Goal: Information Seeking & Learning: Learn about a topic

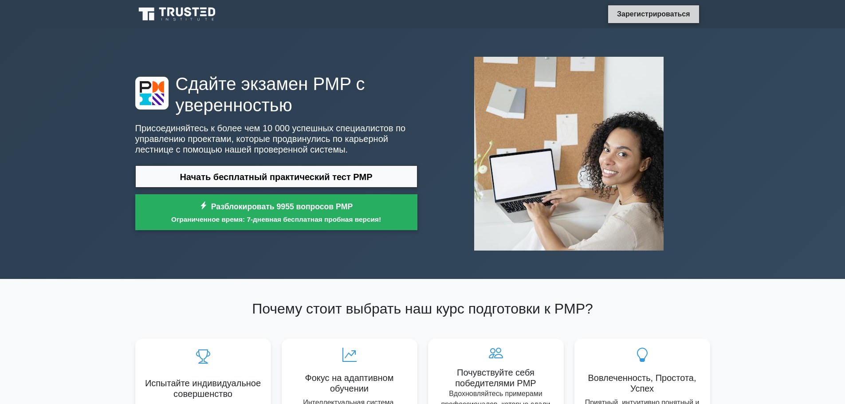
click at [660, 15] on font "Зарегистрироваться" at bounding box center [653, 14] width 73 height 8
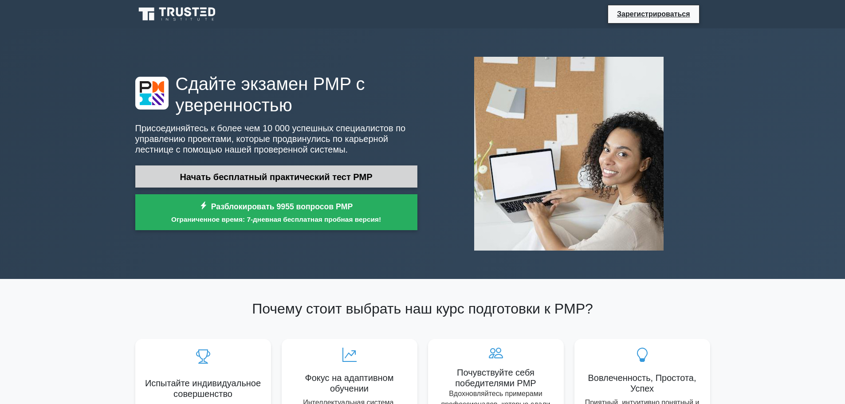
click at [276, 178] on font "Начать бесплатный практический тест PMP" at bounding box center [276, 177] width 193 height 10
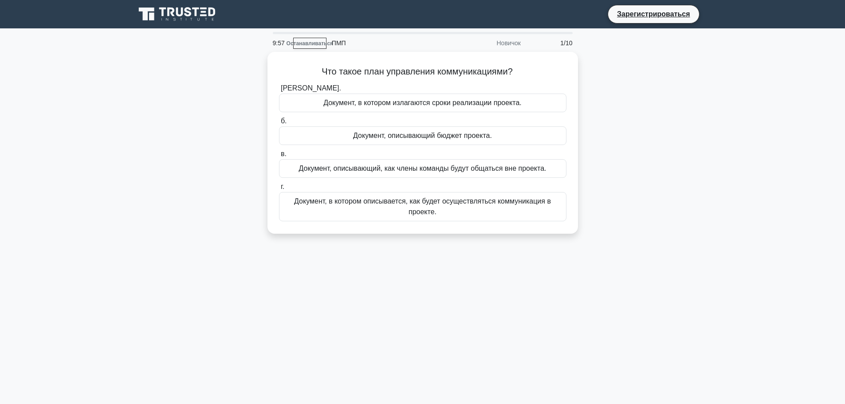
click at [153, 15] on icon at bounding box center [151, 17] width 5 height 8
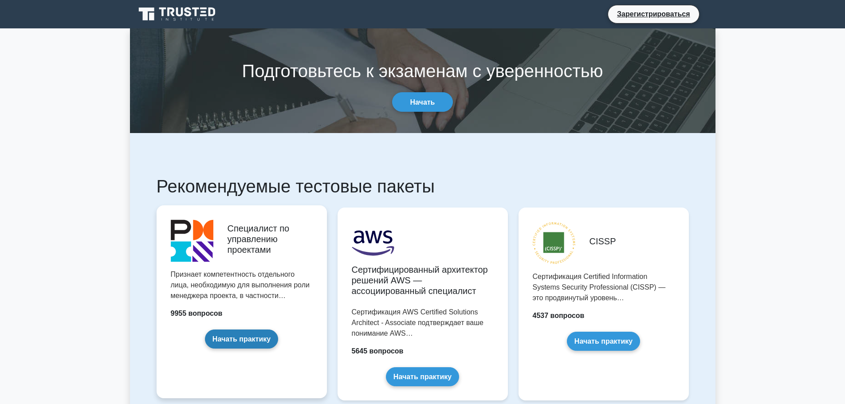
click at [258, 338] on link "Начать практику" at bounding box center [241, 339] width 73 height 19
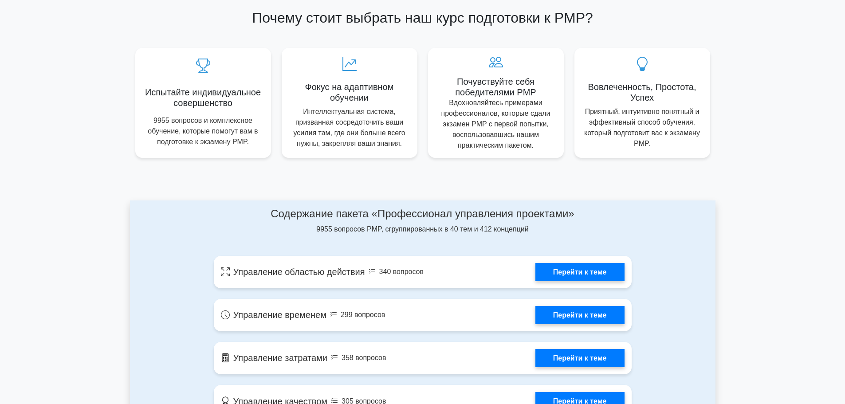
scroll to position [310, 0]
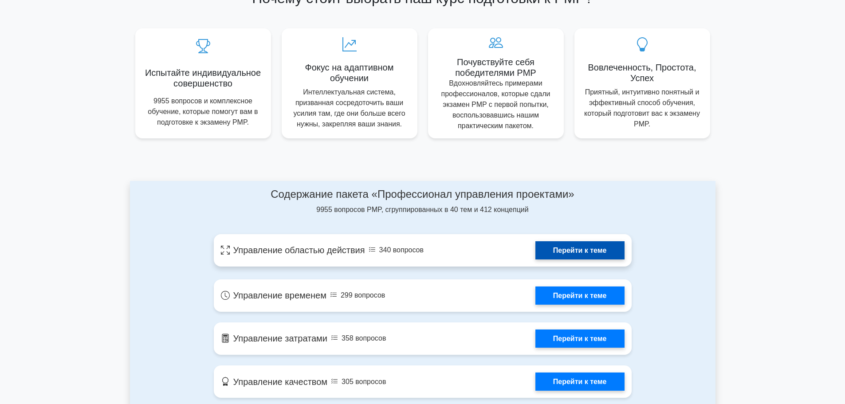
click at [535, 252] on link "Перейти к теме" at bounding box center [579, 250] width 89 height 18
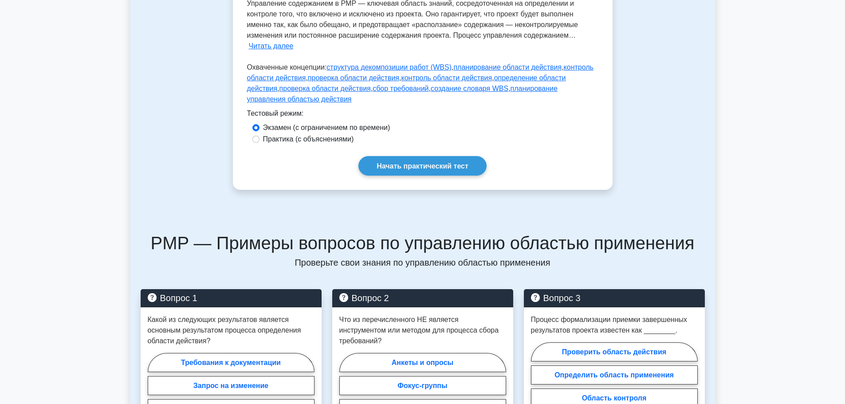
scroll to position [44, 0]
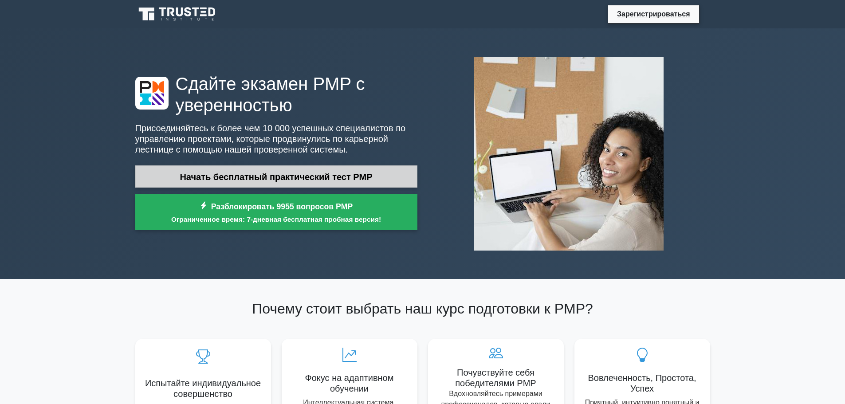
click at [300, 178] on font "Начать бесплатный практический тест PMP" at bounding box center [276, 177] width 193 height 10
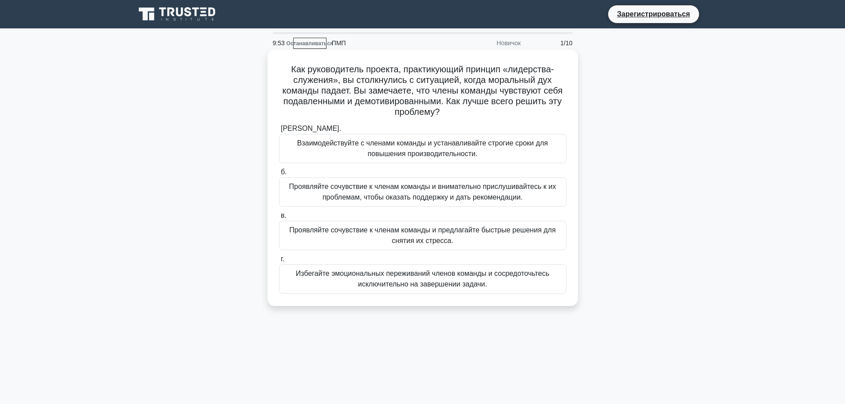
click at [369, 190] on font "Проявляйте сочувствие к членам команды и внимательно прислушивайтесь к их пробл…" at bounding box center [422, 192] width 267 height 18
click at [279, 175] on input "б. Проявляйте сочувствие к членам команды и внимательно прислушивайтесь к их пр…" at bounding box center [279, 172] width 0 height 6
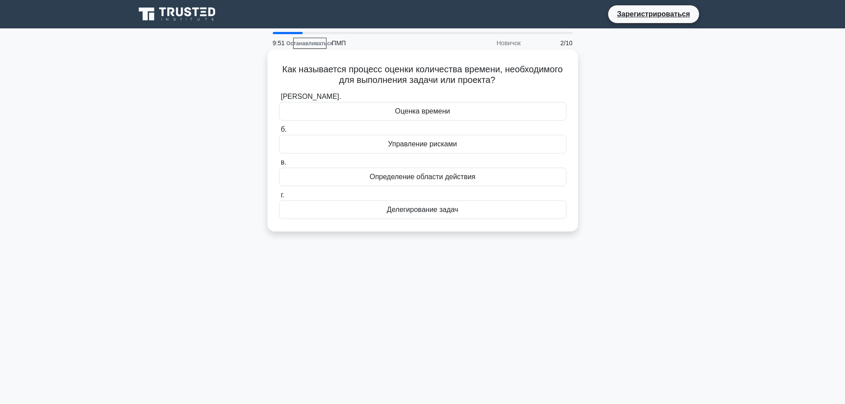
click at [398, 203] on div "Делегирование задач" at bounding box center [422, 209] width 287 height 19
click at [279, 198] on input "г. Делегирование задач" at bounding box center [279, 196] width 0 height 6
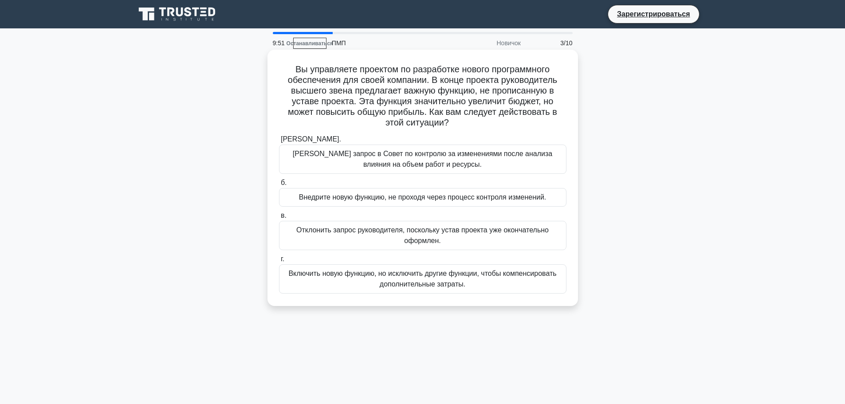
click at [399, 190] on div "Внедрите новую функцию, не проходя через процесс контроля изменений." at bounding box center [422, 197] width 287 height 19
click at [279, 186] on input "б. Внедрите новую функцию, не проходя через процесс контроля изменений." at bounding box center [279, 183] width 0 height 6
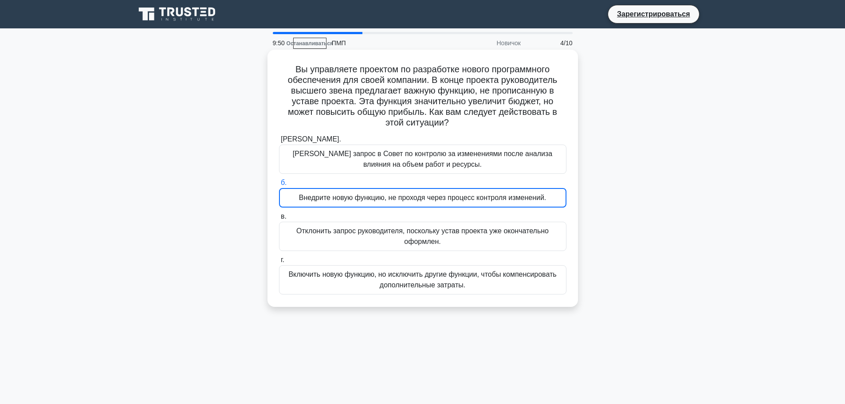
click at [399, 190] on div "Внедрите новую функцию, не проходя через процесс контроля изменений." at bounding box center [422, 198] width 287 height 20
click at [279, 186] on input "б. Внедрите новую функцию, не проходя через процесс контроля изменений." at bounding box center [279, 183] width 0 height 6
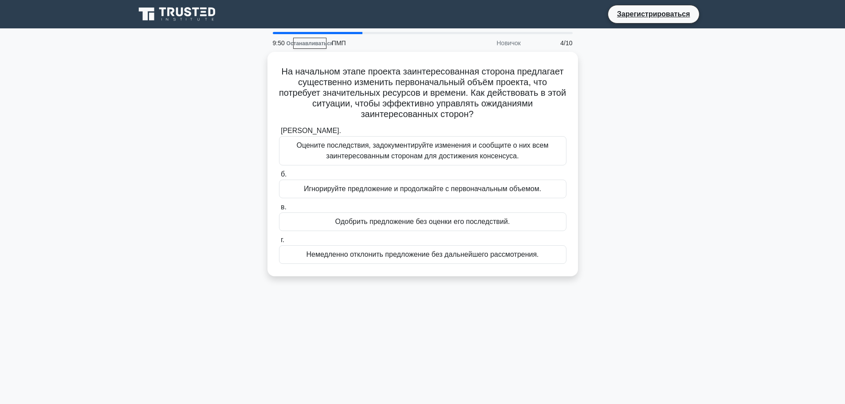
click at [399, 190] on font "Игнорируйте предложение и продолжайте с первоначальным объемом." at bounding box center [422, 189] width 237 height 8
click at [279, 177] on input "б. Игнорируйте предложение и продолжайте с первоначальным объемом." at bounding box center [279, 175] width 0 height 6
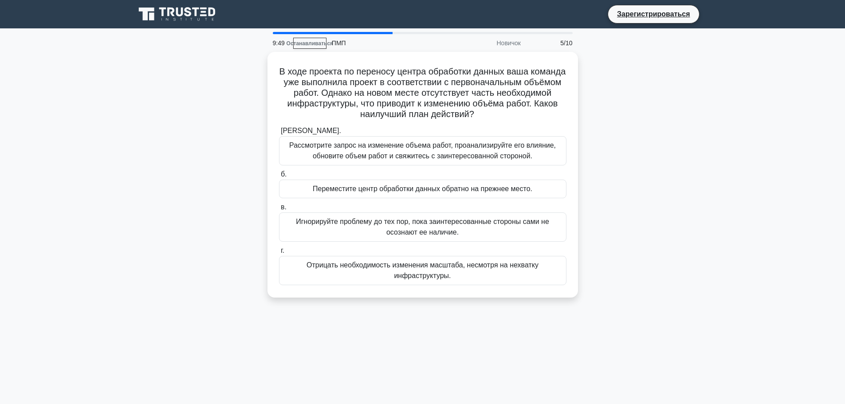
click at [399, 190] on font "Переместите центр обработки данных обратно на прежнее место." at bounding box center [423, 189] width 220 height 8
click at [279, 177] on input "б. Переместите центр обработки данных обратно на прежнее место." at bounding box center [279, 175] width 0 height 6
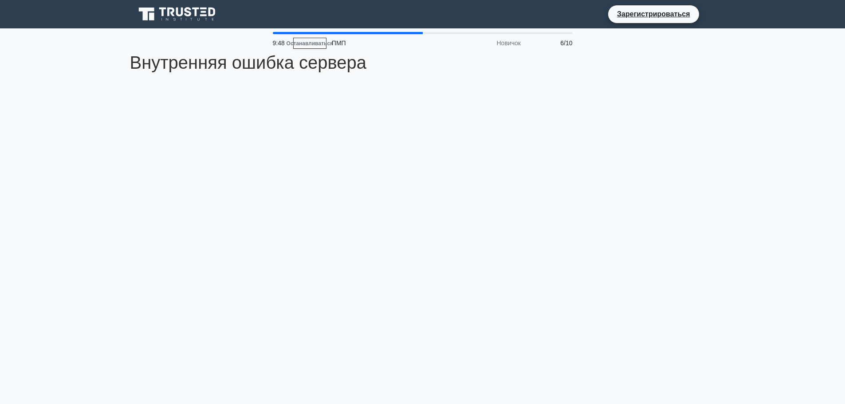
click at [399, 189] on div "9:48 Останавливаться ПМП Новичок 6/10 Internal Server Error Внутренняя ошибка с…" at bounding box center [423, 254] width 586 height 444
click at [310, 41] on font "Останавливаться" at bounding box center [310, 43] width 47 height 6
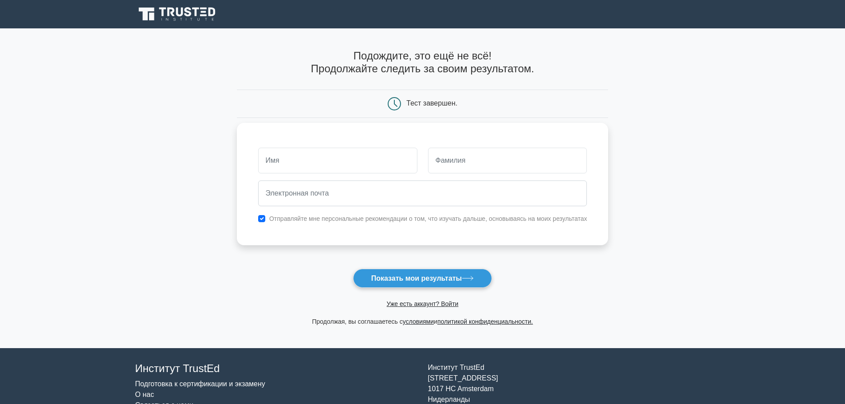
click at [355, 164] on input "text" at bounding box center [337, 161] width 159 height 26
click at [314, 220] on font "Отправляйте мне персональные рекомендации о том, что изучать дальше, основываяс…" at bounding box center [428, 218] width 318 height 7
click at [286, 221] on font "Отправляйте мне персональные рекомендации о том, что изучать дальше, основываяс…" at bounding box center [428, 218] width 318 height 7
click at [432, 282] on font "Показать мои результаты" at bounding box center [416, 279] width 91 height 8
click at [426, 274] on button "Показать мои результаты" at bounding box center [422, 278] width 139 height 19
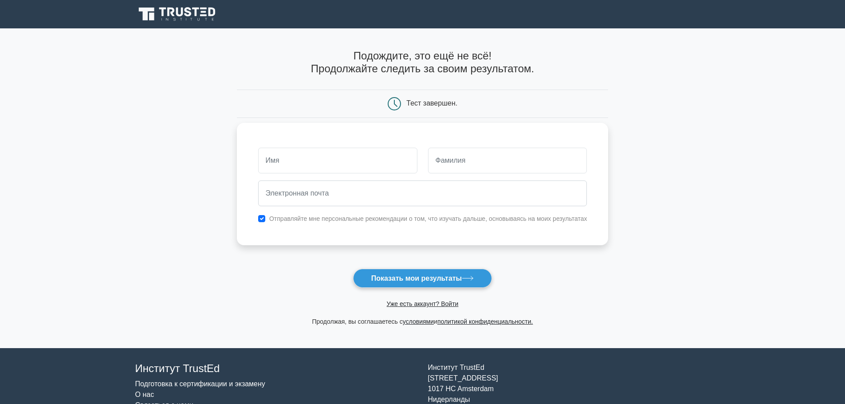
click at [262, 216] on div "Отправляйте мне персональные рекомендации о том, что изучать дальше, основываяс…" at bounding box center [423, 218] width 340 height 11
click at [263, 218] on input "checkbox" at bounding box center [261, 218] width 7 height 7
checkbox input "false"
click at [282, 159] on input "text" at bounding box center [337, 161] width 159 height 26
type input "Ф"
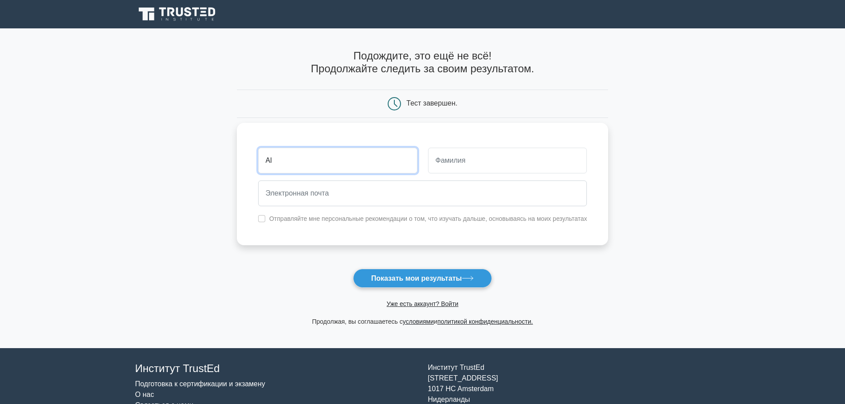
type input "A"
type input "[PERSON_NAME]"
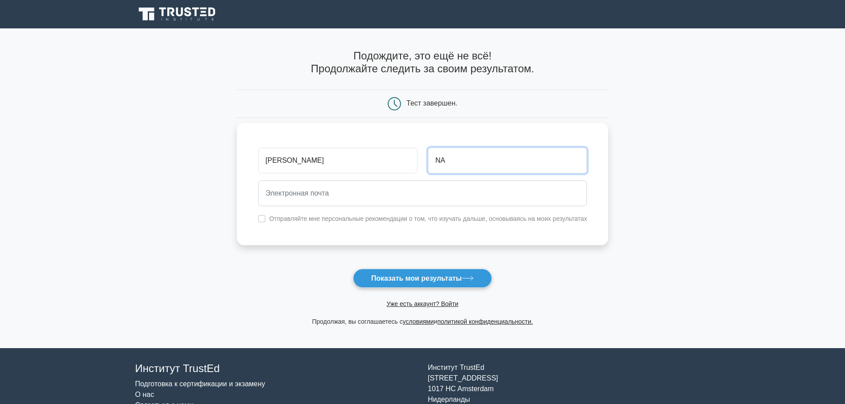
type input "N"
type input "Naskin"
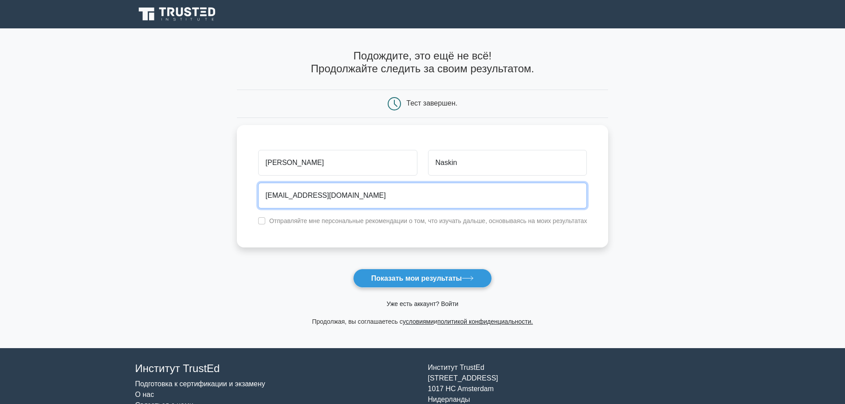
type input "a.afanaskin@gmail.com"
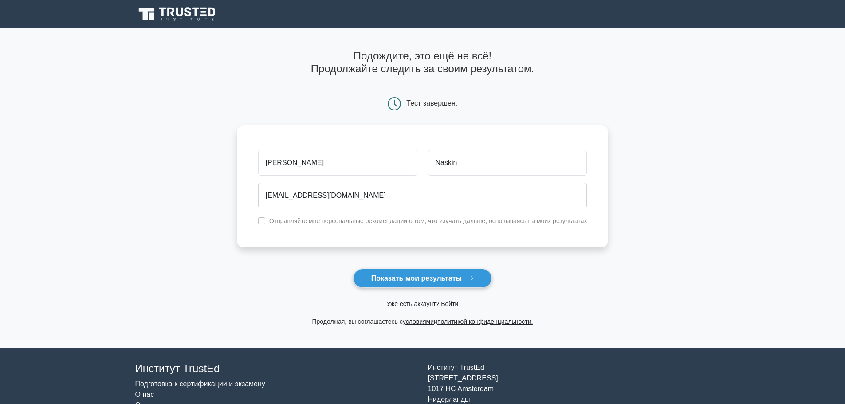
click at [410, 304] on font "Уже есть аккаунт? Войти" at bounding box center [423, 303] width 72 height 7
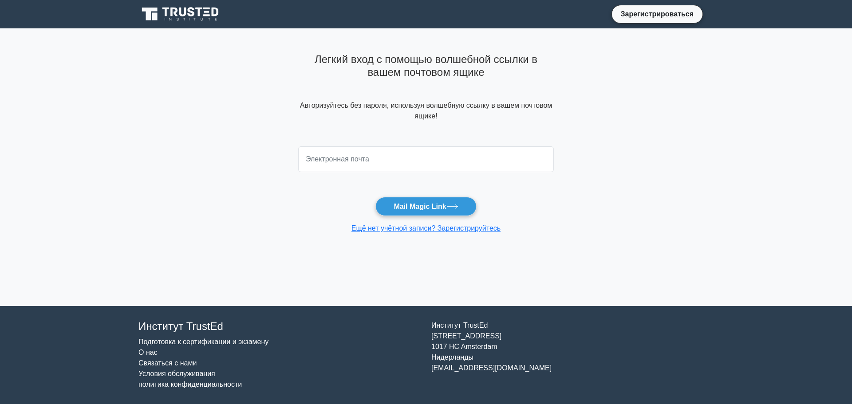
click at [378, 160] on input "email" at bounding box center [425, 159] width 255 height 26
type input "[EMAIL_ADDRESS][DOMAIN_NAME]"
click at [393, 204] on font "Mail Magic Link" at bounding box center [419, 207] width 52 height 8
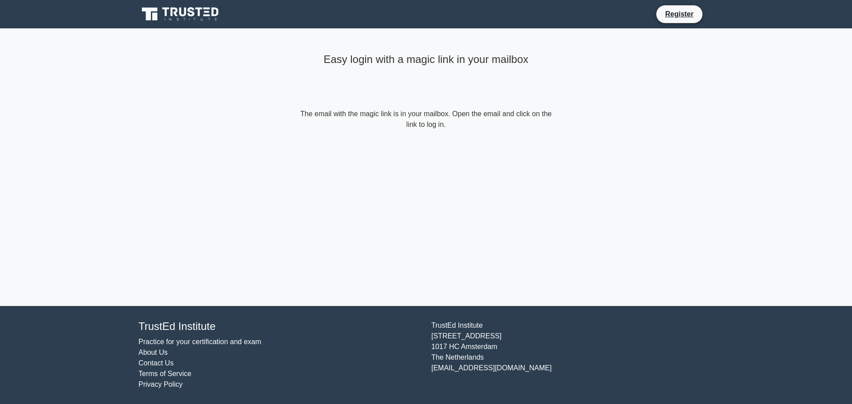
click at [431, 131] on div "Easy login with a magic link in your mailbox The email with the magic link is i…" at bounding box center [426, 89] width 266 height 123
click at [669, 13] on link "Register" at bounding box center [679, 13] width 39 height 11
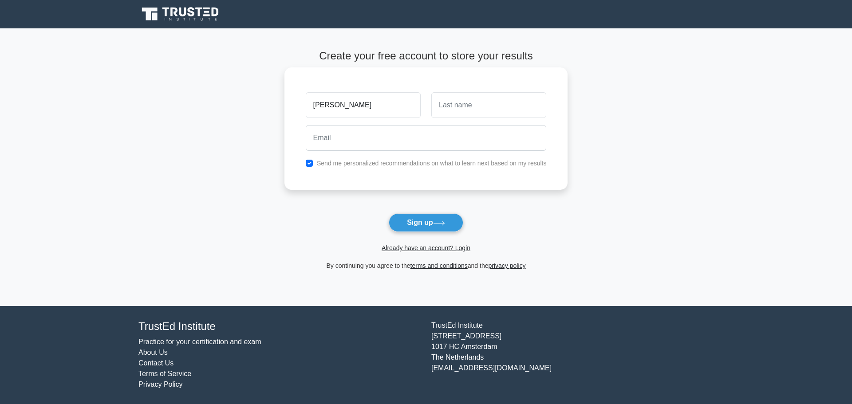
type input "[PERSON_NAME]"
type input "N"
type input "Naskin"
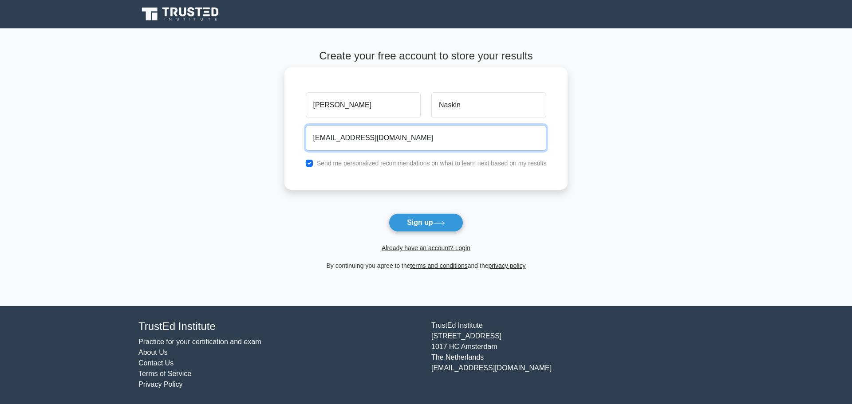
type input "[EMAIL_ADDRESS][DOMAIN_NAME]"
click at [308, 158] on div "Send me personalized recommendations on what to learn next based on my results" at bounding box center [426, 163] width 252 height 11
click at [310, 164] on input "checkbox" at bounding box center [309, 163] width 7 height 7
checkbox input "false"
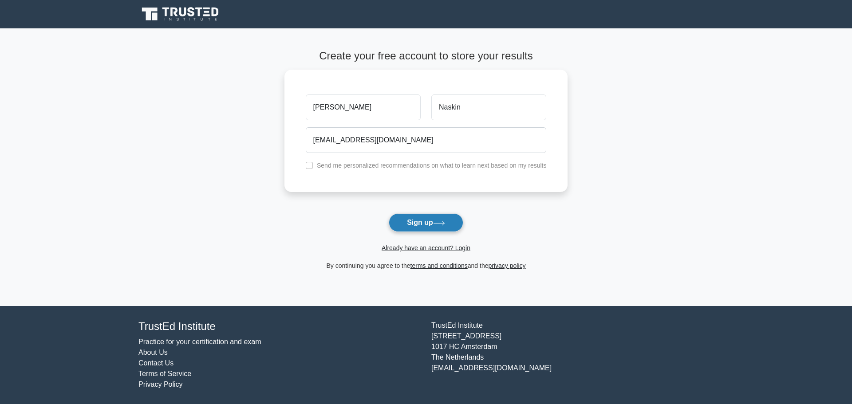
click at [402, 225] on button "Sign up" at bounding box center [426, 222] width 75 height 19
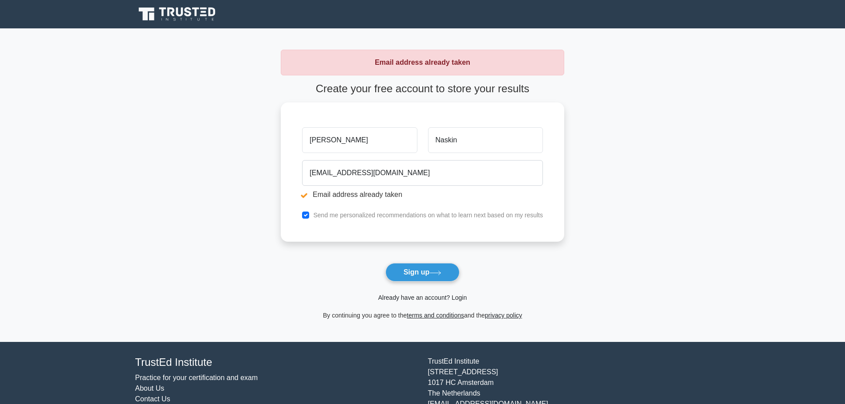
click at [398, 296] on link "Already have an account? Login" at bounding box center [422, 297] width 89 height 7
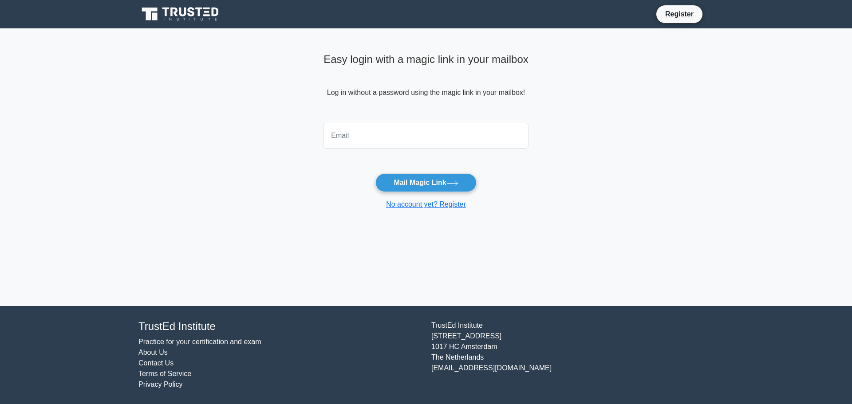
click at [397, 137] on input "email" at bounding box center [425, 136] width 205 height 26
type input "a.afanaskin@gmail.com"
click at [407, 179] on button "Mail Magic Link" at bounding box center [425, 182] width 101 height 19
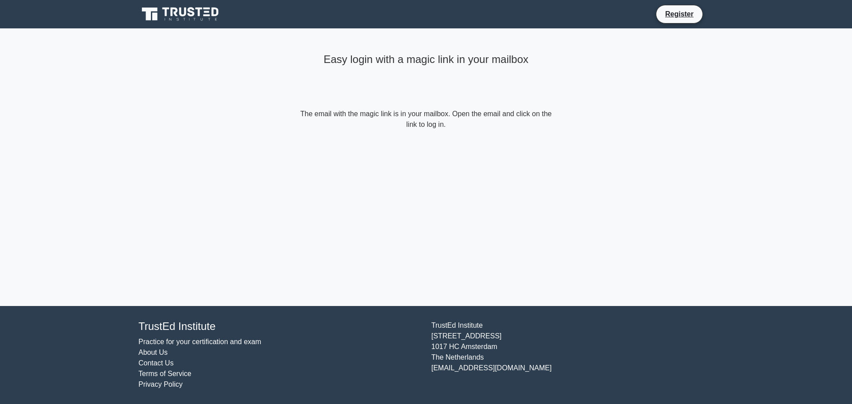
click at [459, 123] on form "The email with the magic link is in your mailbox. Open the email and click on t…" at bounding box center [425, 119] width 255 height 21
click at [442, 124] on form "The email with the magic link is in your mailbox. Open the email and click on t…" at bounding box center [425, 119] width 255 height 21
click at [424, 164] on div "Easy login with a magic link in your mailbox The email with the magic link is i…" at bounding box center [426, 167] width 266 height 278
click at [411, 112] on form "The email with the magic link is in your mailbox. Open the email and click on t…" at bounding box center [425, 119] width 255 height 21
click at [686, 21] on li "Register" at bounding box center [679, 14] width 47 height 19
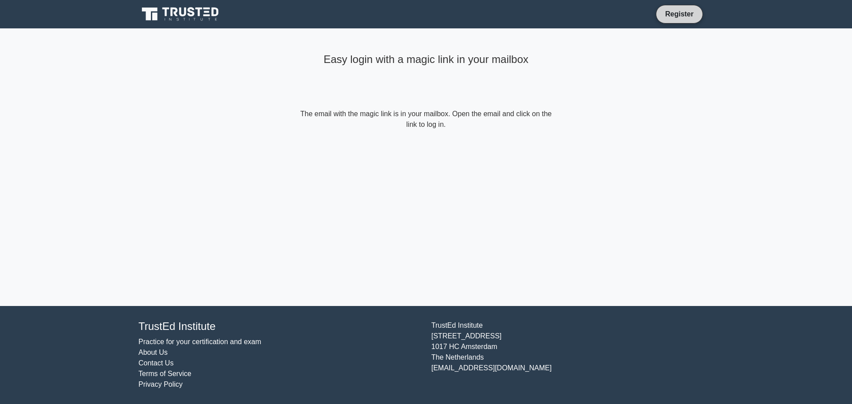
click at [685, 16] on link "Register" at bounding box center [679, 13] width 39 height 11
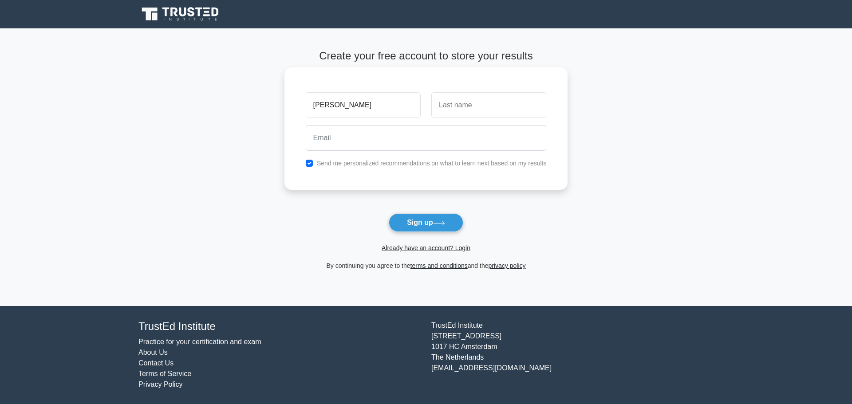
type input "[PERSON_NAME]"
type input "Naskin"
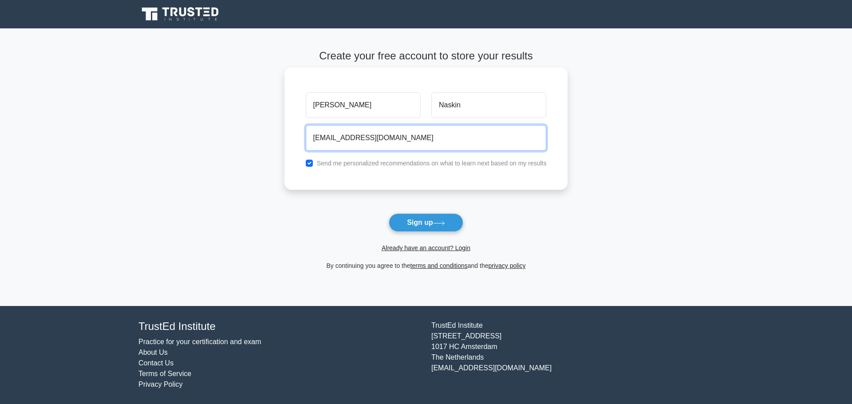
type input "[EMAIL_ADDRESS][DOMAIN_NAME]"
click at [306, 162] on div "Send me personalized recommendations on what to learn next based on my results" at bounding box center [426, 163] width 252 height 11
click at [310, 162] on input "checkbox" at bounding box center [309, 163] width 7 height 7
checkbox input "false"
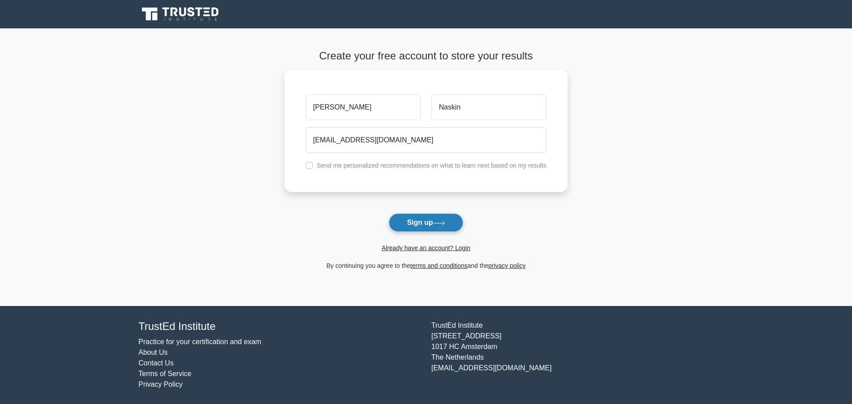
click at [425, 220] on button "Sign up" at bounding box center [426, 222] width 75 height 19
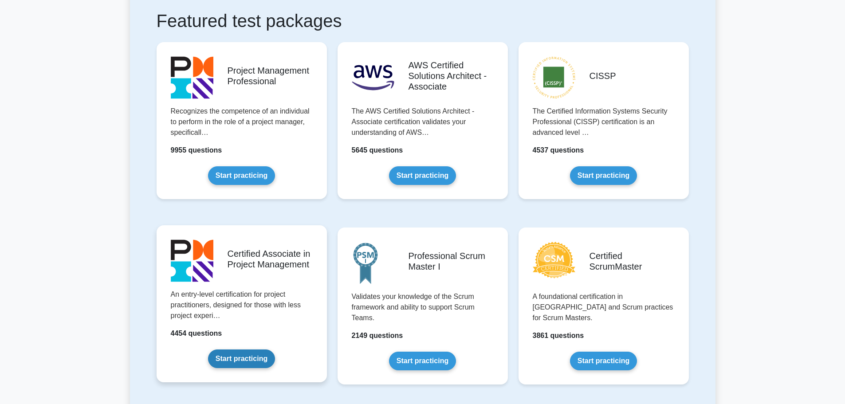
scroll to position [177, 0]
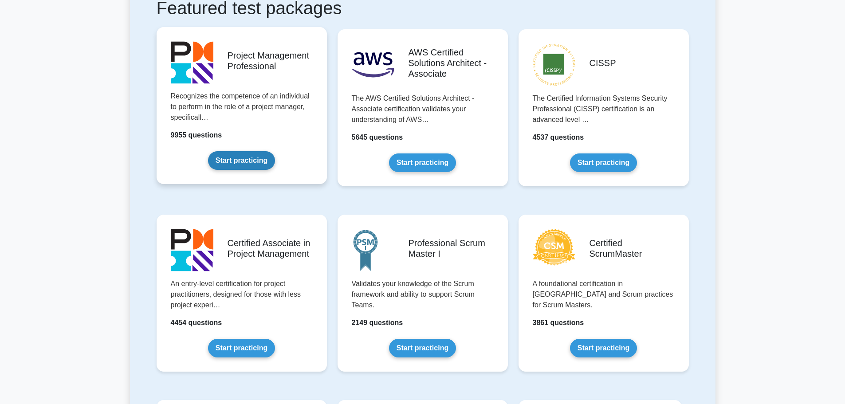
click at [251, 170] on link "Start practicing" at bounding box center [241, 160] width 67 height 19
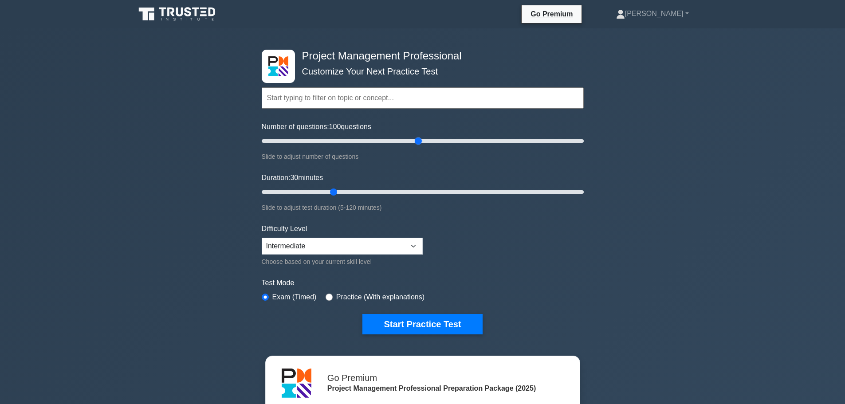
drag, startPoint x: 297, startPoint y: 141, endPoint x: 419, endPoint y: 144, distance: 122.0
type input "100"
click at [419, 144] on input "Number of questions: 100 questions" at bounding box center [423, 141] width 322 height 11
drag, startPoint x: 336, startPoint y: 194, endPoint x: 609, endPoint y: 203, distance: 273.4
type input "120"
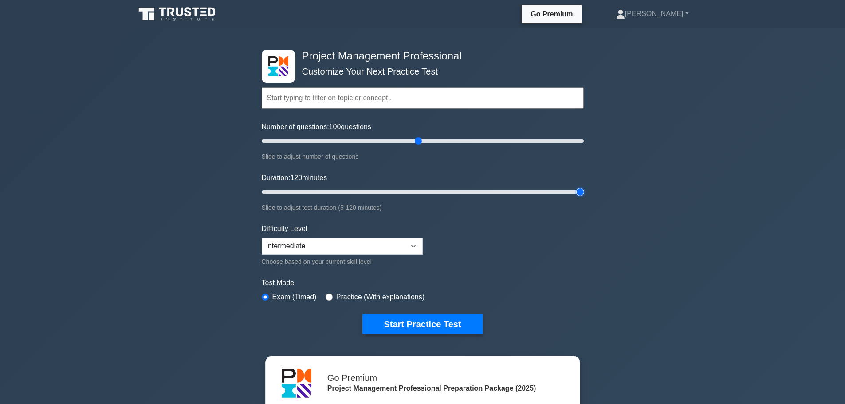
click at [584, 195] on input "Duration: 120 minutes" at bounding box center [423, 192] width 322 height 11
click at [406, 246] on select "Beginner Intermediate Expert" at bounding box center [342, 246] width 161 height 17
select select "expert"
click at [262, 238] on select "Beginner Intermediate Expert" at bounding box center [342, 246] width 161 height 17
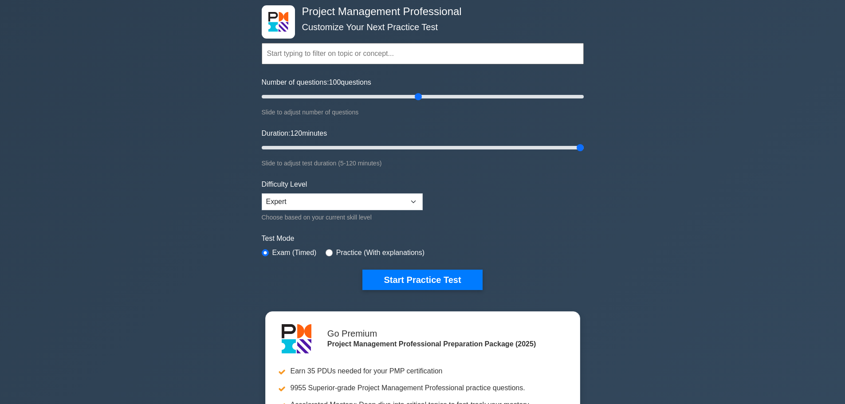
click at [365, 253] on label "Practice (With explanations)" at bounding box center [380, 253] width 88 height 11
click at [319, 252] on div "Test Mode Exam (Timed) Practice (With explanations)" at bounding box center [423, 246] width 322 height 26
click at [326, 251] on input "radio" at bounding box center [329, 252] width 7 height 7
radio input "true"
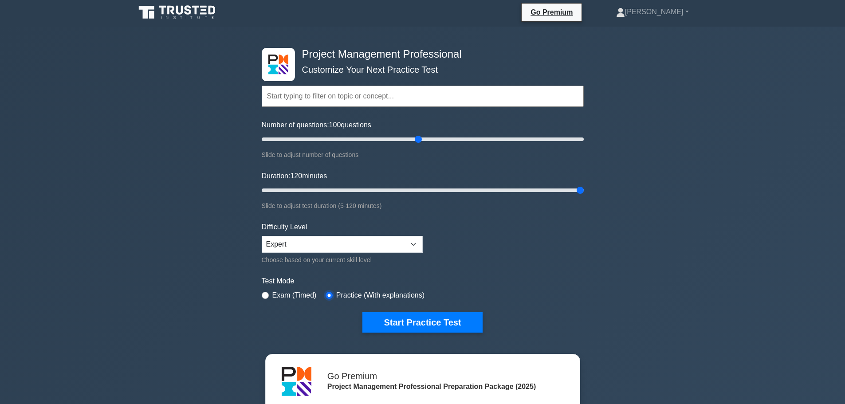
scroll to position [0, 0]
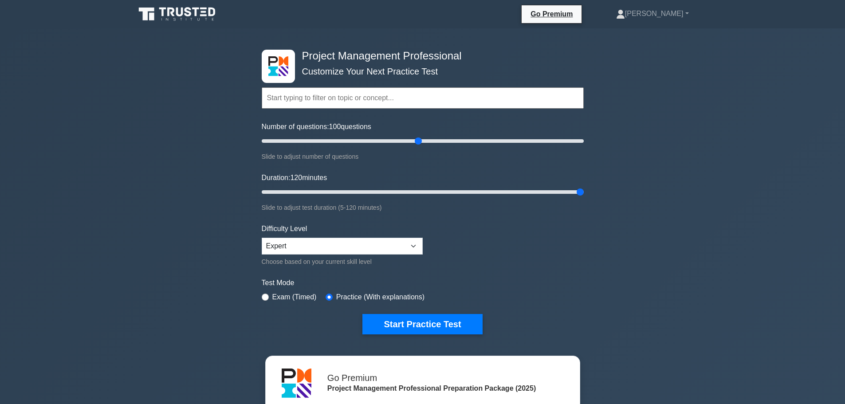
click at [305, 298] on label "Exam (Timed)" at bounding box center [294, 297] width 44 height 11
click at [407, 325] on button "Start Practice Test" at bounding box center [422, 324] width 120 height 20
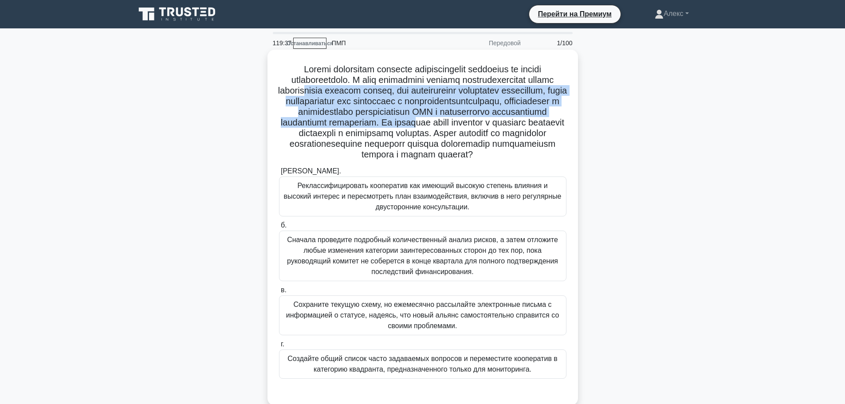
drag, startPoint x: 376, startPoint y: 131, endPoint x: 368, endPoint y: 95, distance: 36.8
click at [368, 95] on font at bounding box center [422, 111] width 289 height 95
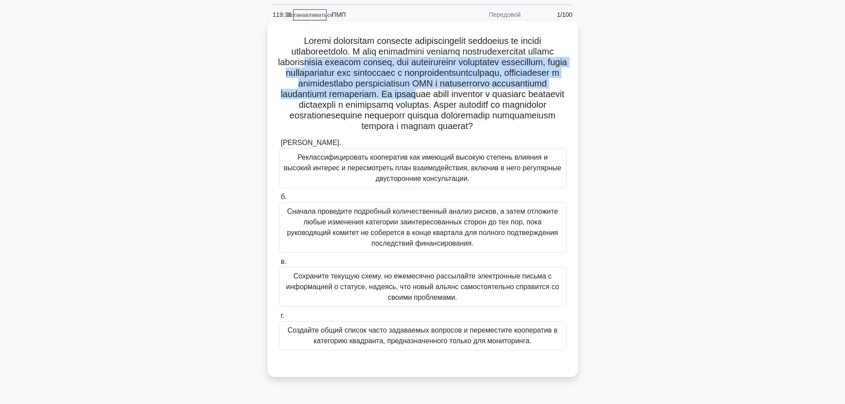
scroll to position [44, 0]
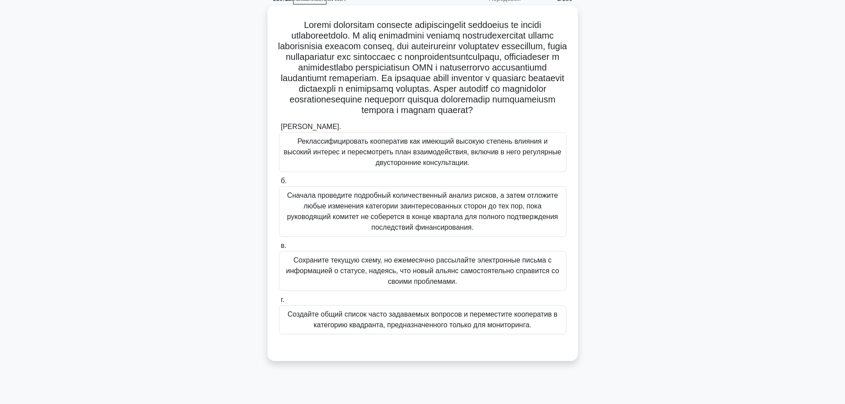
click at [401, 157] on font "Реклассифицировать кооператив как имеющий высокую степень влияния и высокий инт…" at bounding box center [423, 152] width 278 height 29
click at [279, 130] on input "[PERSON_NAME]. Реклассифицировать кооператив как имеющий высокую степень влияни…" at bounding box center [279, 127] width 0 height 6
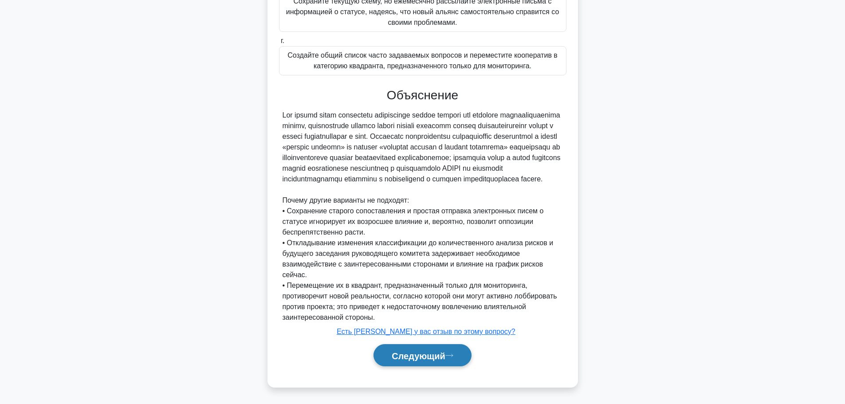
click at [413, 363] on button "Следующий" at bounding box center [422, 355] width 98 height 23
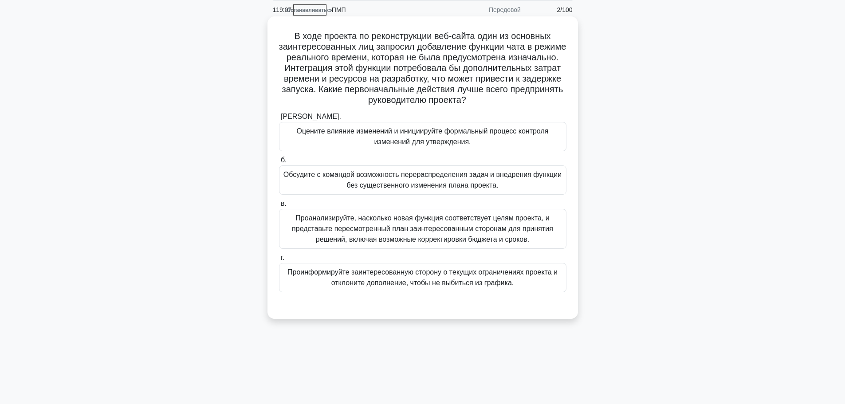
scroll to position [0, 0]
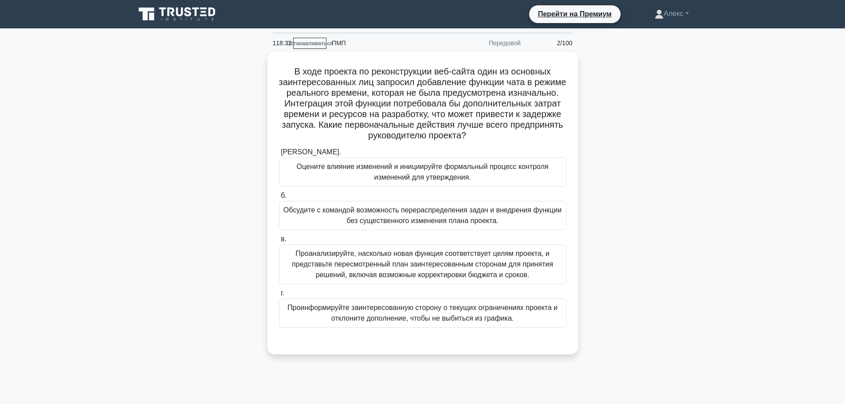
click at [614, 254] on div "В ходе проекта по реконструкции веб-сайта один из основных заинтересованных лиц…" at bounding box center [423, 208] width 586 height 313
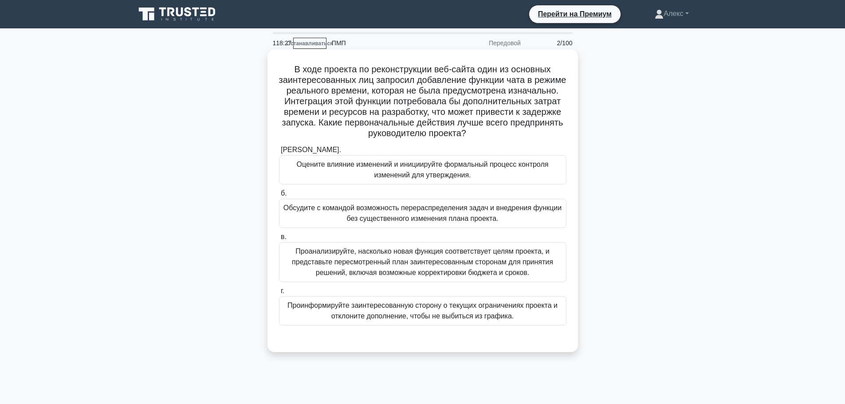
click at [462, 175] on font "Оцените влияние изменений и инициируйте формальный процесс контроля изменений д…" at bounding box center [423, 170] width 252 height 18
click at [279, 153] on input "[PERSON_NAME]. Оцените влияние изменений и инициируйте формальный процесс контр…" at bounding box center [279, 150] width 0 height 6
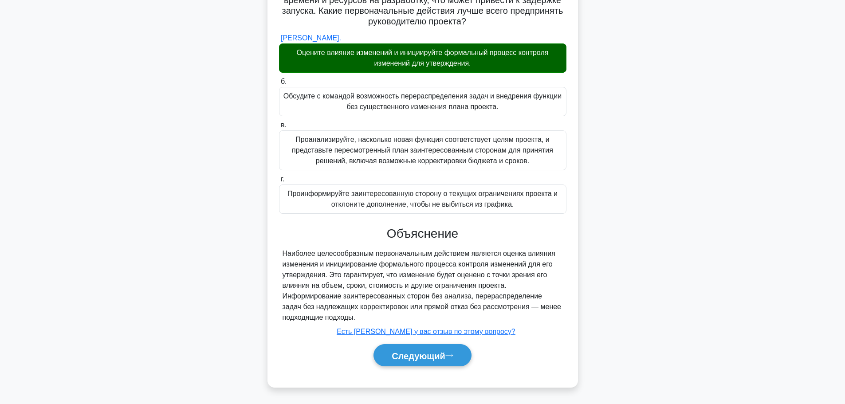
scroll to position [113, 0]
click at [418, 348] on button "Следующий" at bounding box center [422, 355] width 98 height 23
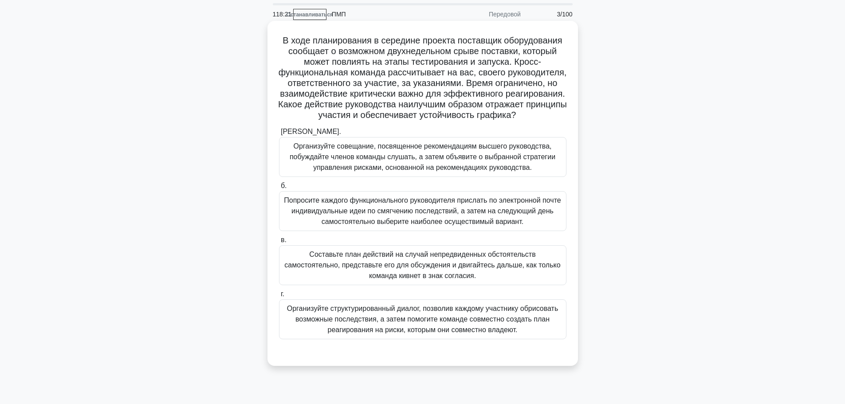
scroll to position [44, 0]
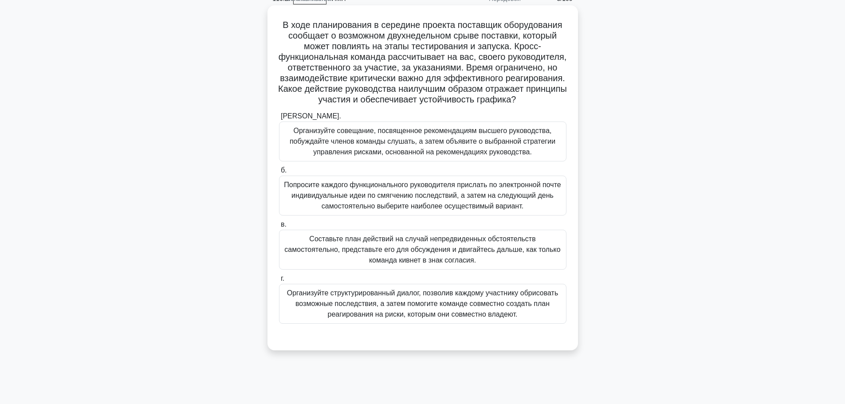
click at [361, 317] on font "Организуйте структурированный диалог, позволив каждому участнику обрисовать воз…" at bounding box center [422, 303] width 271 height 29
click at [279, 282] on input "г. Организуйте структурированный диалог, позволив каждому участнику обрисовать …" at bounding box center [279, 279] width 0 height 6
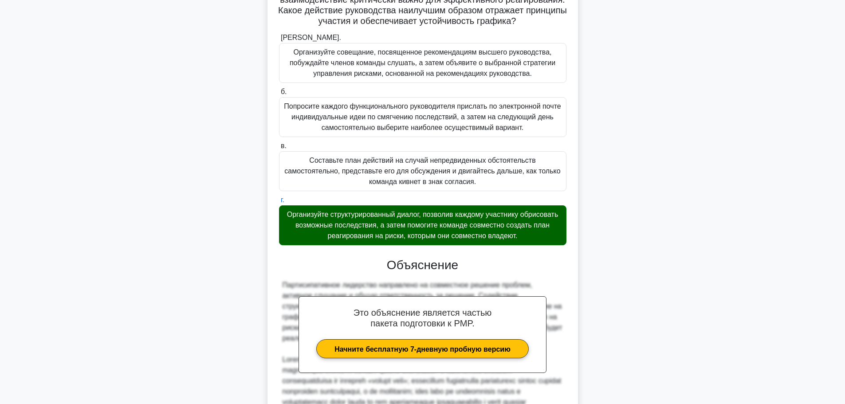
scroll to position [251, 0]
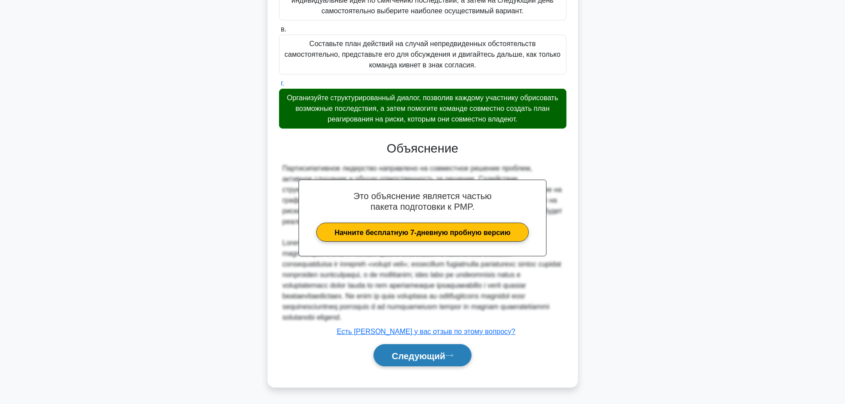
click at [416, 361] on button "Следующий" at bounding box center [422, 355] width 98 height 23
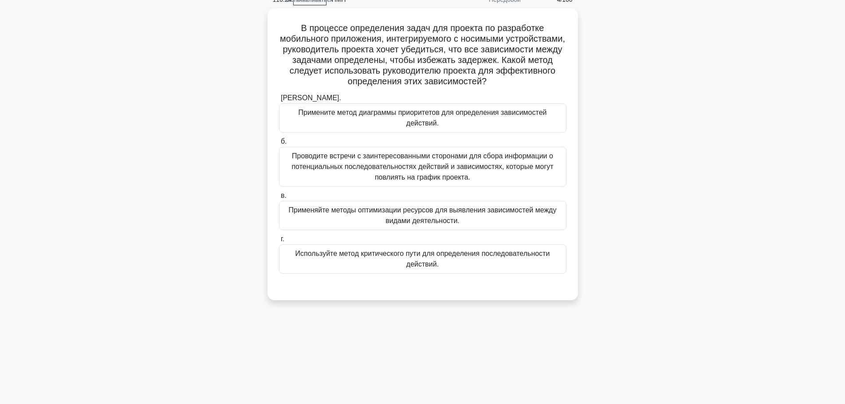
scroll to position [0, 0]
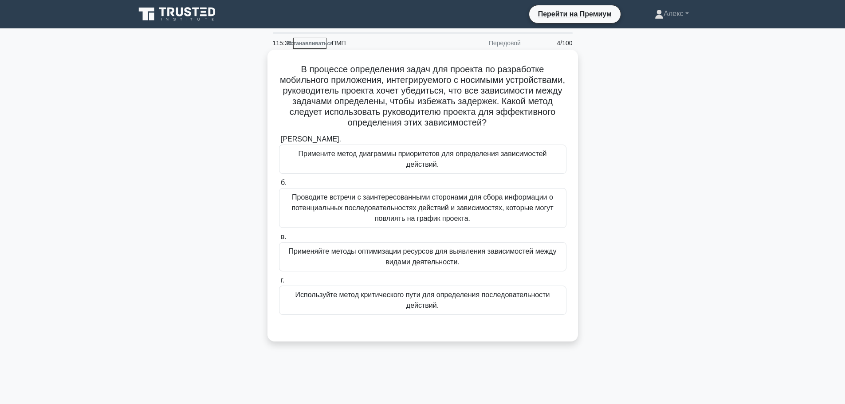
click at [554, 280] on label "г. Используйте метод критического пути для определения последовательности дейст…" at bounding box center [422, 295] width 287 height 40
click at [279, 280] on input "г. Используйте метод критического пути для определения последовательности дейст…" at bounding box center [279, 281] width 0 height 6
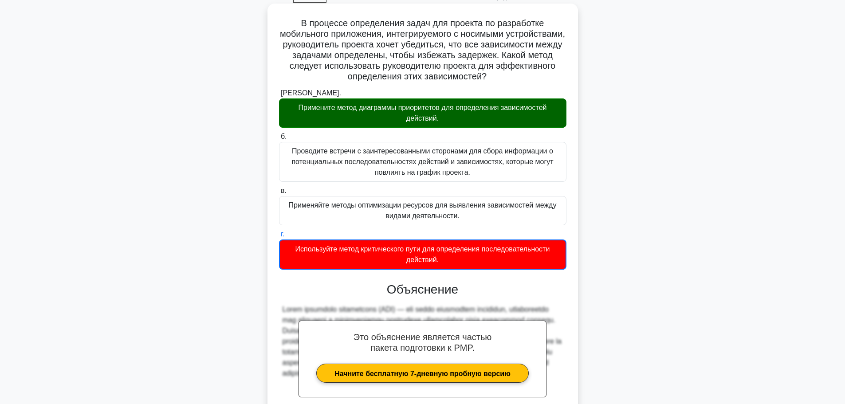
scroll to position [135, 0]
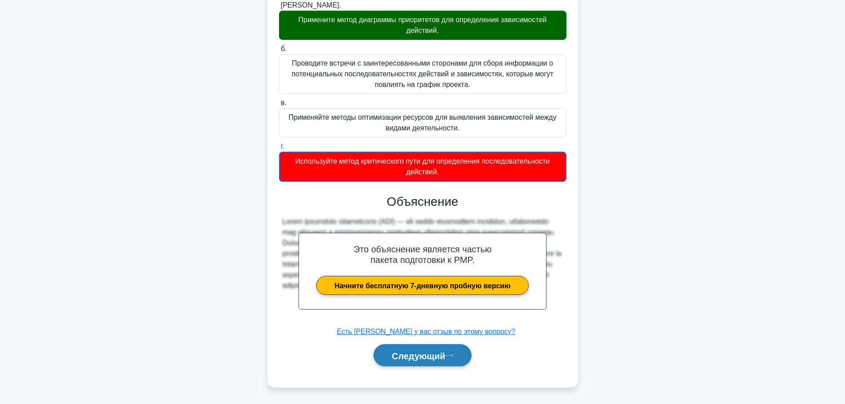
click at [425, 350] on button "Следующий" at bounding box center [422, 355] width 98 height 23
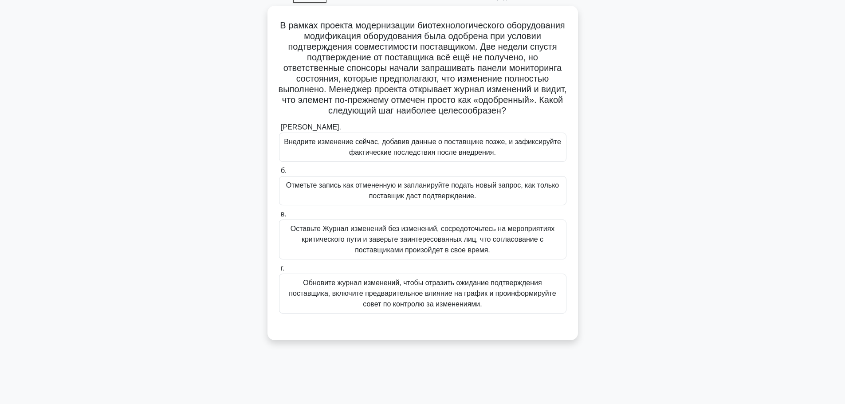
scroll to position [31, 0]
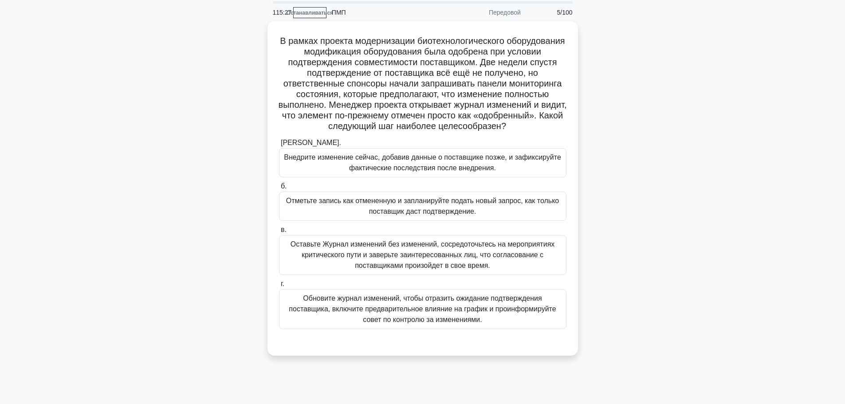
click at [736, 188] on main "115:27 Останавливаться ПМП Передовой 5/100 .spinner_0XTQ{transform-origin:cente…" at bounding box center [422, 223] width 845 height 451
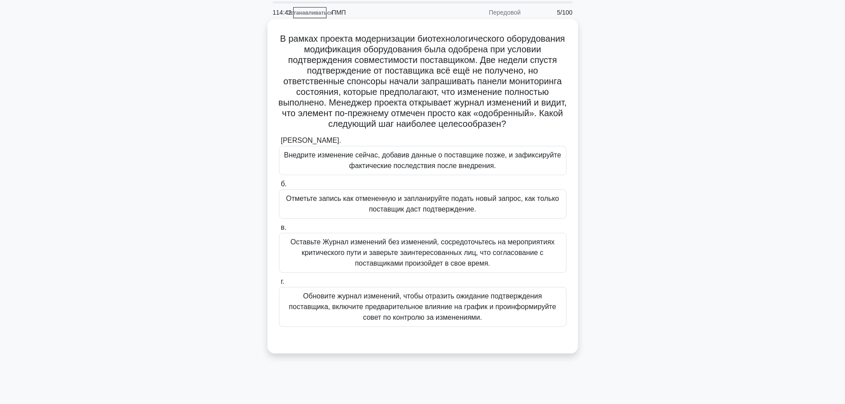
click at [419, 300] on font "Обновите журнал изменений, чтобы отразить ожидание подтверждения поставщика, вк…" at bounding box center [422, 306] width 267 height 29
click at [279, 285] on input "г. Обновите журнал изменений, чтобы отразить ожидание подтверждения поставщика,…" at bounding box center [279, 282] width 0 height 6
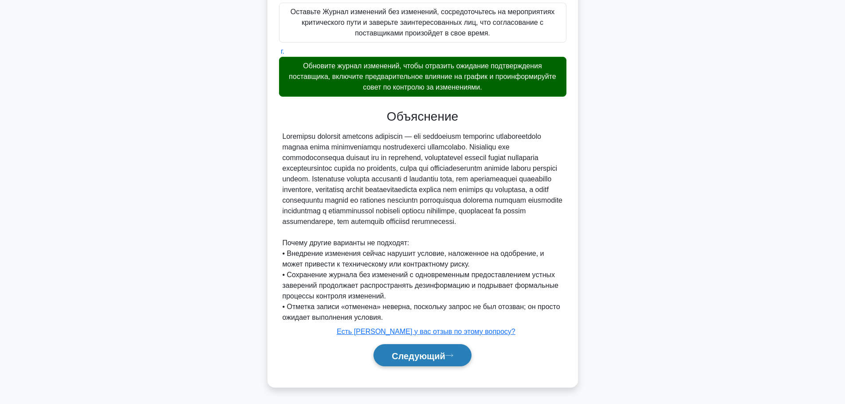
click at [430, 354] on font "Следующий" at bounding box center [419, 356] width 54 height 10
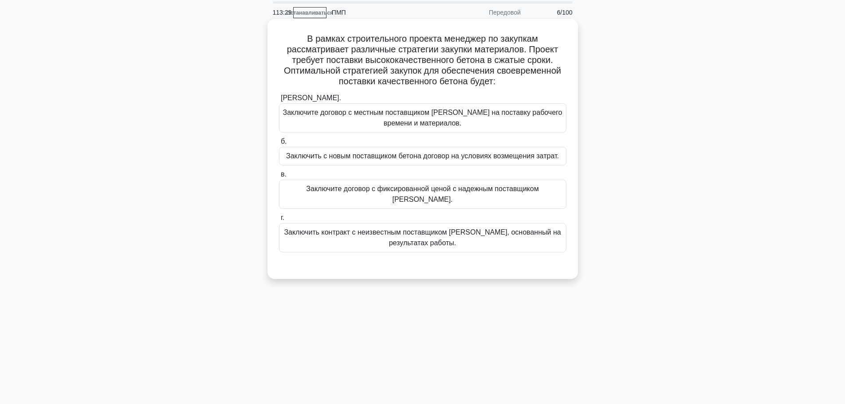
click at [490, 191] on font "Заключите договор с фиксированной ценой с надежным поставщиком [PERSON_NAME]." at bounding box center [422, 194] width 232 height 18
click at [279, 177] on input "в. Заключите договор с фиксированной ценой с надежным поставщиком бетона." at bounding box center [279, 175] width 0 height 6
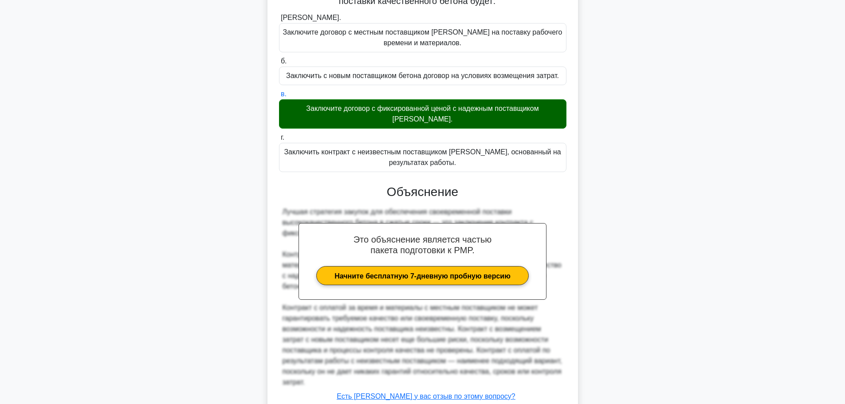
scroll to position [166, 0]
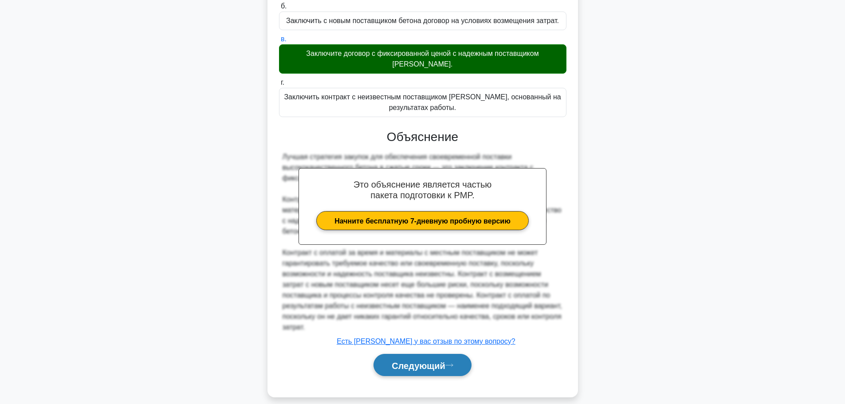
click at [408, 362] on button "Следующий" at bounding box center [422, 365] width 98 height 23
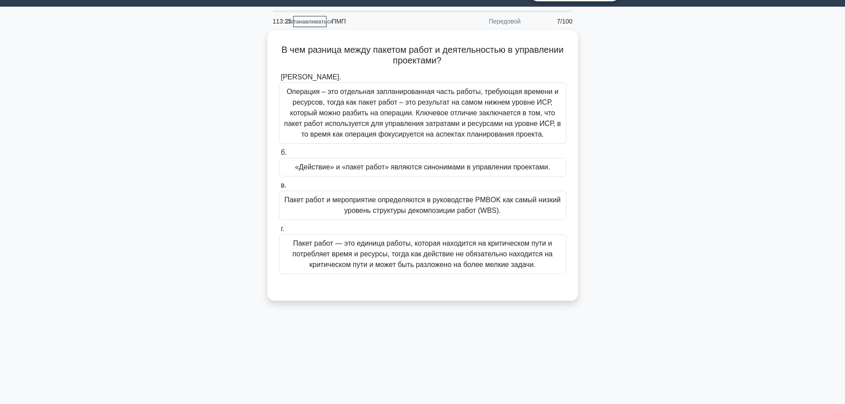
scroll to position [0, 0]
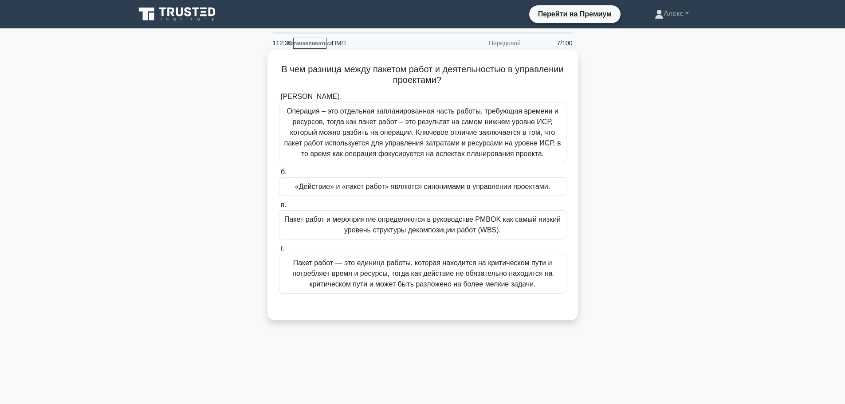
click at [424, 141] on font "Операция – это отдельная запланированная часть работы, требующая времени и ресу…" at bounding box center [422, 132] width 277 height 50
click at [279, 100] on input "[PERSON_NAME]. Операция – это отдельная запланированная часть работы, требующая…" at bounding box center [279, 97] width 0 height 6
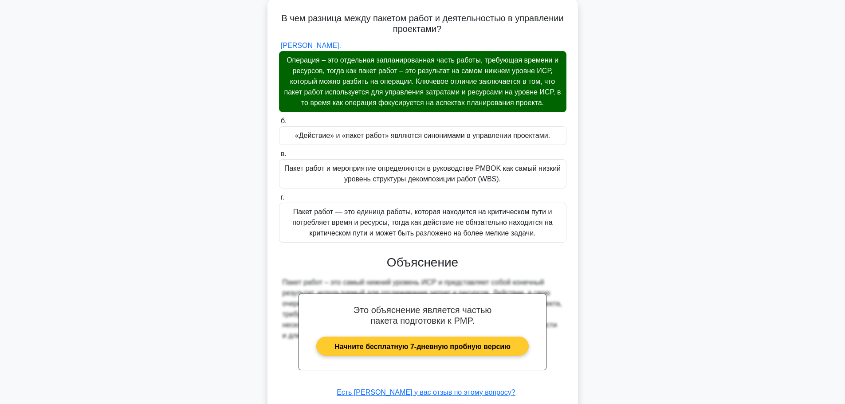
scroll to position [113, 0]
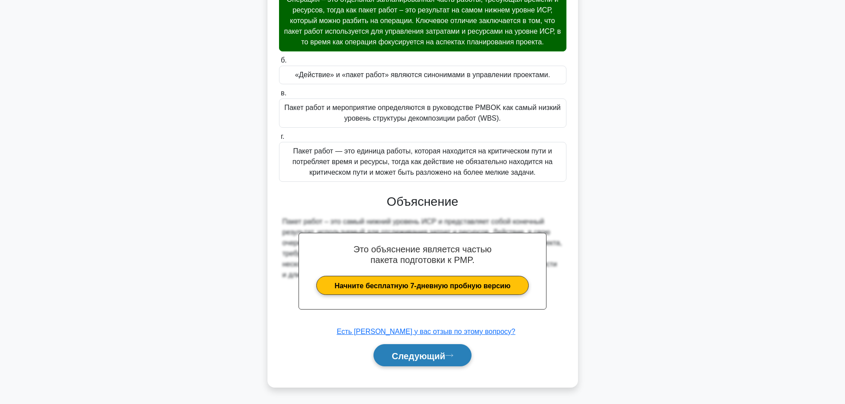
click at [437, 354] on font "Следующий" at bounding box center [419, 356] width 54 height 10
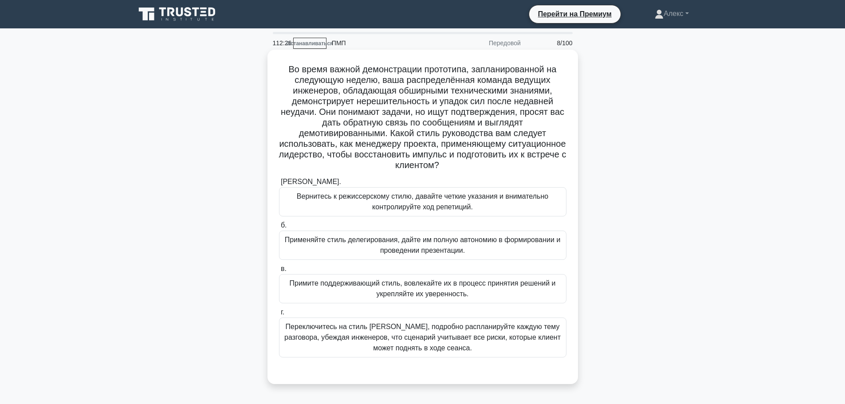
scroll to position [44, 0]
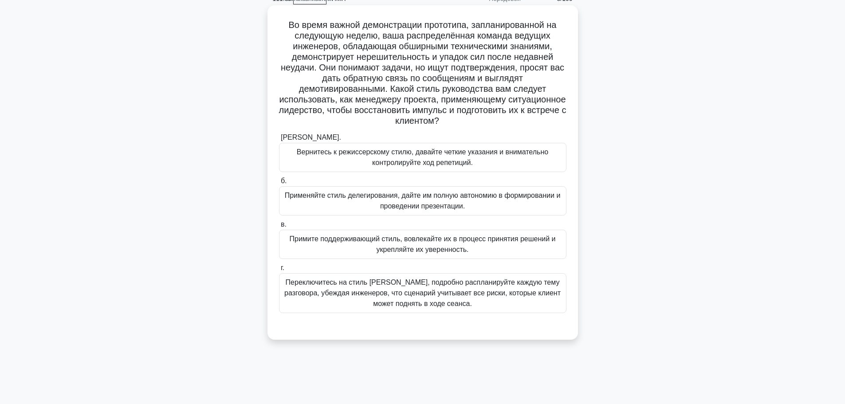
click at [433, 310] on div "Переключитесь на стиль [PERSON_NAME], подробно распланируйте каждую тему разгов…" at bounding box center [422, 293] width 287 height 40
click at [279, 271] on input "г. Переключитесь на стиль коучинга, подробно распланируйте каждую тему разговор…" at bounding box center [279, 268] width 0 height 6
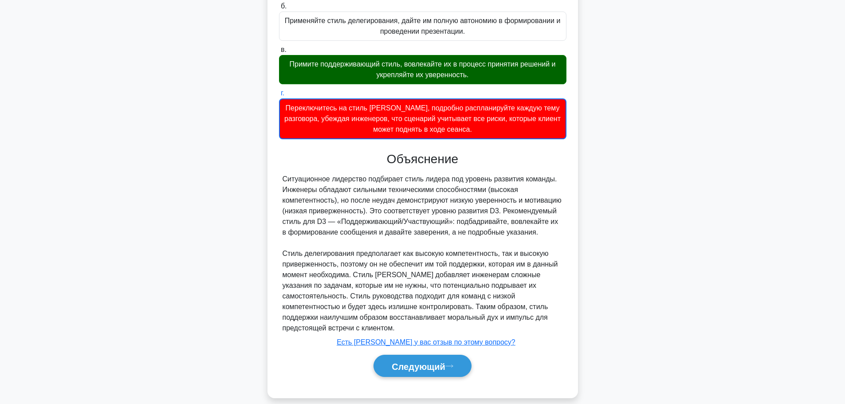
scroll to position [220, 0]
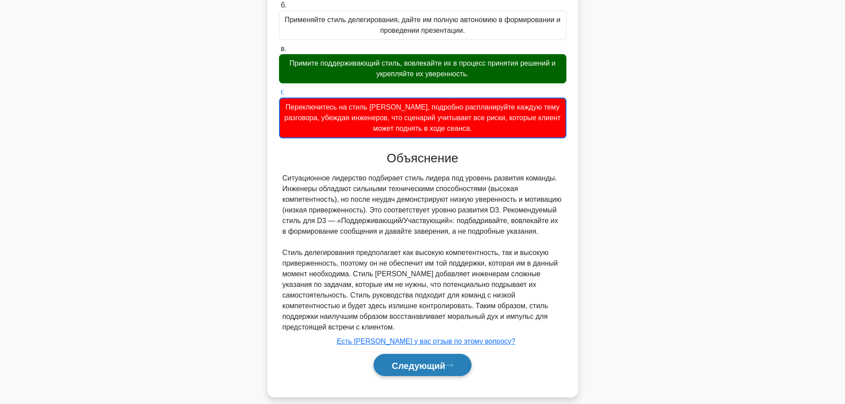
click at [438, 361] on font "Следующий" at bounding box center [419, 366] width 54 height 10
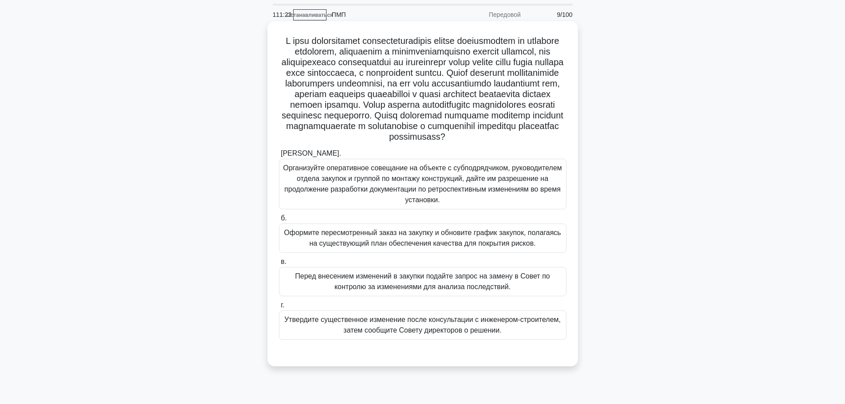
scroll to position [44, 0]
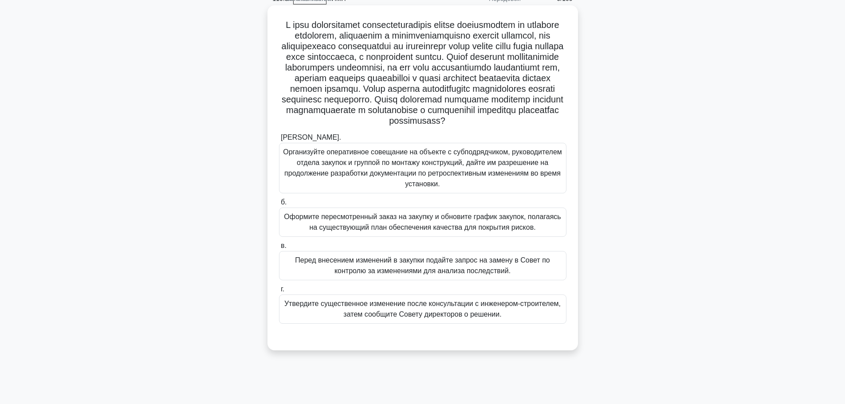
click at [475, 275] on font "Перед внесением изменений в закупки подайте запрос на замену в Совет по контрол…" at bounding box center [422, 265] width 255 height 18
click at [279, 249] on input "в. Перед внесением изменений в закупки подайте запрос на замену в Совет по конт…" at bounding box center [279, 246] width 0 height 6
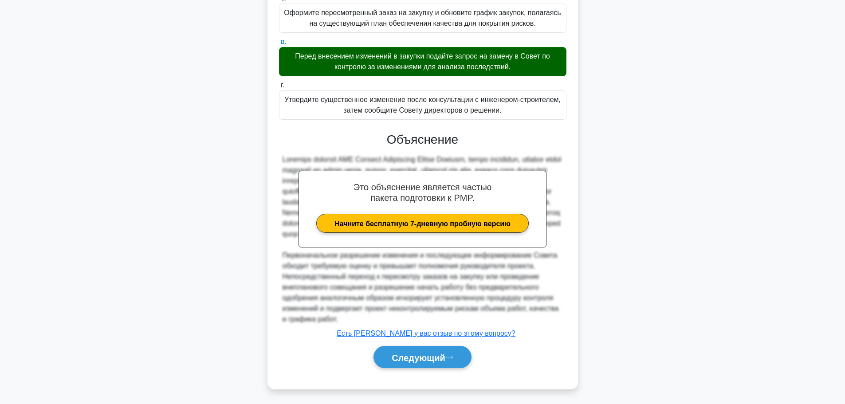
scroll to position [272, 0]
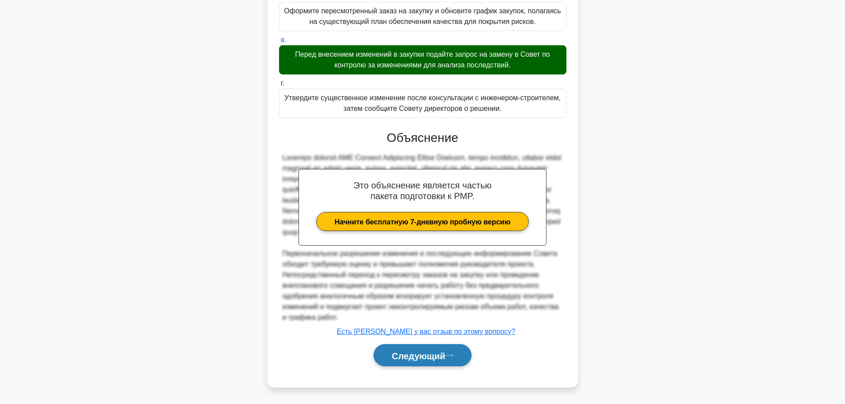
click at [436, 358] on font "Следующий" at bounding box center [419, 356] width 54 height 10
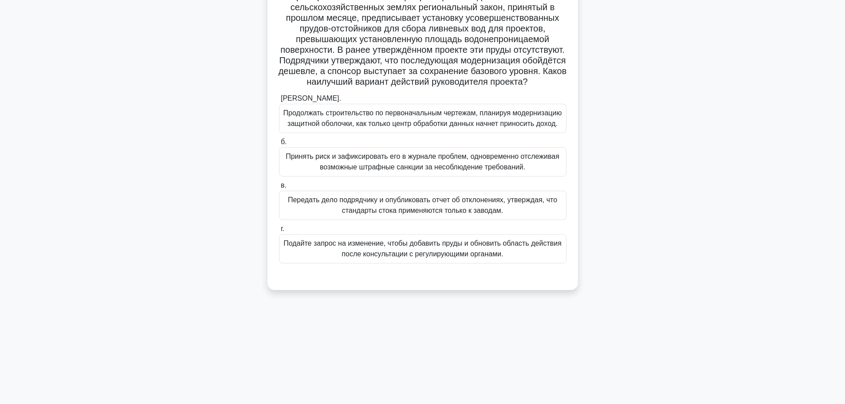
scroll to position [31, 0]
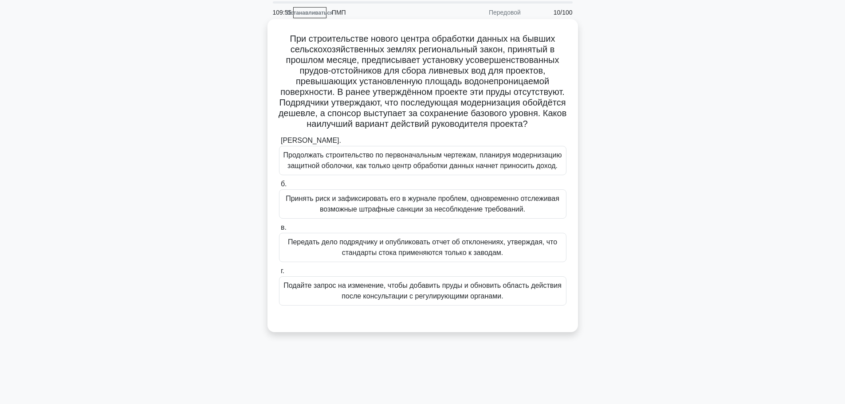
click at [442, 300] on font "Подайте запрос на изменение, чтобы добавить пруды и обновить область действия п…" at bounding box center [422, 291] width 278 height 18
click at [279, 274] on input "г. Подайте запрос на изменение, чтобы добавить пруды и обновить область действи…" at bounding box center [279, 271] width 0 height 6
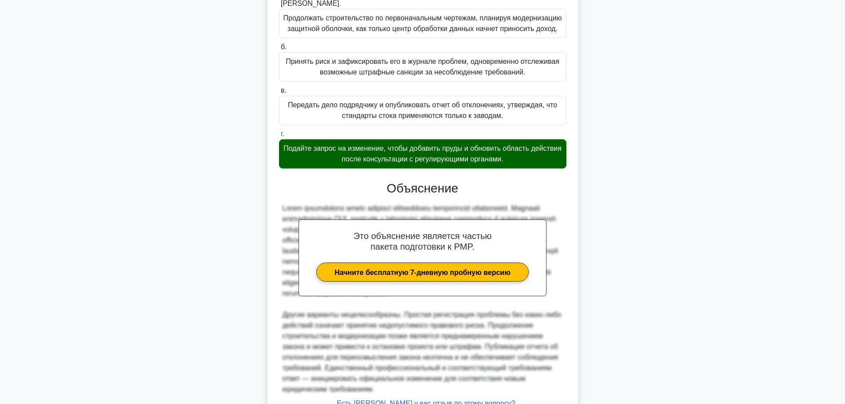
scroll to position [262, 0]
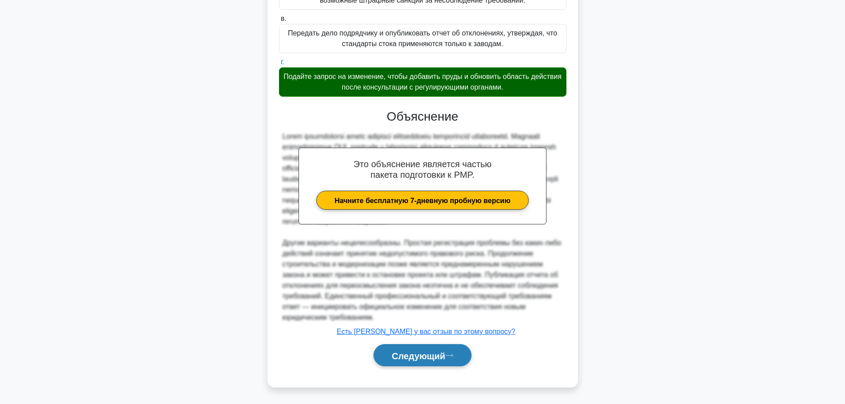
click at [433, 351] on font "Следующий" at bounding box center [419, 356] width 54 height 10
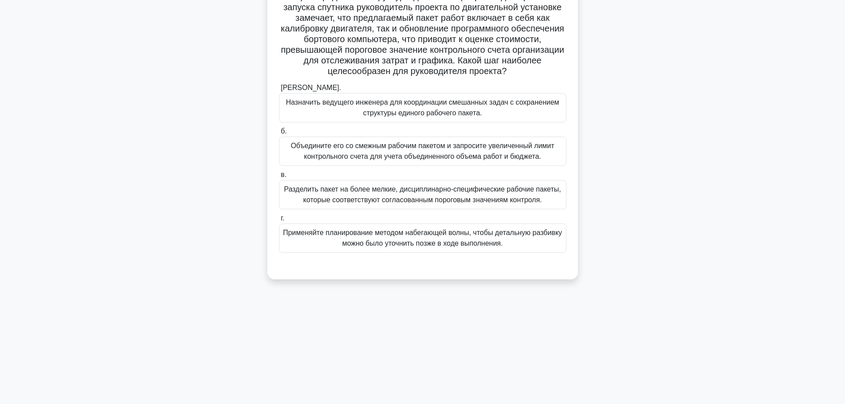
scroll to position [31, 0]
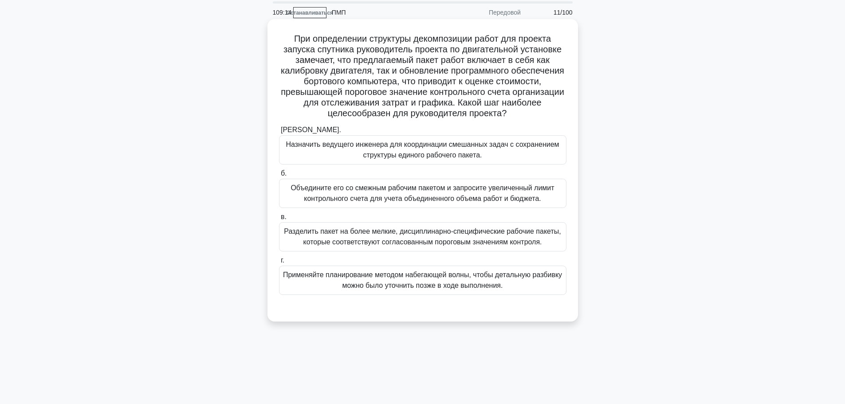
click at [467, 235] on font "Разделить пакет на более мелкие, дисциплинарно-специфические рабочие пакеты, ко…" at bounding box center [422, 237] width 277 height 18
click at [279, 220] on input "в. Разделить пакет на более мелкие, дисциплинарно-специфические рабочие пакеты,…" at bounding box center [279, 217] width 0 height 6
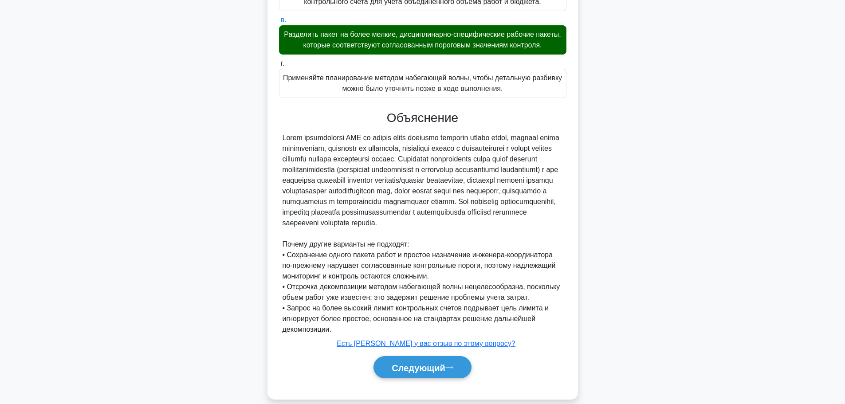
scroll to position [251, 0]
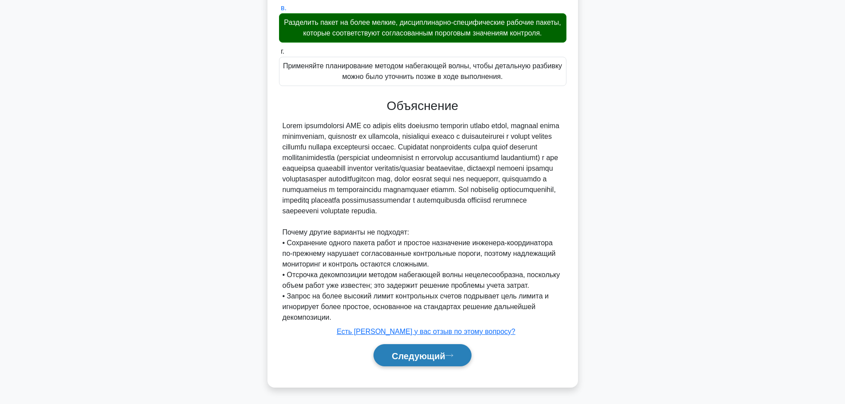
click at [413, 354] on font "Следующий" at bounding box center [419, 356] width 54 height 10
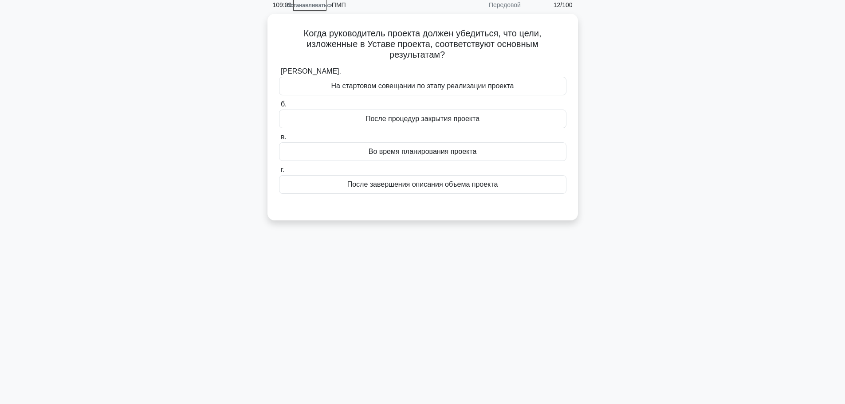
scroll to position [0, 0]
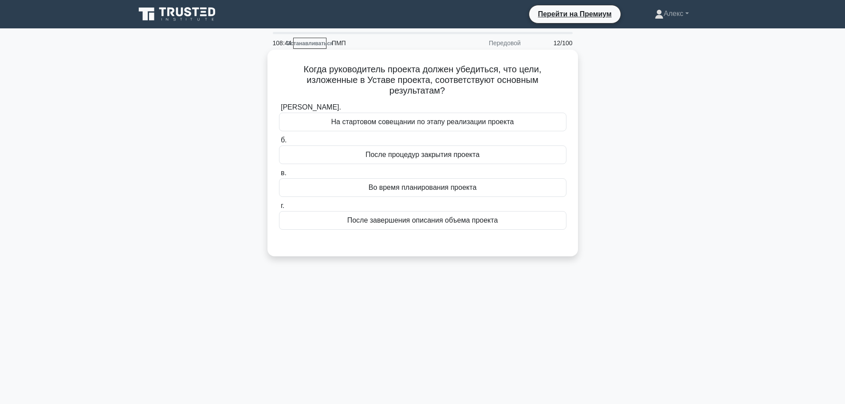
click at [473, 158] on font "После процедур закрытия проекта" at bounding box center [423, 155] width 114 height 8
click at [279, 143] on input "б. После процедур закрытия проекта" at bounding box center [279, 141] width 0 height 6
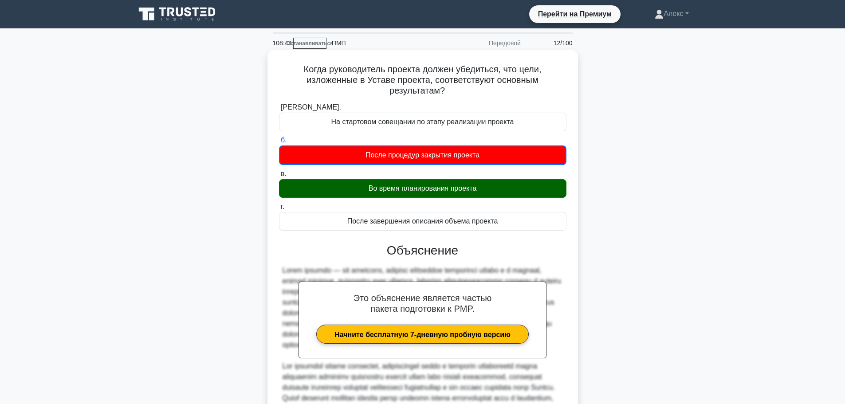
click at [462, 189] on font "Во время планирования проекта" at bounding box center [423, 189] width 108 height 8
click at [279, 177] on input "в. Во время планирования проекта" at bounding box center [279, 174] width 0 height 6
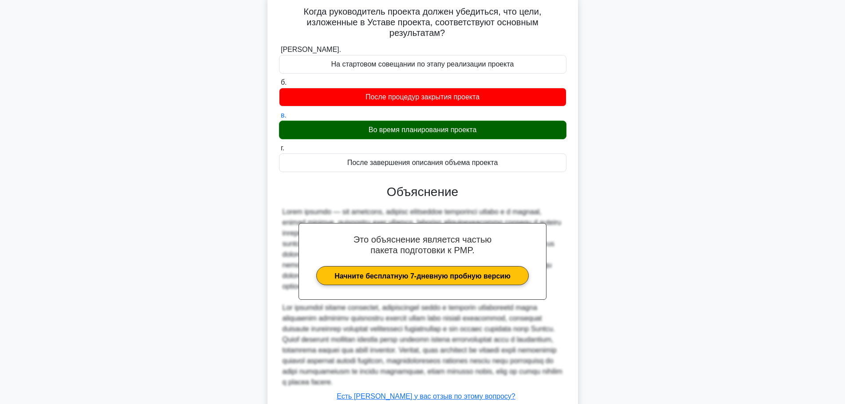
scroll to position [134, 0]
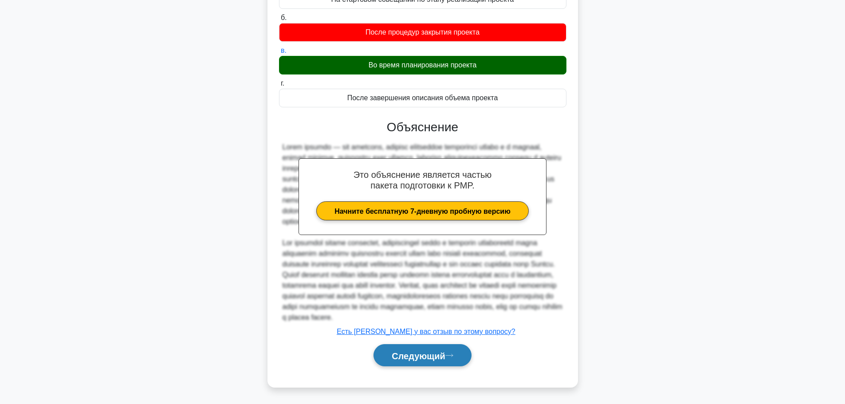
click at [436, 350] on button "Следующий" at bounding box center [422, 355] width 98 height 23
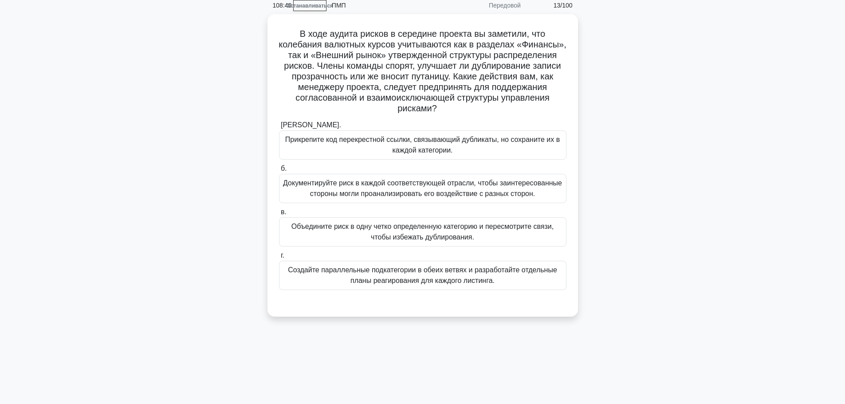
scroll to position [0, 0]
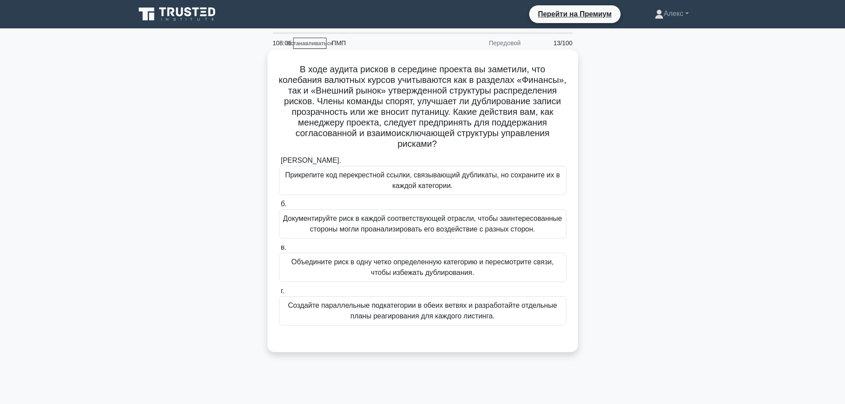
click at [415, 273] on font "Объедините риск в одну четко определенную категорию и пересмотрите связи, чтобы…" at bounding box center [422, 267] width 262 height 18
click at [279, 251] on input "в. Объедините риск в одну четко определенную категорию и пересмотрите связи, чт…" at bounding box center [279, 248] width 0 height 6
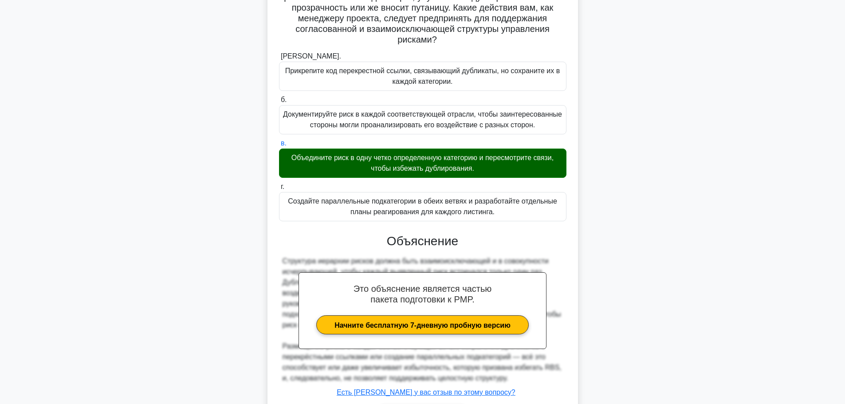
scroll to position [166, 0]
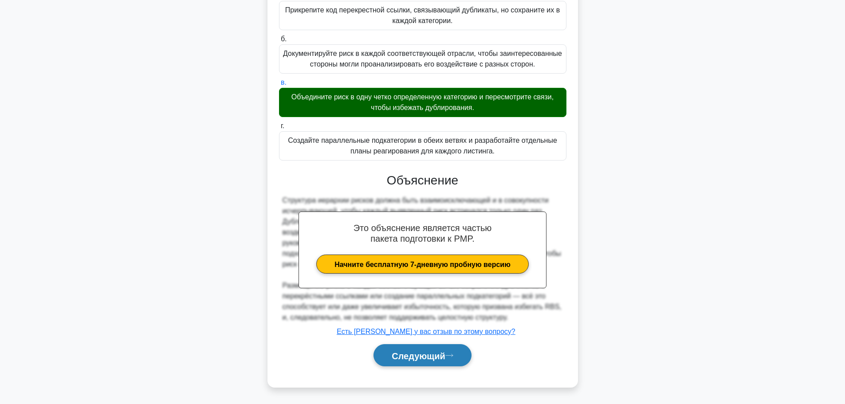
click at [415, 352] on font "Следующий" at bounding box center [419, 356] width 54 height 10
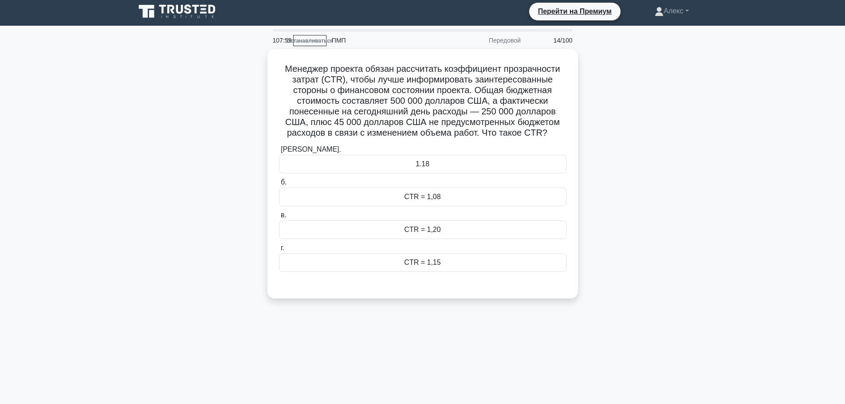
scroll to position [0, 0]
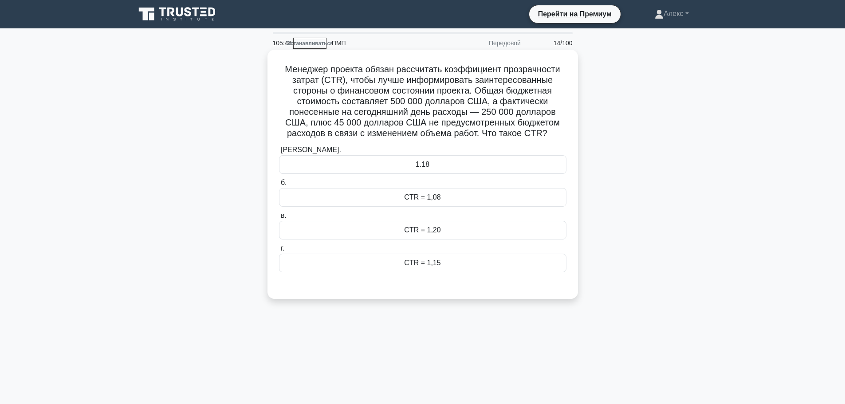
click at [454, 231] on div "CTR = 1,20" at bounding box center [422, 230] width 287 height 19
click at [279, 219] on input "в. CTR = 1,20" at bounding box center [279, 216] width 0 height 6
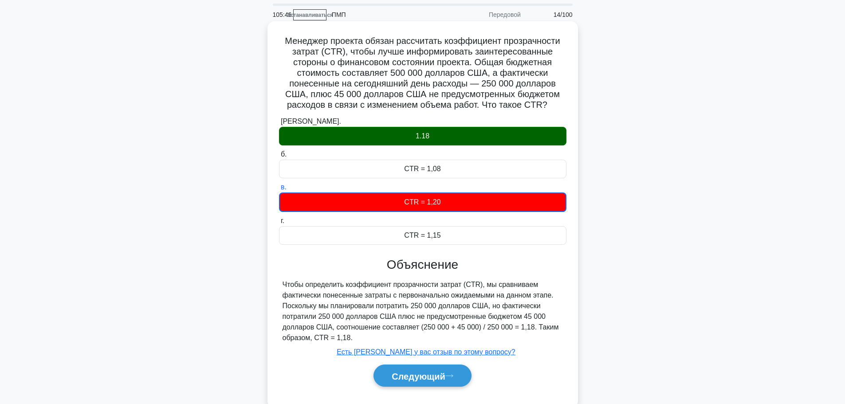
scroll to position [44, 0]
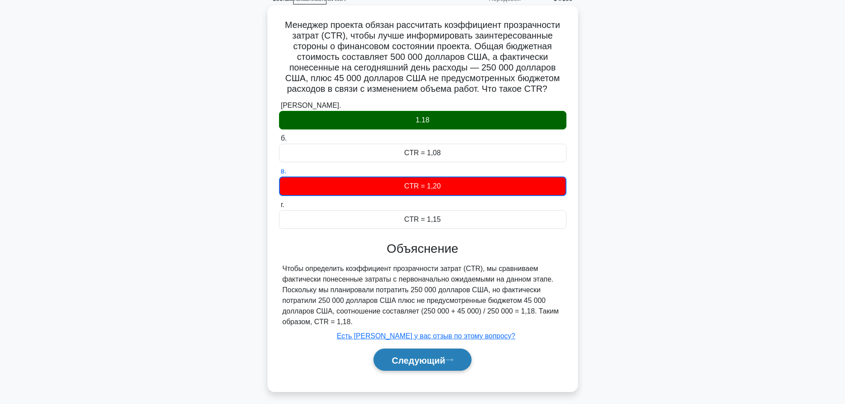
click at [438, 360] on font "Следующий" at bounding box center [419, 360] width 54 height 10
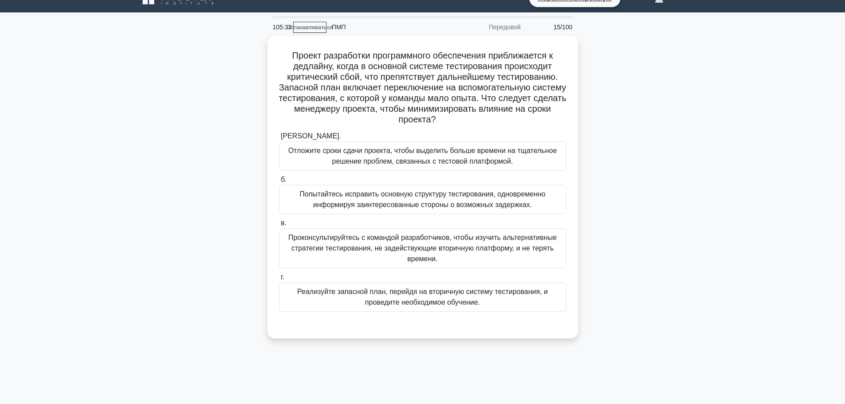
scroll to position [0, 0]
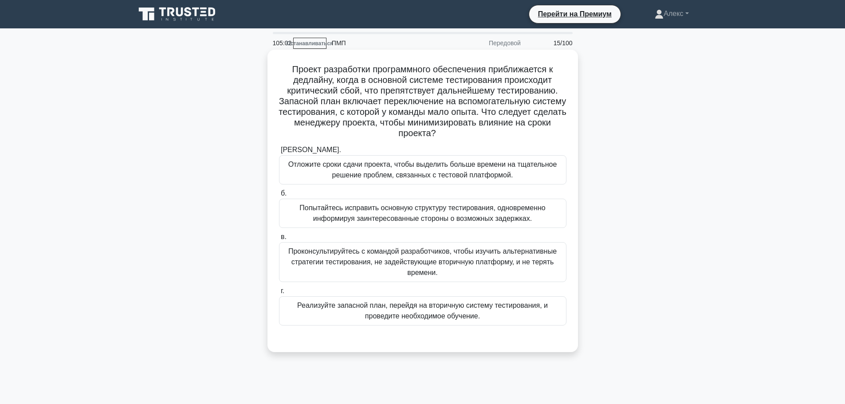
click at [383, 304] on font "Реализуйте запасной план, перейдя на вторичную систему тестирования, и проведит…" at bounding box center [422, 311] width 251 height 18
click at [279, 294] on input "г. Реализуйте запасной план, перейдя на вторичную систему тестирования, и прове…" at bounding box center [279, 291] width 0 height 6
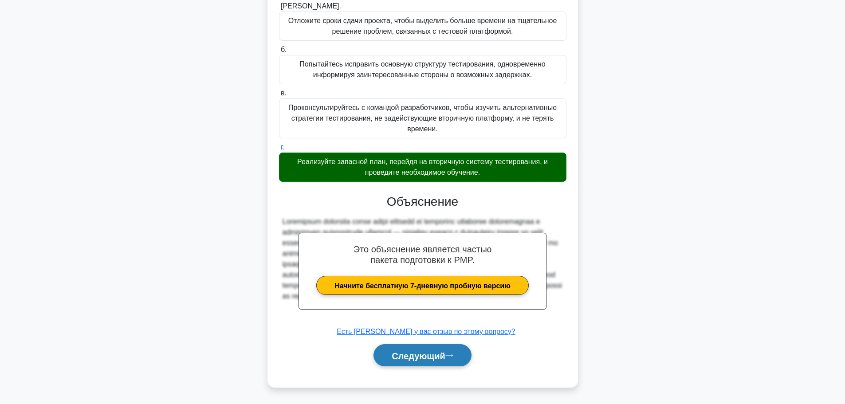
click at [414, 356] on font "Следующий" at bounding box center [419, 356] width 54 height 10
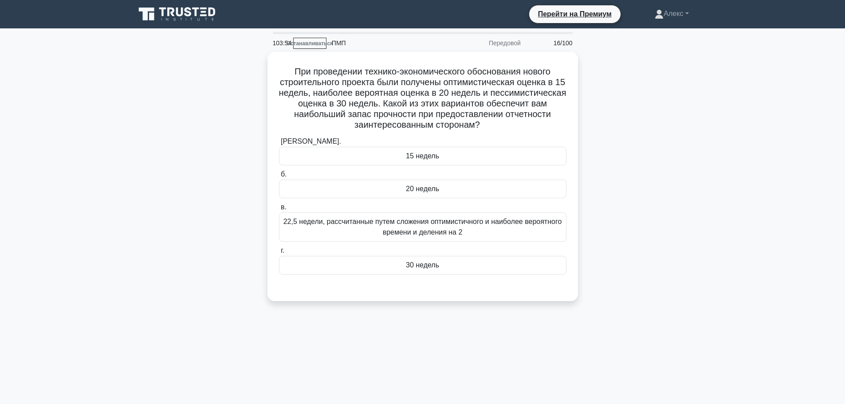
click at [637, 143] on div "При проведении технико-экономического обоснования нового строительного проекта …" at bounding box center [423, 182] width 586 height 260
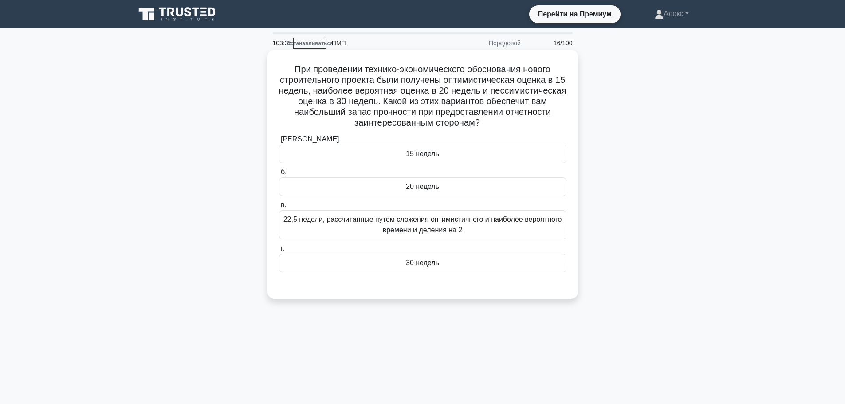
click at [484, 226] on font "22,5 недели, рассчитанные путем сложения оптимистичного и наиболее вероятного в…" at bounding box center [422, 224] width 279 height 21
click at [279, 208] on input "в. 22,5 недели, рассчитанные путем сложения оптимистичного и наиболее вероятног…" at bounding box center [279, 205] width 0 height 6
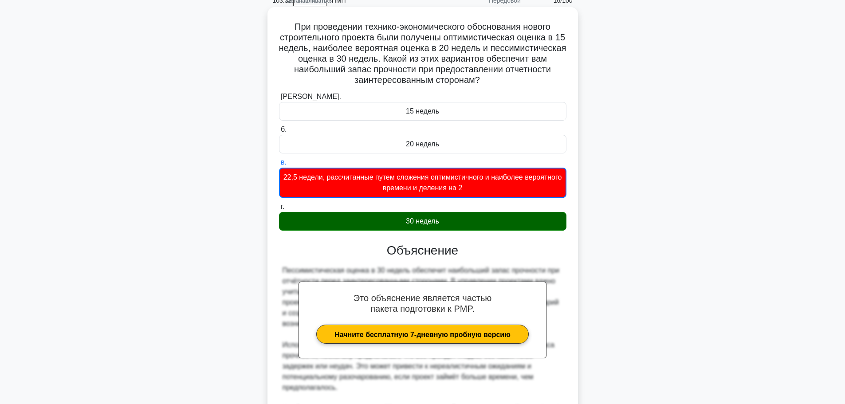
scroll to position [177, 0]
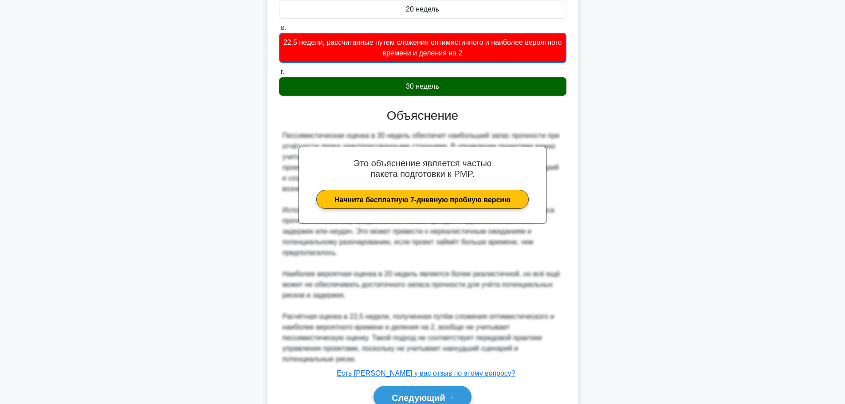
click at [456, 78] on div "30 недель" at bounding box center [422, 86] width 287 height 19
click at [279, 75] on input "г. 30 недель" at bounding box center [279, 72] width 0 height 6
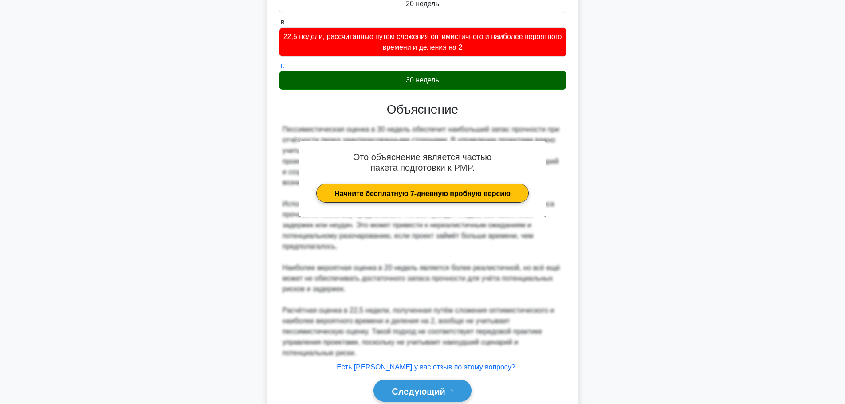
scroll to position [219, 0]
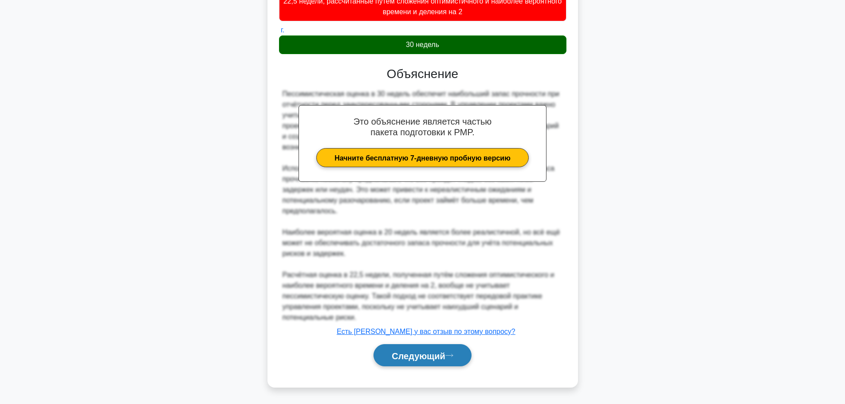
click at [424, 362] on button "Следующий" at bounding box center [422, 355] width 98 height 23
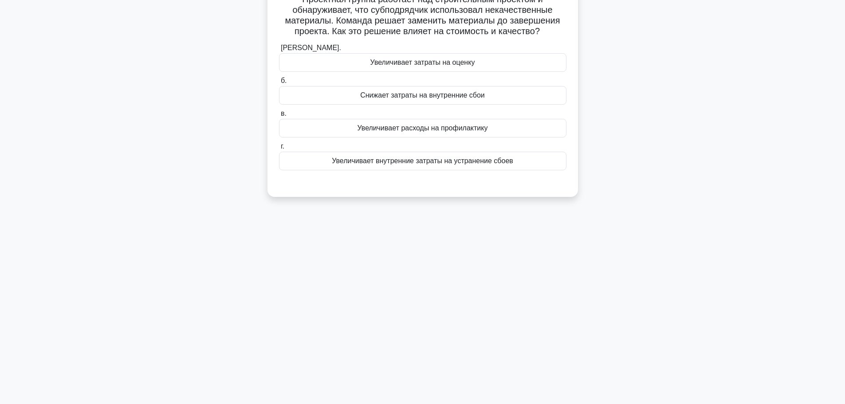
scroll to position [0, 0]
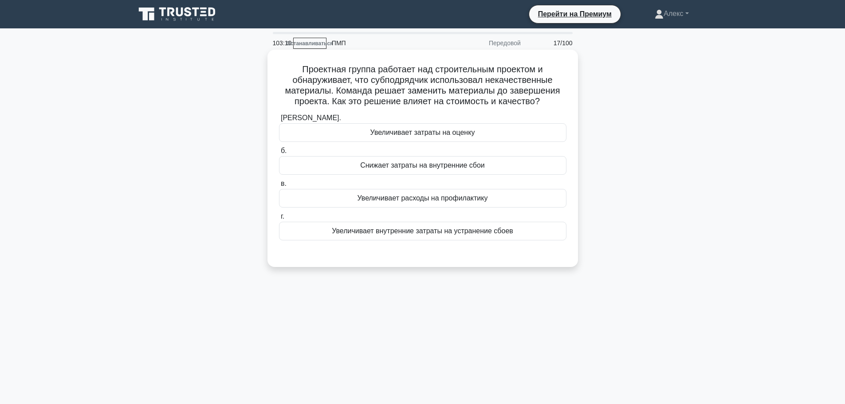
click at [458, 202] on font "Увеличивает расходы на профилактику" at bounding box center [423, 198] width 130 height 8
click at [279, 187] on input "в. Увеличивает расходы на профилактику" at bounding box center [279, 184] width 0 height 6
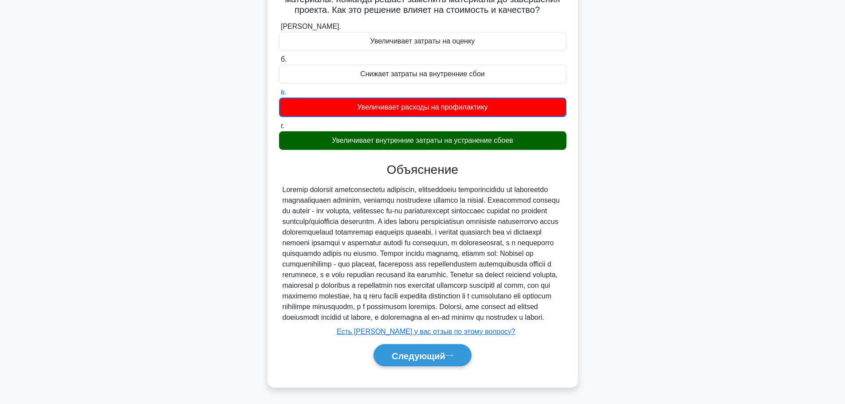
scroll to position [114, 0]
click at [442, 358] on font "Следующий" at bounding box center [419, 356] width 54 height 10
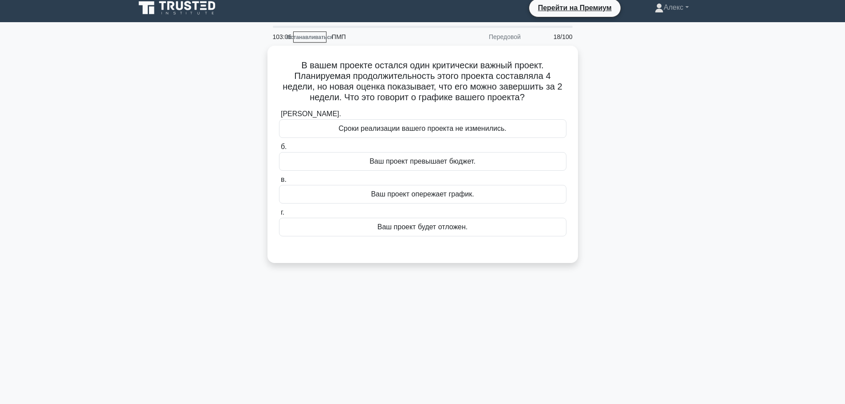
scroll to position [0, 0]
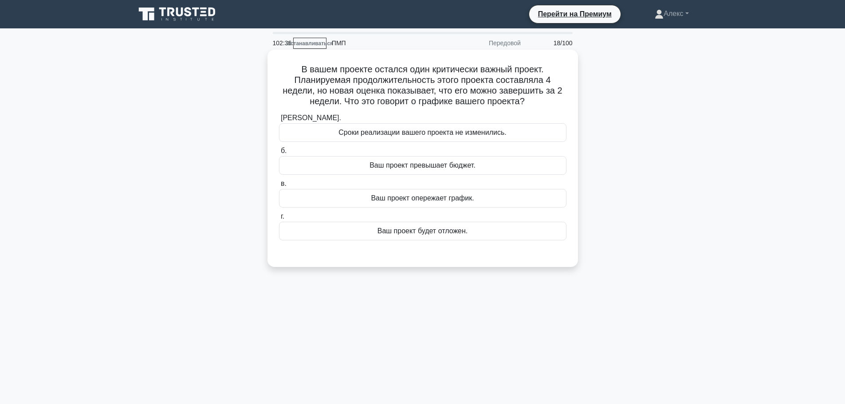
click at [438, 197] on font "Ваш проект опережает график." at bounding box center [422, 198] width 103 height 8
click at [279, 187] on input "в. Ваш проект опережает график." at bounding box center [279, 184] width 0 height 6
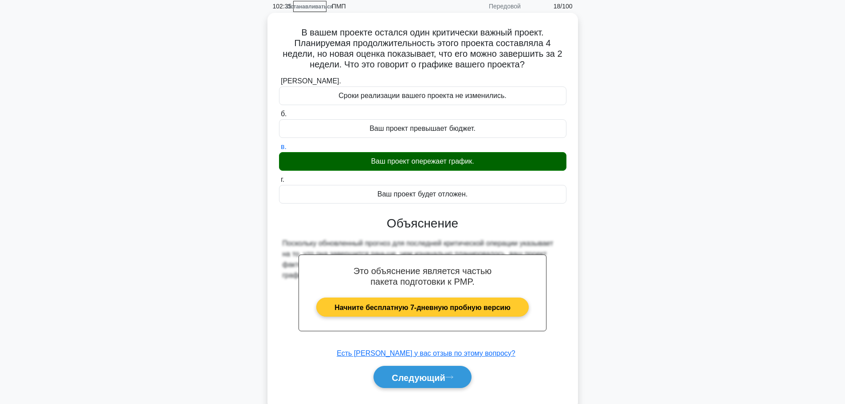
scroll to position [75, 0]
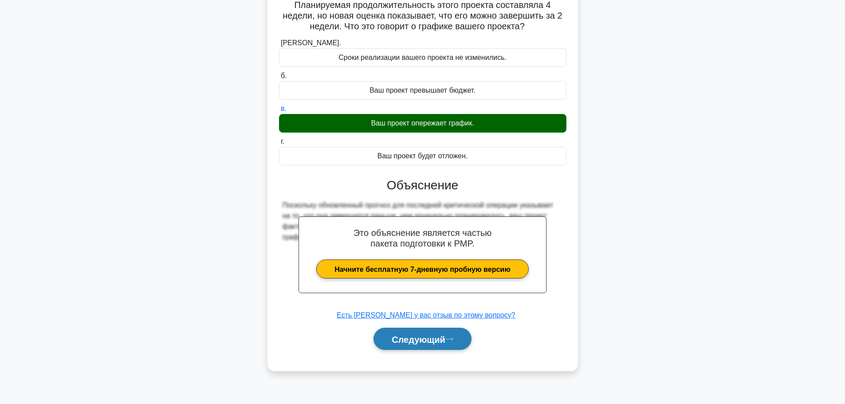
click at [454, 334] on button "Следующий" at bounding box center [422, 339] width 98 height 23
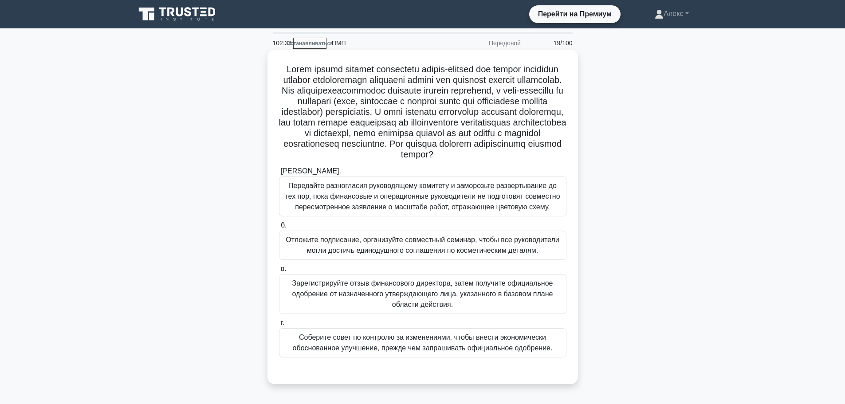
scroll to position [44, 0]
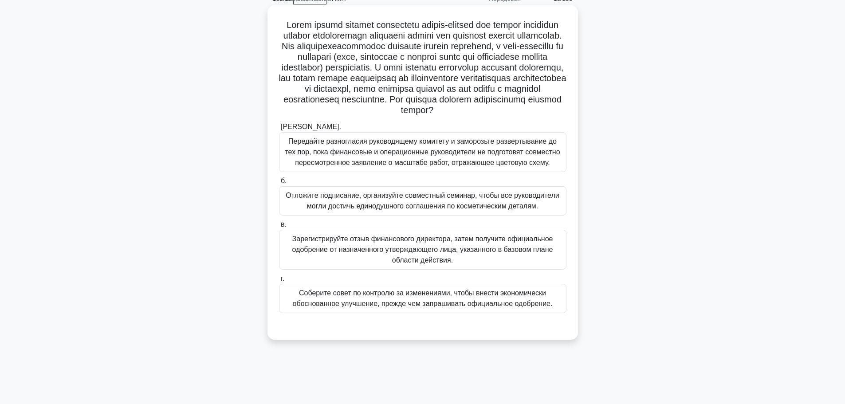
click at [355, 266] on font "Зарегистрируйте отзыв финансового директора, затем получите официальное одобрен…" at bounding box center [422, 250] width 279 height 32
click at [279, 228] on input "в. Зарегистрируйте отзыв финансового директора, затем получите официальное одоб…" at bounding box center [279, 225] width 0 height 6
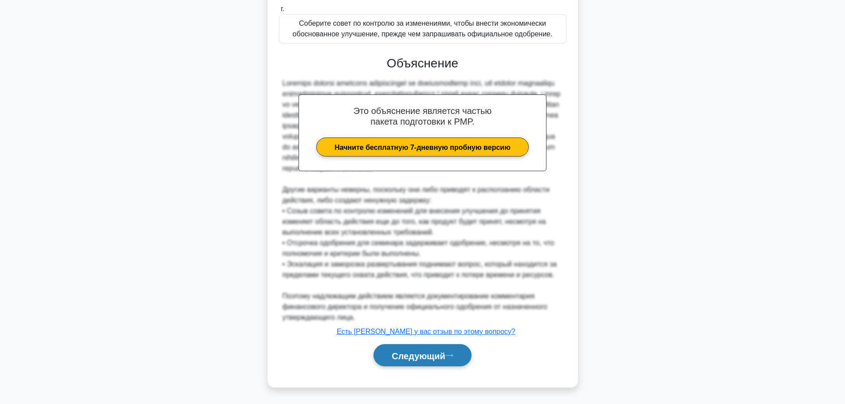
click at [438, 354] on font "Следующий" at bounding box center [419, 356] width 54 height 10
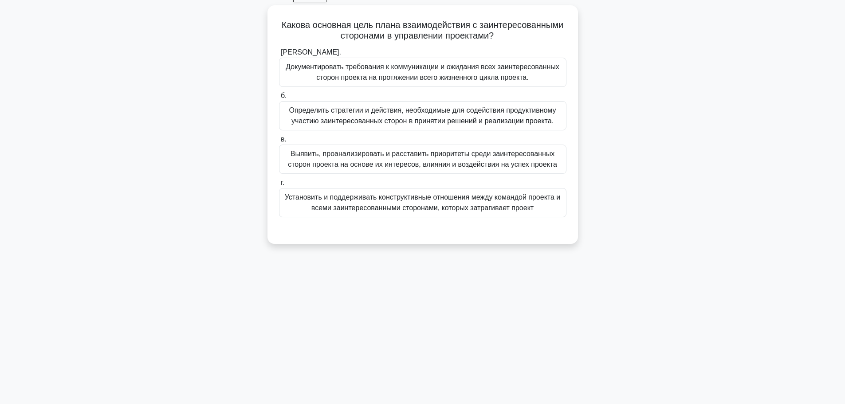
scroll to position [31, 0]
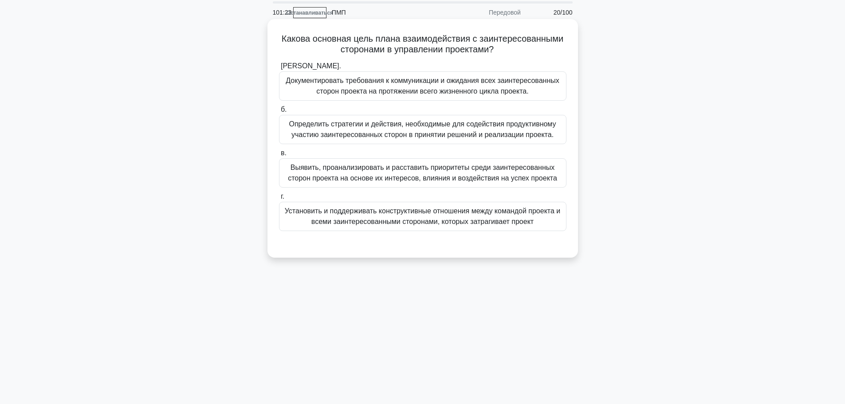
click at [487, 182] on font "Выявить, проанализировать и расставить приоритеты среди заинтересованных сторон…" at bounding box center [422, 173] width 269 height 18
click at [279, 156] on input "в. Выявить, проанализировать и расставить приоритеты среди заинтересованных сто…" at bounding box center [279, 153] width 0 height 6
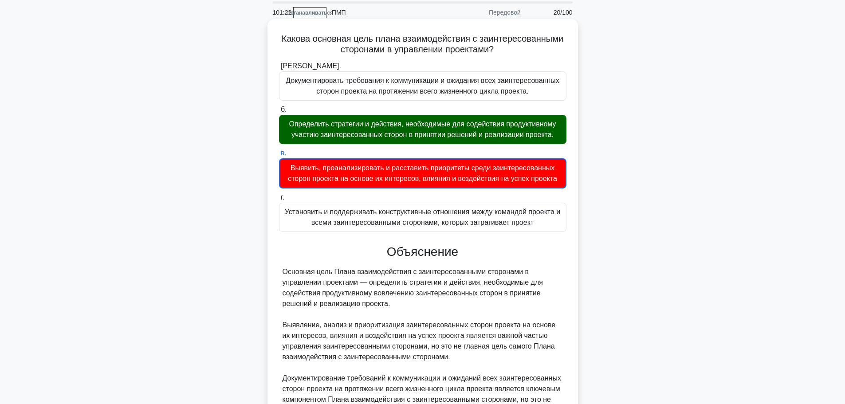
click at [499, 132] on font "Определить стратегии и действия, необходимые для содействия продуктивному участ…" at bounding box center [422, 129] width 267 height 18
click at [279, 113] on input "б. Определить стратегии и действия, необходимые для содействия продуктивному уч…" at bounding box center [279, 110] width 0 height 6
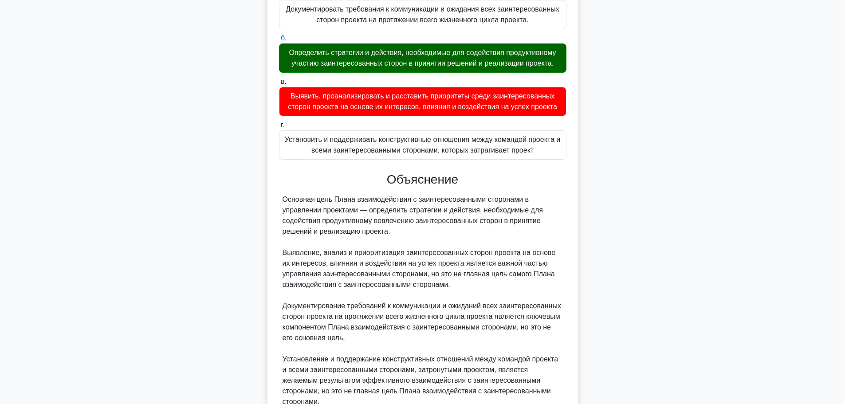
scroll to position [177, 0]
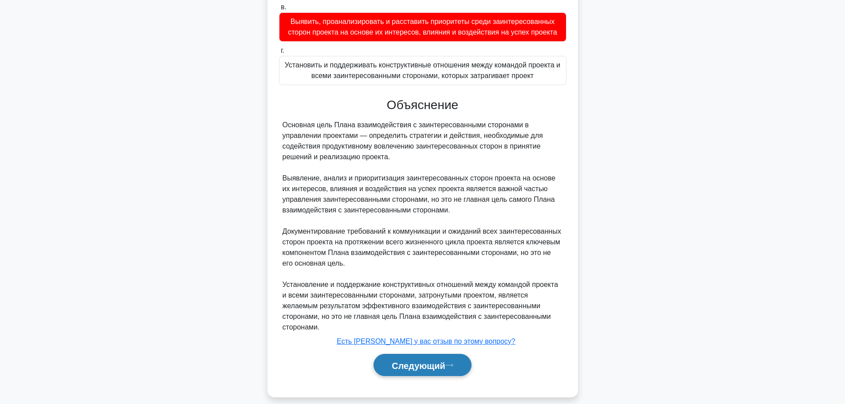
click at [415, 354] on button "Следующий" at bounding box center [422, 365] width 98 height 23
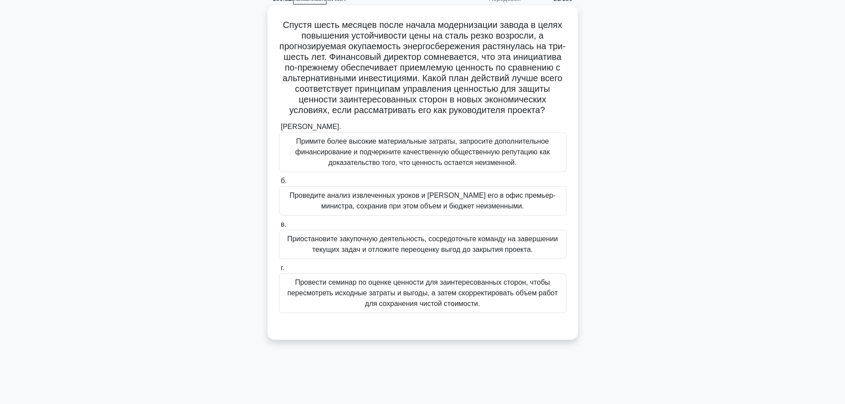
scroll to position [75, 0]
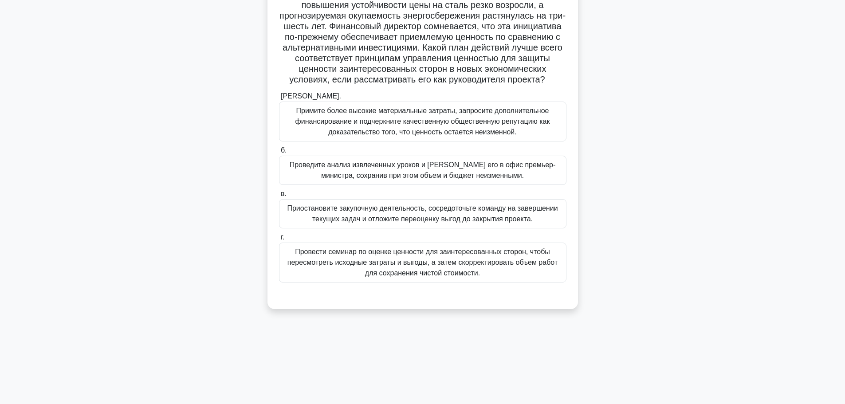
click at [442, 275] on font "Провести семинар по оценке ценности для заинтересованных сторон, чтобы пересмот…" at bounding box center [422, 262] width 270 height 29
click at [279, 240] on input "г. Провести семинар по оценке ценности для заинтересованных сторон, чтобы перес…" at bounding box center [279, 238] width 0 height 6
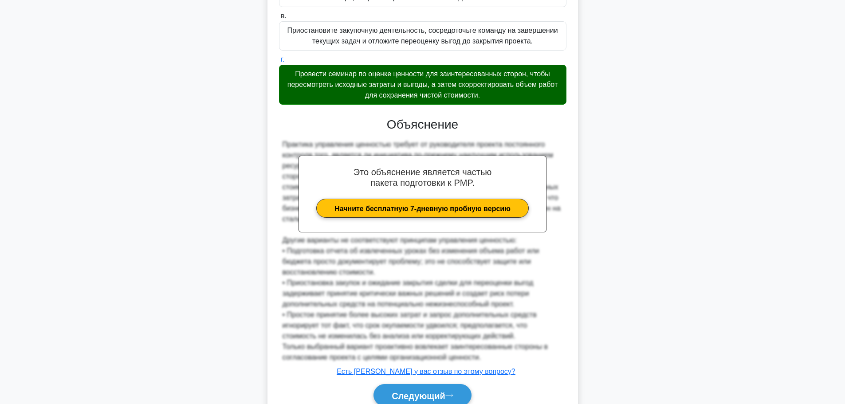
scroll to position [294, 0]
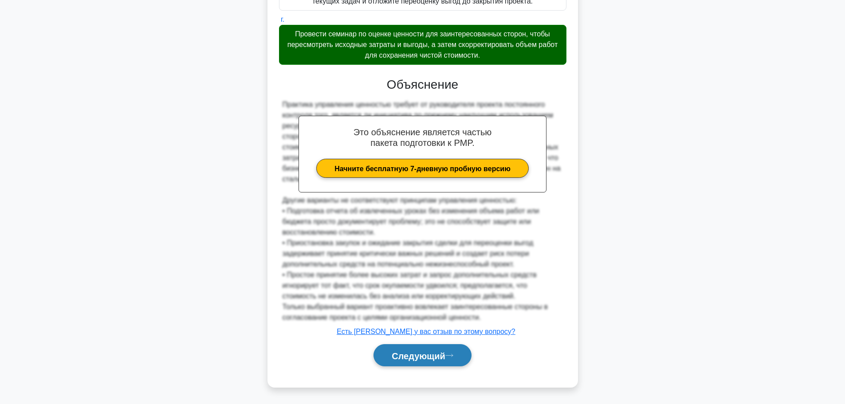
click at [431, 349] on button "Следующий" at bounding box center [422, 355] width 98 height 23
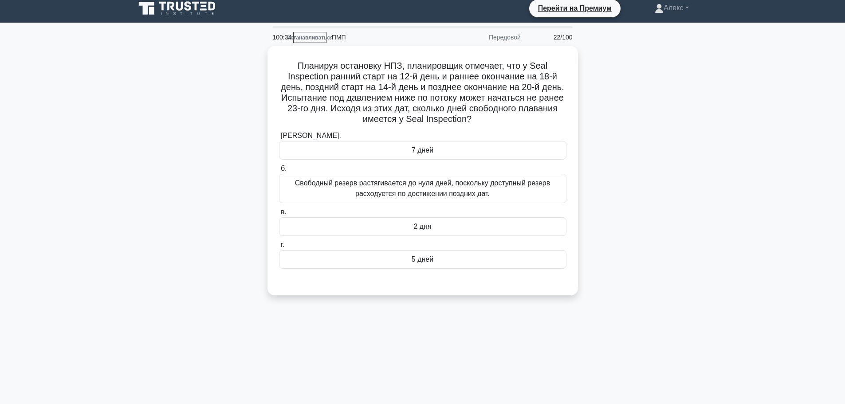
scroll to position [0, 0]
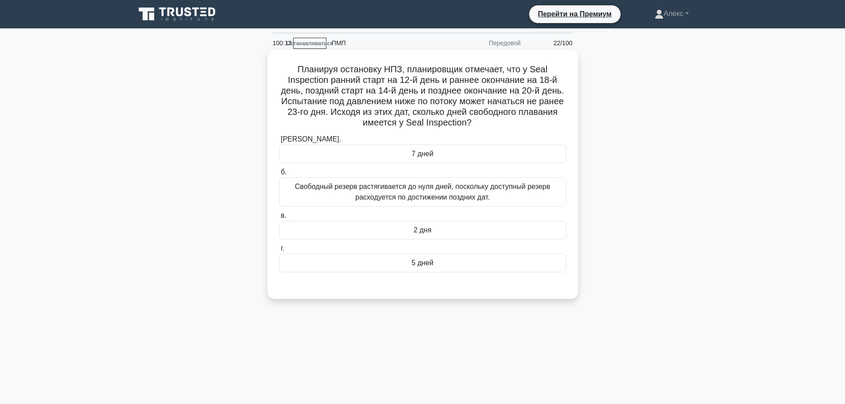
click at [448, 269] on div "5 дней" at bounding box center [422, 263] width 287 height 19
click at [279, 252] on input "г. 5 дней" at bounding box center [279, 249] width 0 height 6
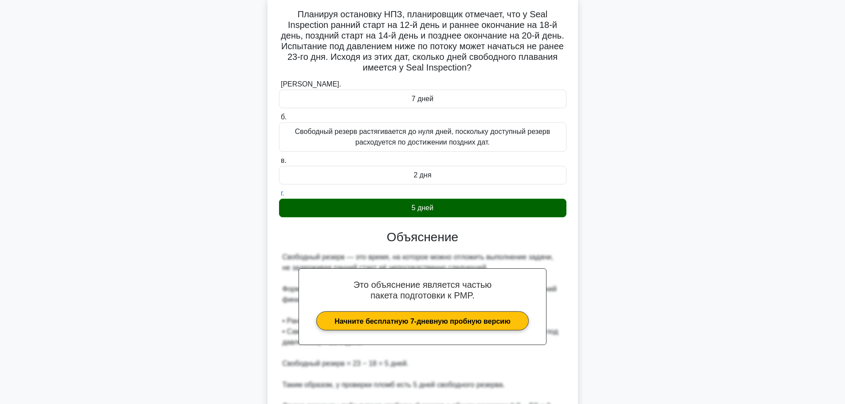
scroll to position [166, 0]
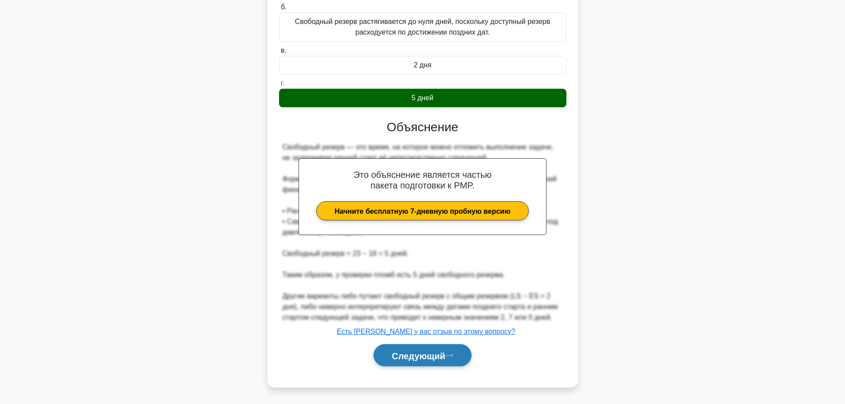
click at [428, 353] on font "Следующий" at bounding box center [419, 356] width 54 height 10
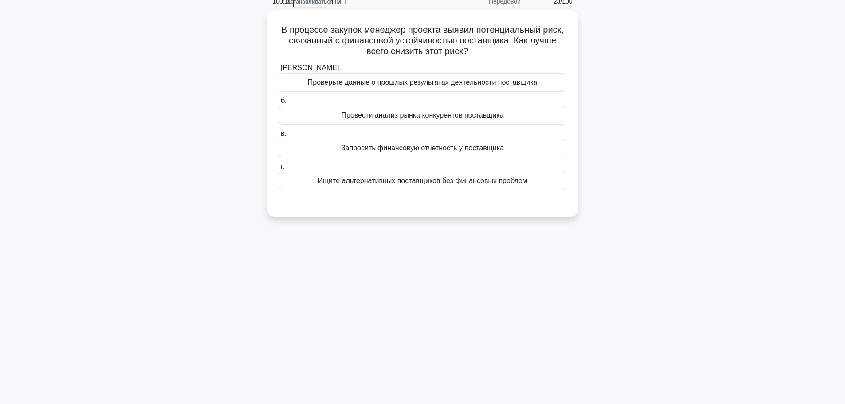
scroll to position [0, 0]
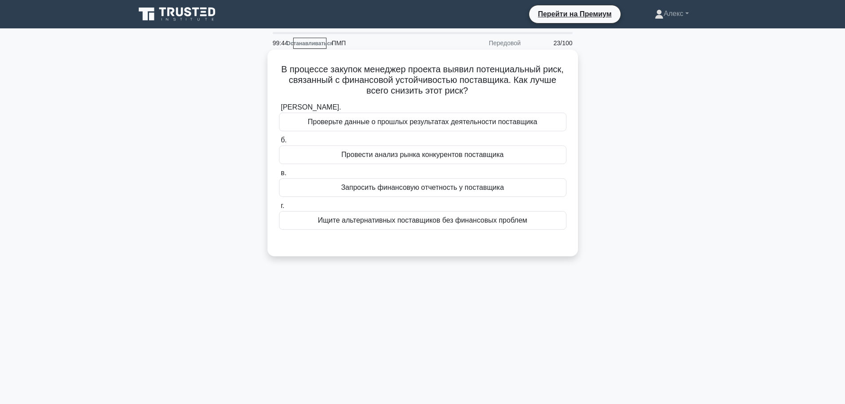
click at [497, 200] on div "[PERSON_NAME]. Проверьте данные о прошлых результатах деятельности поставщика б…" at bounding box center [423, 165] width 298 height 131
click at [498, 195] on div "Запросить финансовую отчетность у поставщика" at bounding box center [422, 187] width 287 height 19
click at [279, 176] on input "в. Запросить финансовую отчетность у поставщика" at bounding box center [279, 173] width 0 height 6
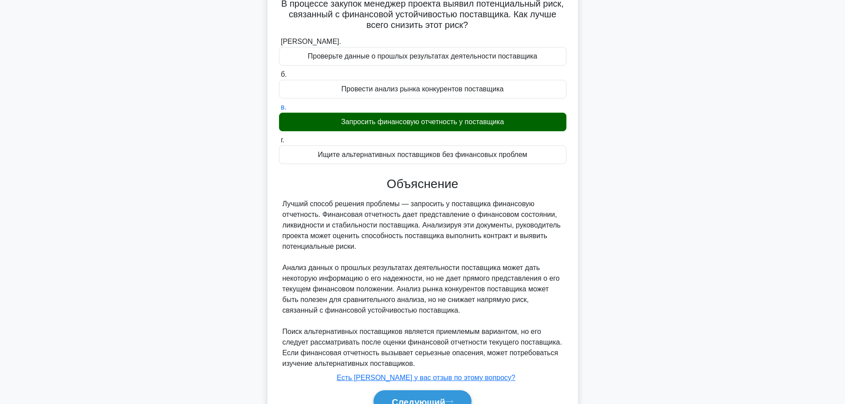
scroll to position [113, 0]
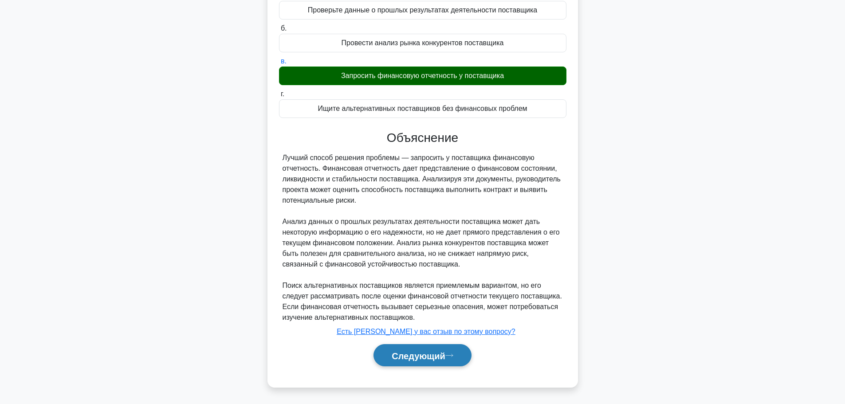
click at [414, 351] on font "Следующий" at bounding box center [419, 356] width 54 height 10
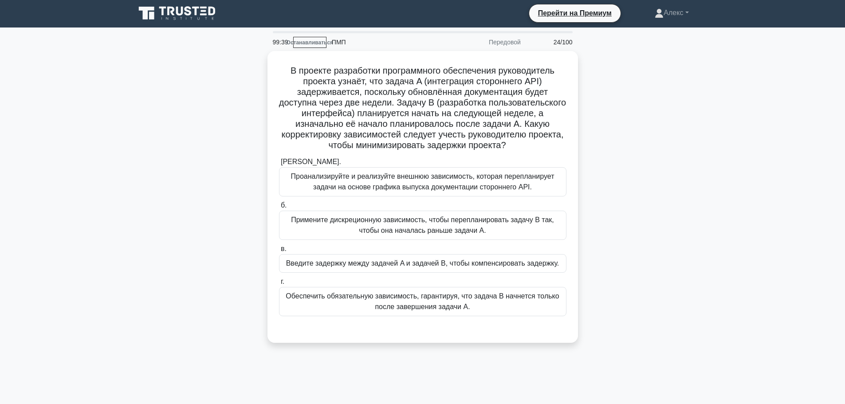
scroll to position [0, 0]
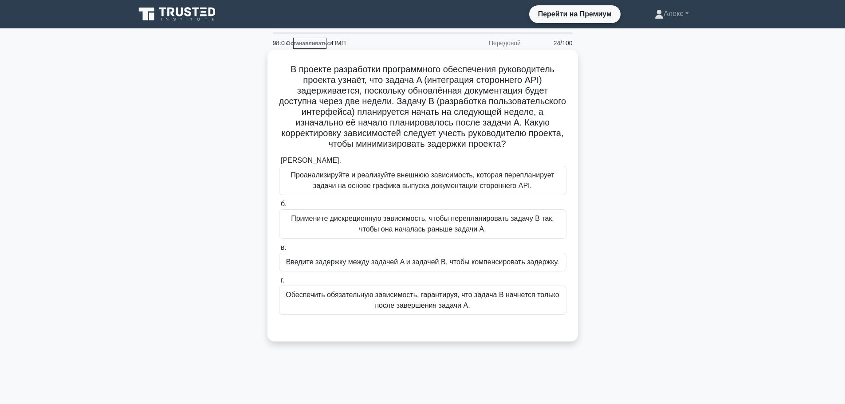
click at [403, 186] on font "Проанализируйте и реализуйте внешнюю зависимость, которая перепланирует задачи …" at bounding box center [422, 180] width 263 height 18
click at [279, 164] on input "[PERSON_NAME]. Проанализируйте и реализуйте внешнюю зависимость, которая перепл…" at bounding box center [279, 161] width 0 height 6
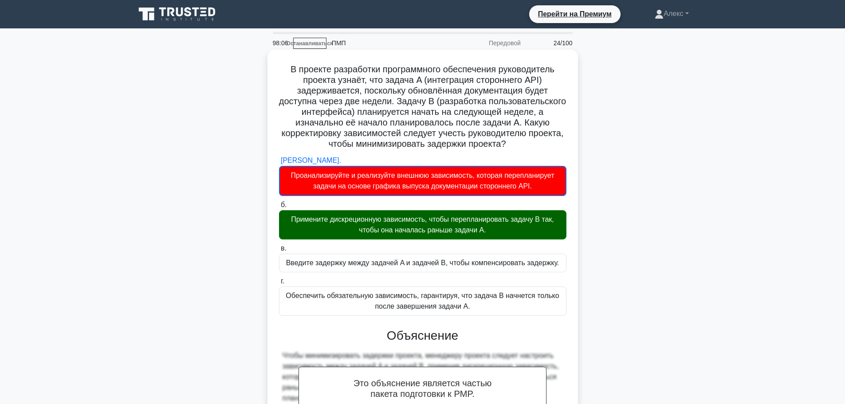
click at [456, 234] on font "Примените дискреционную зависимость, чтобы перепланировать задачу B так, чтобы …" at bounding box center [422, 225] width 263 height 18
click at [279, 208] on input "б. Примените дискреционную зависимость, чтобы перепланировать задачу B так, что…" at bounding box center [279, 205] width 0 height 6
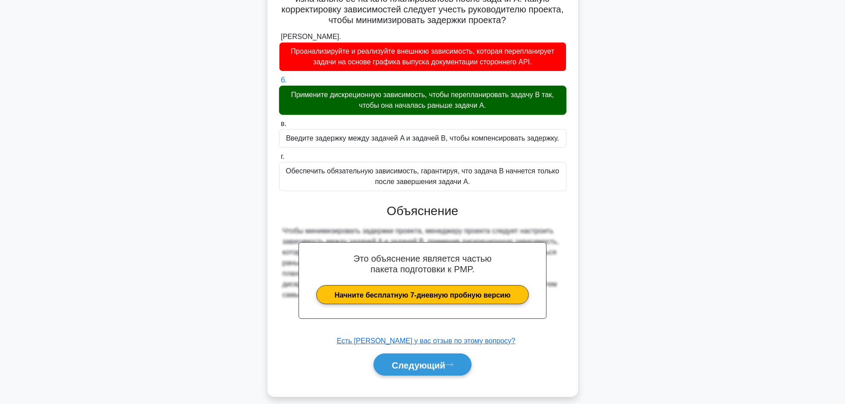
scroll to position [134, 0]
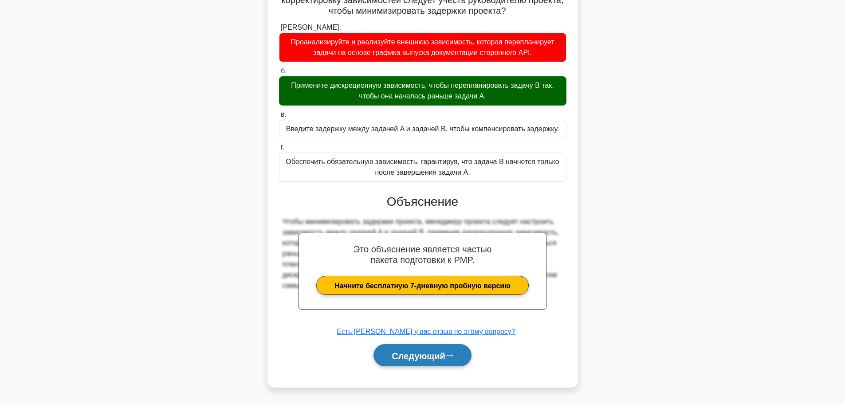
click at [413, 350] on button "Следующий" at bounding box center [422, 355] width 98 height 23
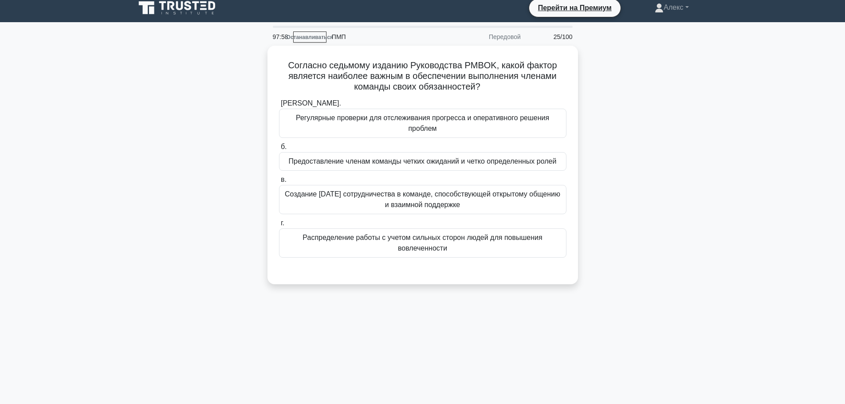
scroll to position [0, 0]
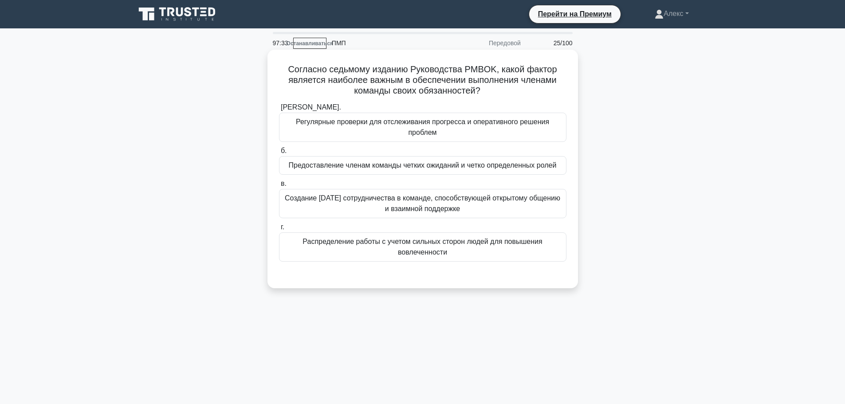
click at [428, 202] on font "Создание [DATE] сотрудничества в команде, способствующей открытому общению и вз…" at bounding box center [422, 203] width 275 height 18
click at [279, 187] on input "в. Создание [DATE] сотрудничества в команде, способствующей открытому общению и…" at bounding box center [279, 184] width 0 height 6
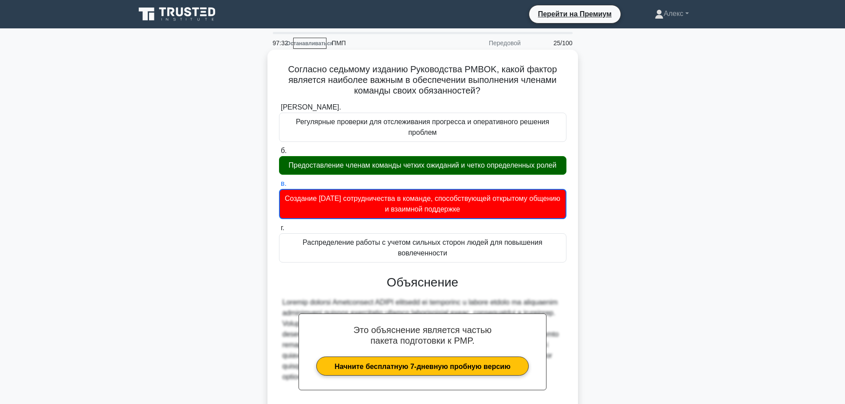
click at [440, 158] on div "Предоставление членам команды четких ожиданий и четко определенных ролей" at bounding box center [422, 165] width 287 height 19
click at [279, 154] on input "б. Предоставление членам команды четких ожиданий и четко определенных ролей" at bounding box center [279, 151] width 0 height 6
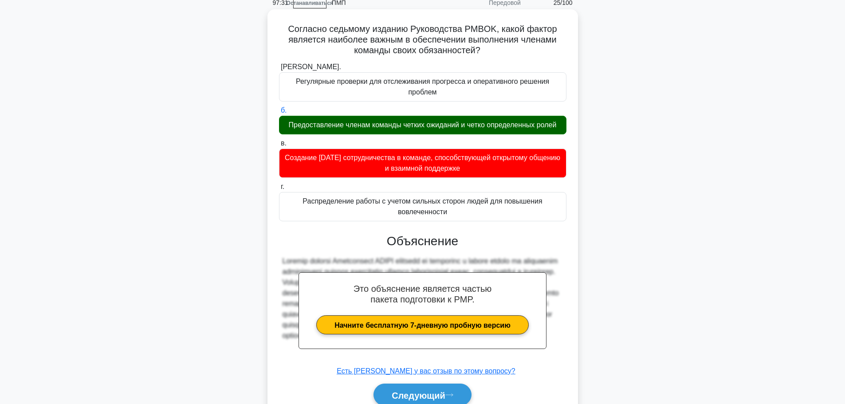
scroll to position [81, 0]
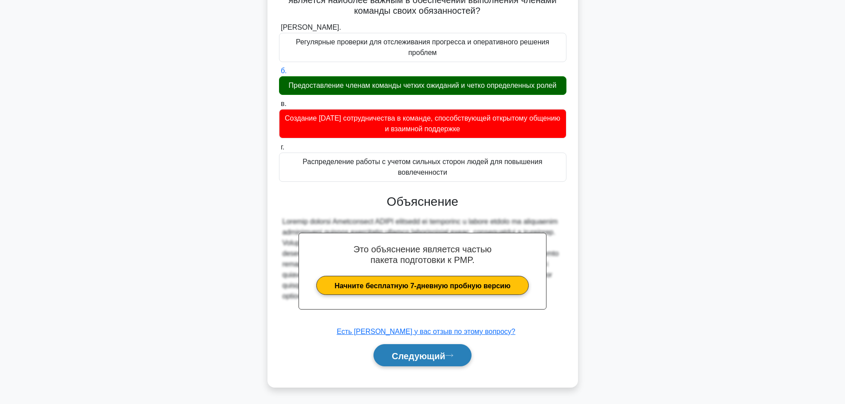
click at [416, 359] on font "Следующий" at bounding box center [419, 356] width 54 height 10
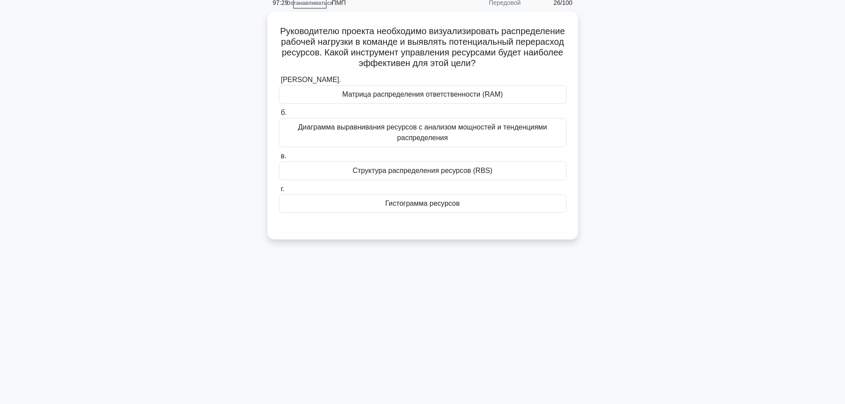
scroll to position [0, 0]
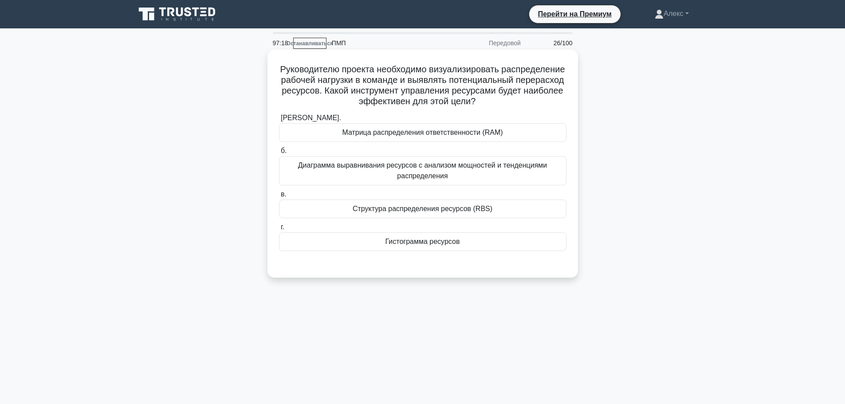
click at [411, 245] on font "Гистограмма ресурсов" at bounding box center [422, 242] width 75 height 8
click at [279, 230] on input "г. Гистограмма ресурсов" at bounding box center [279, 227] width 0 height 6
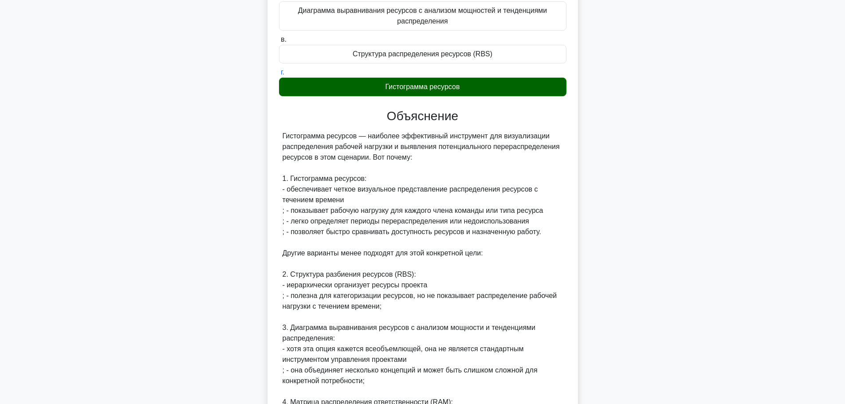
scroll to position [310, 0]
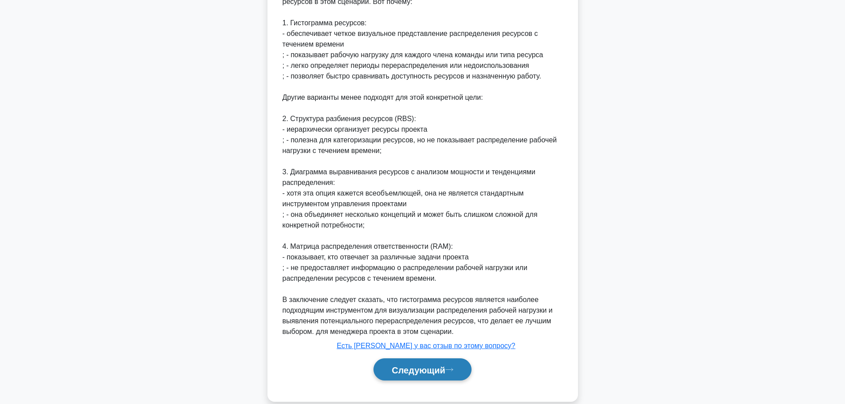
click at [393, 370] on button "Следующий" at bounding box center [422, 369] width 98 height 23
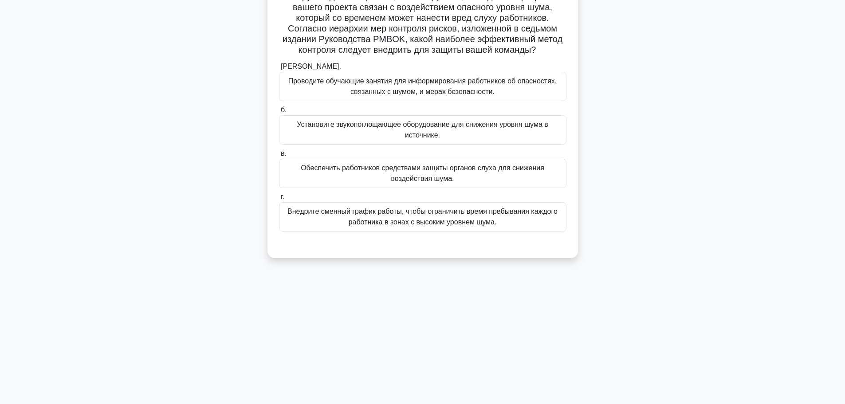
scroll to position [0, 0]
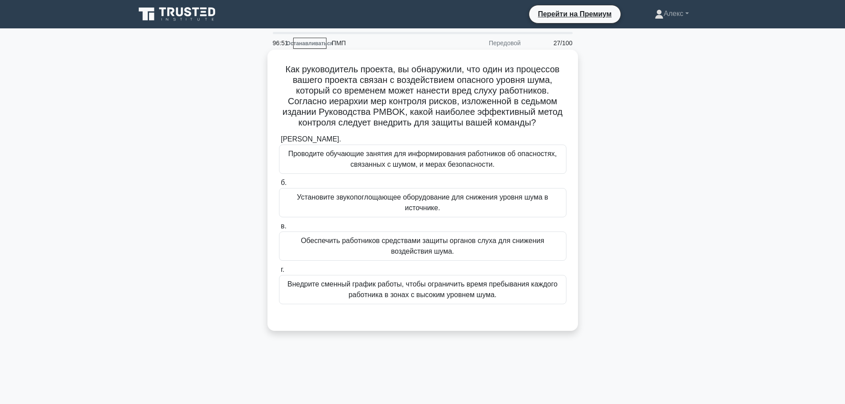
click at [425, 239] on font "Обеспечить работников средствами защиты органов слуха для снижения воздействия …" at bounding box center [423, 246] width 244 height 18
click at [279, 229] on input "в. Обеспечить работников средствами защиты органов слуха для снижения воздейств…" at bounding box center [279, 227] width 0 height 6
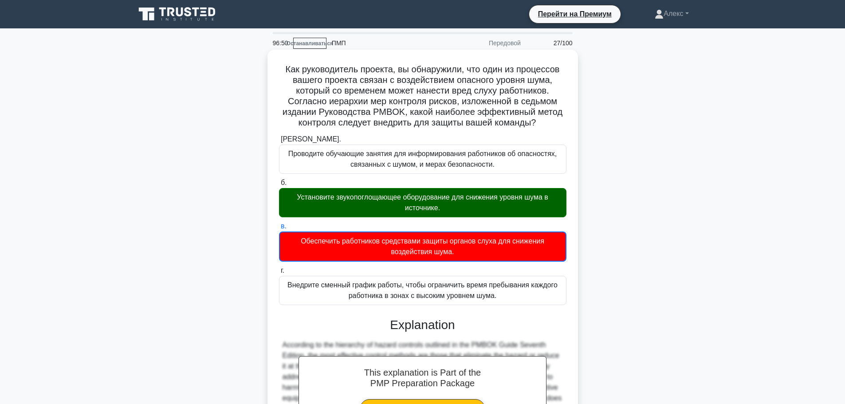
click at [423, 216] on div "Установите звукопоглощающее оборудование для снижения уровня шума в источнике." at bounding box center [422, 202] width 287 height 29
click at [279, 186] on input "б. Установите звукопоглощающее оборудование для снижения уровня шума в источник…" at bounding box center [279, 183] width 0 height 6
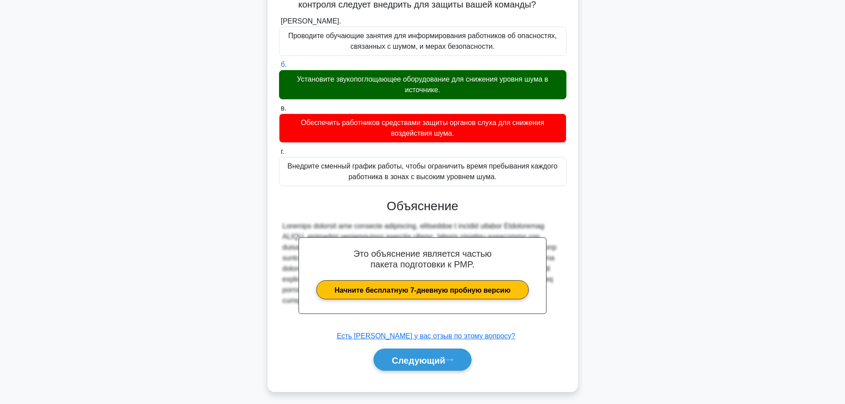
scroll to position [123, 0]
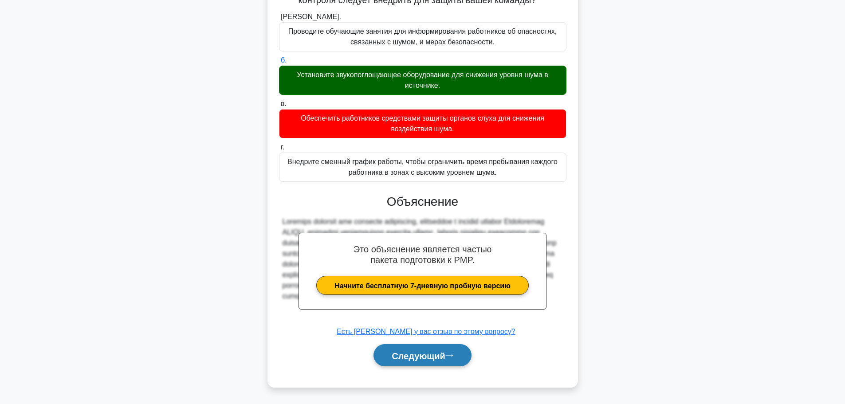
click at [429, 357] on font "Следующий" at bounding box center [419, 356] width 54 height 10
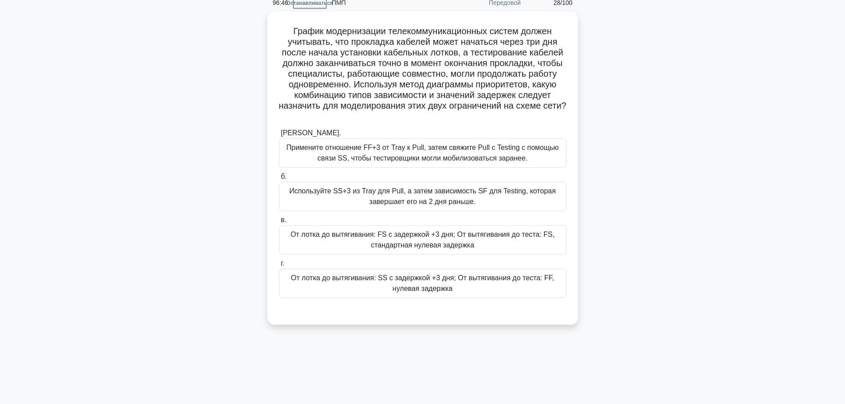
scroll to position [0, 0]
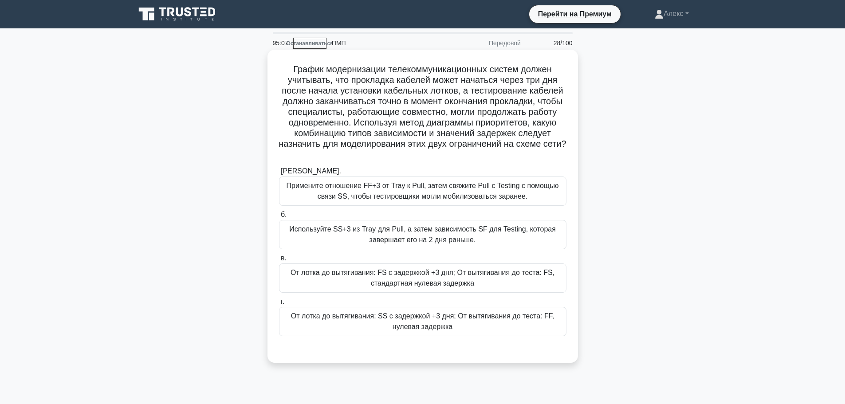
click at [457, 280] on font "От лотка до вытягивания: FS с задержкой +3 дня; От вытягивания до теста: FS, ст…" at bounding box center [423, 278] width 264 height 18
click at [279, 261] on input "в. От лотка до вытягивания: FS с задержкой +3 дня; От вытягивания до теста: FS,…" at bounding box center [279, 258] width 0 height 6
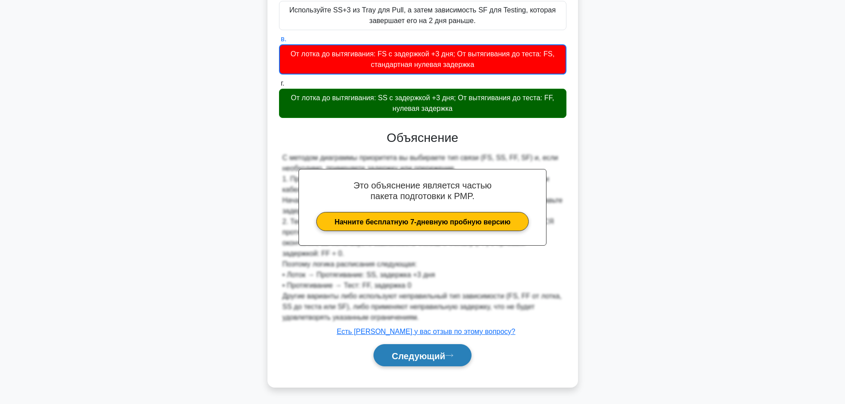
click at [411, 360] on font "Следующий" at bounding box center [419, 356] width 54 height 10
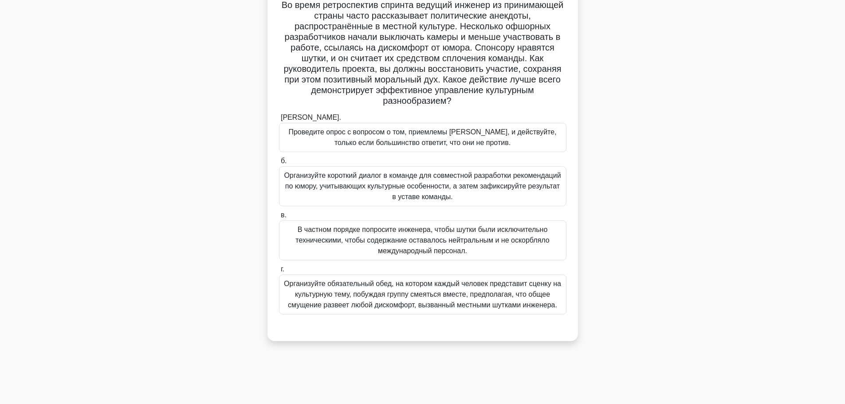
scroll to position [75, 0]
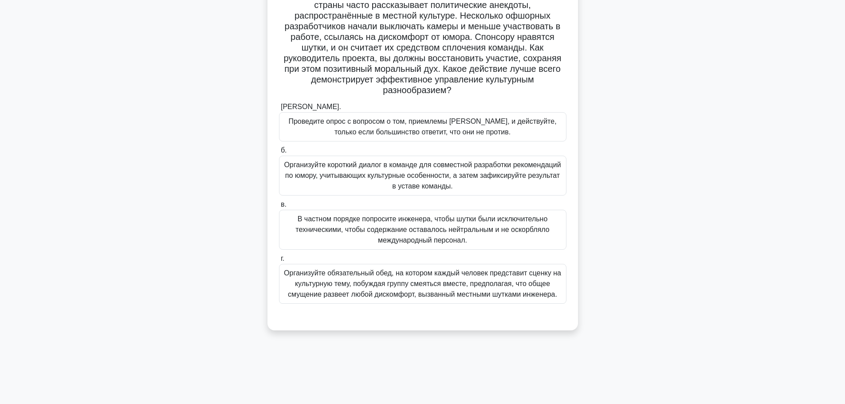
click at [433, 169] on font "Организуйте короткий диалог в команде для совместной разработки рекомендаций по…" at bounding box center [422, 175] width 277 height 29
click at [279, 153] on input "б. Организуйте короткий диалог в команде для совместной разработки рекомендаций…" at bounding box center [279, 151] width 0 height 6
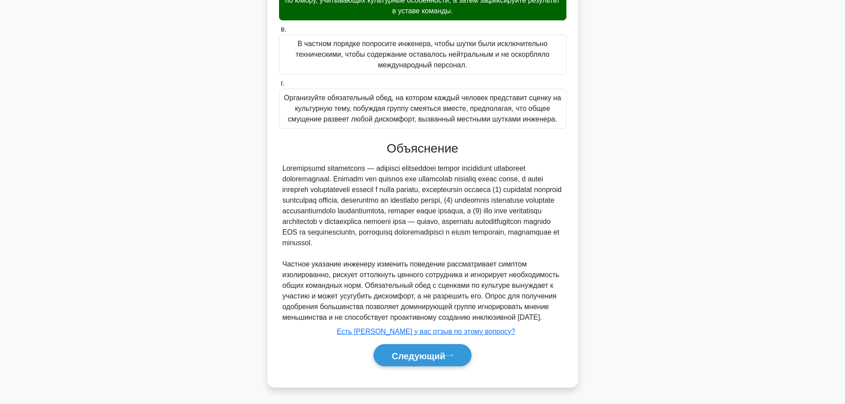
scroll to position [262, 0]
click at [428, 349] on button "Следующий" at bounding box center [422, 355] width 98 height 23
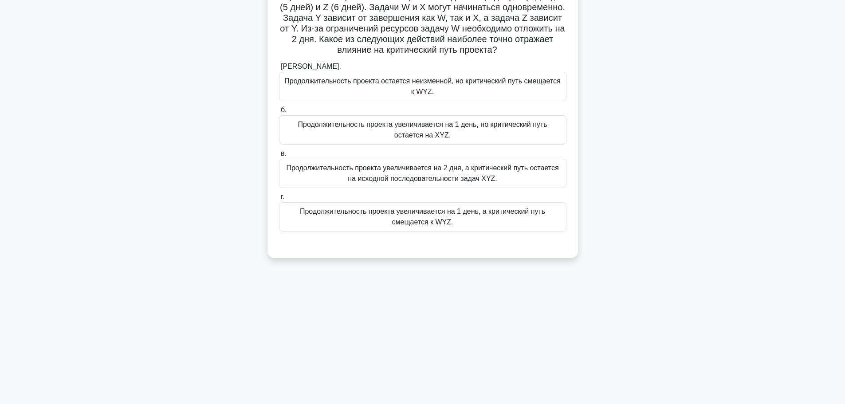
scroll to position [31, 0]
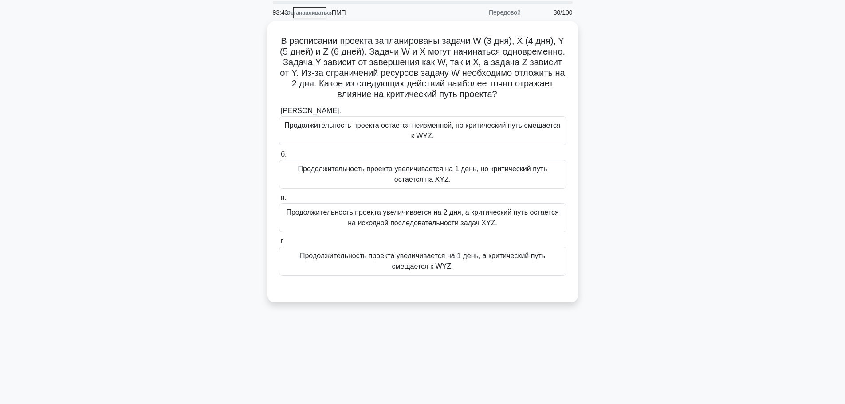
drag, startPoint x: 424, startPoint y: 385, endPoint x: 443, endPoint y: 418, distance: 37.4
click at [443, 404] on html "Перейти на Премиум Профиль" at bounding box center [422, 208] width 845 height 479
click at [665, 161] on div "В расписании проекта запланированы задачи W (3 дня), X (4 дня), Y (5 дней) и Z …" at bounding box center [423, 167] width 586 height 292
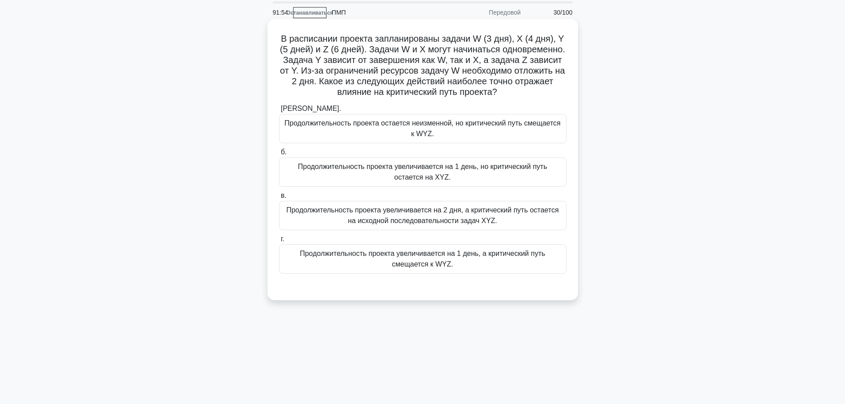
click at [433, 255] on font "Продолжительность проекта увеличивается на 1 день, а критический путь смещается…" at bounding box center [422, 259] width 245 height 18
click at [432, 255] on font "Продолжительность проекта увеличивается на 1 день, а критический путь смещается…" at bounding box center [422, 259] width 245 height 18
click at [279, 242] on input "г. Продолжительность проекта увеличивается на 1 день, а критический путь смещае…" at bounding box center [279, 239] width 0 height 6
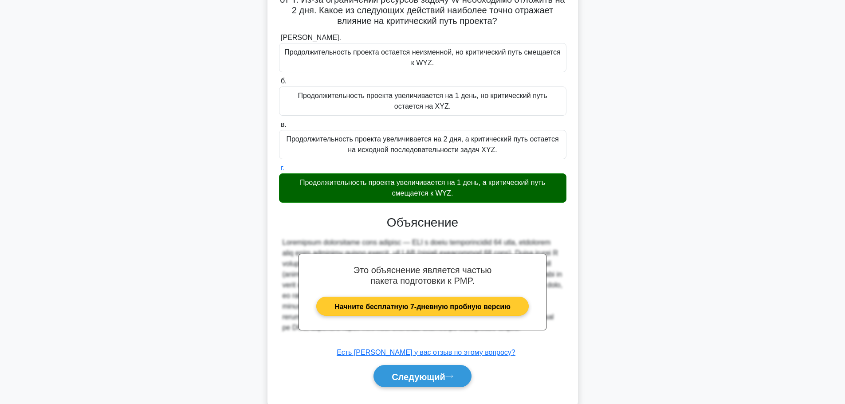
scroll to position [123, 0]
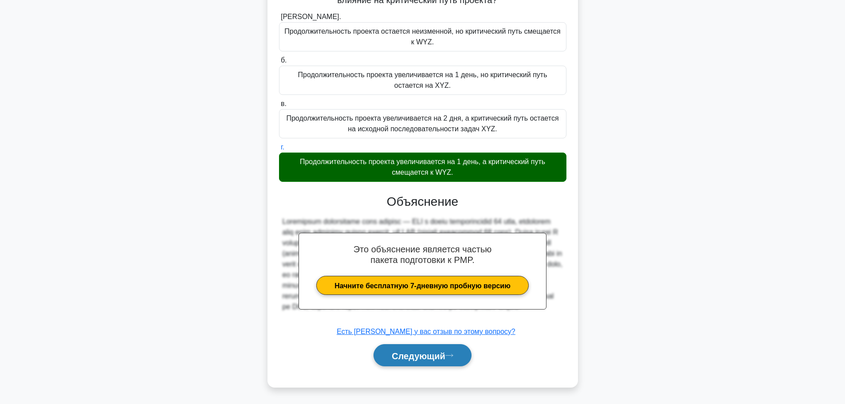
click at [421, 356] on font "Следующий" at bounding box center [419, 356] width 54 height 10
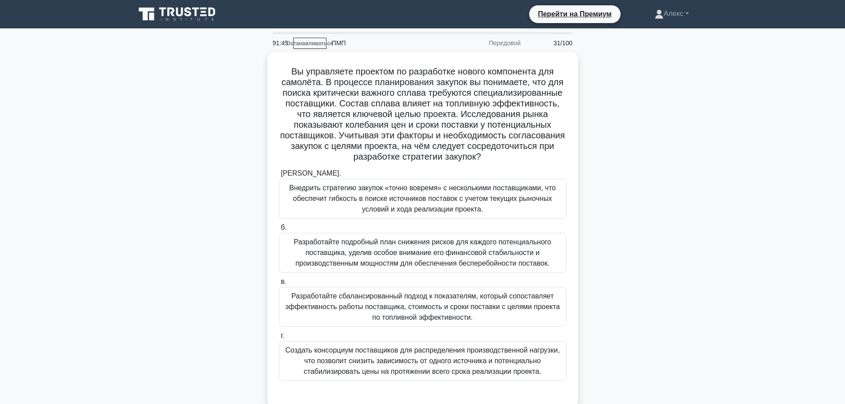
scroll to position [44, 0]
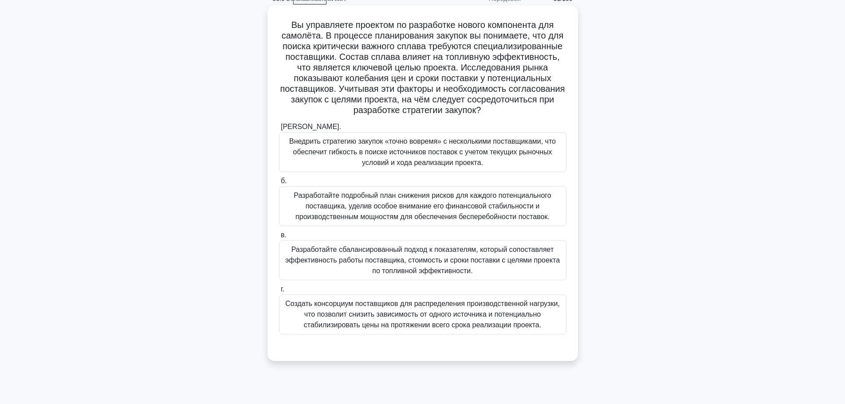
click at [357, 265] on font "Разработайте сбалансированный подход к показателям, который сопоставляет эффект…" at bounding box center [422, 260] width 279 height 32
click at [279, 238] on input "в. Разработайте сбалансированный подход к показателям, который сопоставляет эфф…" at bounding box center [279, 235] width 0 height 6
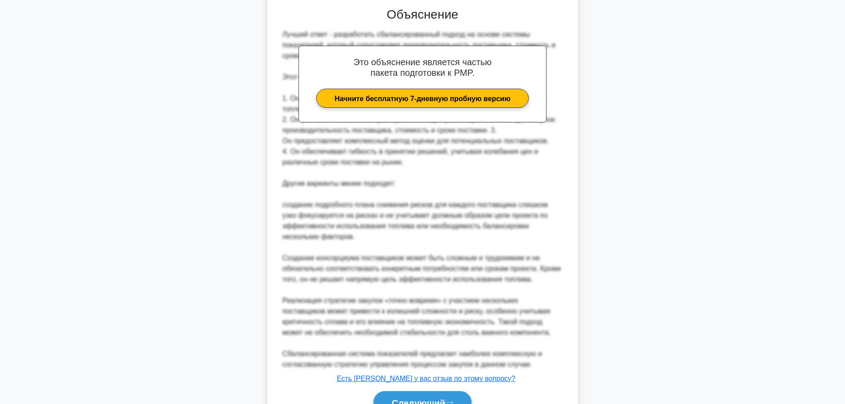
scroll to position [432, 0]
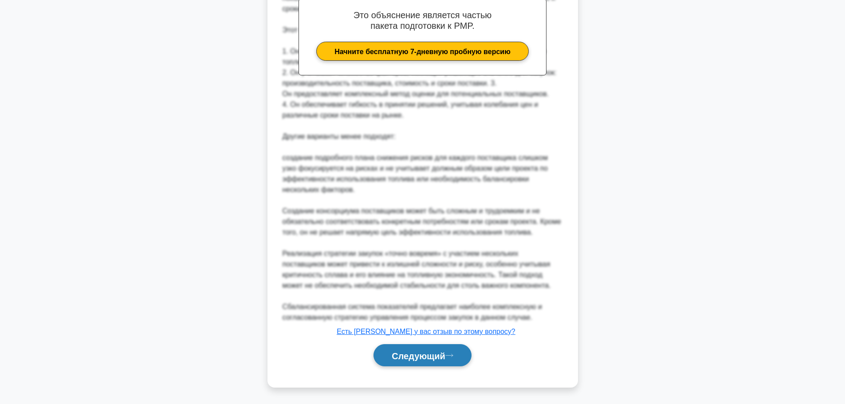
click at [453, 357] on icon at bounding box center [449, 355] width 8 height 5
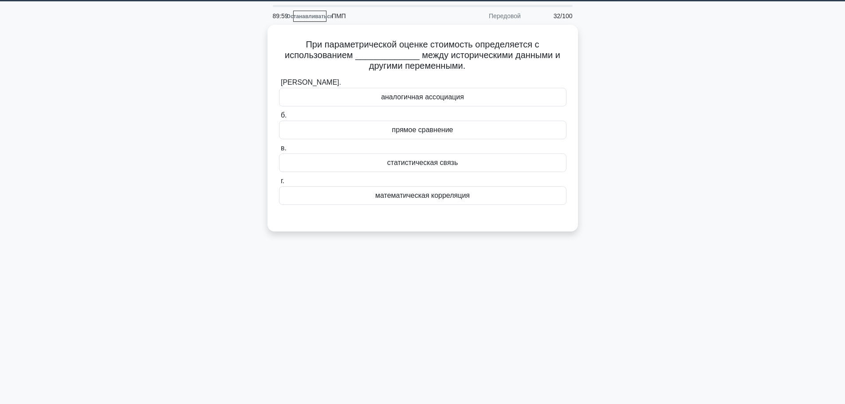
scroll to position [0, 0]
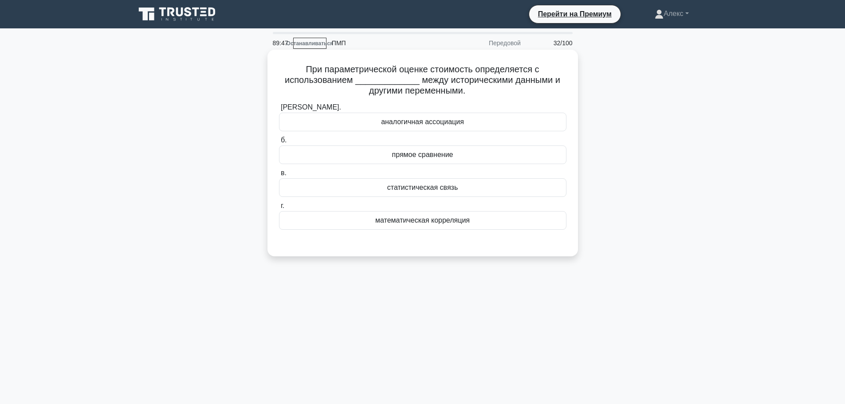
click at [434, 182] on div "статистическая связь" at bounding box center [422, 187] width 287 height 19
click at [279, 176] on input "в. статистическая связь" at bounding box center [279, 173] width 0 height 6
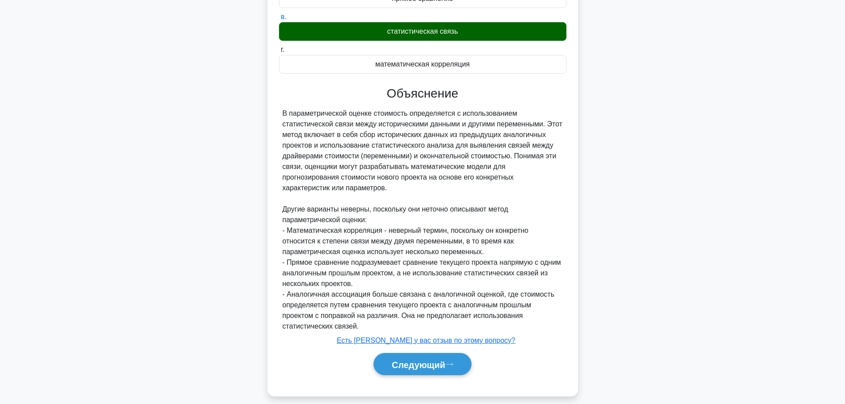
scroll to position [166, 0]
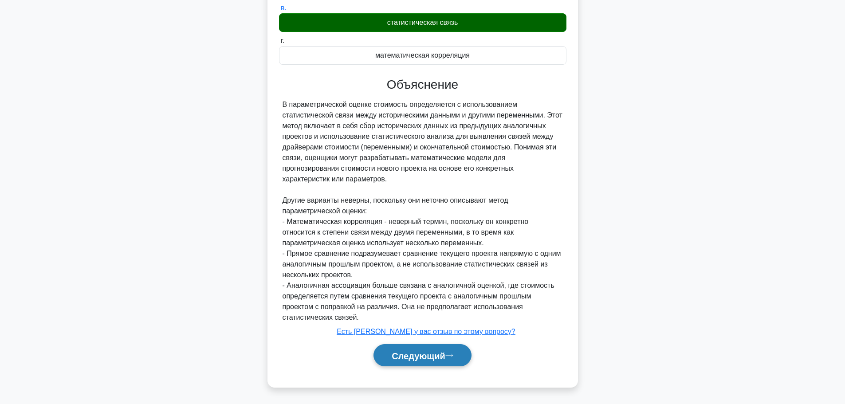
click at [426, 363] on button "Следующий" at bounding box center [422, 355] width 98 height 23
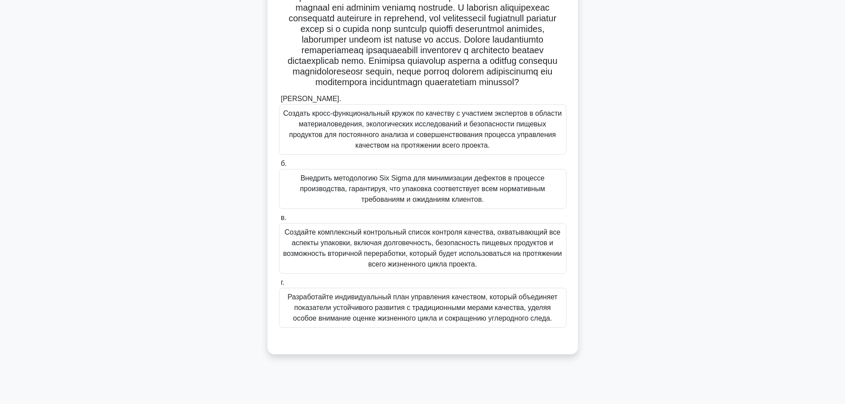
scroll to position [75, 0]
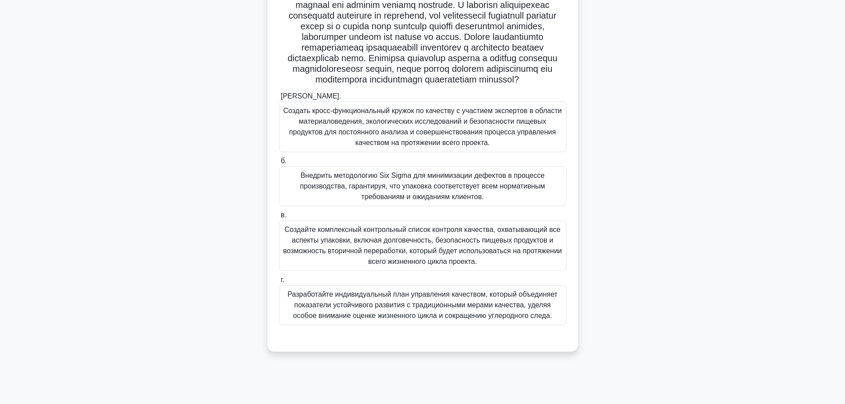
click at [520, 319] on font "Разработайте индивидуальный план управления качеством, который объединяет показ…" at bounding box center [422, 305] width 270 height 29
click at [279, 283] on input "г. Разработайте индивидуальный план управления качеством, который объединяет по…" at bounding box center [279, 280] width 0 height 6
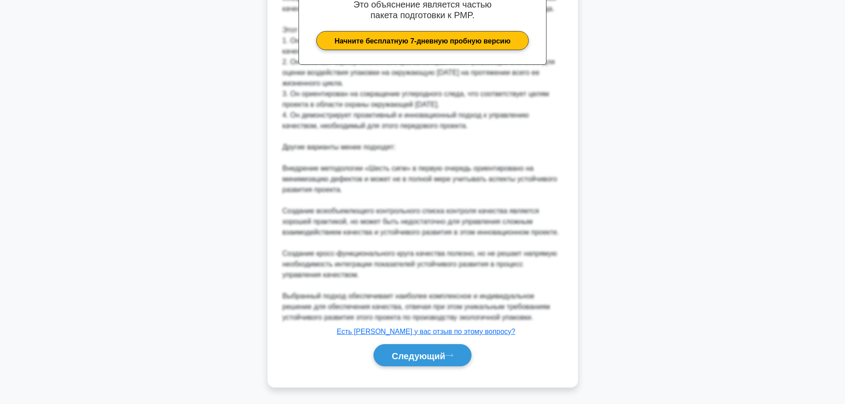
scroll to position [475, 0]
click at [434, 350] on font "Следующий" at bounding box center [419, 355] width 54 height 10
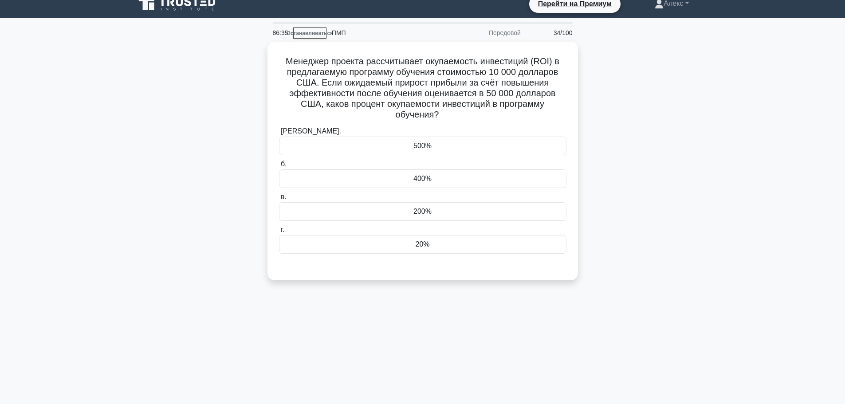
scroll to position [0, 0]
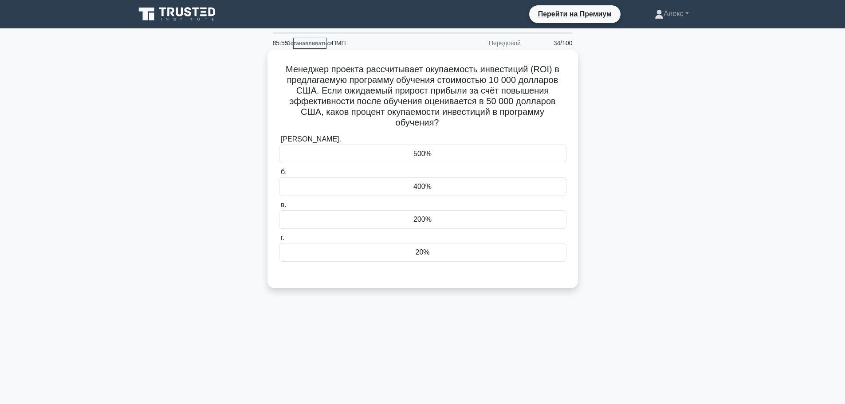
click at [428, 243] on label "г. 20%" at bounding box center [422, 246] width 287 height 29
click at [279, 241] on input "г. 20%" at bounding box center [279, 238] width 0 height 6
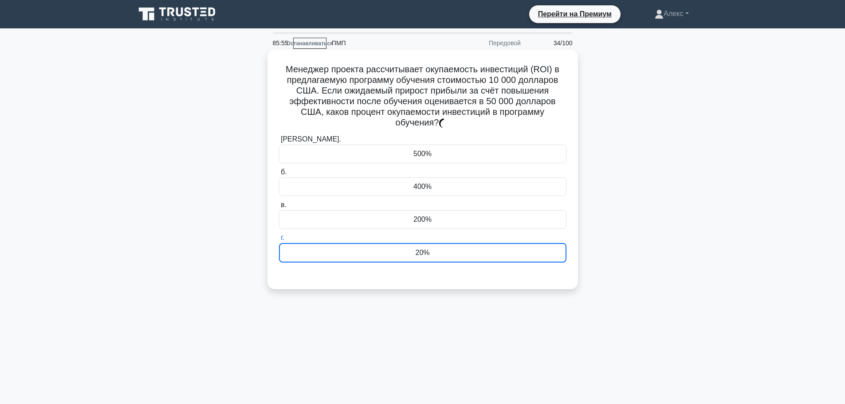
click at [426, 250] on font "20%" at bounding box center [422, 253] width 14 height 8
click at [279, 241] on input "г. 20%" at bounding box center [279, 238] width 0 height 6
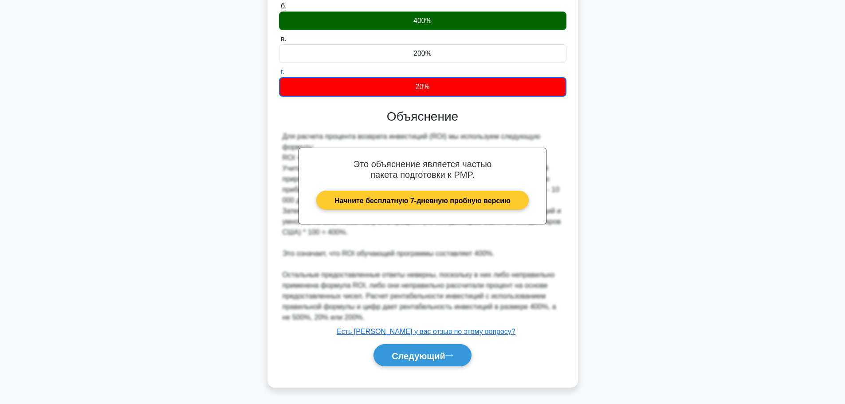
scroll to position [167, 0]
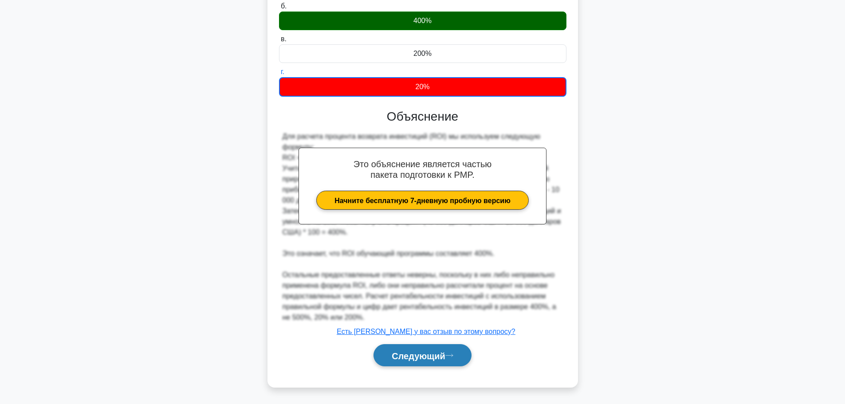
click at [431, 359] on font "Следующий" at bounding box center [419, 356] width 54 height 10
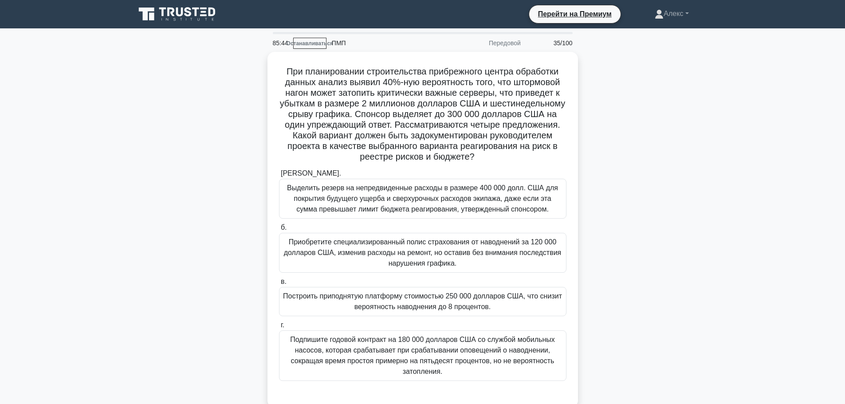
scroll to position [44, 0]
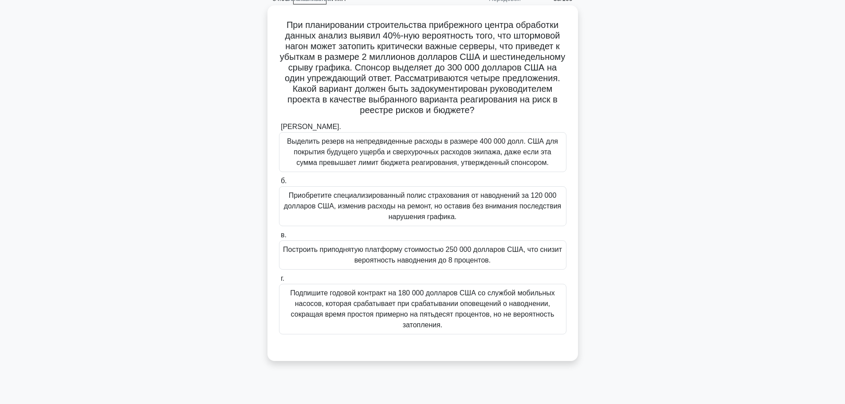
click at [460, 256] on font "Построить приподнятую платформу стоимостью 250 000 долларов США, что снизит вер…" at bounding box center [422, 255] width 279 height 18
click at [279, 238] on input "в. Построить приподнятую платформу стоимостью 250 000 долларов США, что снизит …" at bounding box center [279, 235] width 0 height 6
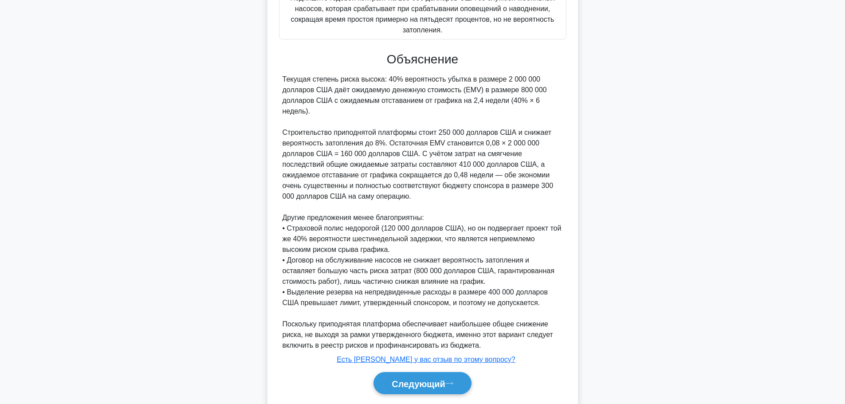
scroll to position [355, 0]
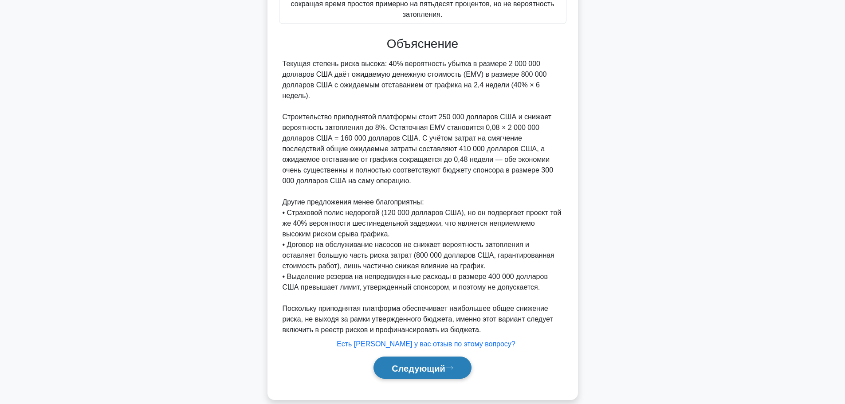
click at [436, 370] on font "Следующий" at bounding box center [419, 368] width 54 height 10
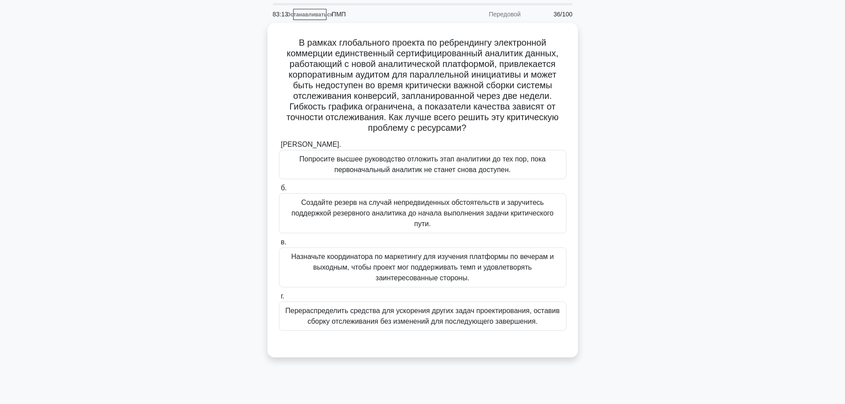
scroll to position [44, 0]
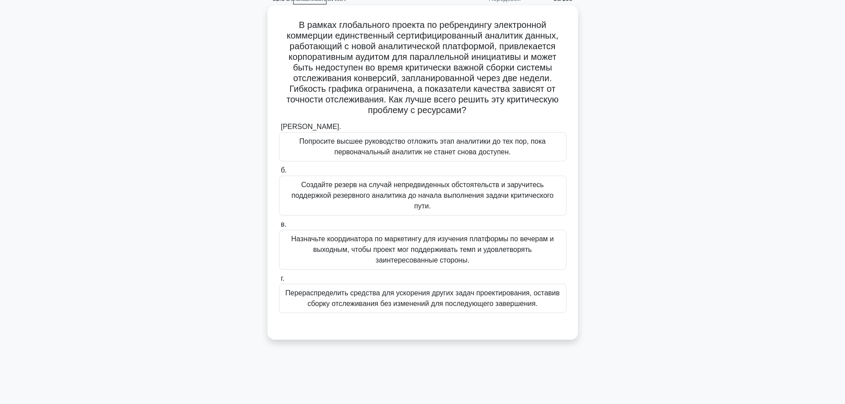
click at [442, 189] on font "Создайте резерв на случай непредвиденных обстоятельств и заручитесь поддержкой …" at bounding box center [422, 195] width 262 height 29
click at [279, 173] on input "б. Создайте резерв на случай непредвиденных обстоятельств и заручитесь поддержк…" at bounding box center [279, 171] width 0 height 6
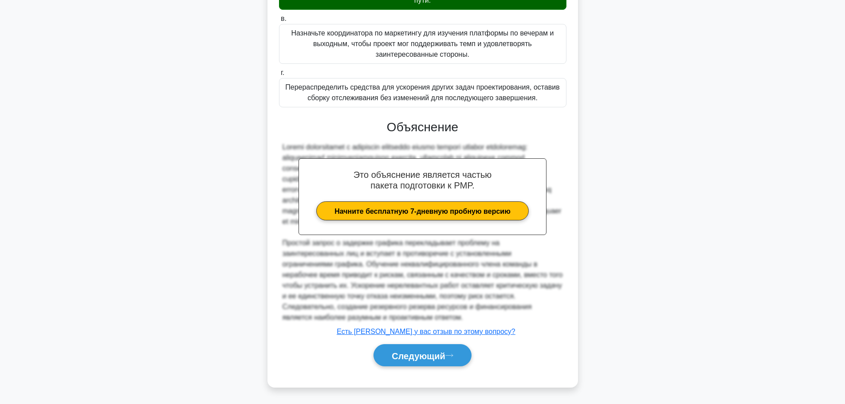
scroll to position [251, 0]
click at [426, 352] on font "Следующий" at bounding box center [419, 356] width 54 height 10
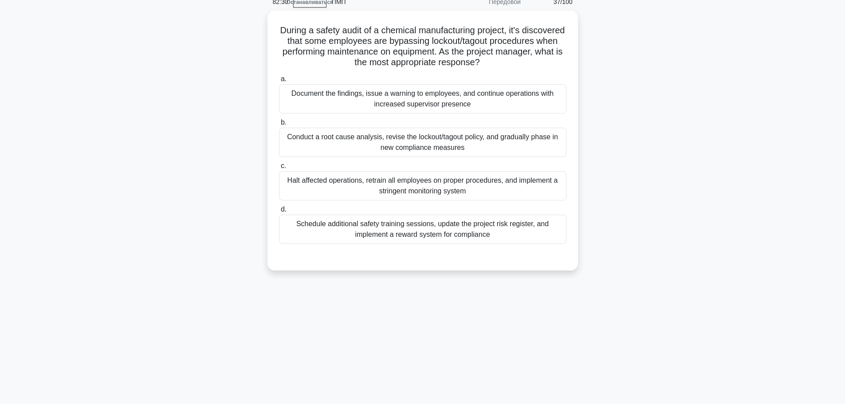
scroll to position [0, 0]
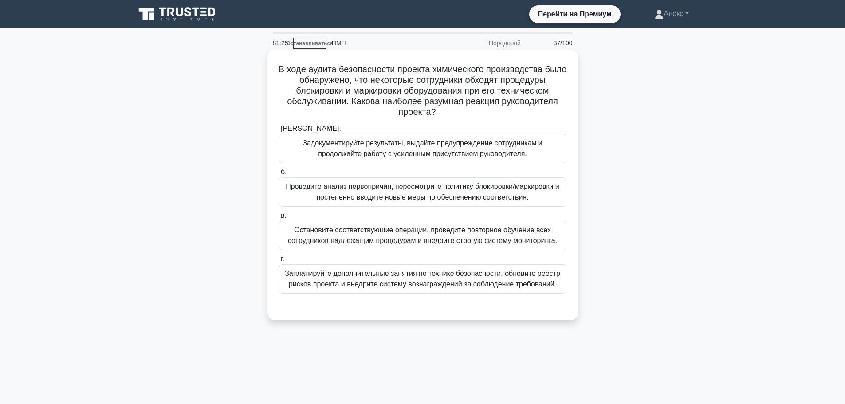
click at [468, 199] on font "Проведите анализ первопричин, пересмотрите политику блокировки/маркировки и пос…" at bounding box center [423, 192] width 274 height 18
click at [279, 175] on input "б. Проведите анализ первопричин, пересмотрите политику блокировки/маркировки и …" at bounding box center [279, 172] width 0 height 6
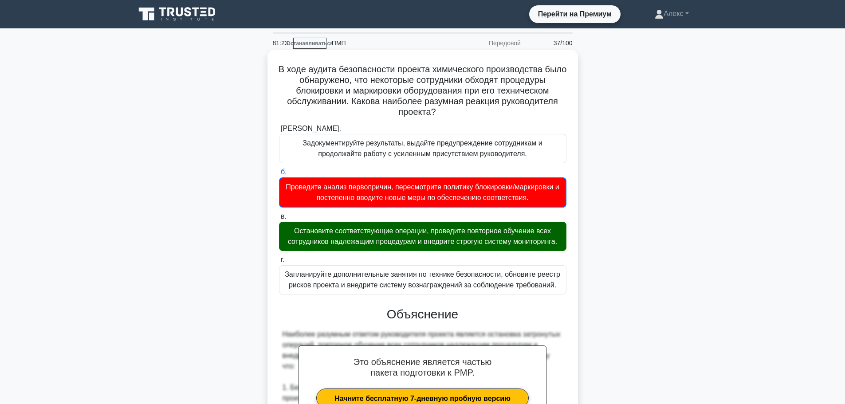
click at [434, 236] on font "Остановите соответствующие операции, проведите повторное обучение всех сотрудни…" at bounding box center [422, 236] width 279 height 21
click at [279, 220] on input "в. Остановите соответствующие операции, проведите повторное обучение всех сотру…" at bounding box center [279, 217] width 0 height 6
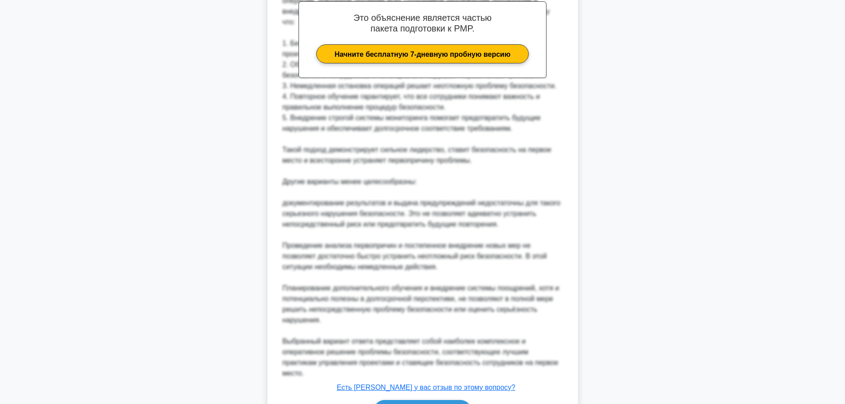
scroll to position [400, 0]
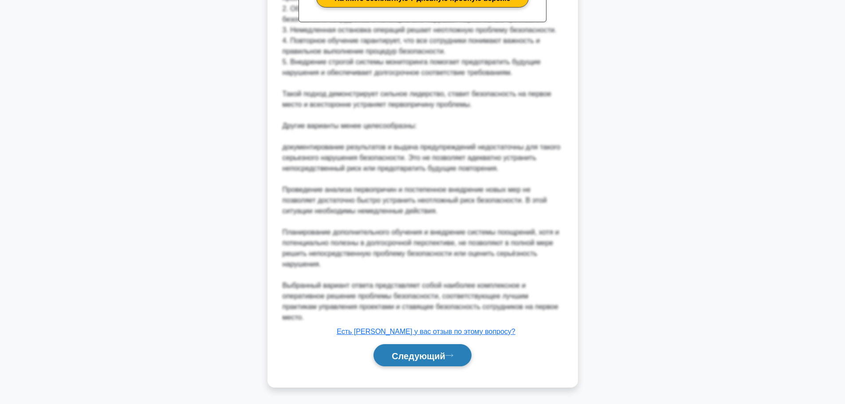
click at [406, 361] on button "Следующий" at bounding box center [422, 355] width 98 height 23
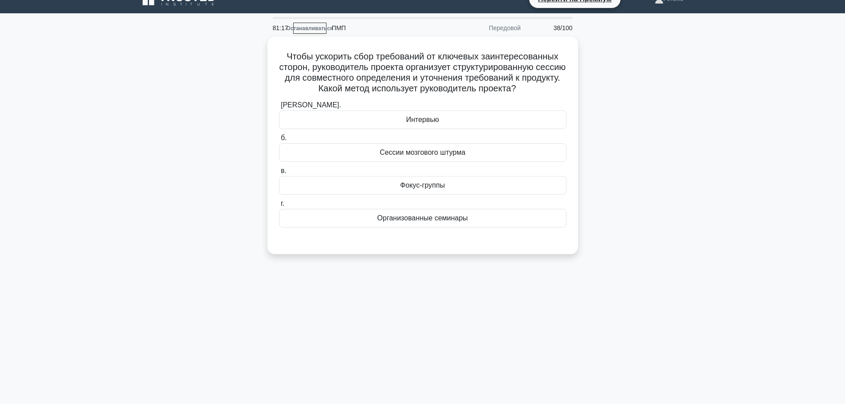
scroll to position [0, 0]
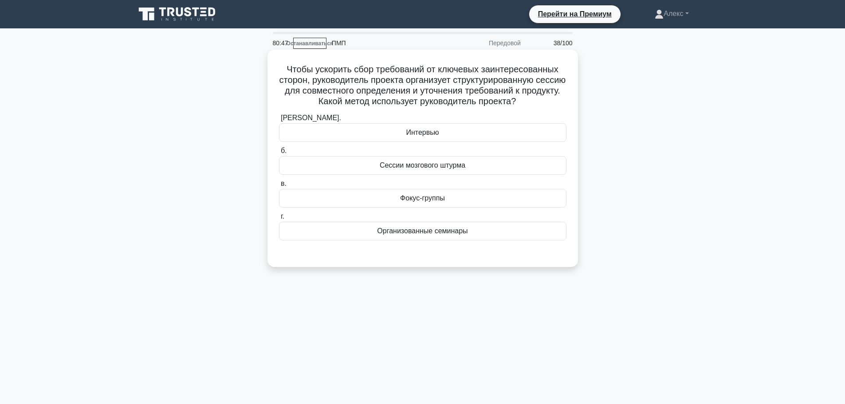
click at [438, 202] on font "Фокус-группы" at bounding box center [422, 198] width 45 height 8
click at [279, 187] on input "в. Фокус-группы" at bounding box center [279, 184] width 0 height 6
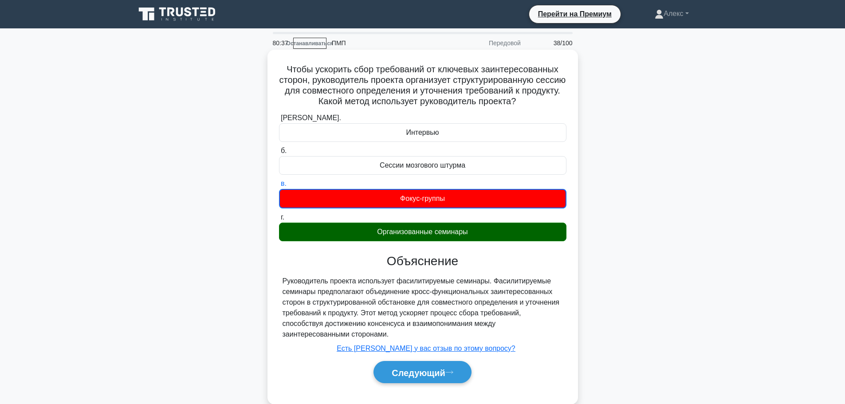
scroll to position [44, 0]
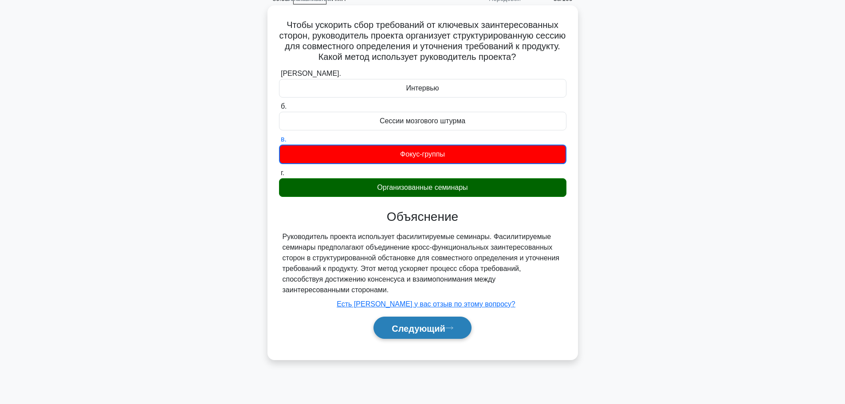
click at [425, 334] on button "Следующий" at bounding box center [422, 328] width 98 height 23
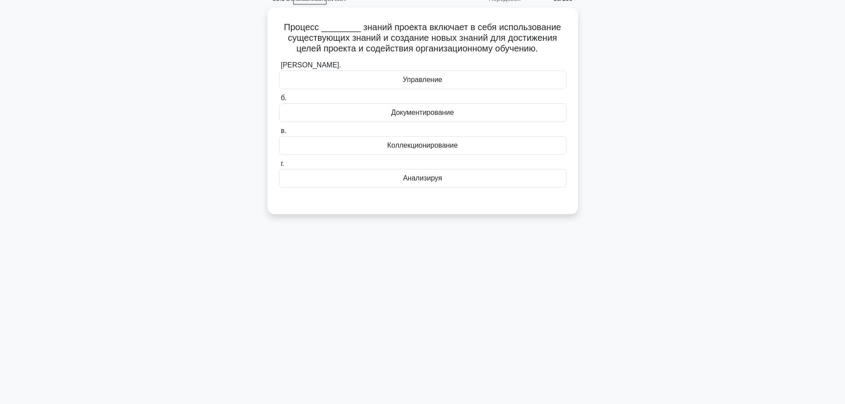
scroll to position [0, 0]
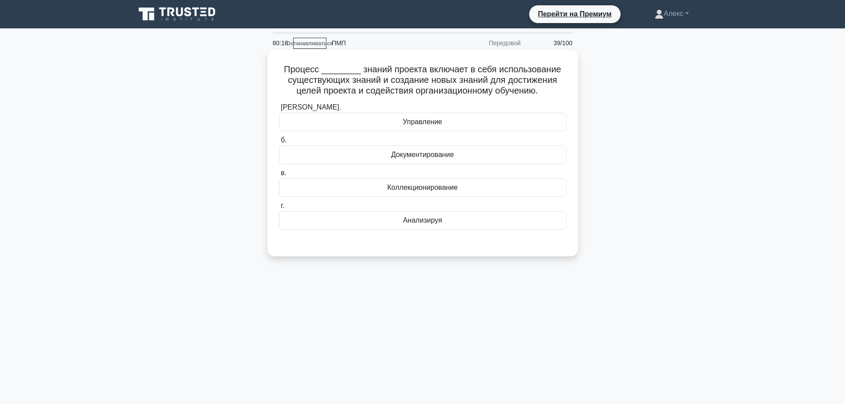
click at [452, 126] on div "Управление" at bounding box center [422, 122] width 287 height 19
click at [279, 110] on input "[PERSON_NAME]. Управление" at bounding box center [279, 108] width 0 height 6
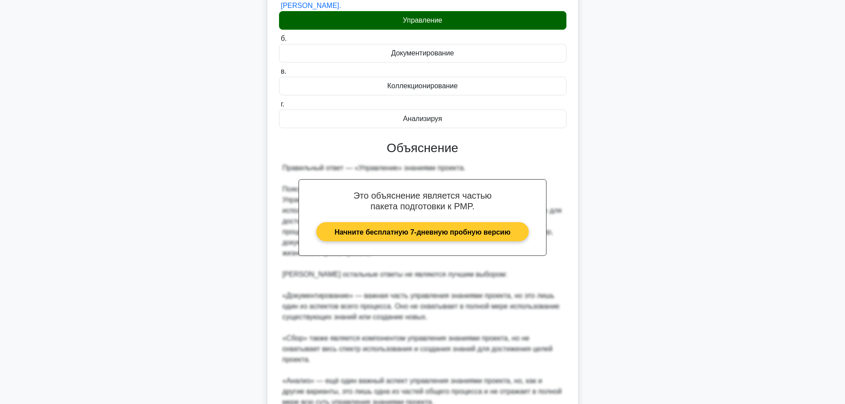
scroll to position [240, 0]
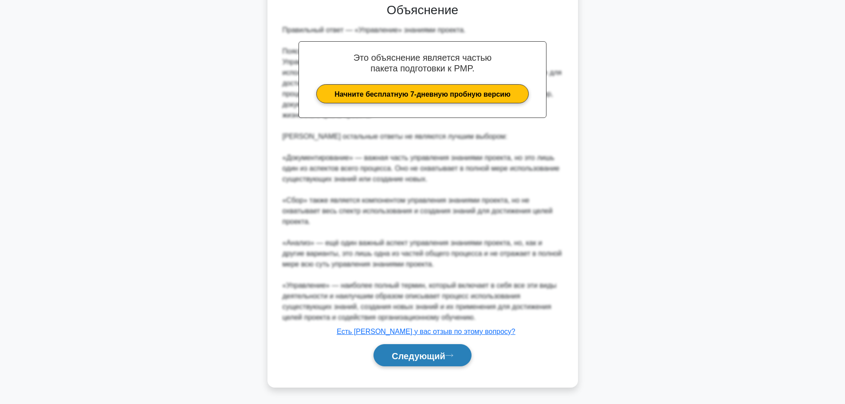
click at [430, 365] on button "Следующий" at bounding box center [422, 355] width 98 height 23
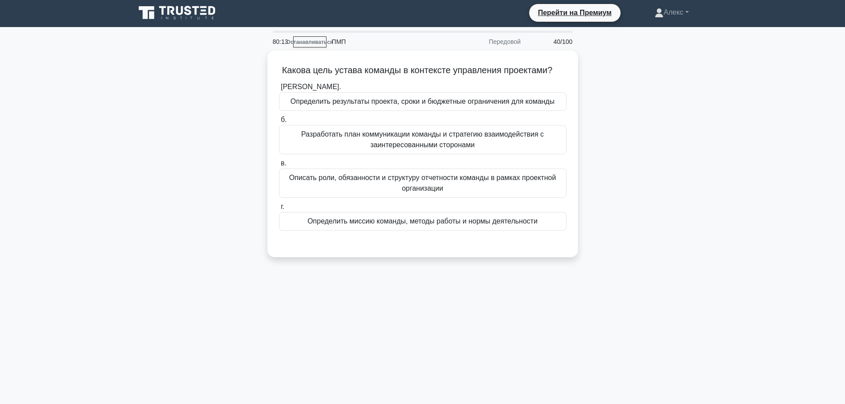
scroll to position [0, 0]
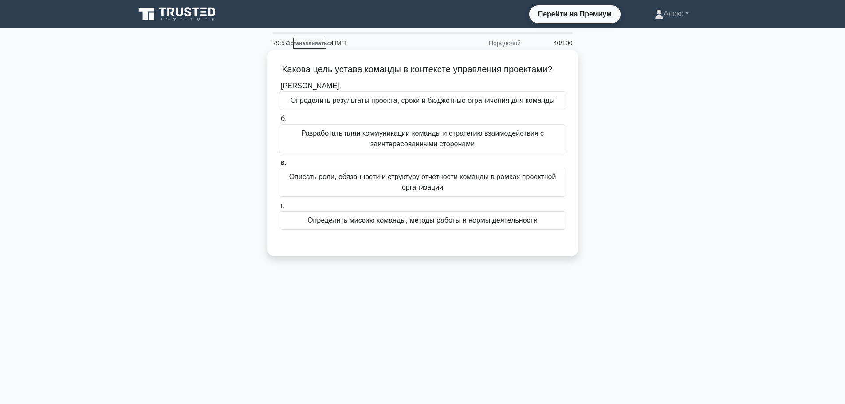
click at [526, 227] on div "Определить миссию команды, методы работы и нормы деятельности" at bounding box center [422, 220] width 287 height 19
click at [279, 209] on input "г. Определить миссию команды, методы работы и нормы деятельности" at bounding box center [279, 206] width 0 height 6
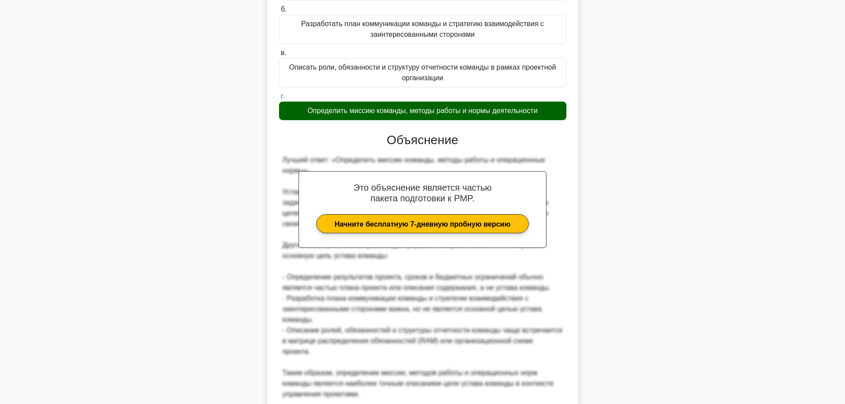
scroll to position [177, 0]
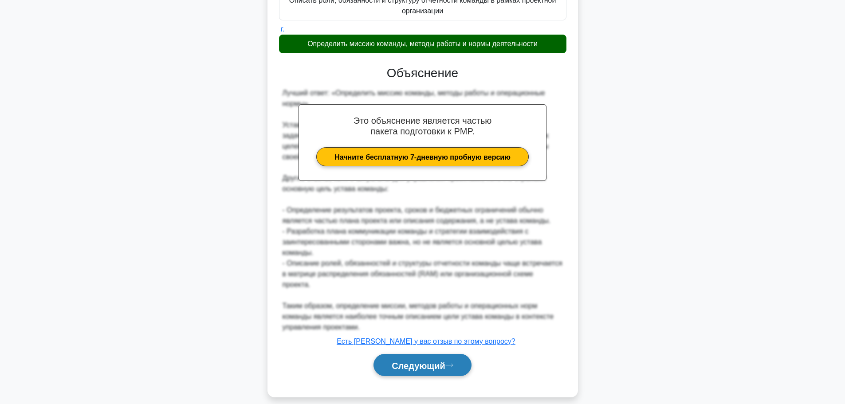
click at [430, 361] on font "Следующий" at bounding box center [419, 366] width 54 height 10
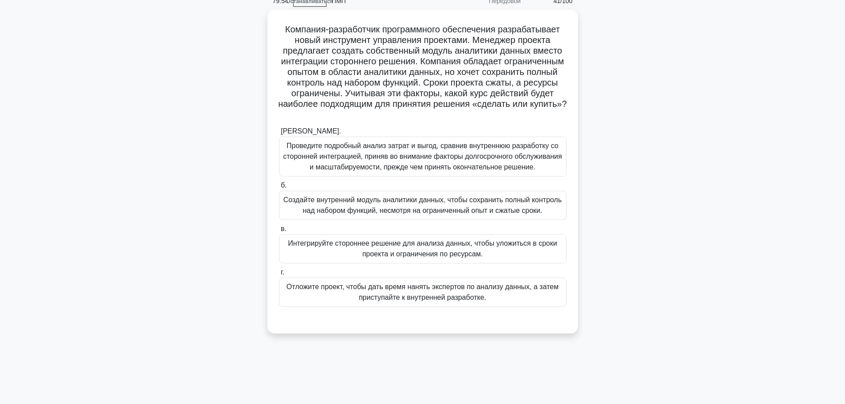
scroll to position [0, 0]
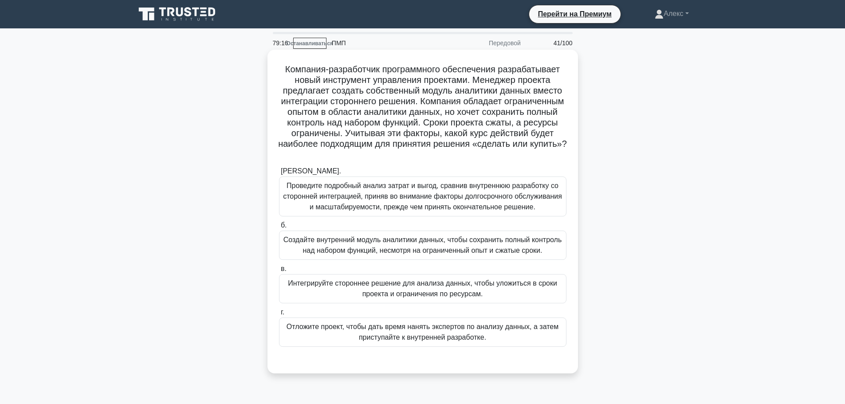
click at [348, 196] on font "Проведите подробный анализ затрат и выгод, сравнив внутреннюю разработку со сто…" at bounding box center [422, 196] width 279 height 29
click at [279, 174] on input "[PERSON_NAME]. Проведите подробный анализ затрат и выгод, сравнив внутреннюю ра…" at bounding box center [279, 172] width 0 height 6
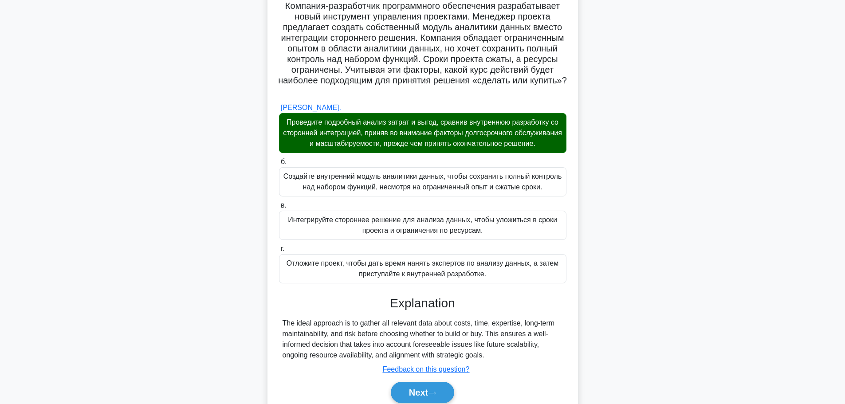
scroll to position [123, 0]
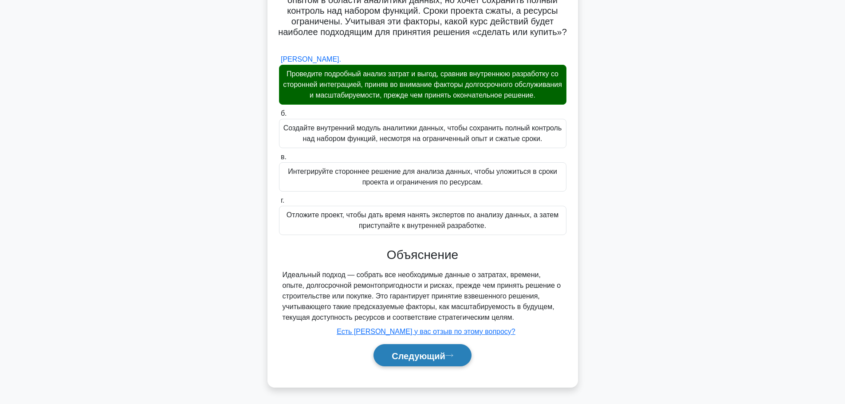
drag, startPoint x: 411, startPoint y: 374, endPoint x: 417, endPoint y: 362, distance: 13.9
click at [411, 374] on div "[PERSON_NAME]. Проведите подробный анализ затрат и выгод, сравнив внутреннюю ра…" at bounding box center [422, 214] width 289 height 325
click at [417, 362] on button "Следующий" at bounding box center [422, 355] width 98 height 23
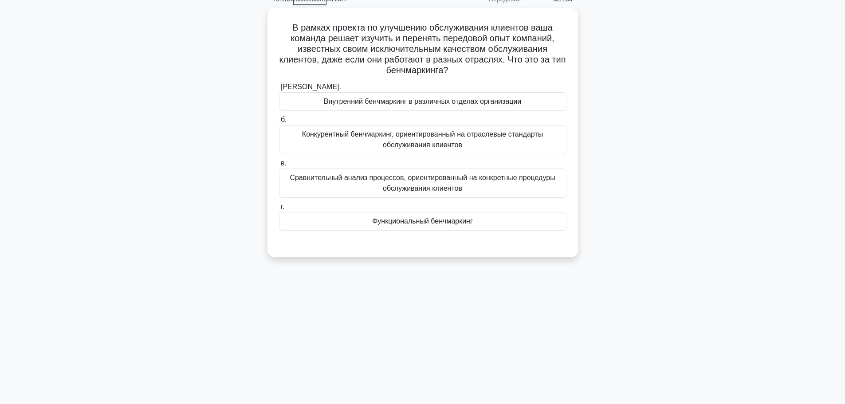
scroll to position [0, 0]
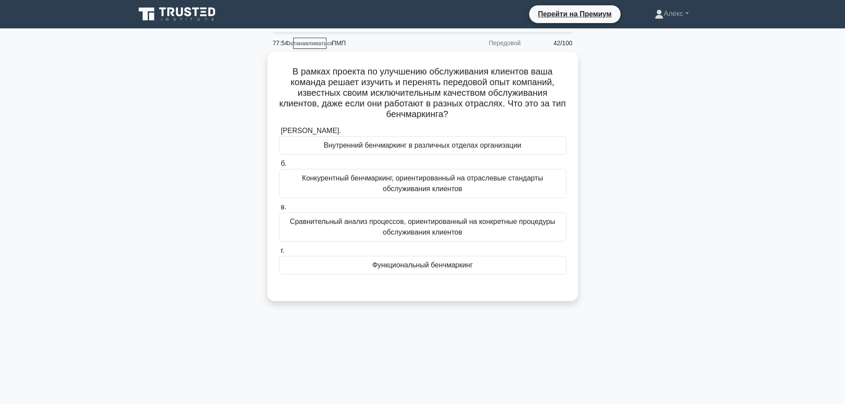
click at [432, 339] on div "77:54 Останавливаться ПМП Передовой 42/100 В рамках проекта по улучшению обслуж…" at bounding box center [423, 254] width 586 height 444
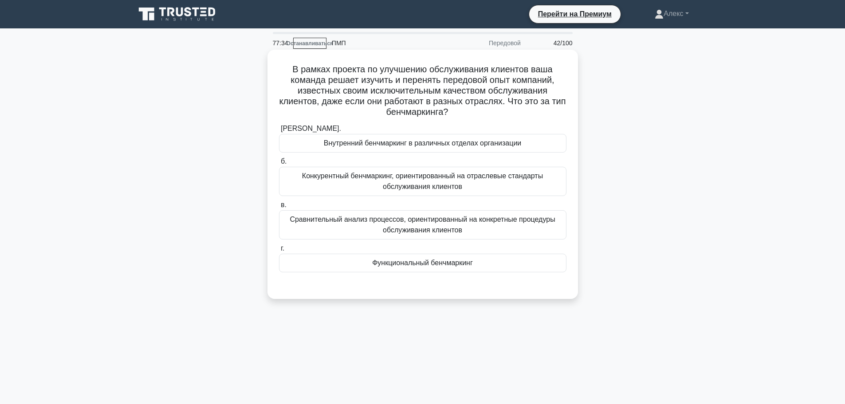
click at [421, 223] on font "Сравнительный анализ процессов, ориентированный на конкретные процедуры обслужи…" at bounding box center [422, 225] width 265 height 18
click at [279, 208] on input "в. Сравнительный анализ процессов, ориентированный на конкретные процедуры обсл…" at bounding box center [279, 205] width 0 height 6
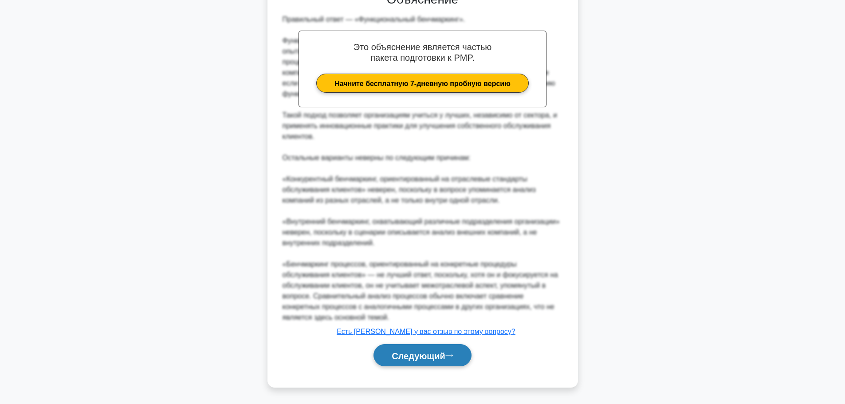
click at [423, 359] on font "Следующий" at bounding box center [419, 356] width 54 height 10
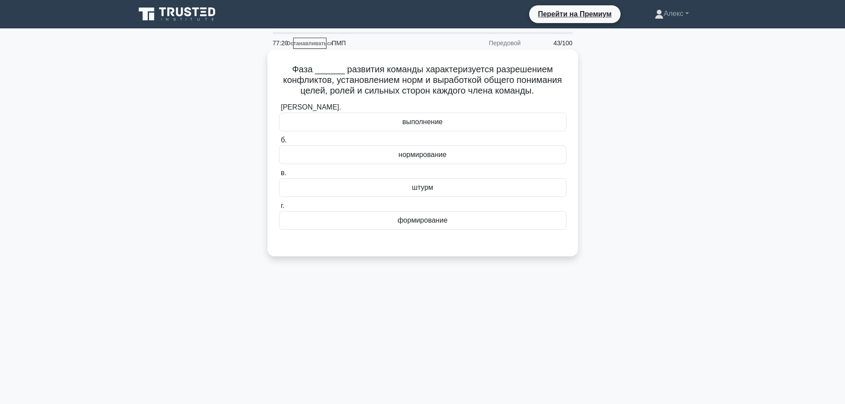
click at [437, 157] on font "нормирование" at bounding box center [422, 155] width 48 height 8
click at [279, 143] on input "б. нормирование" at bounding box center [279, 141] width 0 height 6
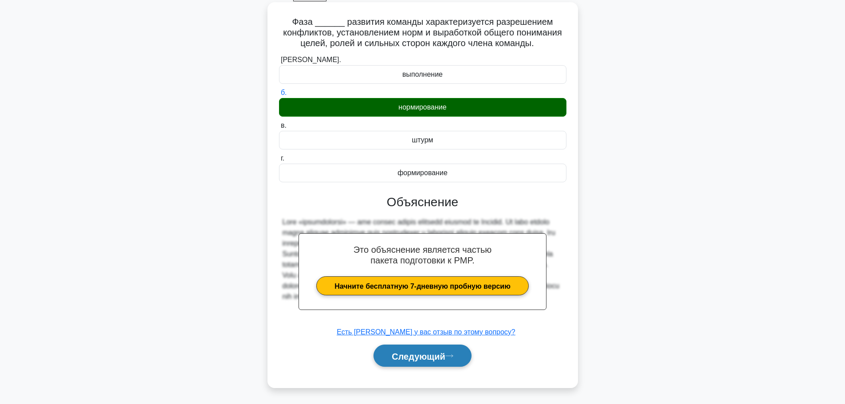
scroll to position [75, 0]
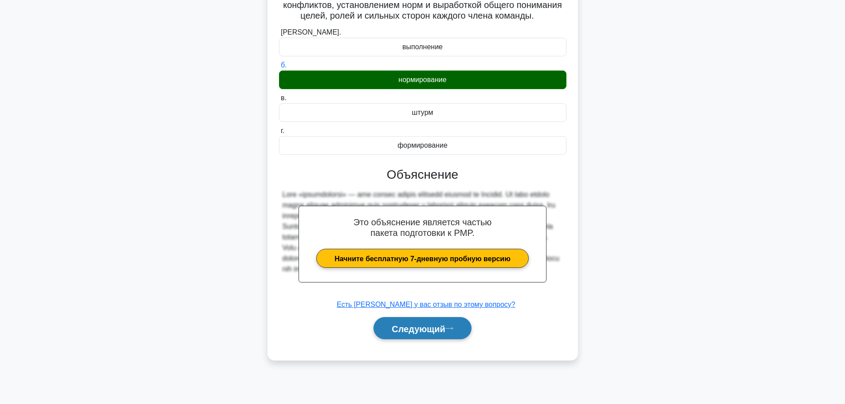
click at [450, 326] on button "Следующий" at bounding box center [422, 328] width 98 height 23
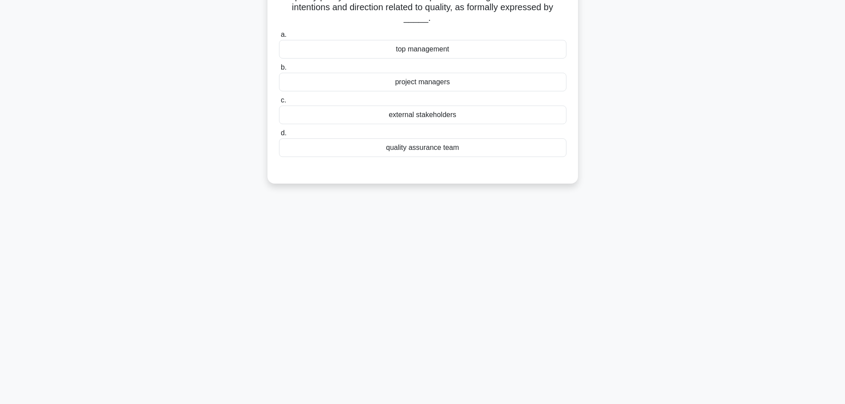
scroll to position [0, 0]
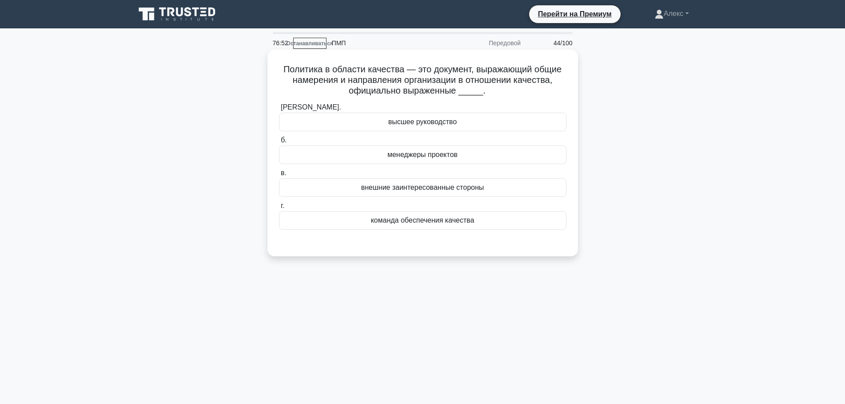
click at [464, 149] on div "менеджеры проектов" at bounding box center [422, 154] width 287 height 19
click at [279, 143] on input "б. менеджеры проектов" at bounding box center [279, 141] width 0 height 6
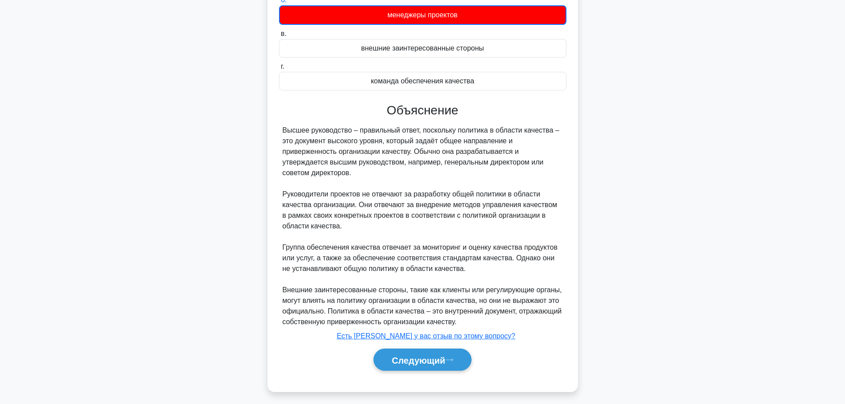
scroll to position [145, 0]
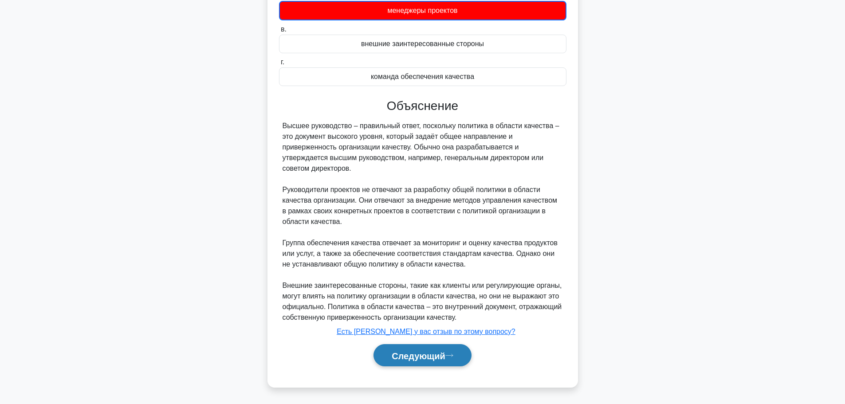
click at [412, 359] on font "Следующий" at bounding box center [419, 356] width 54 height 10
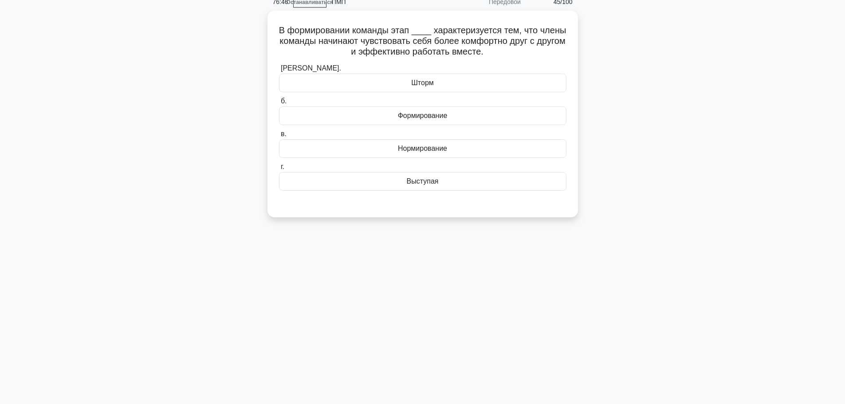
scroll to position [0, 0]
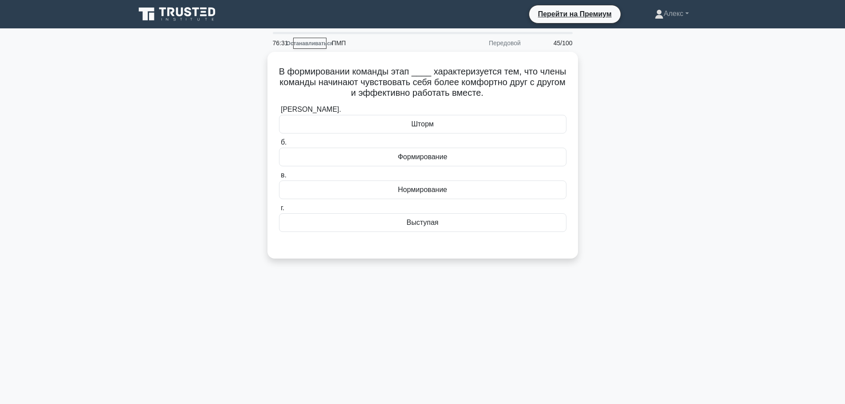
click at [608, 150] on div "В формировании команды этап ____ характеризуется тем, что члены команды начинаю…" at bounding box center [423, 160] width 586 height 217
click at [696, 123] on div "В формировании команды этап ____ характеризуется тем, что члены команды начинаю…" at bounding box center [423, 160] width 586 height 217
click at [436, 220] on font "Выступая" at bounding box center [423, 220] width 32 height 8
click at [279, 209] on input "г. Выступая" at bounding box center [279, 206] width 0 height 6
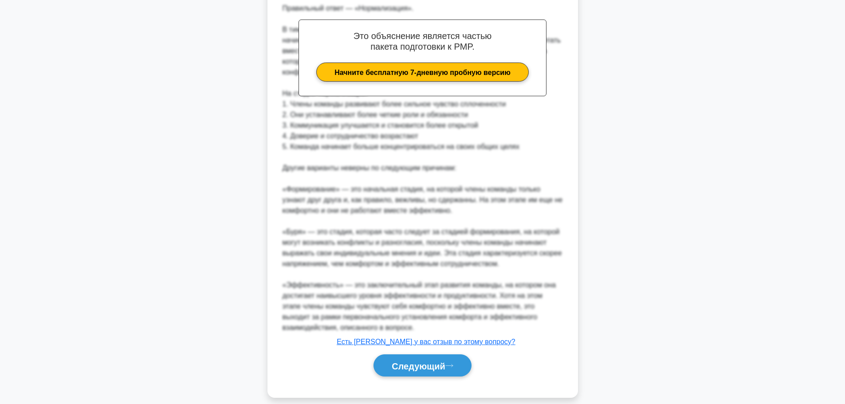
scroll to position [273, 0]
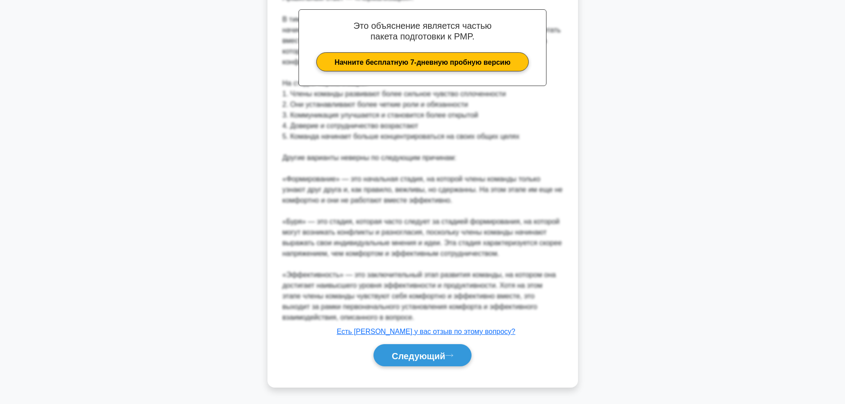
click at [425, 368] on div "Следующий" at bounding box center [422, 356] width 287 height 30
click at [425, 362] on button "Следующий" at bounding box center [422, 355] width 98 height 23
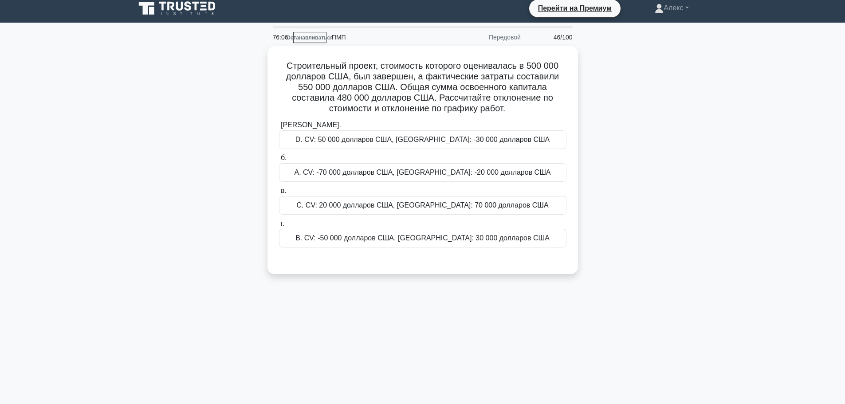
scroll to position [0, 0]
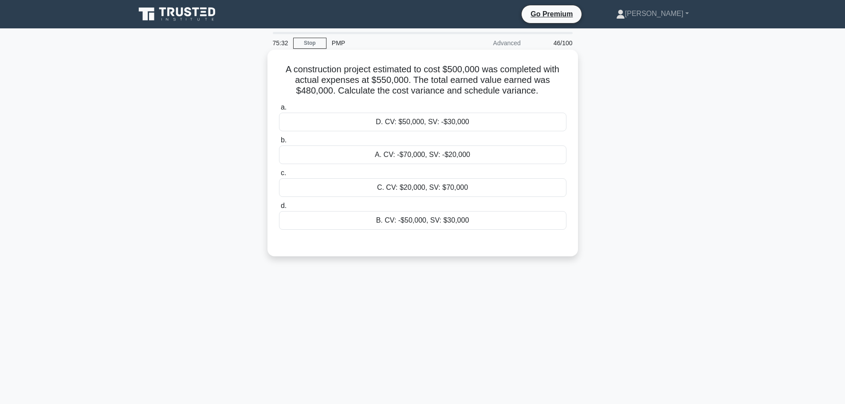
click at [439, 222] on div "B. CV: -$50,000, SV: $30,000" at bounding box center [422, 220] width 287 height 19
click at [279, 209] on input "d. B. CV: -$50,000, SV: $30,000" at bounding box center [279, 206] width 0 height 6
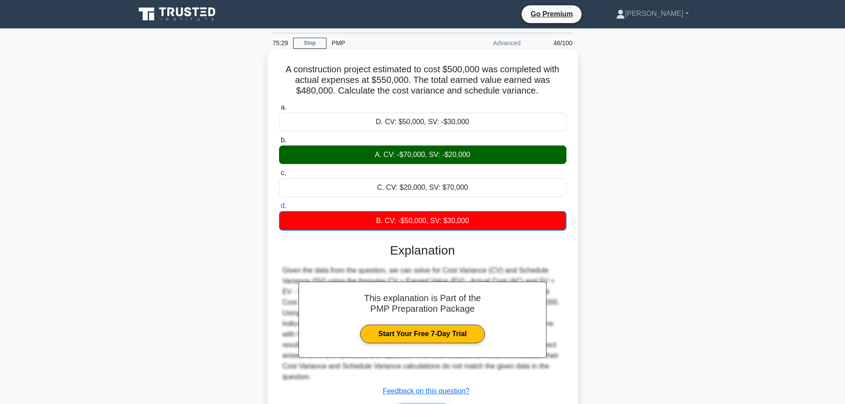
click at [470, 158] on div "A. CV: -$70,000, SV: -$20,000" at bounding box center [422, 154] width 287 height 19
click at [279, 143] on input "b. A. CV: -$70,000, SV: -$20,000" at bounding box center [279, 141] width 0 height 6
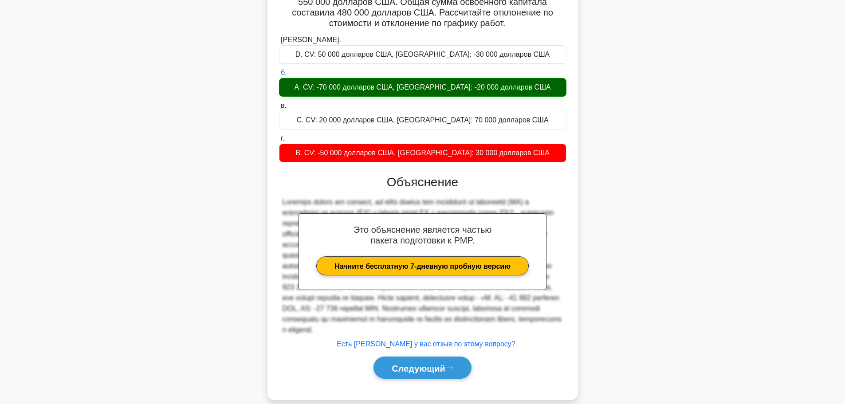
scroll to position [113, 0]
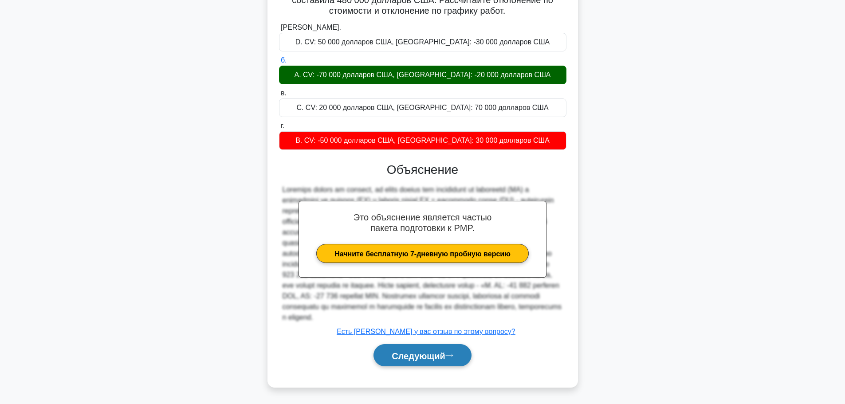
click at [437, 359] on font "Следующий" at bounding box center [419, 356] width 54 height 10
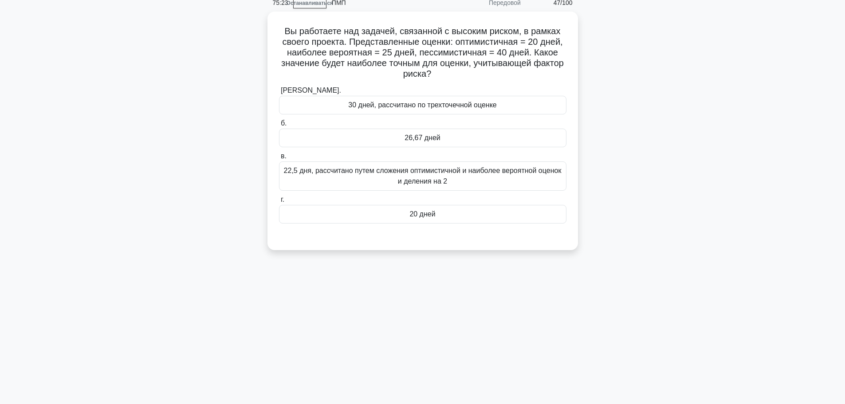
scroll to position [0, 0]
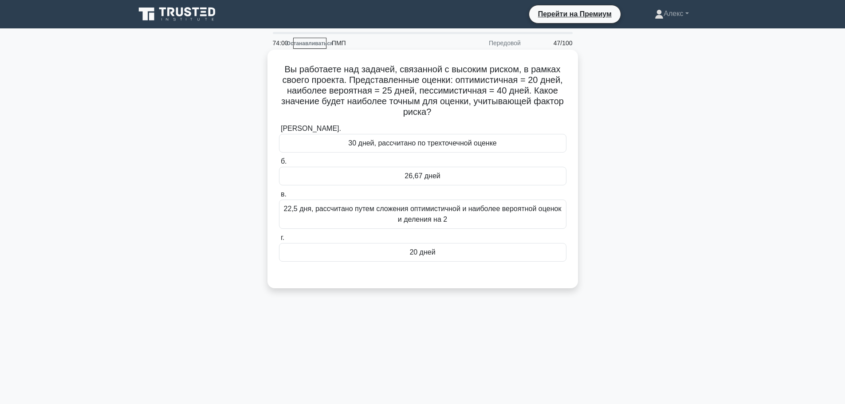
click at [461, 180] on div "26,67 дней" at bounding box center [422, 176] width 287 height 19
click at [279, 165] on input "б. 26,67 дней" at bounding box center [279, 162] width 0 height 6
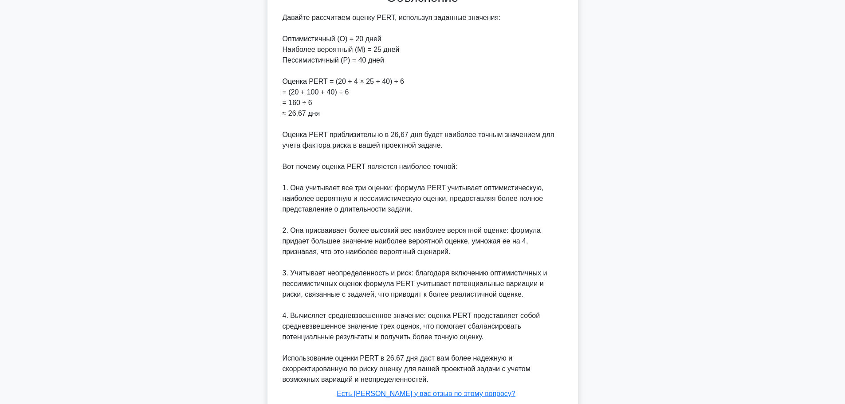
scroll to position [347, 0]
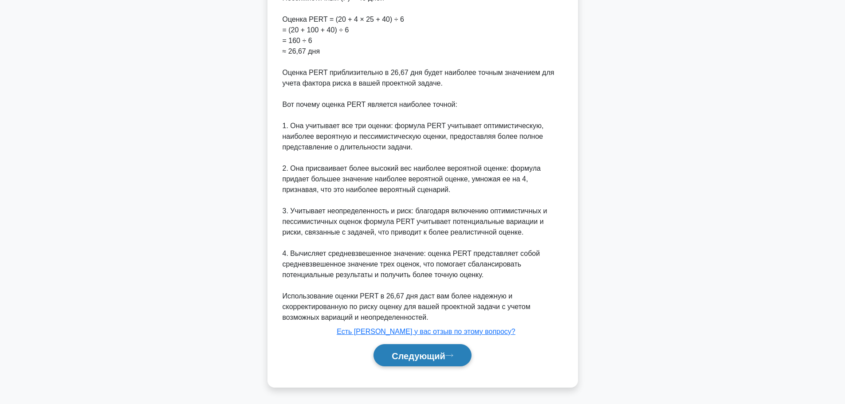
click at [432, 363] on button "Следующий" at bounding box center [422, 355] width 98 height 23
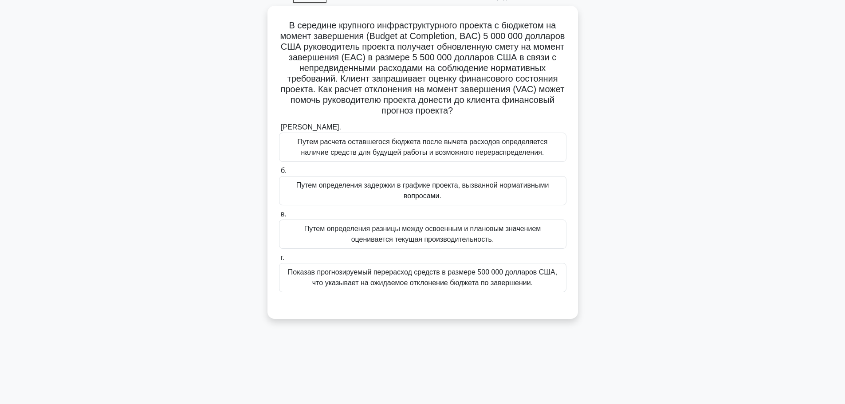
scroll to position [31, 0]
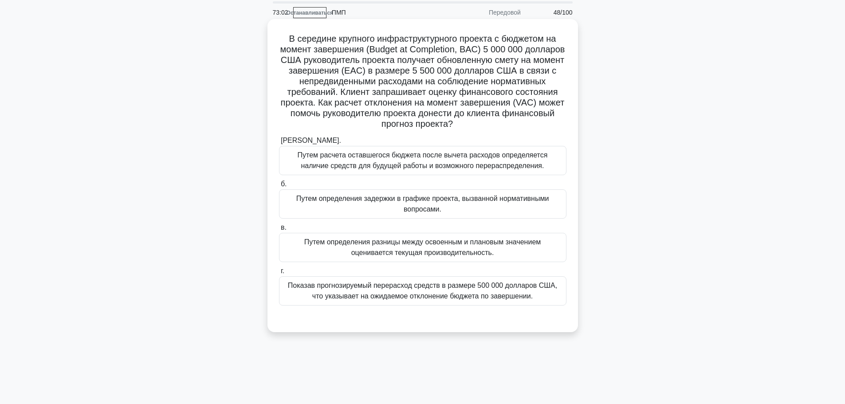
click at [470, 294] on font "Показав прогнозируемый перерасход средств в размере 500 000 долларов США, что у…" at bounding box center [422, 291] width 269 height 18
click at [279, 274] on input "г. Показав прогнозируемый перерасход средств в размере 500 000 долларов США, чт…" at bounding box center [279, 271] width 0 height 6
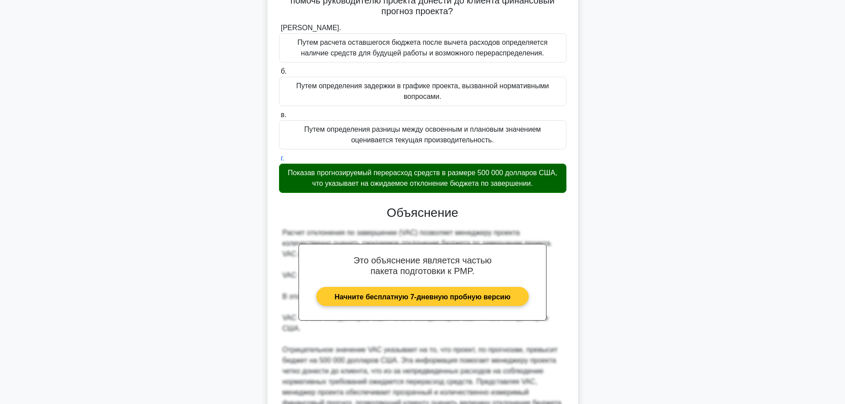
scroll to position [230, 0]
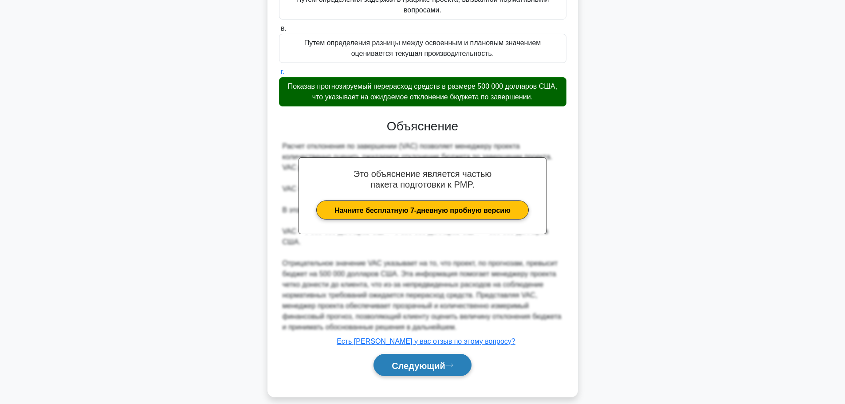
click at [417, 361] on font "Следующий" at bounding box center [419, 366] width 54 height 10
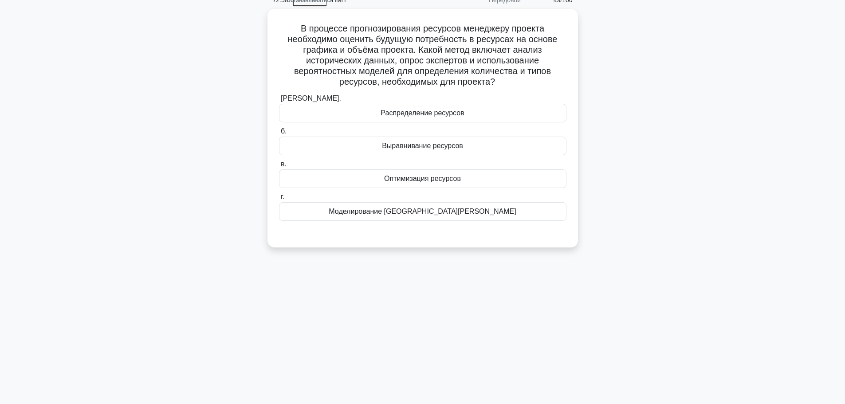
scroll to position [0, 0]
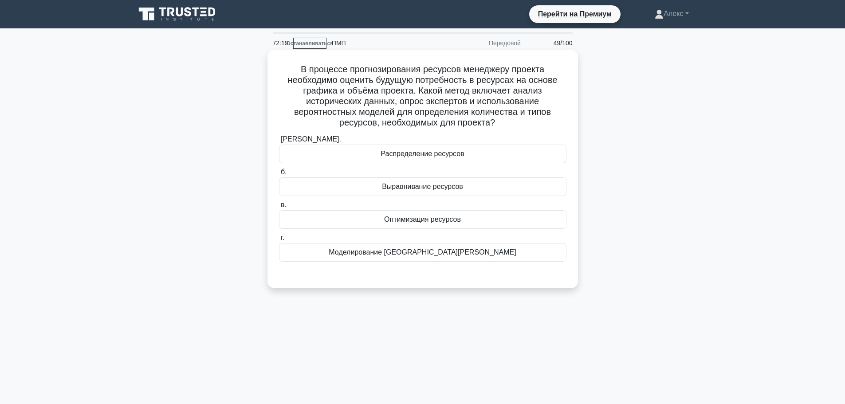
click at [479, 149] on div "Распределение ресурсов" at bounding box center [422, 154] width 287 height 19
click at [279, 142] on input "[PERSON_NAME]. Распределение ресурсов" at bounding box center [279, 140] width 0 height 6
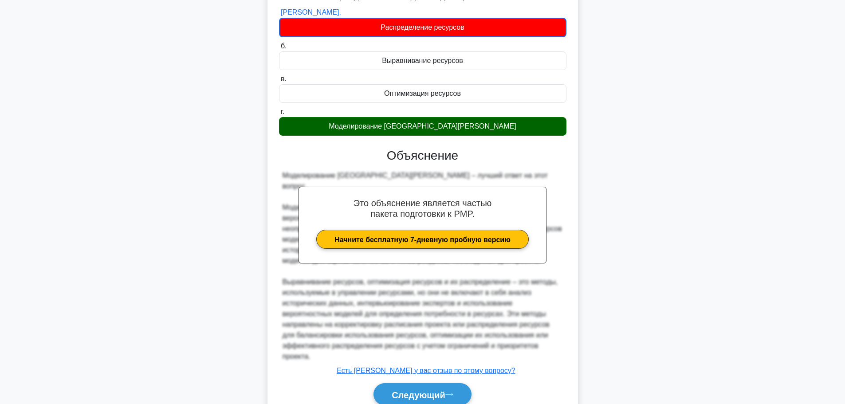
scroll to position [156, 0]
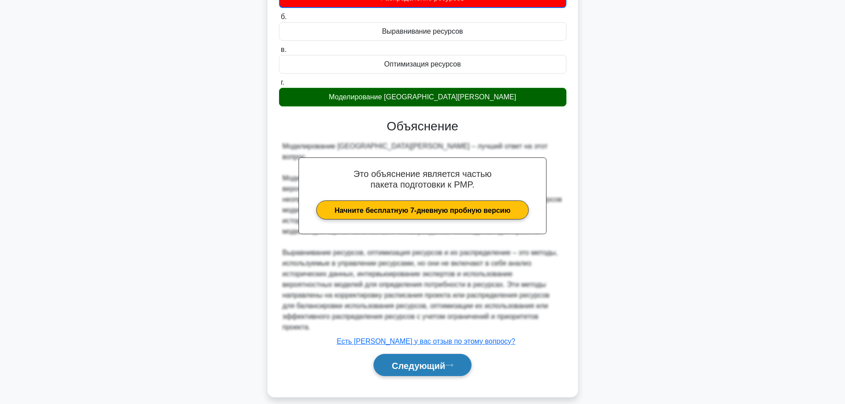
click at [444, 365] on button "Следующий" at bounding box center [422, 365] width 98 height 23
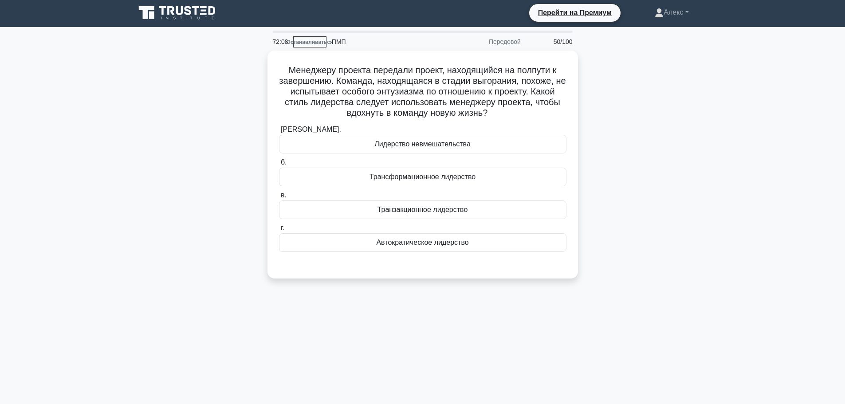
scroll to position [0, 0]
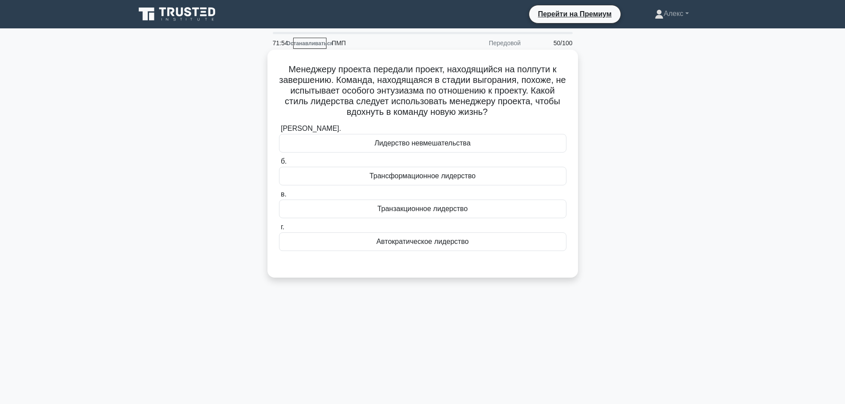
click at [421, 180] on font "Трансформационное лидерство" at bounding box center [422, 176] width 106 height 8
click at [279, 165] on input "б. Трансформационное лидерство" at bounding box center [279, 162] width 0 height 6
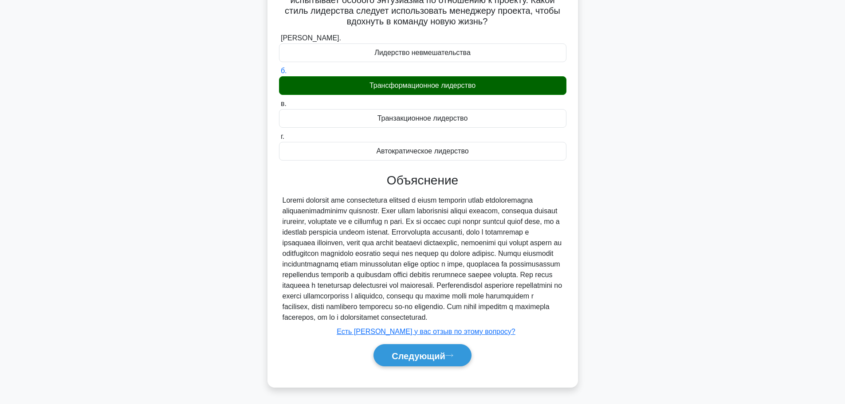
scroll to position [102, 0]
click at [445, 356] on font "Следующий" at bounding box center [419, 356] width 54 height 10
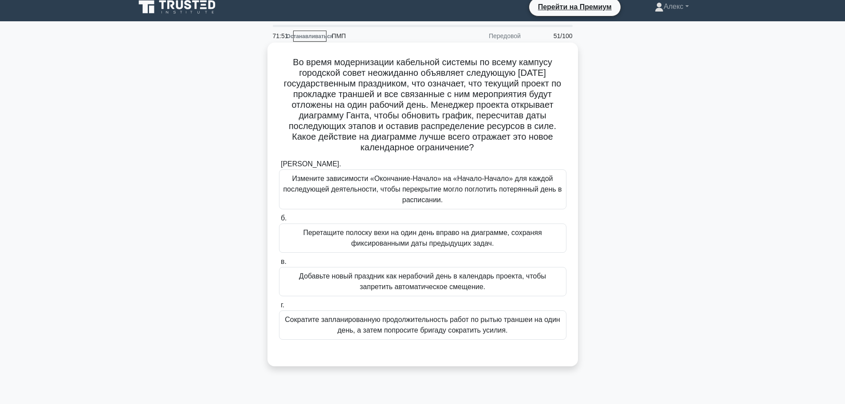
scroll to position [0, 0]
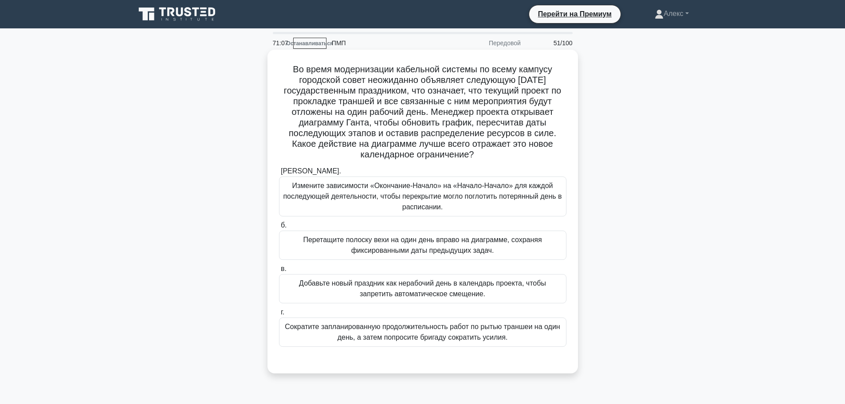
click at [411, 199] on font "Измените зависимости «Окончание-Начало» на «Начало-Начало» для каждой последующ…" at bounding box center [422, 196] width 279 height 29
click at [279, 174] on input "[PERSON_NAME]. Измените зависимости «Окончание-Начало» на «Начало-Начало» для к…" at bounding box center [279, 172] width 0 height 6
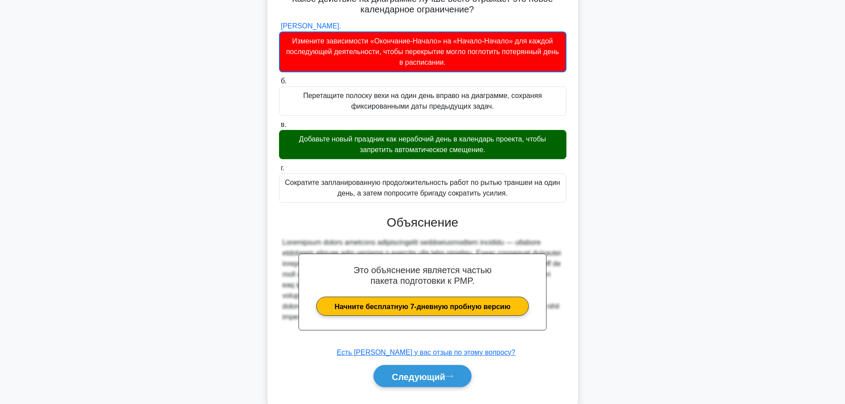
scroll to position [167, 0]
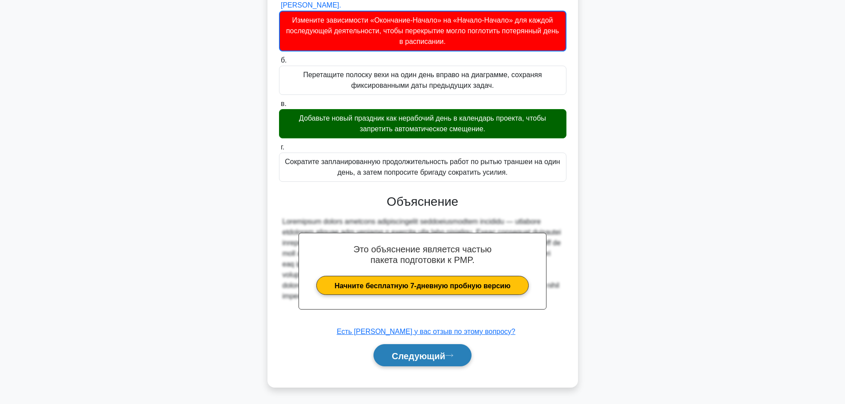
click at [401, 352] on font "Следующий" at bounding box center [419, 356] width 54 height 10
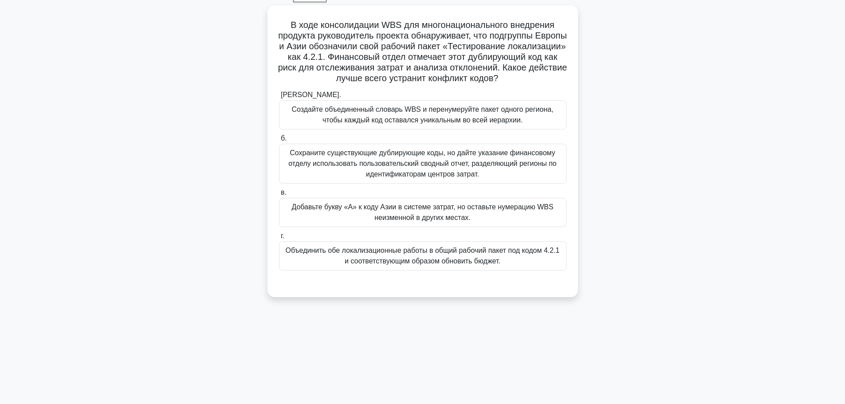
scroll to position [31, 0]
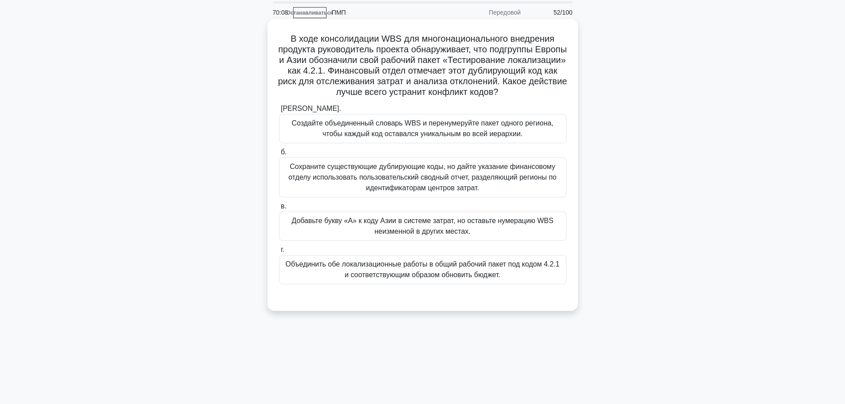
click at [372, 138] on font "Создайте объединенный словарь WBS и перенумеруйте пакет одного региона, чтобы к…" at bounding box center [422, 128] width 262 height 18
click at [279, 112] on input "[PERSON_NAME]. Создайте объединенный словарь WBS и перенумеруйте пакет одного р…" at bounding box center [279, 109] width 0 height 6
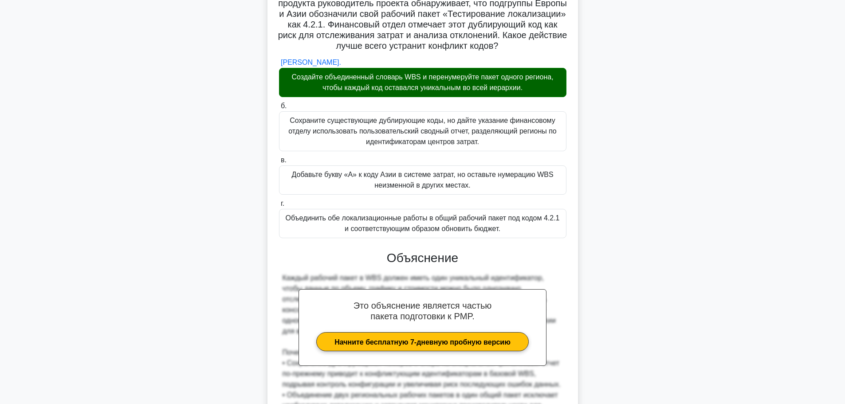
scroll to position [219, 0]
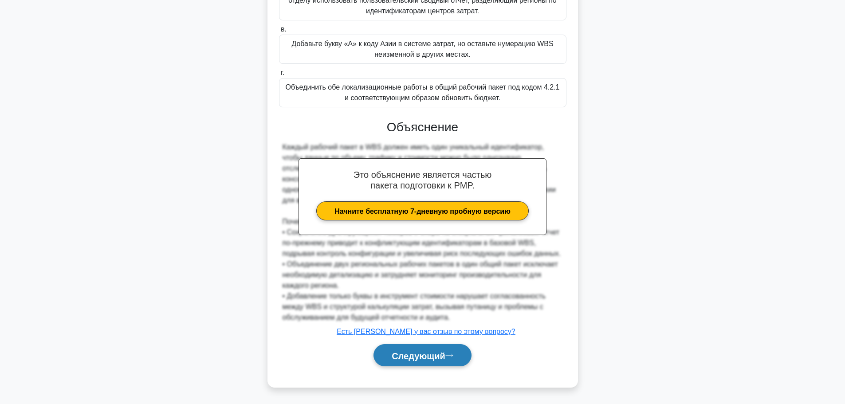
click at [421, 361] on button "Следующий" at bounding box center [422, 355] width 98 height 23
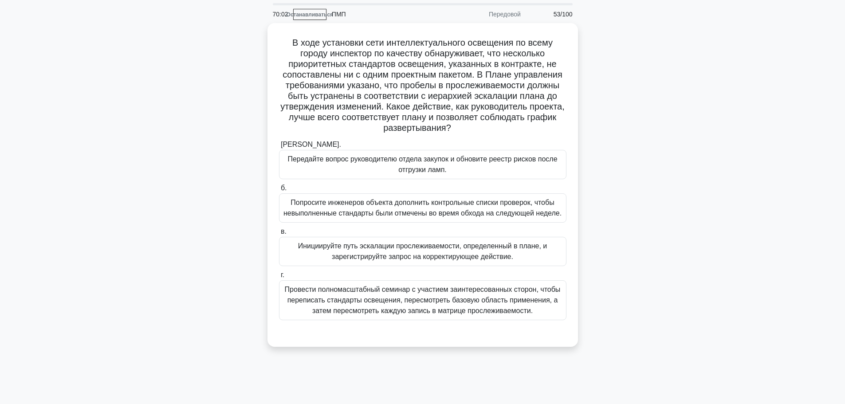
scroll to position [44, 0]
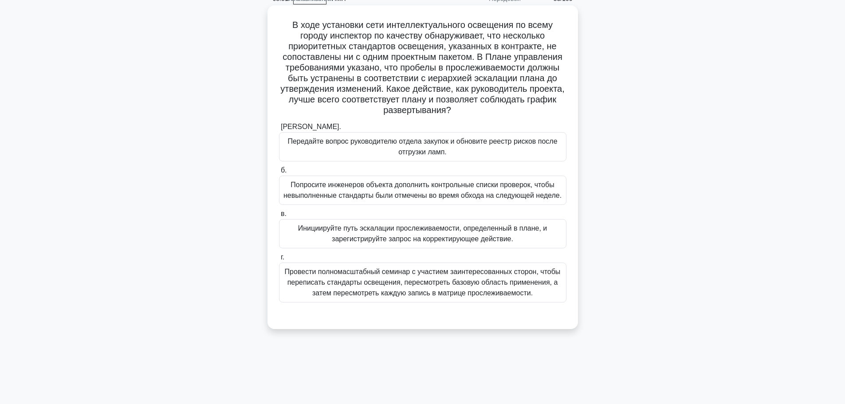
click at [378, 240] on font "Инициируйте путь эскалации прослеживаемости, определенный в плане, и зарегистри…" at bounding box center [422, 233] width 249 height 18
click at [279, 217] on input "в. Инициируйте путь эскалации прослеживаемости, определенный в плане, и зарегис…" at bounding box center [279, 214] width 0 height 6
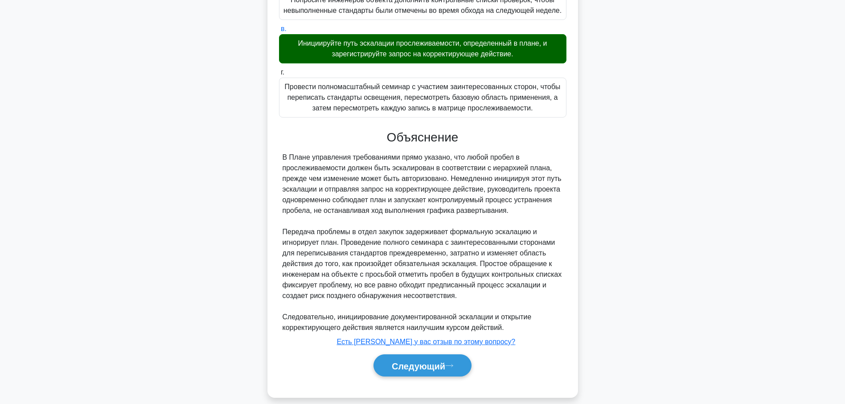
scroll to position [240, 0]
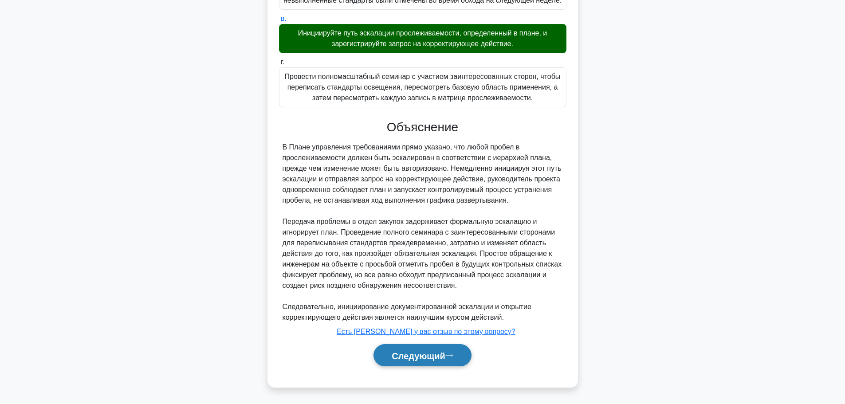
click at [418, 357] on font "Следующий" at bounding box center [419, 356] width 54 height 10
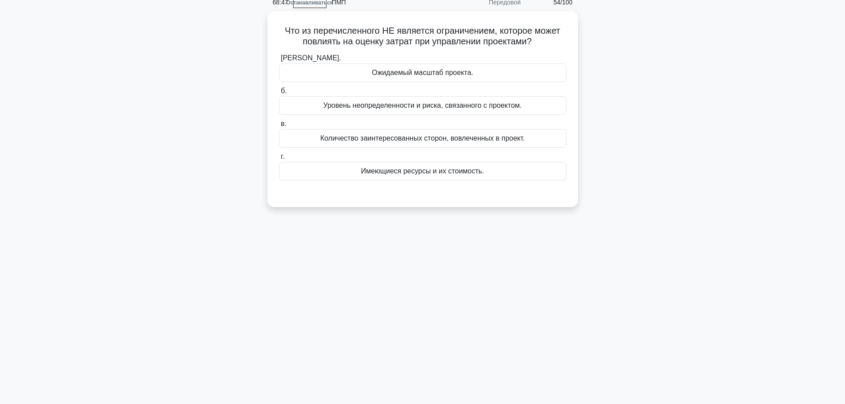
scroll to position [0, 0]
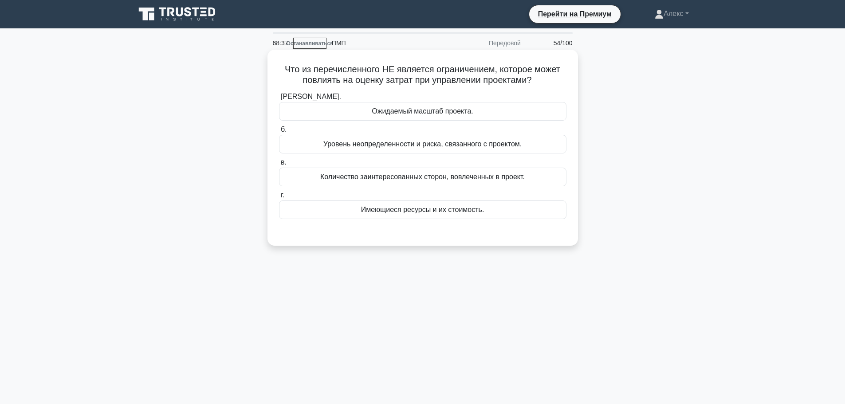
click at [401, 170] on div "Количество заинтересованных сторон, вовлеченных в проект." at bounding box center [422, 177] width 287 height 19
click at [279, 165] on input "в. Количество заинтересованных сторон, вовлеченных в проект." at bounding box center [279, 163] width 0 height 6
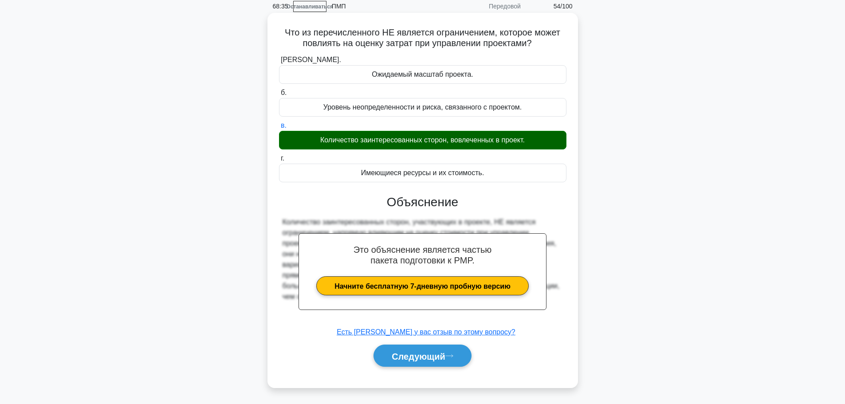
scroll to position [75, 0]
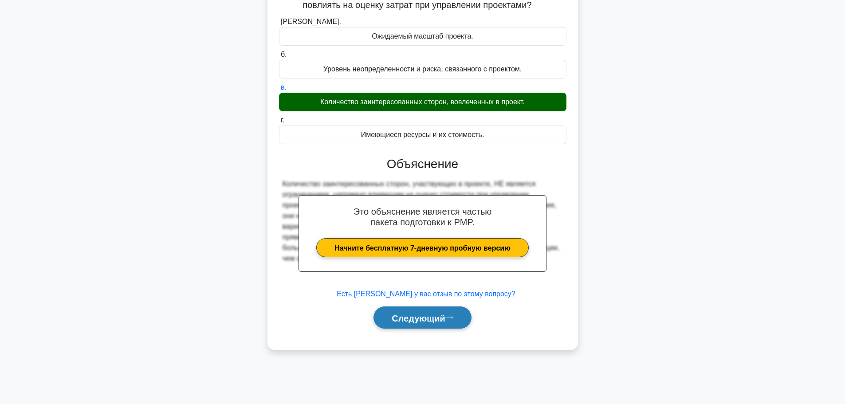
click at [393, 317] on font "Следующий" at bounding box center [419, 318] width 54 height 10
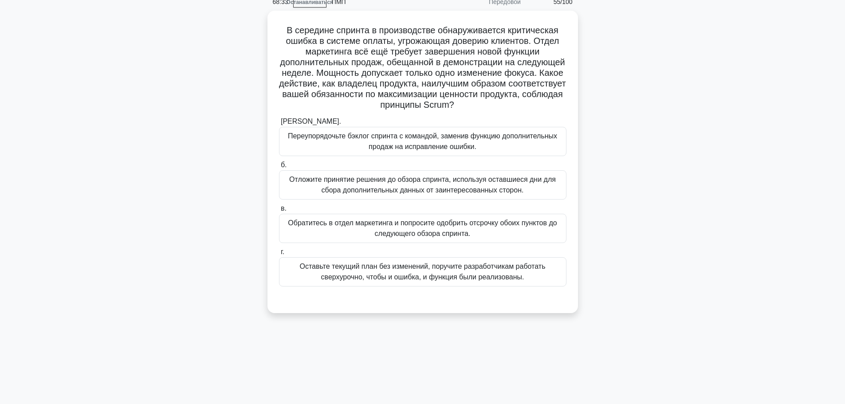
scroll to position [0, 0]
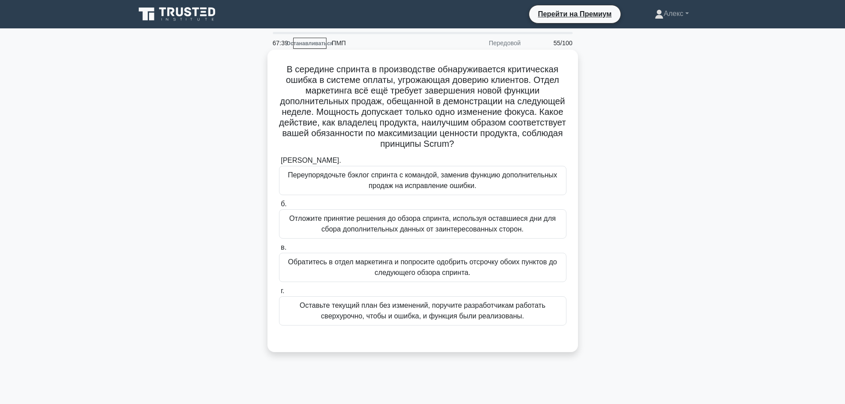
click at [439, 185] on font "Переупорядочьте бэклог спринта с командой, заменив функцию дополнительных прода…" at bounding box center [422, 180] width 269 height 18
click at [279, 164] on input "[PERSON_NAME]. Переупорядочьте бэклог спринта с командой, заменив функцию допол…" at bounding box center [279, 161] width 0 height 6
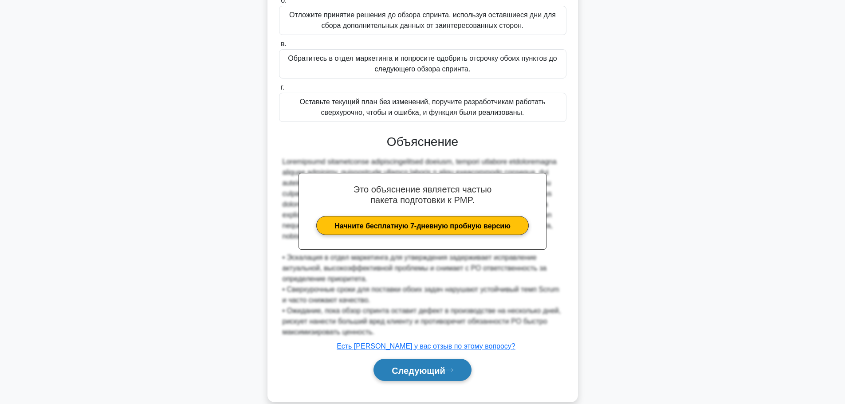
scroll to position [230, 0]
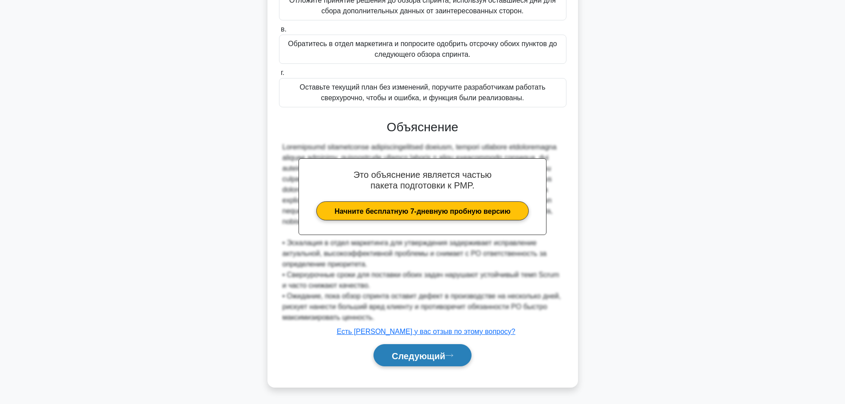
click at [398, 360] on font "Следующий" at bounding box center [419, 356] width 54 height 10
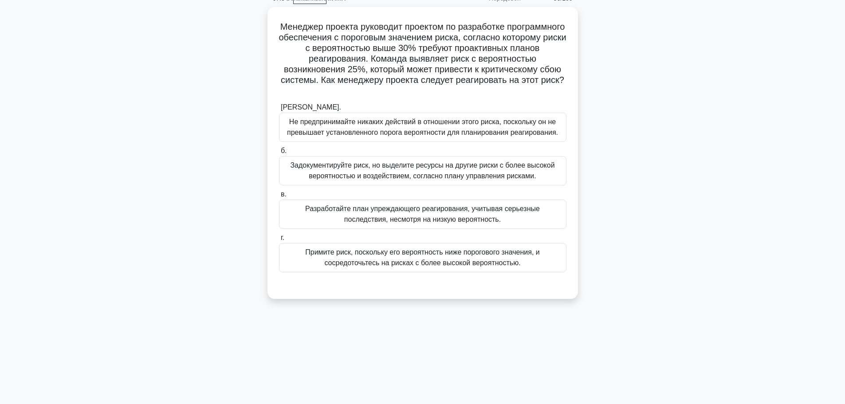
scroll to position [0, 0]
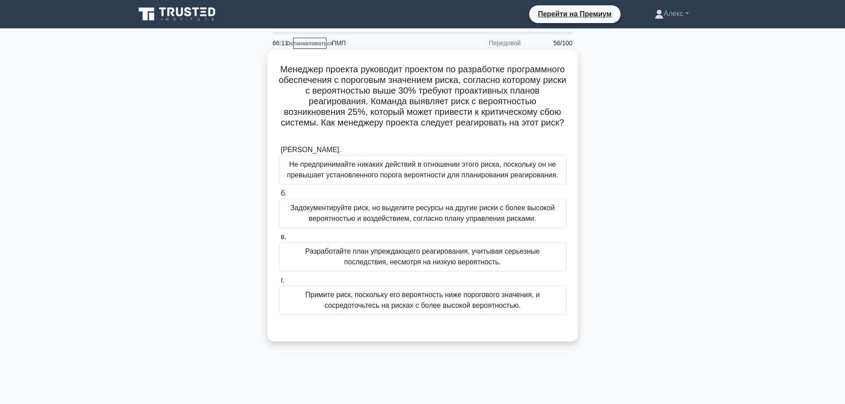
click at [387, 255] on font "Разработайте план упреждающего реагирования, учитывая серьезные последствия, не…" at bounding box center [422, 257] width 235 height 18
click at [279, 240] on input "в. Разработайте план упреждающего реагирования, учитывая серьезные последствия,…" at bounding box center [279, 237] width 0 height 6
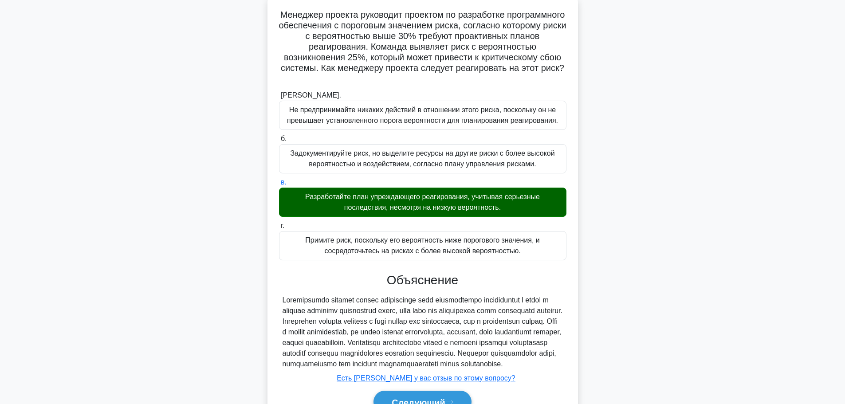
scroll to position [113, 0]
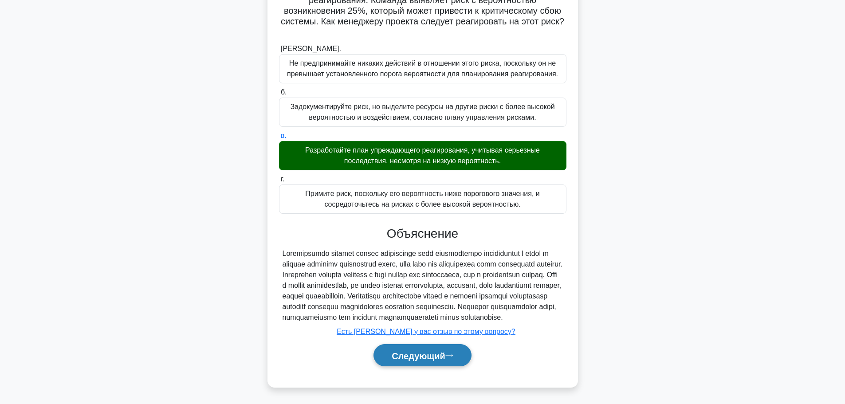
click at [422, 354] on font "Следующий" at bounding box center [419, 356] width 54 height 10
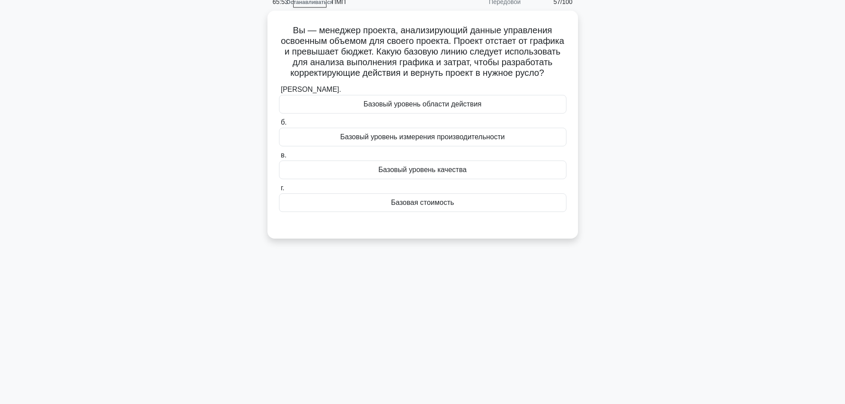
scroll to position [0, 0]
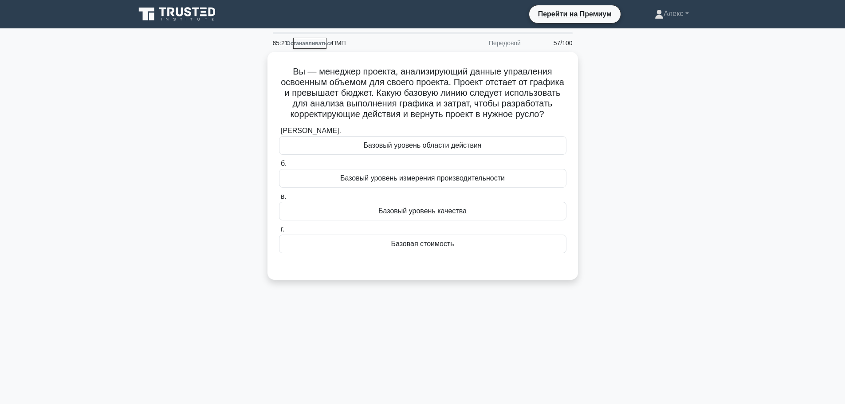
drag, startPoint x: 710, startPoint y: 151, endPoint x: 711, endPoint y: 147, distance: 4.5
click at [711, 151] on div "Вы — менеджер проекта, анализирующий данные управления освоенным объемом для св…" at bounding box center [423, 171] width 586 height 239
click at [642, 220] on div "Вы — менеджер проекта, анализирующий данные управления освоенным объемом для св…" at bounding box center [423, 171] width 586 height 239
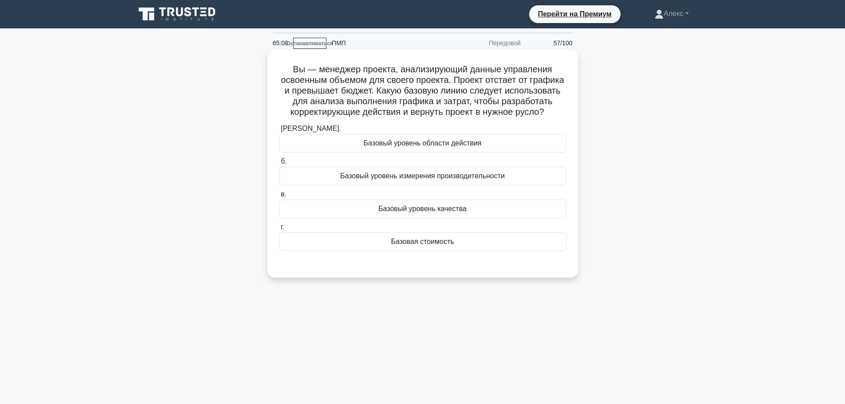
click at [451, 241] on font "Базовая стоимость" at bounding box center [422, 242] width 63 height 8
click at [279, 230] on input "г. Базовая стоимость" at bounding box center [279, 227] width 0 height 6
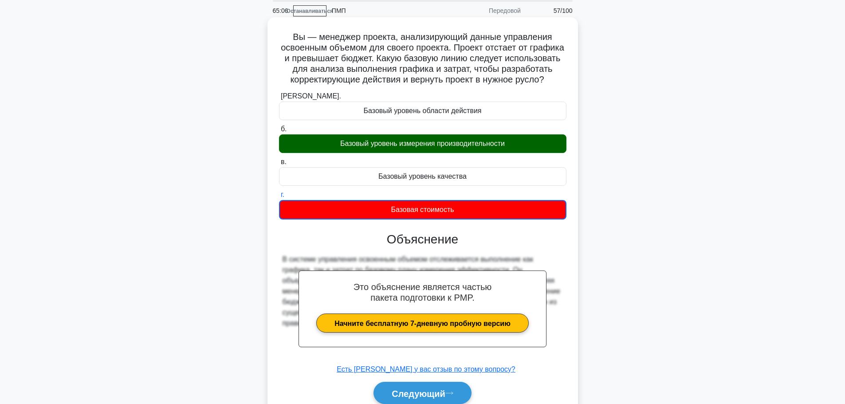
scroll to position [75, 0]
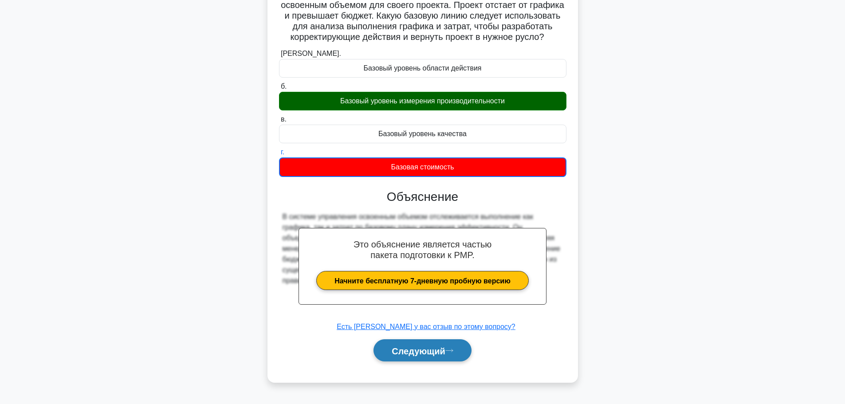
click at [419, 358] on button "Следующий" at bounding box center [422, 350] width 98 height 23
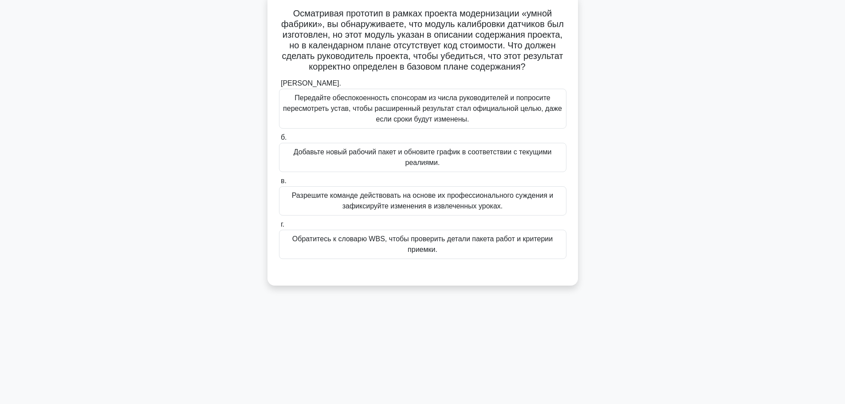
scroll to position [0, 0]
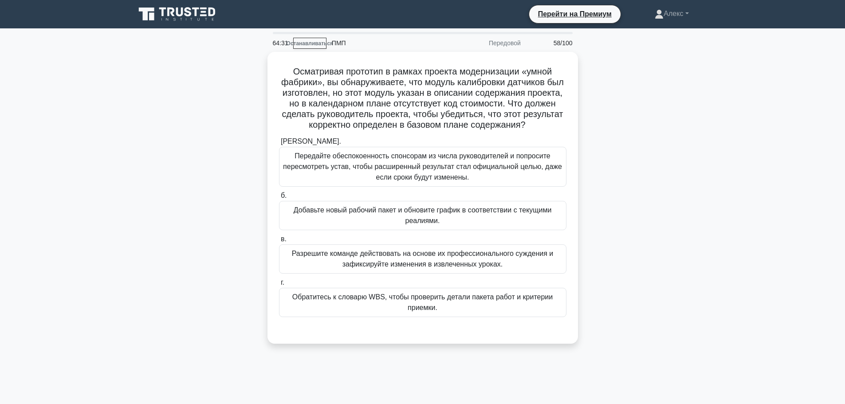
click at [613, 156] on div "Осматривая прототип в рамках проекта модернизации «умной фабрики», вы обнаружив…" at bounding box center [423, 203] width 586 height 303
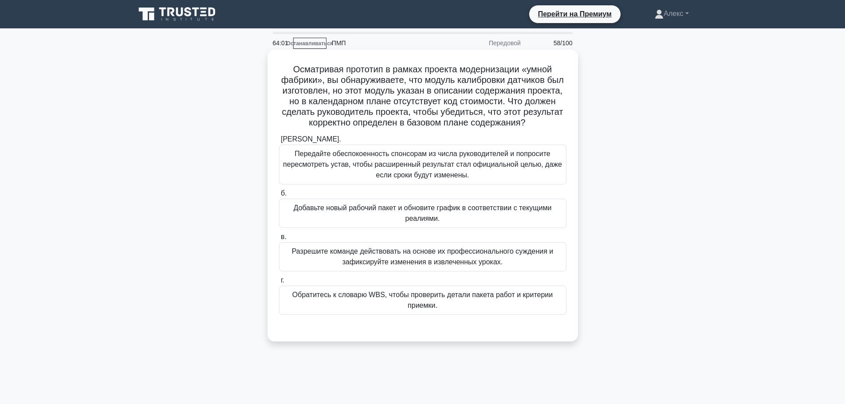
click at [499, 309] on font "Обратитесь к словарю WBS, чтобы проверить детали пакета работ и критерии приемк…" at bounding box center [422, 300] width 279 height 21
click at [279, 283] on input "г. Обратитесь к словарю WBS, чтобы проверить детали пакета работ и критерии при…" at bounding box center [279, 281] width 0 height 6
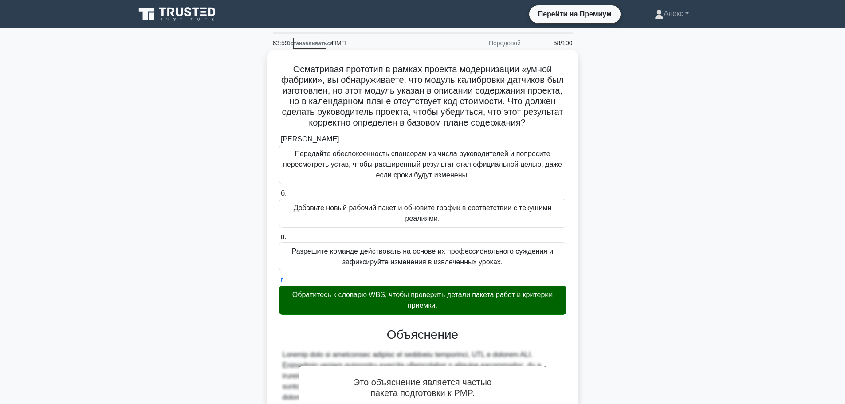
scroll to position [187, 0]
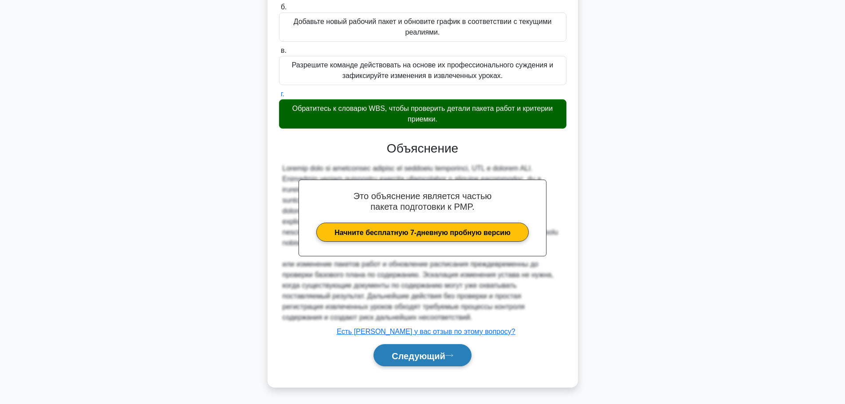
click at [438, 352] on font "Следующий" at bounding box center [419, 356] width 54 height 10
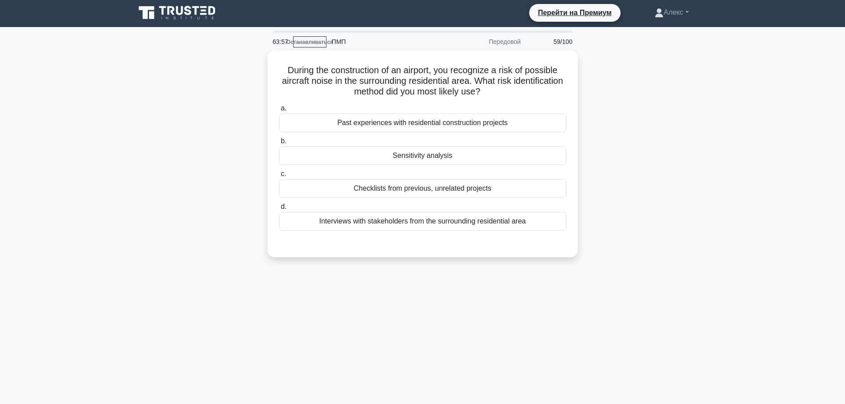
scroll to position [0, 0]
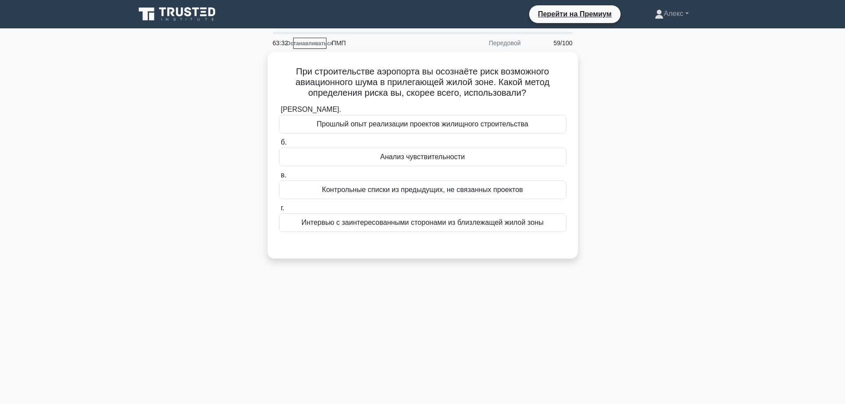
click at [606, 161] on div "При строительстве аэропорта вы осознаёте риск возможного авиационного шума в пр…" at bounding box center [423, 160] width 586 height 217
click at [518, 224] on font "Интервью с заинтересованными сторонами из близлежащей жилой зоны" at bounding box center [422, 220] width 242 height 8
click at [279, 209] on input "г. Интервью с заинтересованными сторонами из близлежащей жилой зоны" at bounding box center [279, 206] width 0 height 6
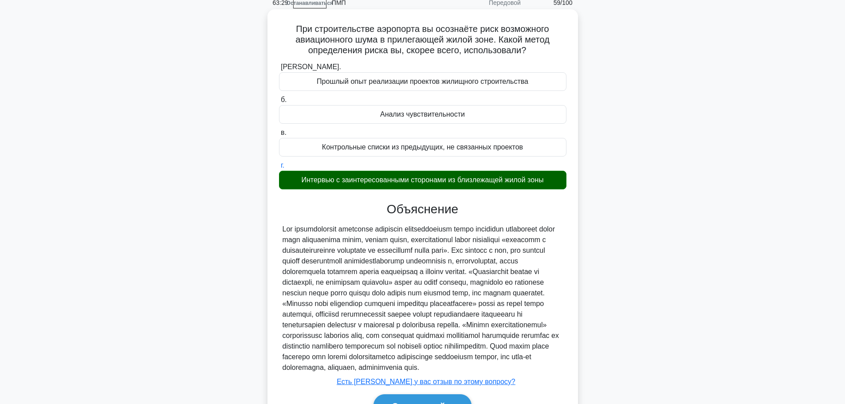
scroll to position [113, 0]
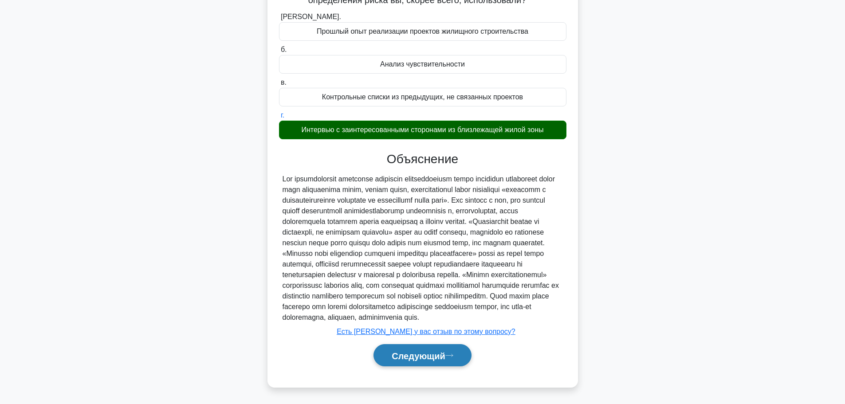
click at [393, 357] on font "Следующий" at bounding box center [419, 356] width 54 height 10
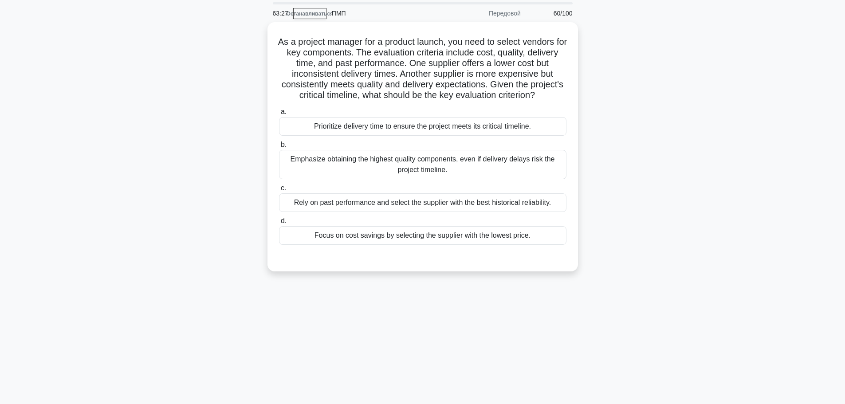
scroll to position [0, 0]
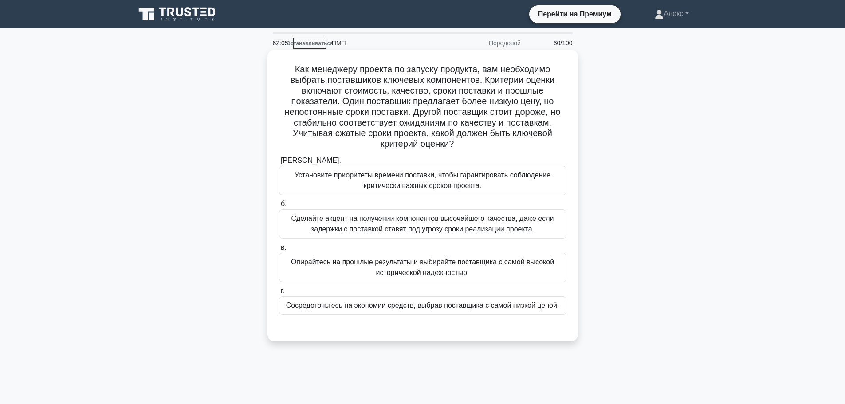
click at [350, 187] on font "Установите приоритеты времени поставки, чтобы гарантировать соблюдение критичес…" at bounding box center [422, 180] width 279 height 21
click at [279, 164] on input "[PERSON_NAME]. Установите приоритеты времени поставки, чтобы гарантировать собл…" at bounding box center [279, 161] width 0 height 6
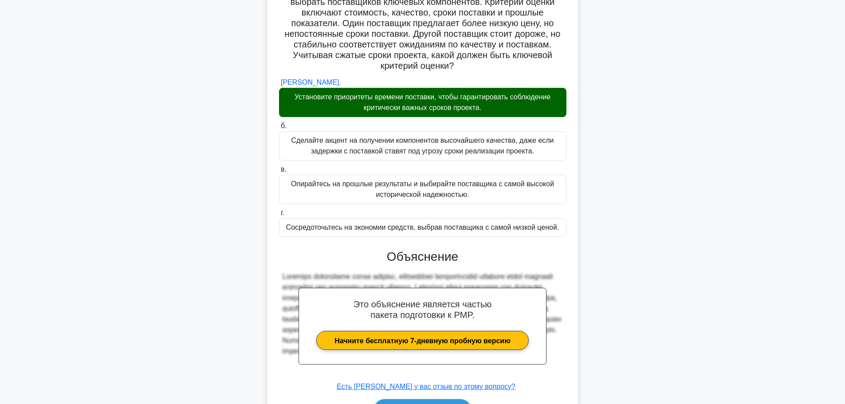
scroll to position [134, 0]
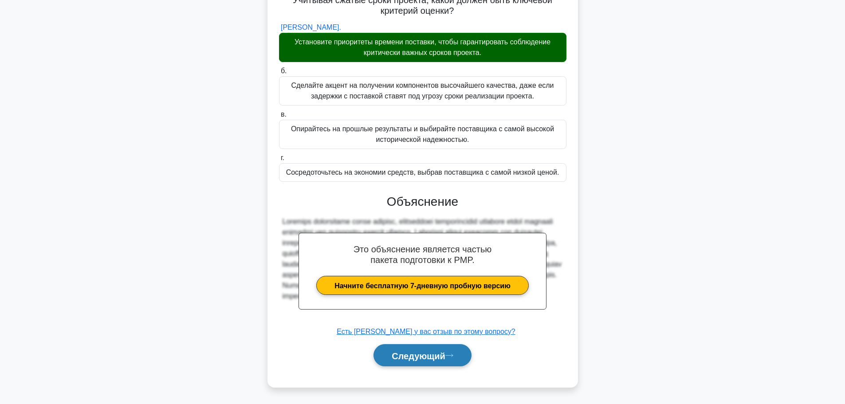
click at [437, 360] on font "Следующий" at bounding box center [419, 356] width 54 height 10
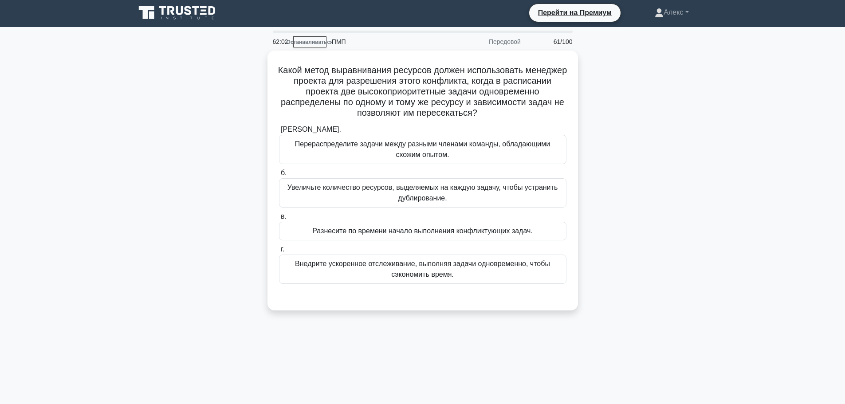
scroll to position [0, 0]
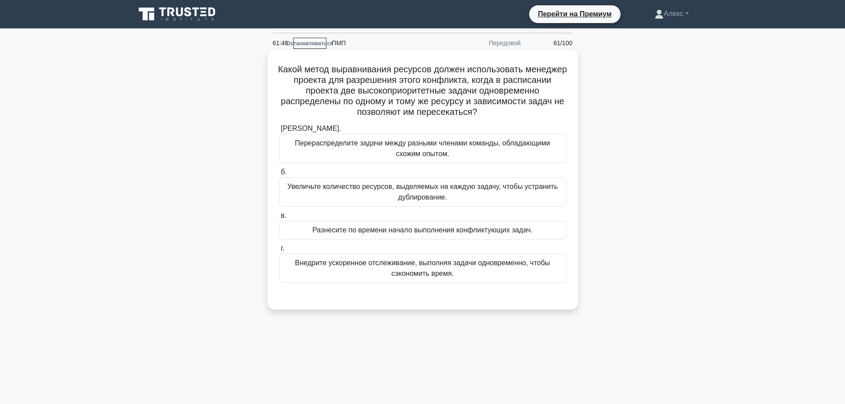
click at [401, 232] on font "Разнесите по времени начало выполнения конфликтующих задач." at bounding box center [422, 230] width 220 height 8
click at [279, 219] on input "в. Разнесите по времени начало выполнения конфликтующих задач." at bounding box center [279, 216] width 0 height 6
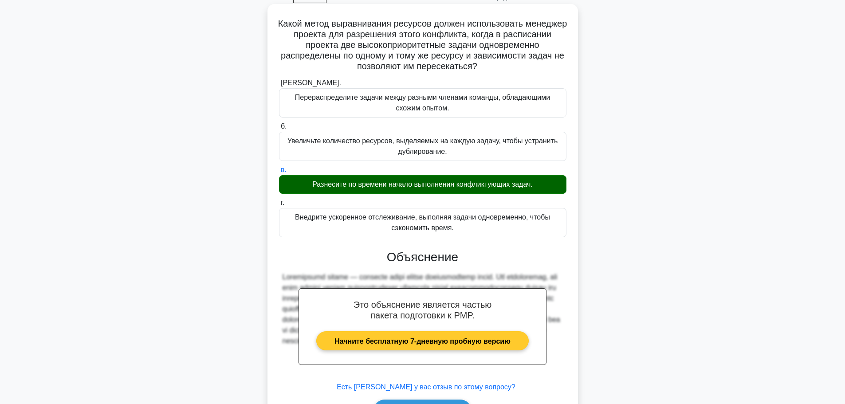
scroll to position [102, 0]
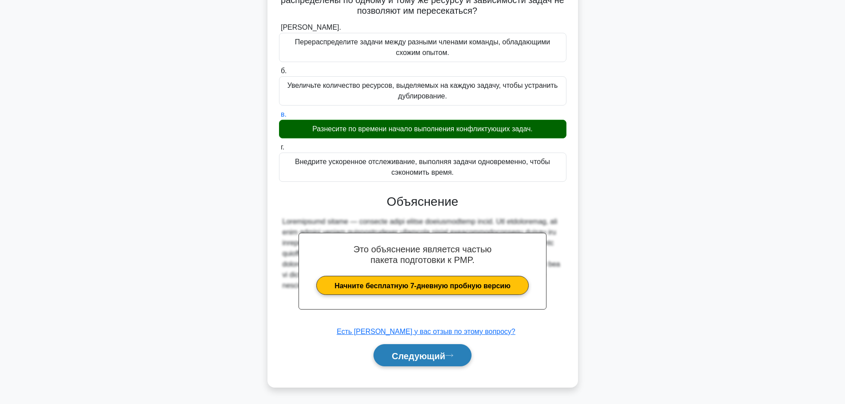
click at [417, 350] on font "Следующий" at bounding box center [419, 355] width 54 height 10
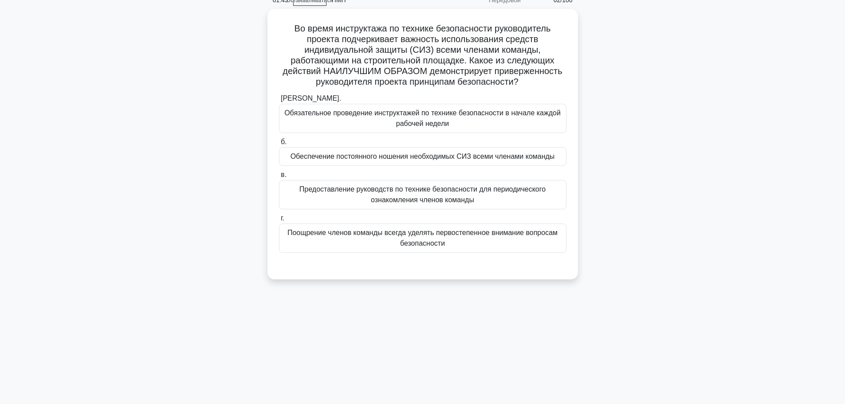
scroll to position [0, 0]
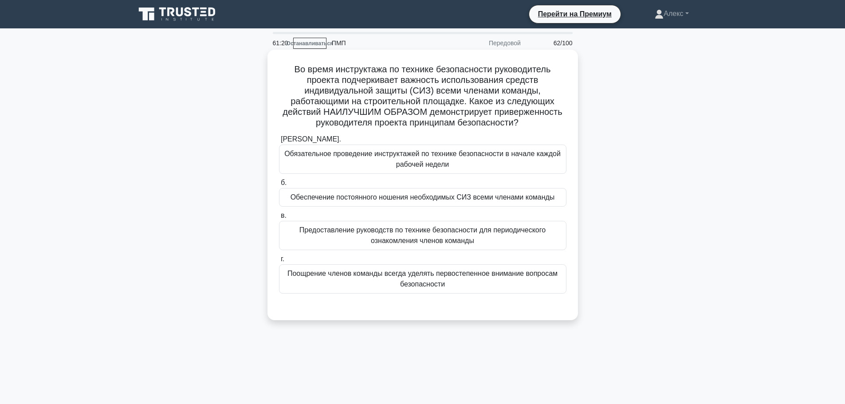
click at [411, 203] on div "Обеспечение постоянного ношения необходимых СИЗ всеми членами команды" at bounding box center [422, 197] width 287 height 19
click at [279, 186] on input "б. Обеспечение постоянного ношения необходимых СИЗ всеми членами команды" at bounding box center [279, 183] width 0 height 6
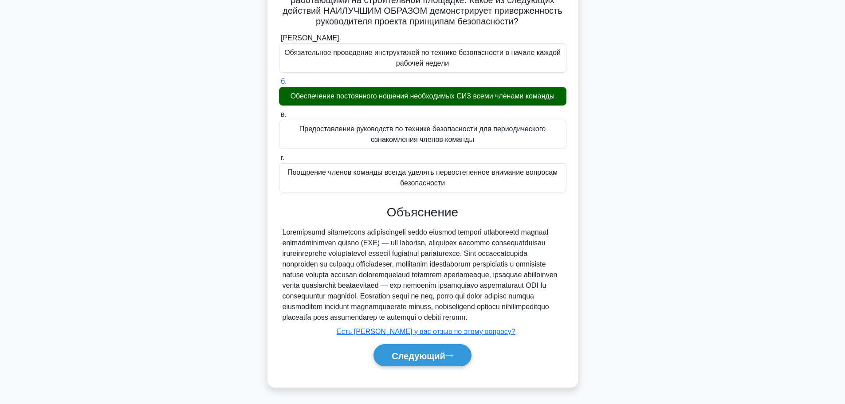
scroll to position [113, 0]
click at [432, 350] on button "Следующий" at bounding box center [422, 355] width 98 height 23
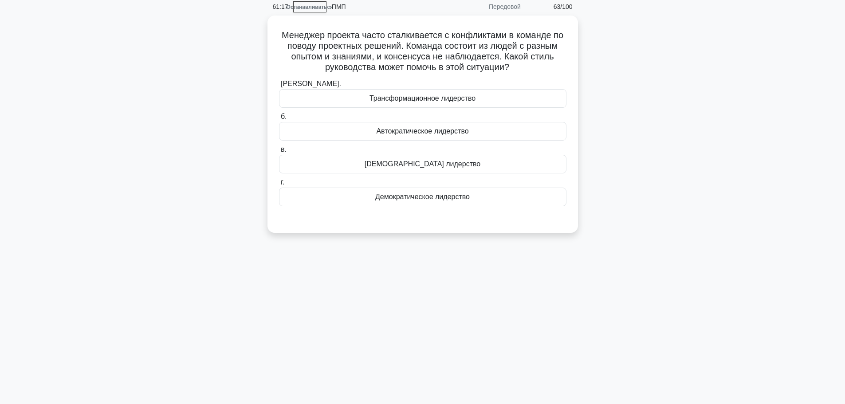
scroll to position [0, 0]
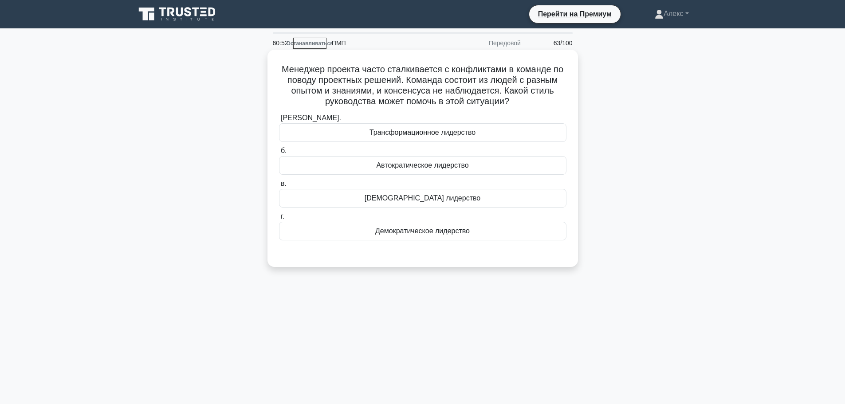
click at [476, 131] on div "Трансформационное лидерство" at bounding box center [422, 132] width 287 height 19
click at [279, 121] on input "[PERSON_NAME]. Трансформационное лидерство" at bounding box center [279, 118] width 0 height 6
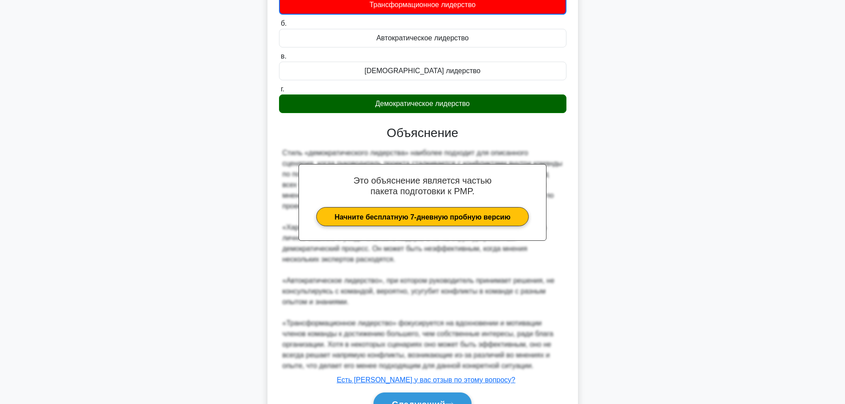
scroll to position [133, 0]
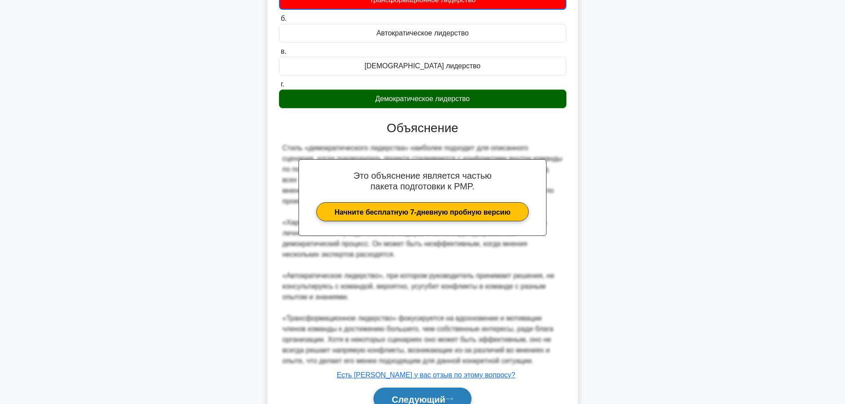
click at [417, 400] on font "Следующий" at bounding box center [419, 399] width 54 height 10
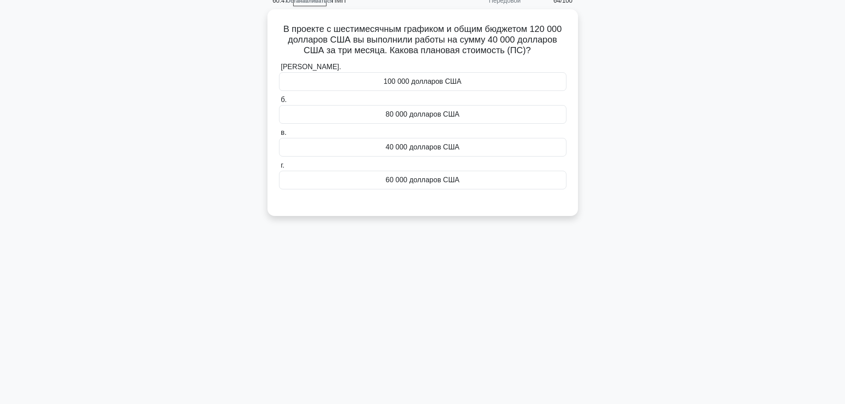
scroll to position [0, 0]
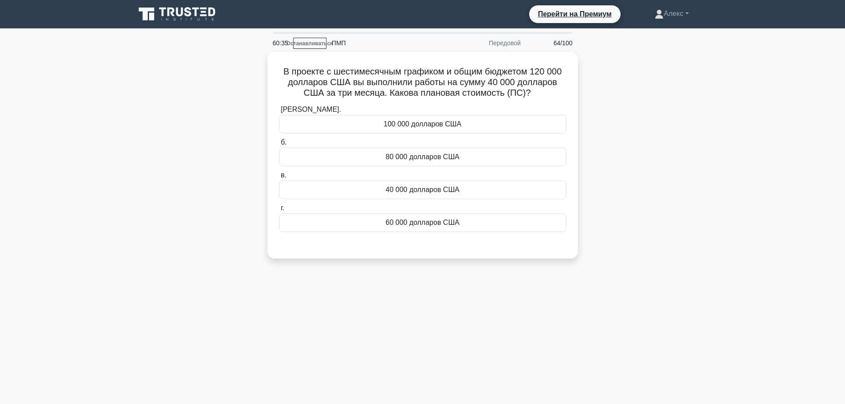
click at [640, 123] on div "В проекте с шестимесячным графиком и общим бюджетом 120 000 долларов США вы вып…" at bounding box center [423, 160] width 586 height 217
click at [450, 149] on div "80 000 долларов США" at bounding box center [422, 154] width 287 height 19
click at [279, 143] on input "б. 80 000 долларов США" at bounding box center [279, 141] width 0 height 6
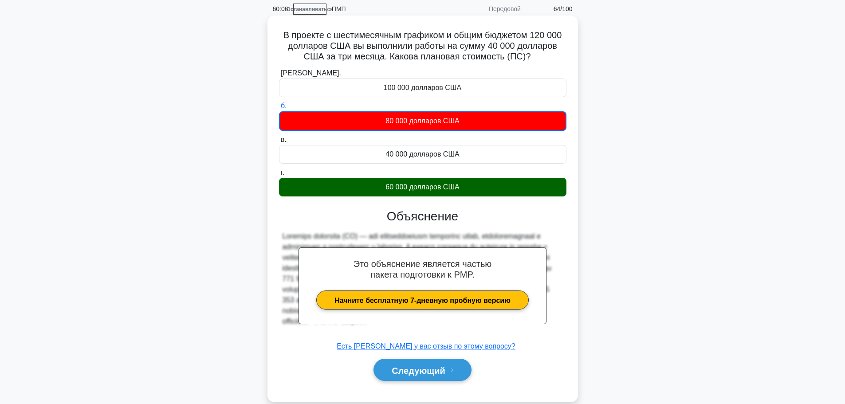
scroll to position [75, 0]
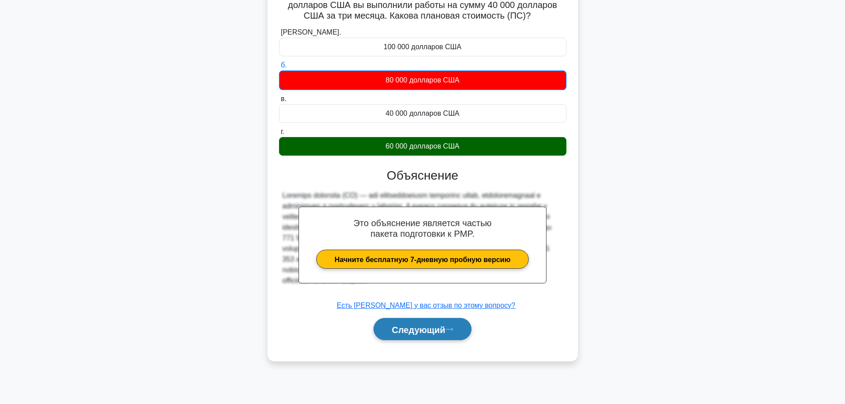
click at [416, 321] on button "Следующий" at bounding box center [422, 329] width 98 height 23
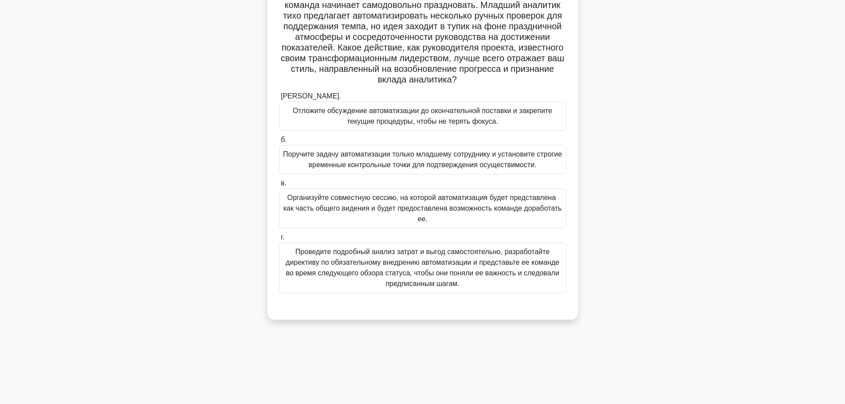
click at [412, 203] on font "Организуйте совместную сессию, на которой автоматизация будет представлена ​​ка…" at bounding box center [422, 209] width 279 height 32
click at [279, 186] on input "в. Организуйте совместную сессию, на которой автоматизация будет представлена ​…" at bounding box center [279, 184] width 0 height 6
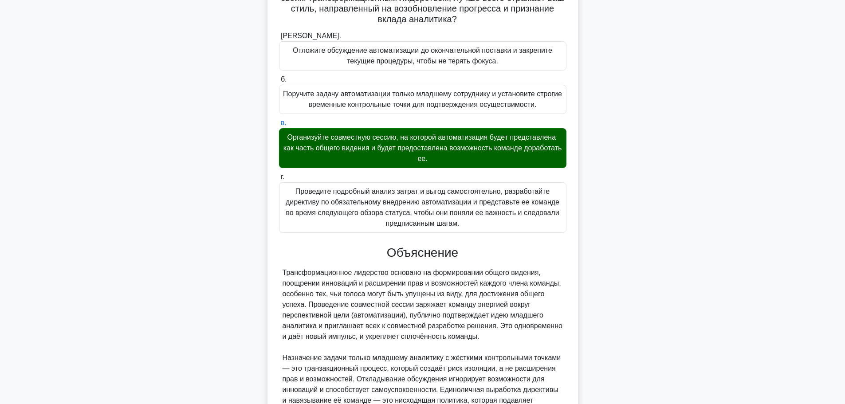
scroll to position [230, 0]
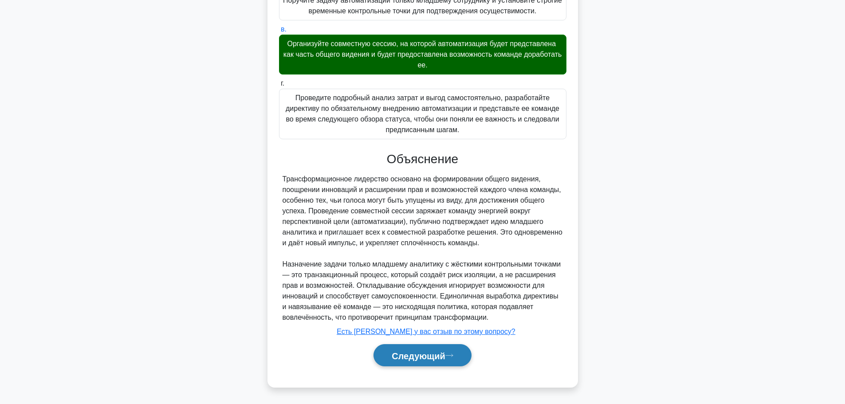
click at [439, 350] on button "Следующий" at bounding box center [422, 355] width 98 height 23
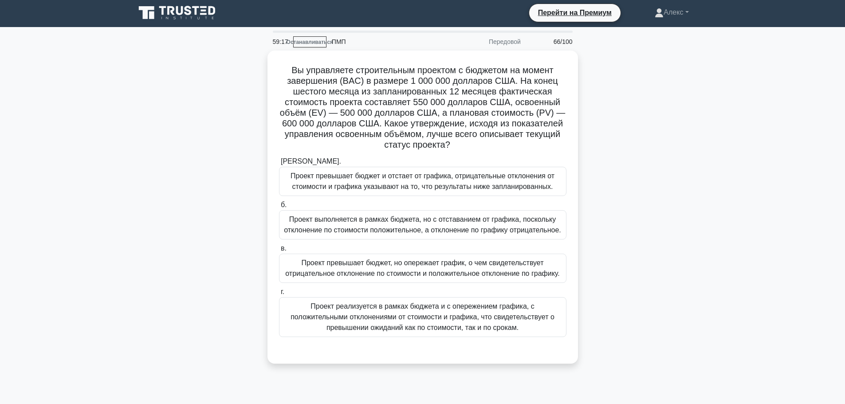
scroll to position [0, 0]
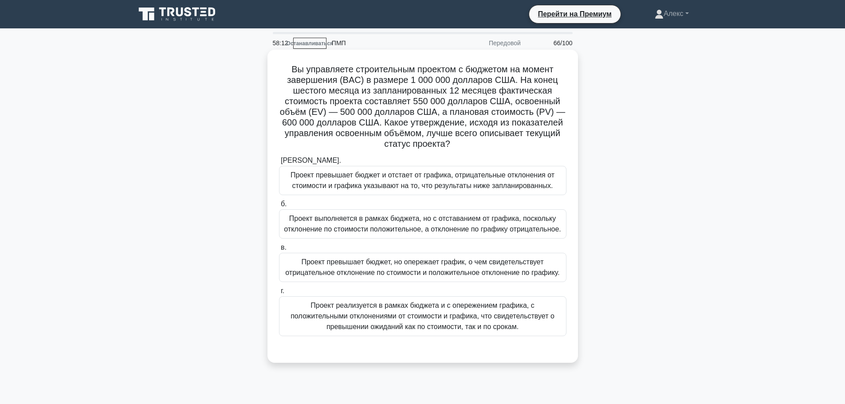
click at [519, 182] on font "Проект превышает бюджет и отстает от графика, отрицательные отклонения от стоим…" at bounding box center [423, 180] width 264 height 18
click at [279, 164] on input "[PERSON_NAME]. Проект превышает бюджет и отстает от графика, отрицательные откл…" at bounding box center [279, 161] width 0 height 6
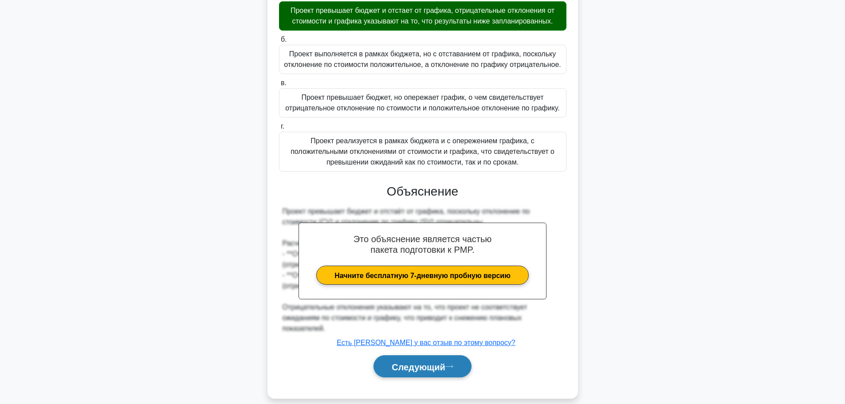
scroll to position [177, 0]
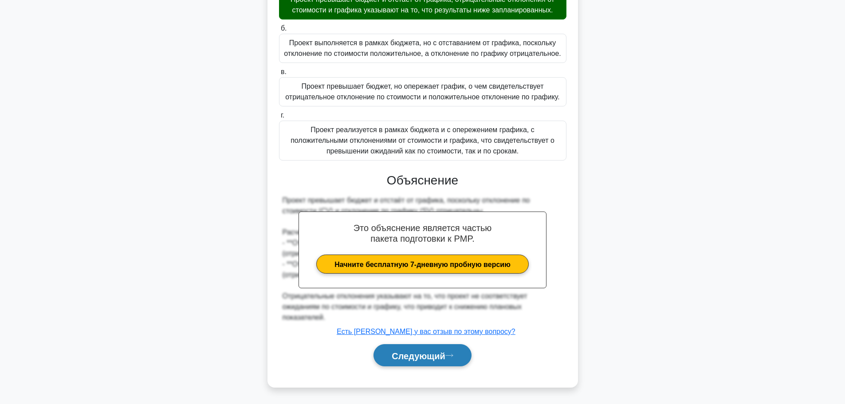
click at [439, 353] on font "Следующий" at bounding box center [419, 356] width 54 height 10
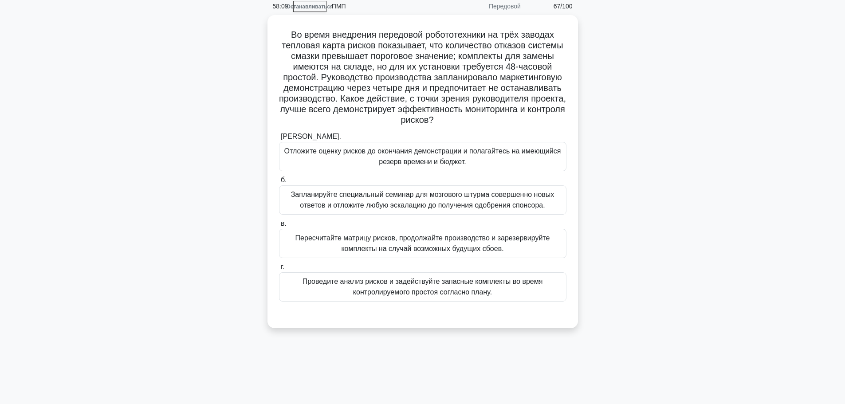
scroll to position [0, 0]
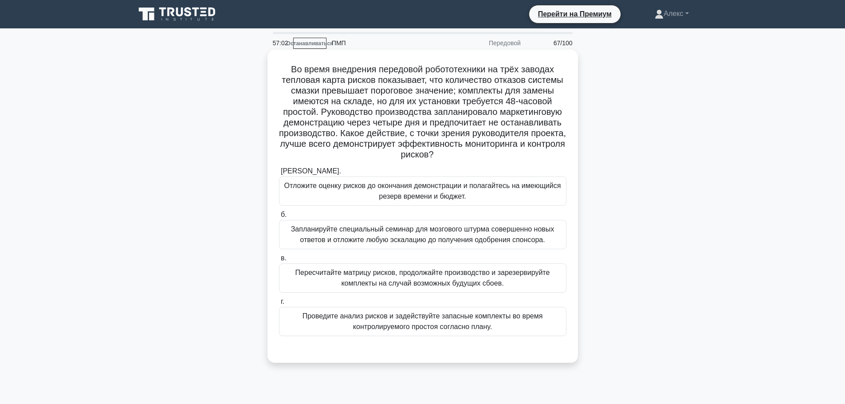
click at [437, 234] on font "Запланируйте специальный семинар для мозгового штурма совершенно новых ответов …" at bounding box center [422, 234] width 263 height 18
click at [279, 218] on input "б. Запланируйте специальный семинар для мозгового штурма совершенно новых ответ…" at bounding box center [279, 215] width 0 height 6
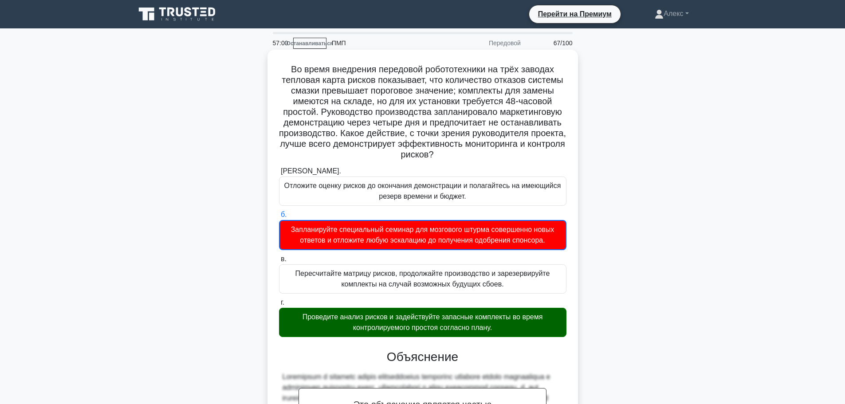
click at [405, 325] on font "Проведите анализ рисков и задействуйте запасные комплекты во время контролируем…" at bounding box center [423, 322] width 240 height 18
click at [279, 306] on input "г. Проведите анализ рисков и задействуйте запасные комплекты во время контролир…" at bounding box center [279, 303] width 0 height 6
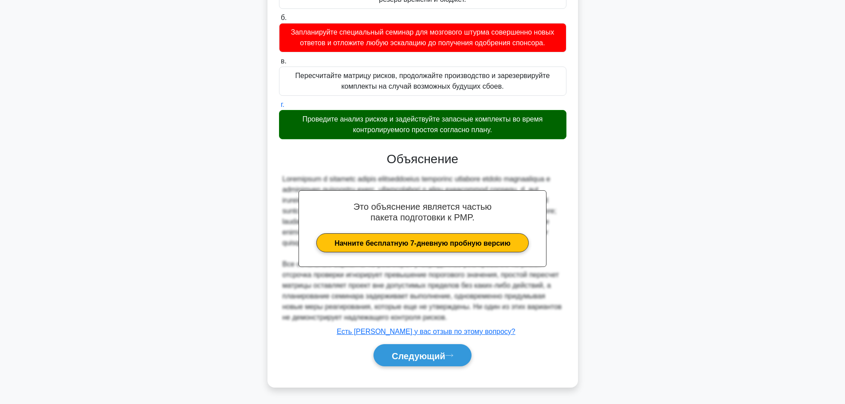
scroll to position [208, 0]
click at [424, 360] on font "Следующий" at bounding box center [419, 356] width 54 height 10
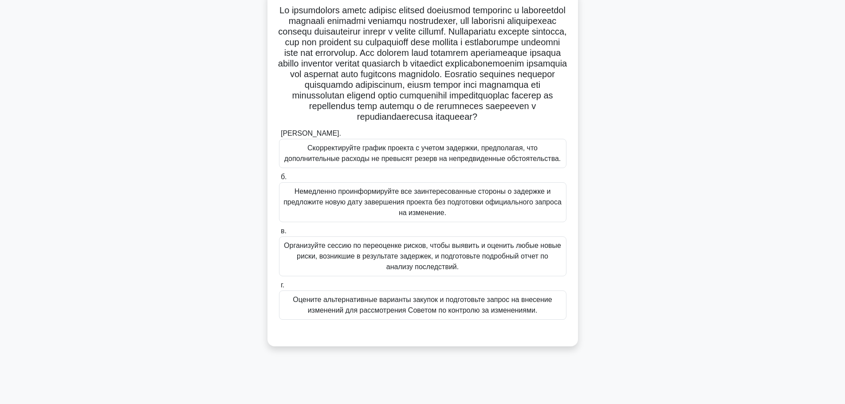
scroll to position [75, 0]
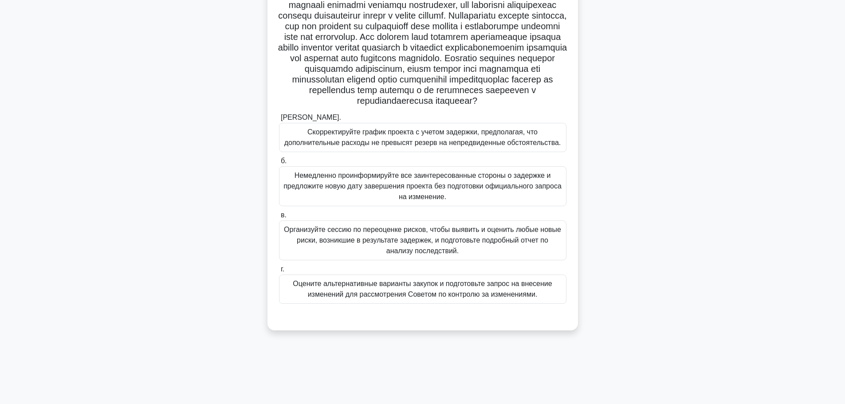
click at [478, 298] on font "Оцените альтернативные варианты закупок и подготовьте запрос на внесение измене…" at bounding box center [422, 289] width 259 height 18
click at [279, 272] on input "г. Оцените альтернативные варианты закупок и подготовьте запрос на внесение изм…" at bounding box center [279, 270] width 0 height 6
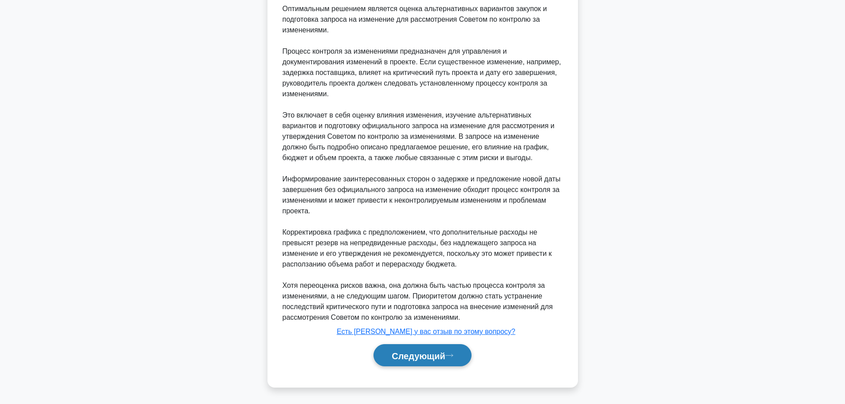
click at [433, 349] on button "Следующий" at bounding box center [422, 355] width 98 height 23
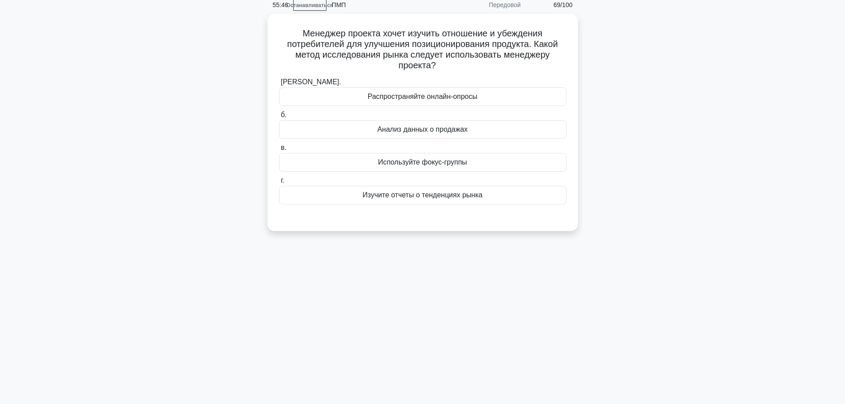
scroll to position [0, 0]
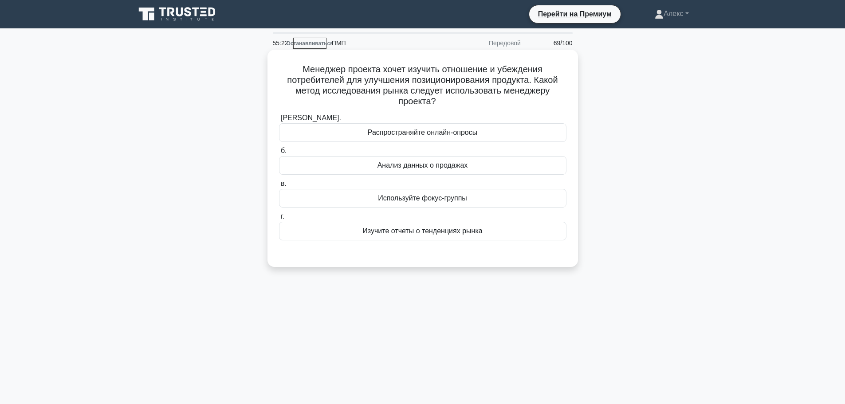
click at [458, 204] on div "Используйте фокус-группы" at bounding box center [422, 198] width 287 height 19
click at [279, 187] on input "в. Используйте фокус-группы" at bounding box center [279, 184] width 0 height 6
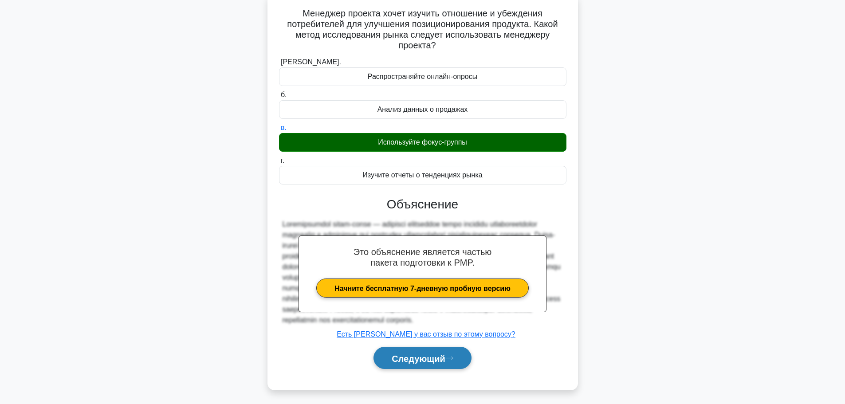
scroll to position [81, 0]
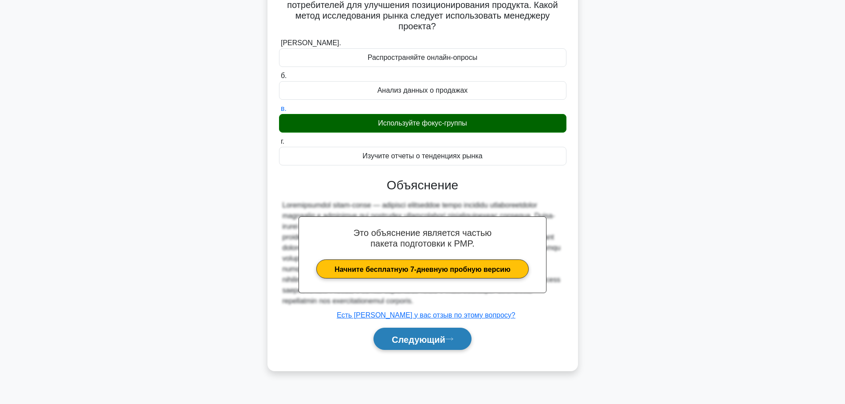
click at [451, 342] on icon at bounding box center [449, 339] width 8 height 5
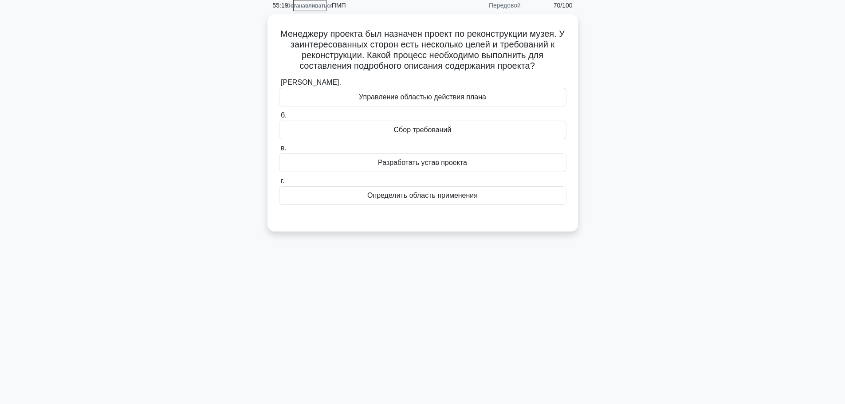
scroll to position [0, 0]
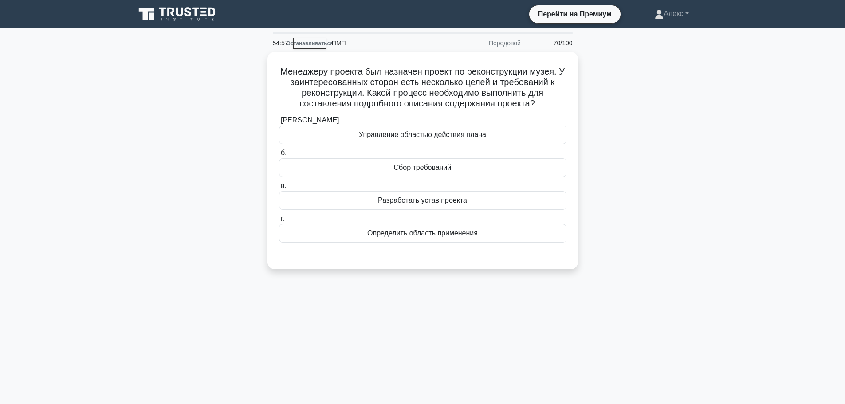
click at [615, 159] on div "Менеджеру проекта был назначен проект по реконструкции музея. У заинтересованны…" at bounding box center [423, 166] width 586 height 228
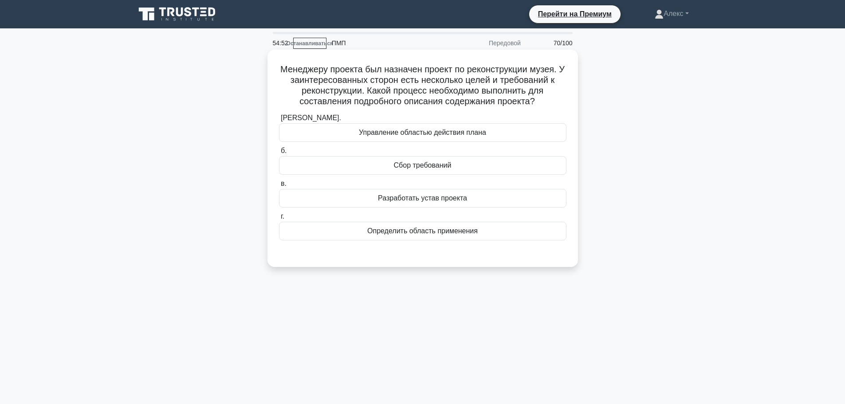
click at [509, 164] on div "Сбор требований" at bounding box center [422, 165] width 287 height 19
click at [279, 154] on input "б. Сбор требований" at bounding box center [279, 151] width 0 height 6
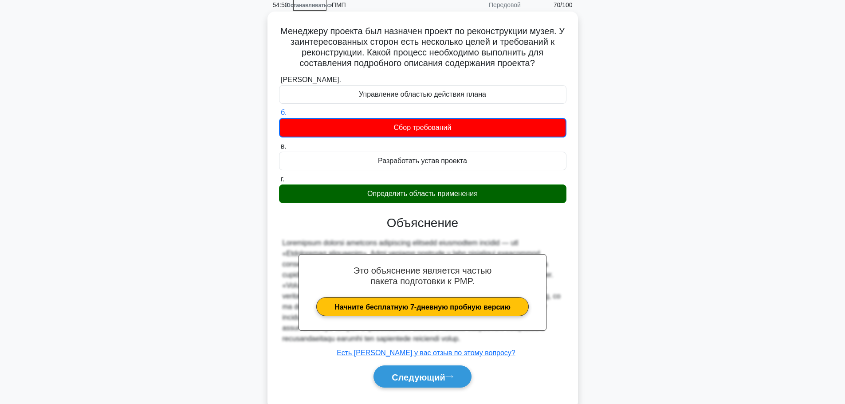
scroll to position [75, 0]
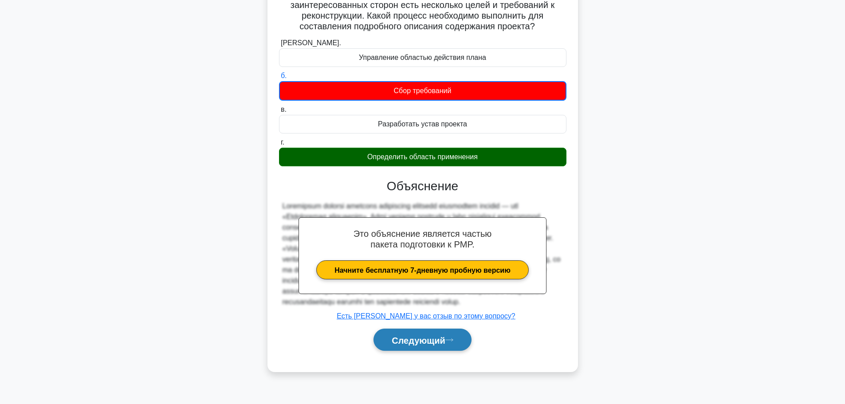
click at [438, 345] on font "Следующий" at bounding box center [419, 340] width 54 height 10
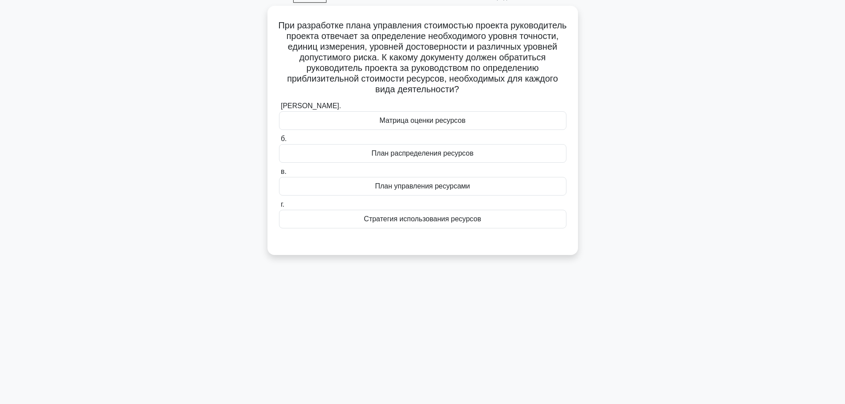
scroll to position [0, 0]
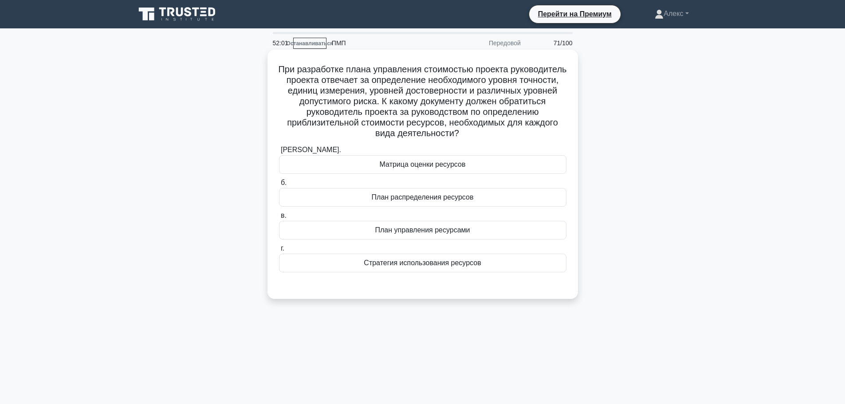
click at [479, 165] on div "Матрица оценки ресурсов" at bounding box center [422, 164] width 287 height 19
click at [279, 153] on input "[PERSON_NAME]. Матрица оценки ресурсов" at bounding box center [279, 150] width 0 height 6
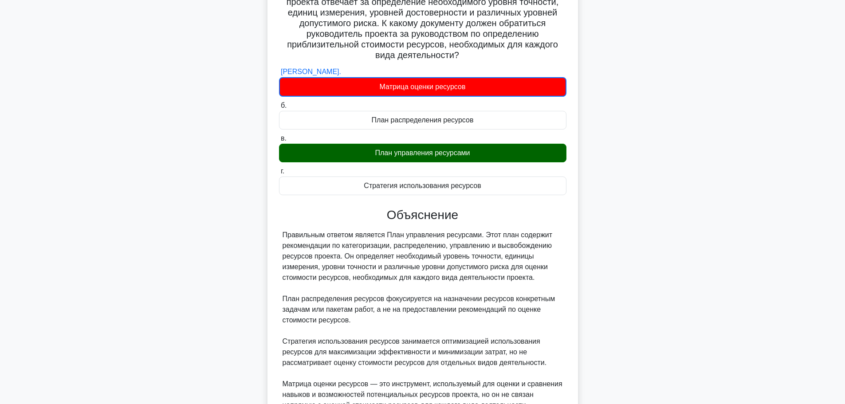
scroll to position [167, 0]
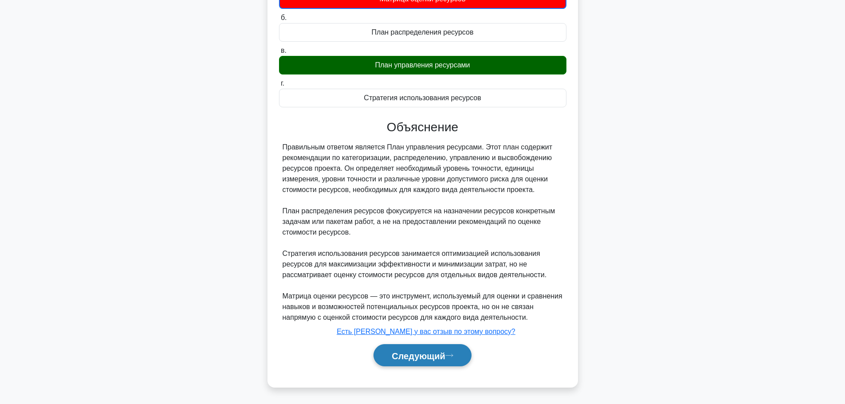
click at [422, 357] on font "Следующий" at bounding box center [419, 356] width 54 height 10
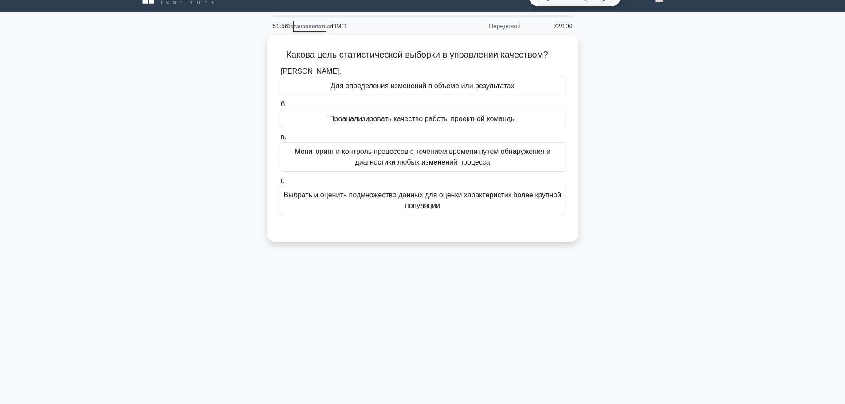
scroll to position [0, 0]
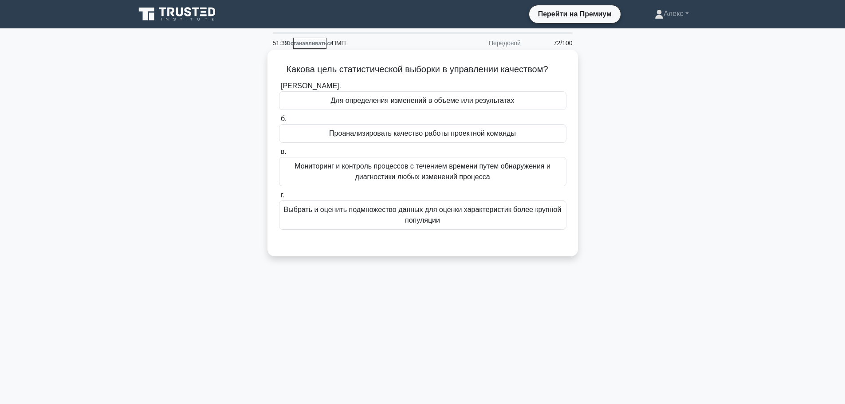
click at [485, 215] on font "Выбрать и оценить подмножество данных для оценки характеристик более крупной по…" at bounding box center [423, 215] width 278 height 18
click at [279, 198] on input "г. Выбрать и оценить подмножество данных для оценки характеристик более крупной…" at bounding box center [279, 196] width 0 height 6
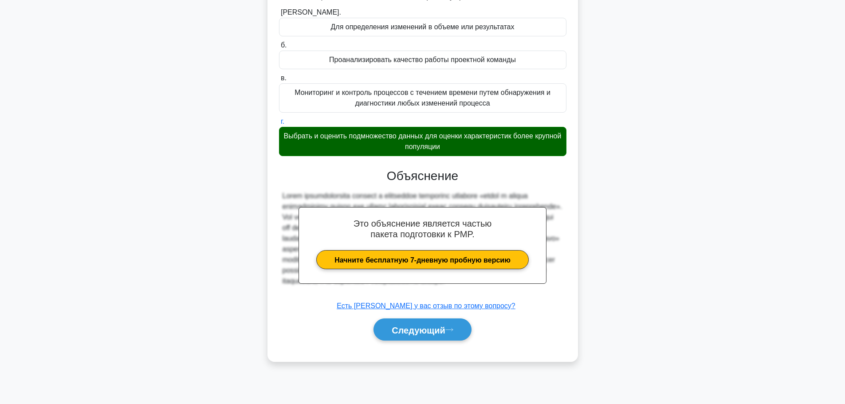
scroll to position [75, 0]
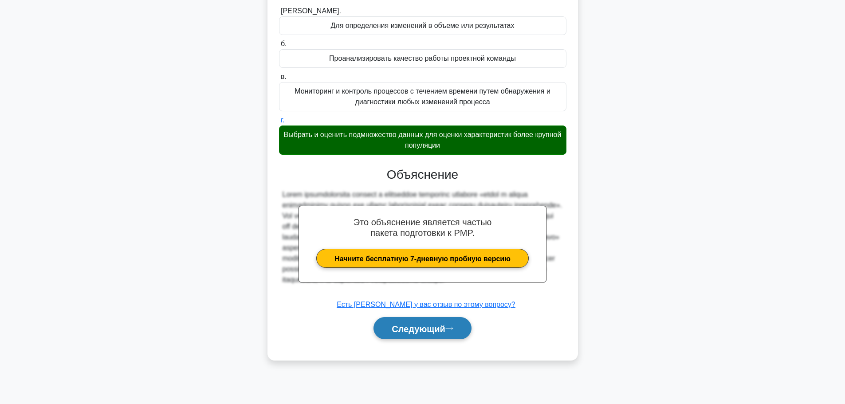
click at [408, 323] on button "Следующий" at bounding box center [422, 328] width 98 height 23
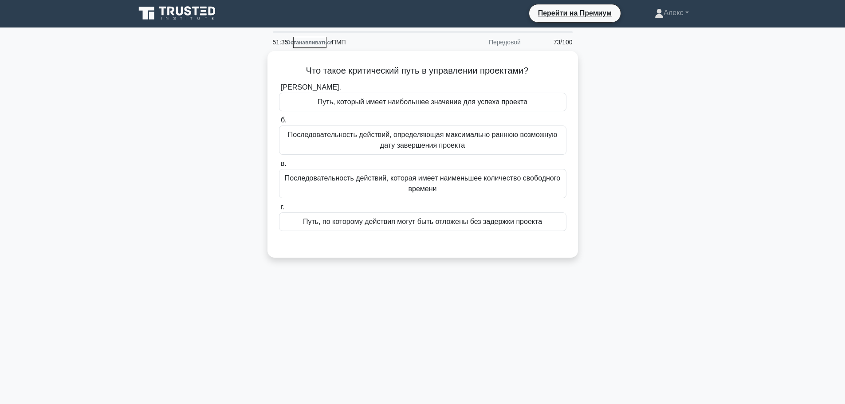
scroll to position [0, 0]
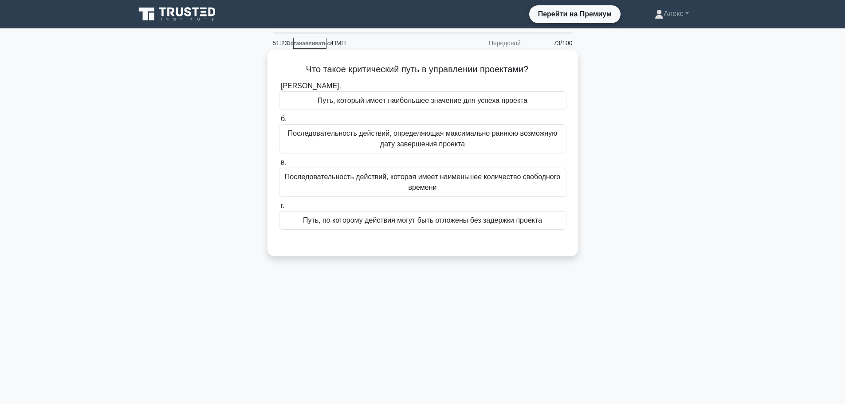
click at [459, 135] on font "Последовательность действий, определяющая максимально раннюю возможную дату зав…" at bounding box center [422, 139] width 269 height 18
click at [279, 122] on input "б. Последовательность действий, определяющая максимально раннюю возможную дату …" at bounding box center [279, 119] width 0 height 6
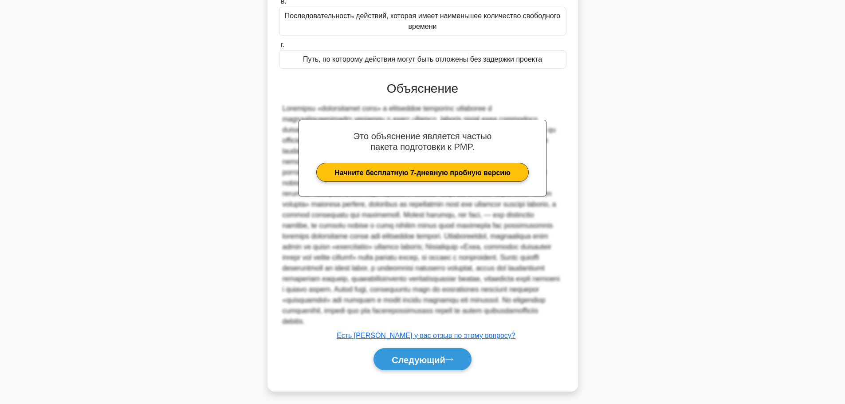
scroll to position [187, 0]
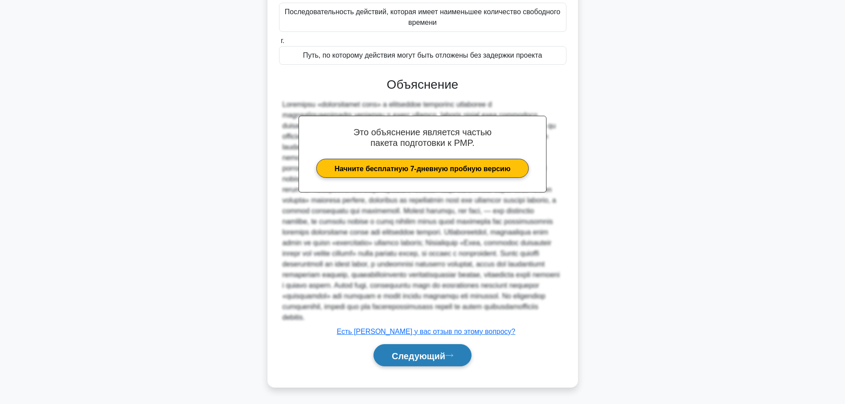
click at [427, 350] on button "Следующий" at bounding box center [422, 355] width 98 height 23
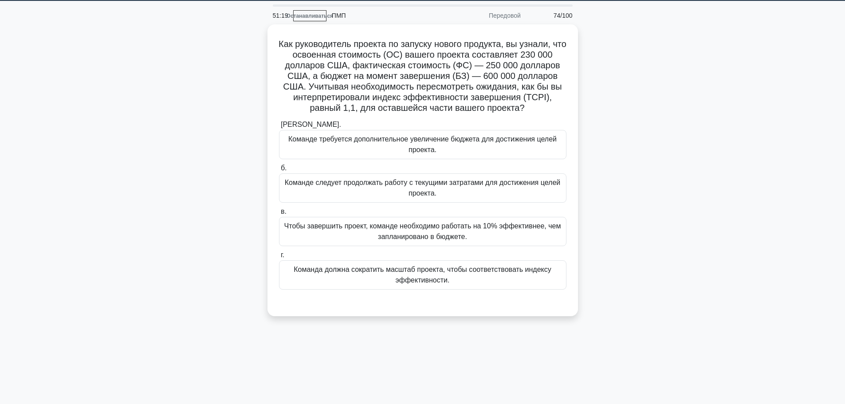
scroll to position [0, 0]
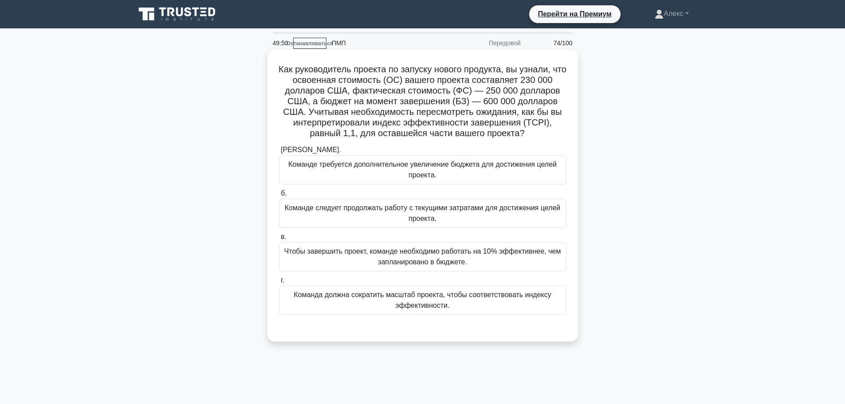
click at [525, 266] on font "Чтобы завершить проект, команде необходимо работать на 10% эффективнее, чем зап…" at bounding box center [422, 256] width 279 height 21
click at [279, 240] on input "в. Чтобы завершить проект, команде необходимо работать на 10% эффективнее, чем …" at bounding box center [279, 237] width 0 height 6
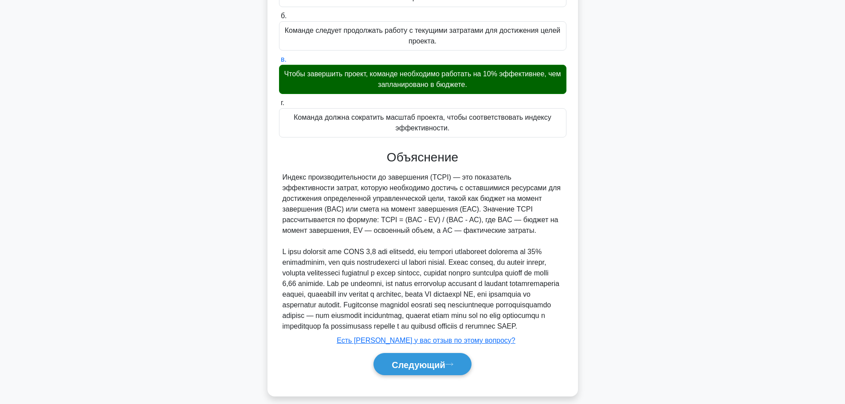
scroll to position [198, 0]
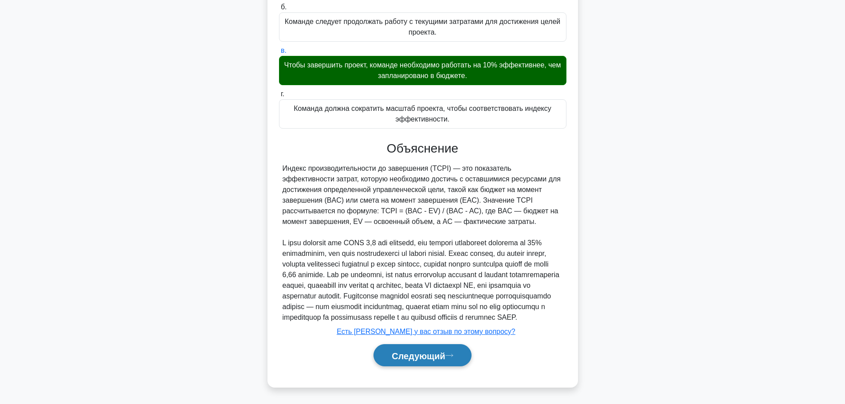
click at [410, 360] on font "Следующий" at bounding box center [419, 356] width 54 height 10
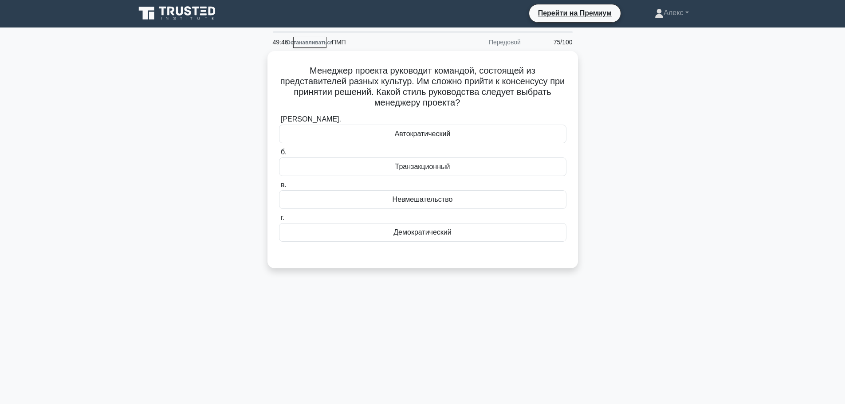
scroll to position [0, 0]
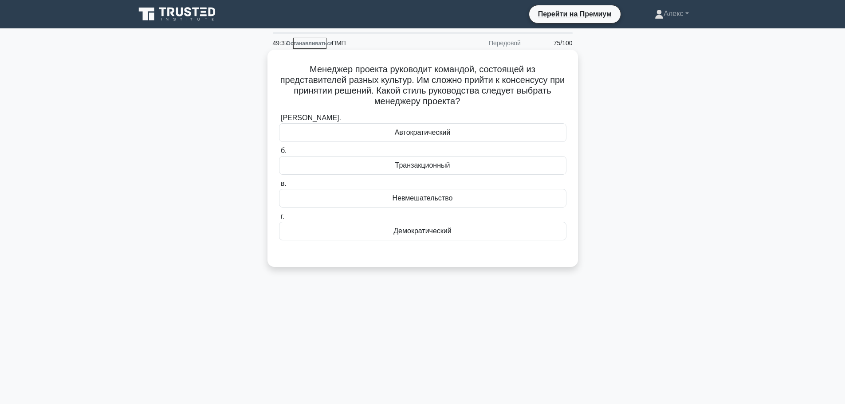
click at [443, 232] on font "Демократический" at bounding box center [422, 231] width 58 height 8
click at [279, 220] on input "г. Демократический" at bounding box center [279, 217] width 0 height 6
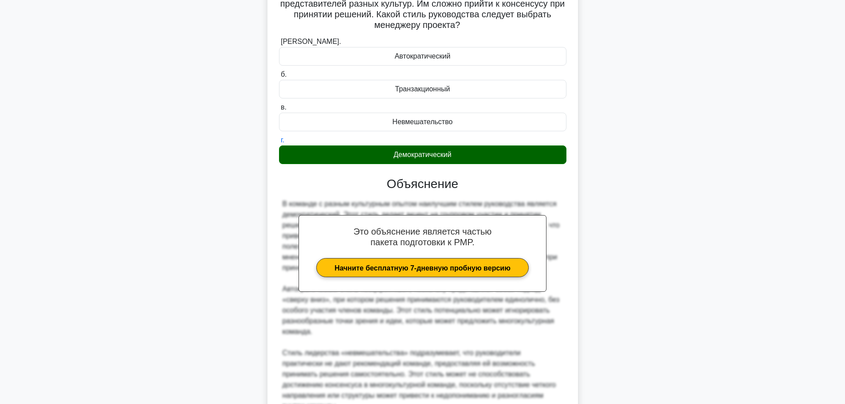
scroll to position [219, 0]
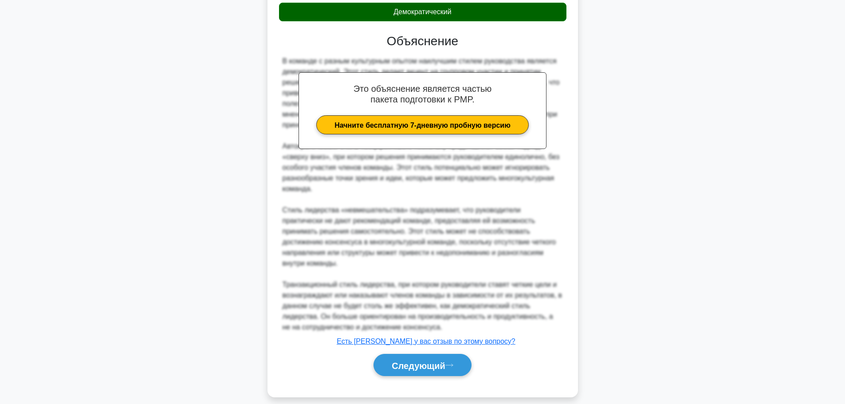
click at [449, 366] on div "Следующий" at bounding box center [422, 365] width 287 height 30
click at [425, 361] on font "Следующий" at bounding box center [419, 366] width 54 height 10
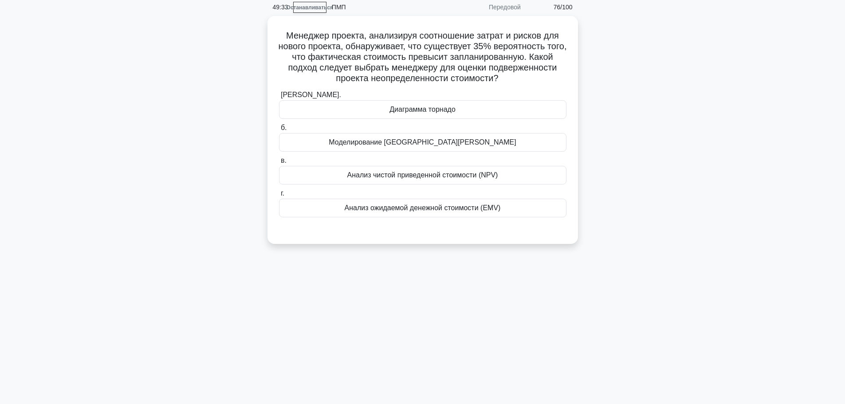
scroll to position [0, 0]
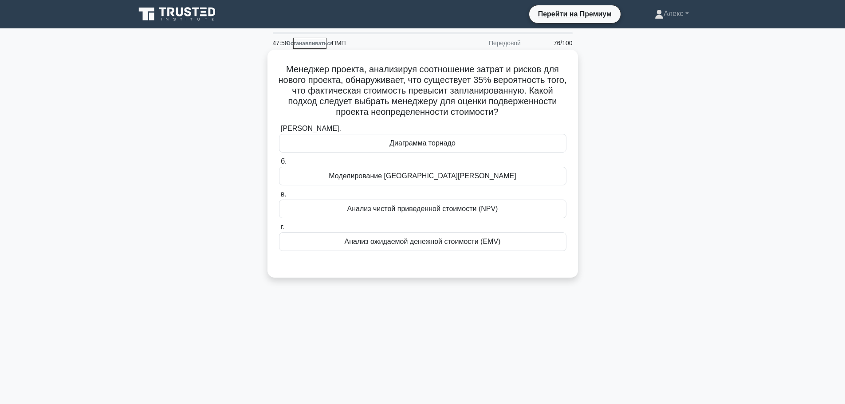
click at [502, 138] on div "Диаграмма торнадо" at bounding box center [422, 143] width 287 height 19
click at [279, 132] on input "[PERSON_NAME]. Диаграмма торнадо" at bounding box center [279, 129] width 0 height 6
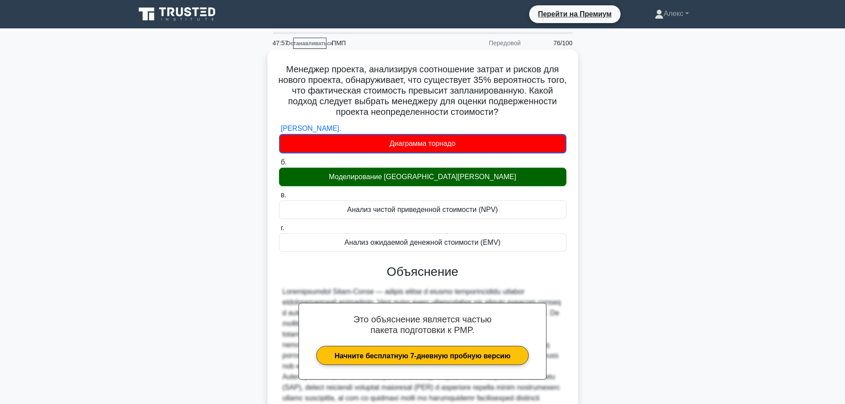
click at [482, 180] on div "Моделирование [GEOGRAPHIC_DATA][PERSON_NAME]" at bounding box center [422, 177] width 287 height 19
click at [279, 165] on input "б. Моделирование [GEOGRAPHIC_DATA][PERSON_NAME]" at bounding box center [279, 163] width 0 height 6
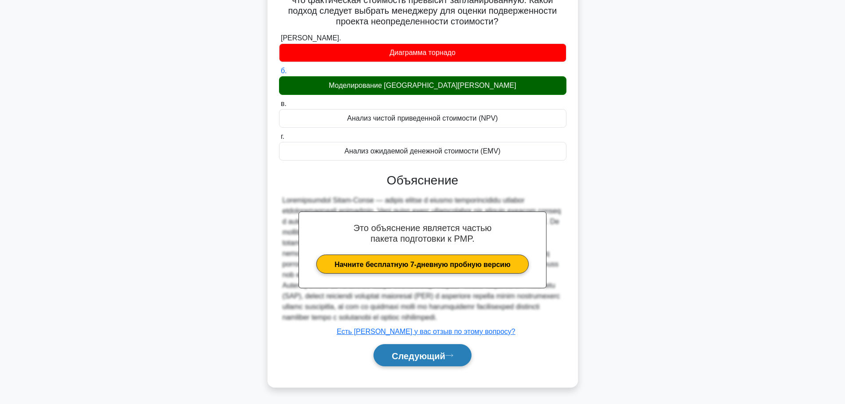
click at [445, 360] on font "Следующий" at bounding box center [419, 356] width 54 height 10
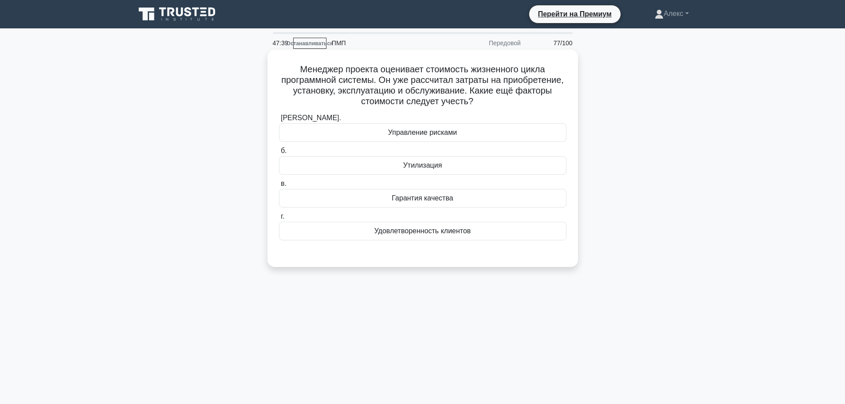
click at [453, 166] on div "Утилизация" at bounding box center [422, 165] width 287 height 19
click at [279, 154] on input "б. Утилизация" at bounding box center [279, 151] width 0 height 6
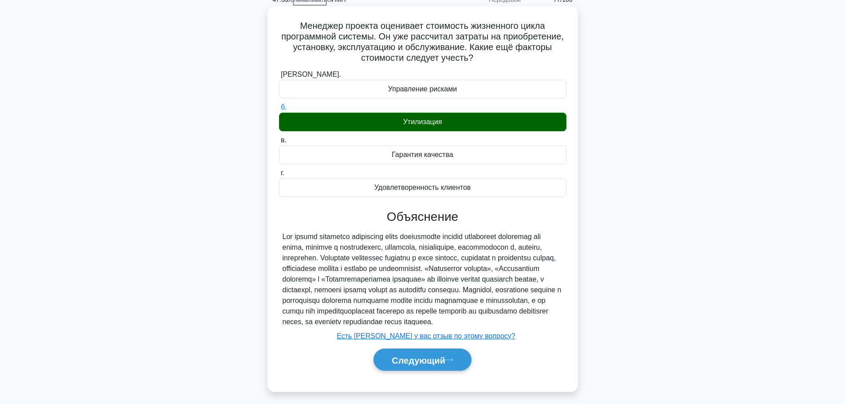
scroll to position [31, 0]
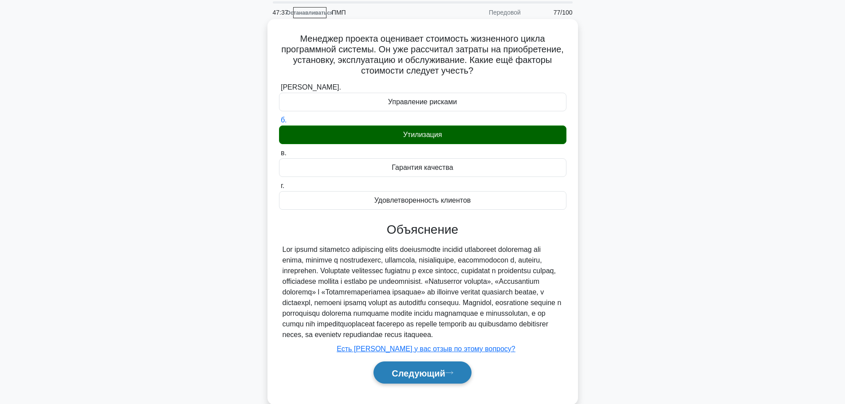
click at [428, 378] on font "Следующий" at bounding box center [419, 373] width 54 height 10
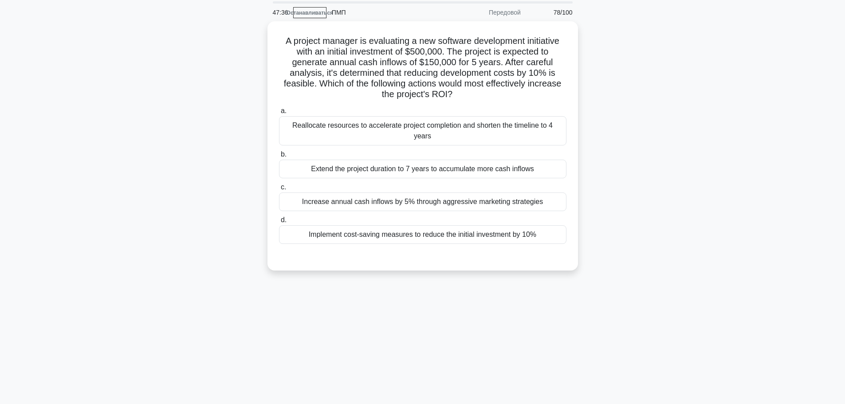
scroll to position [0, 0]
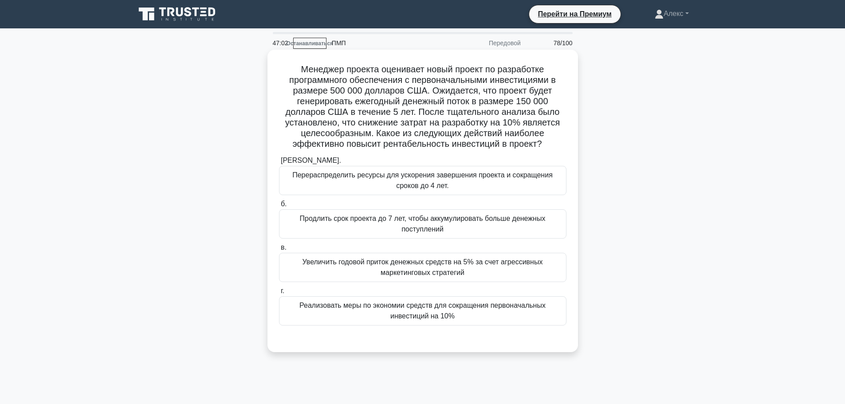
click at [475, 314] on font "Реализовать меры по экономии средств для сокращения первоначальных инвестиций н…" at bounding box center [422, 310] width 279 height 21
click at [279, 294] on input "г. Реализовать меры по экономии средств для сокращения первоначальных инвестици…" at bounding box center [279, 291] width 0 height 6
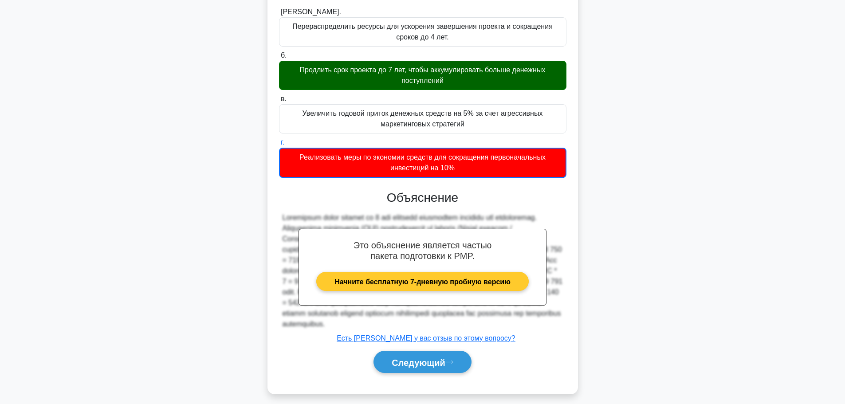
scroll to position [156, 0]
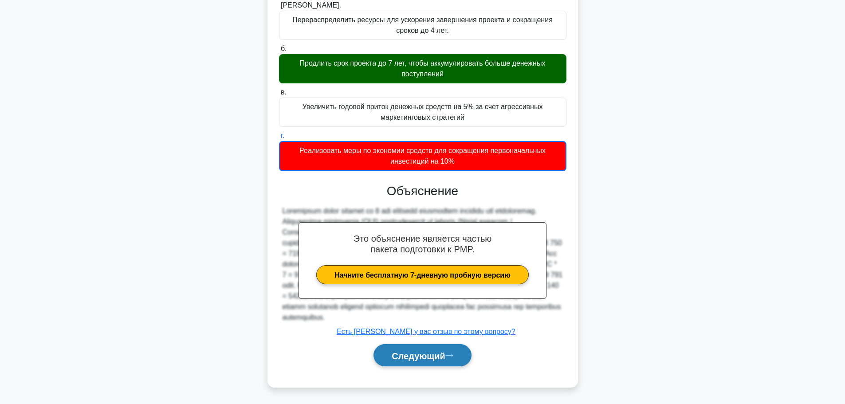
click at [408, 361] on button "Следующий" at bounding box center [422, 355] width 98 height 23
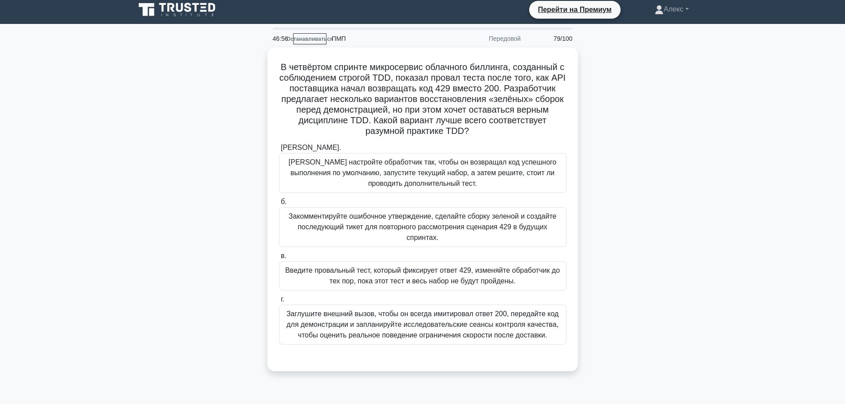
scroll to position [0, 0]
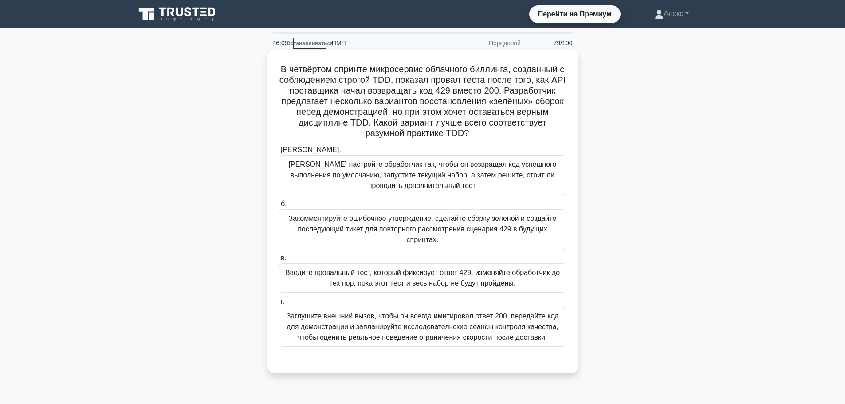
drag, startPoint x: 392, startPoint y: 279, endPoint x: 395, endPoint y: 275, distance: 5.0
click at [392, 279] on font "Введите провальный тест, который фиксирует ответ 429, изменяйте обработчик до т…" at bounding box center [422, 277] width 279 height 21
click at [406, 278] on font "Введите провальный тест, который фиксирует ответ 429, изменяйте обработчик до т…" at bounding box center [422, 277] width 279 height 21
click at [279, 261] on input "в. Введите провальный тест, который фиксирует ответ 429, изменяйте обработчик д…" at bounding box center [279, 258] width 0 height 6
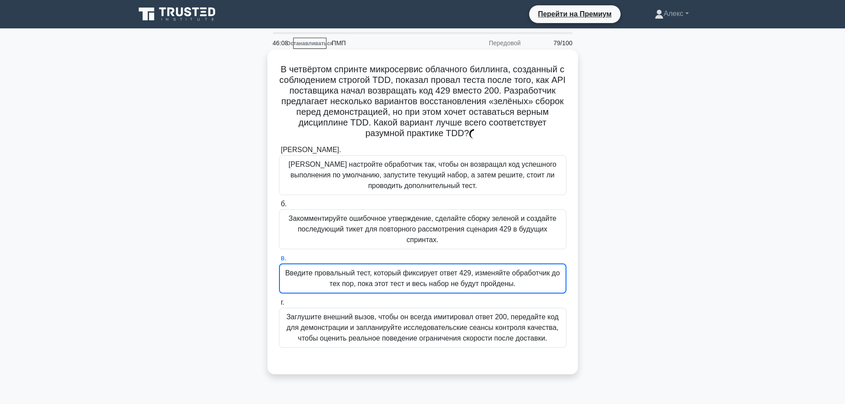
click at [421, 284] on font "Введите провальный тест, который фиксирует ответ 429, изменяйте обработчик до т…" at bounding box center [422, 278] width 275 height 18
click at [279, 261] on input "в. Введите провальный тест, который фиксирует ответ 429, изменяйте обработчик д…" at bounding box center [279, 258] width 0 height 6
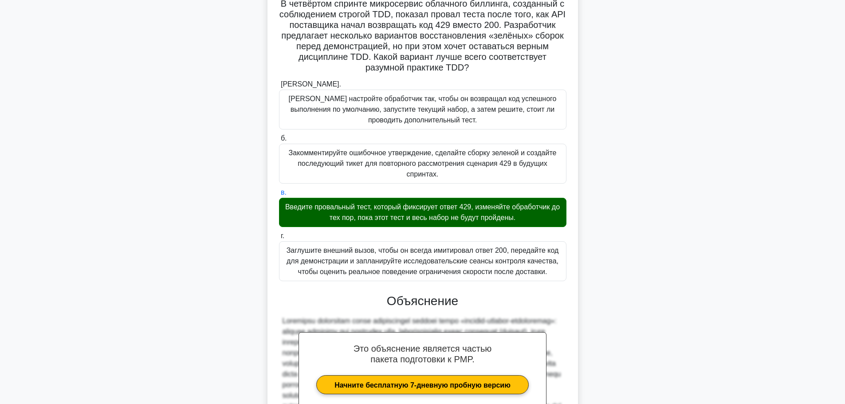
scroll to position [187, 0]
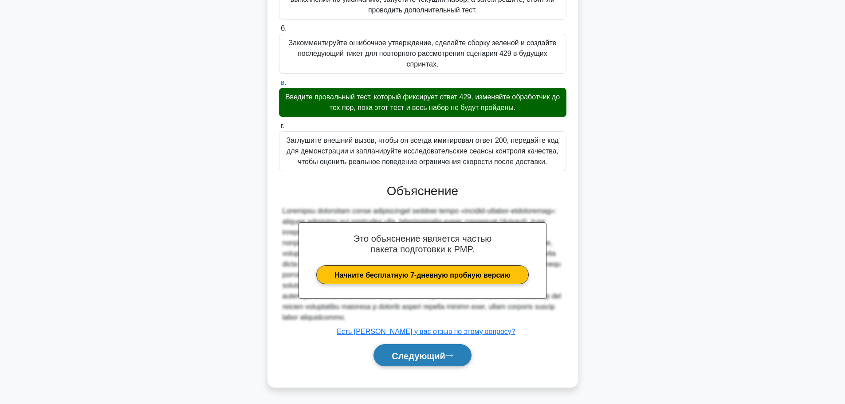
click at [418, 354] on font "Следующий" at bounding box center [419, 356] width 54 height 10
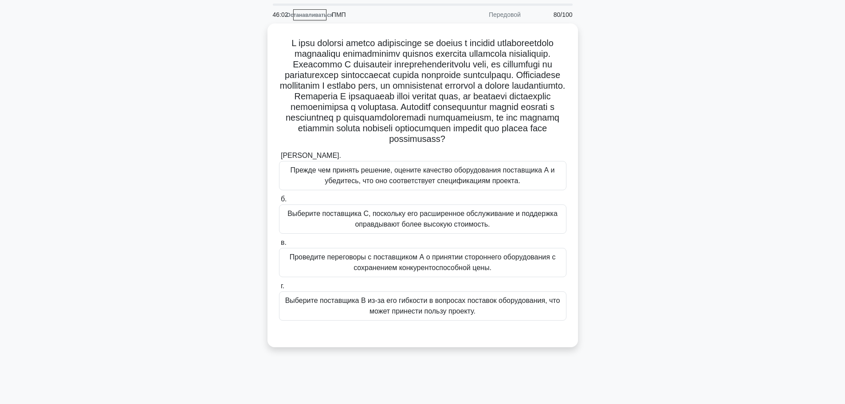
scroll to position [44, 0]
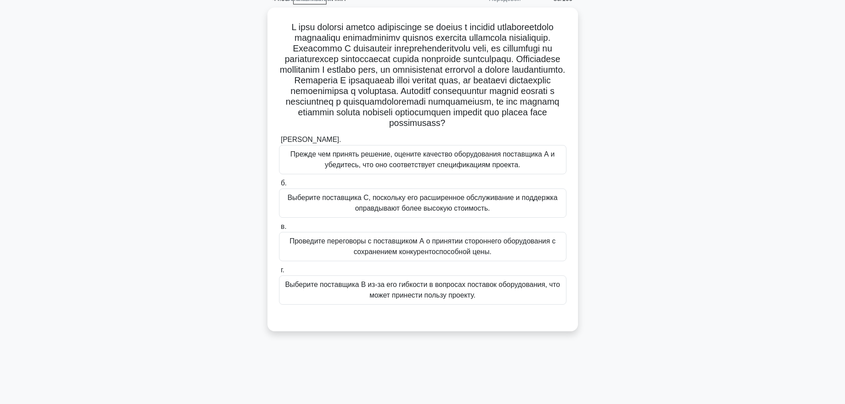
click at [605, 109] on div ".spinner_0XTQ{transform-origin:center;animation:spinner_y6GP .75s linear infini…" at bounding box center [423, 175] width 586 height 334
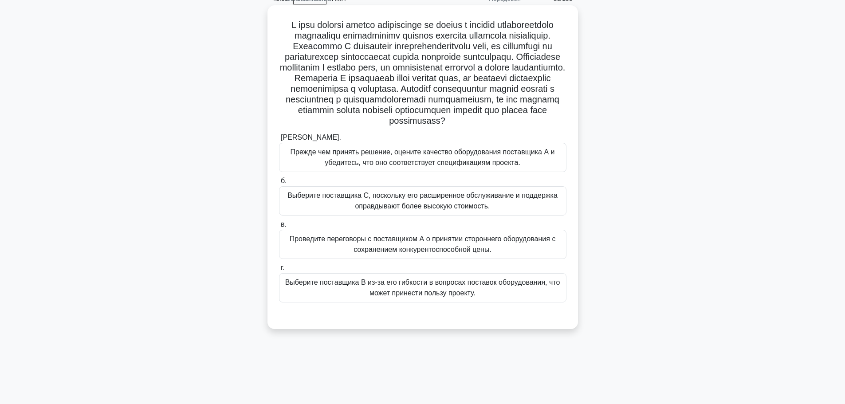
click at [515, 168] on div "Прежде чем принять решение, оцените качество оборудования поставщика А и убедит…" at bounding box center [422, 157] width 287 height 29
click at [279, 141] on input "[PERSON_NAME]. Прежде чем принять решение, оцените качество оборудования постав…" at bounding box center [279, 138] width 0 height 6
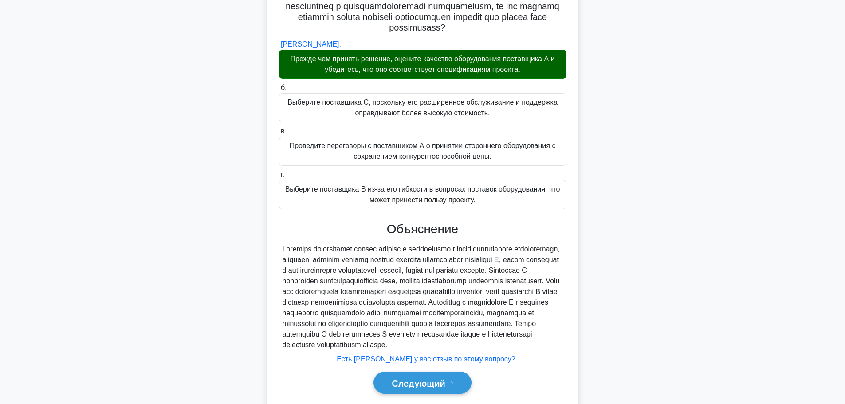
scroll to position [198, 0]
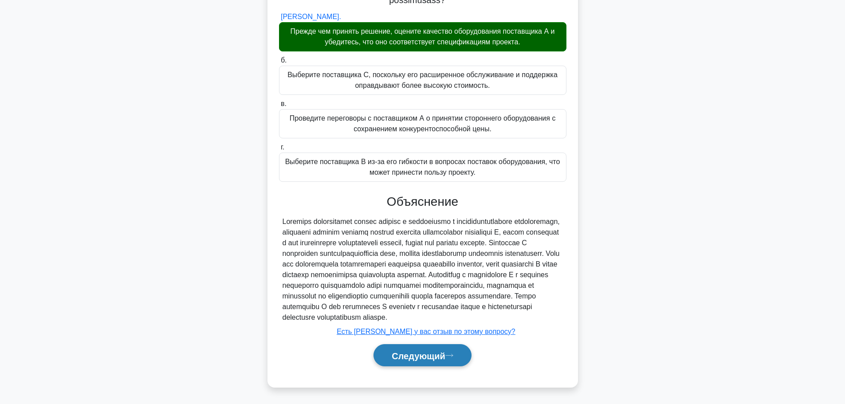
click at [425, 358] on font "Следующий" at bounding box center [419, 356] width 54 height 10
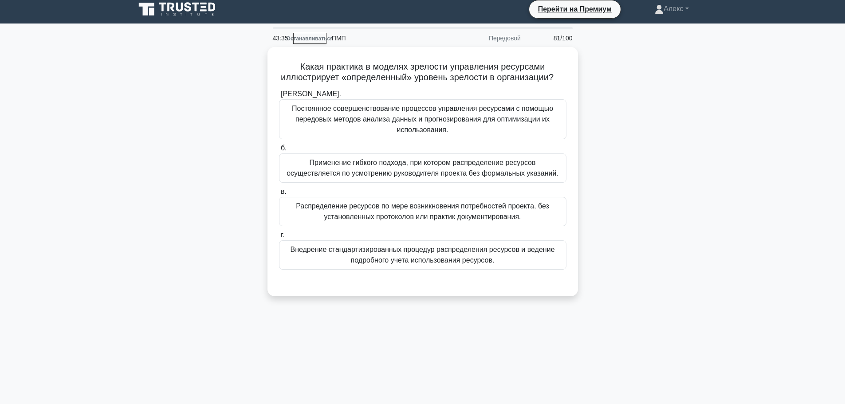
scroll to position [0, 0]
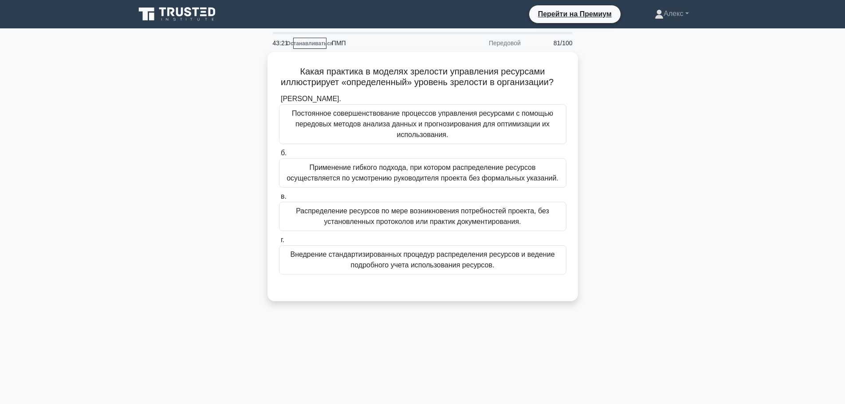
click at [625, 138] on div "Какая практика в моделях зрелости управления ресурсами иллюстрирует «определенн…" at bounding box center [423, 182] width 586 height 260
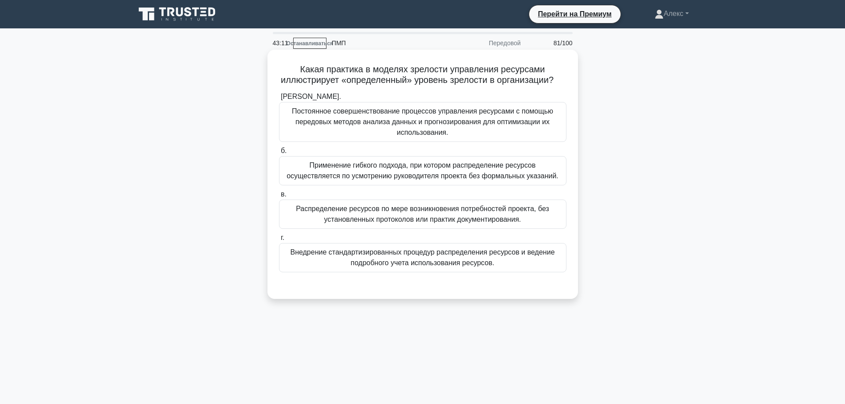
click at [507, 268] on font "Внедрение стандартизированных процедур распределения ресурсов и ведение подробн…" at bounding box center [422, 257] width 279 height 21
click at [279, 241] on input "г. Внедрение стандартизированных процедур распределения ресурсов и ведение подр…" at bounding box center [279, 238] width 0 height 6
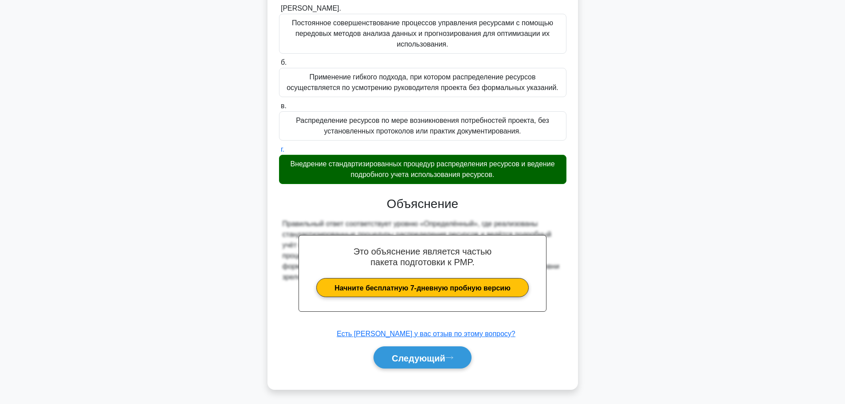
scroll to position [102, 0]
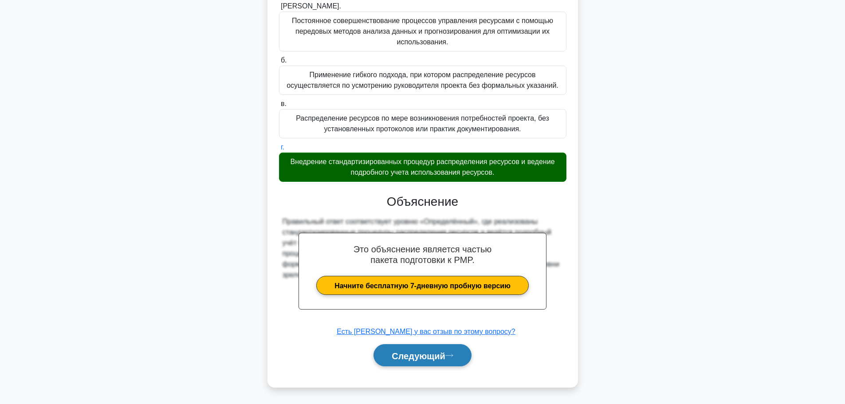
click at [467, 358] on button "Следующий" at bounding box center [422, 355] width 98 height 23
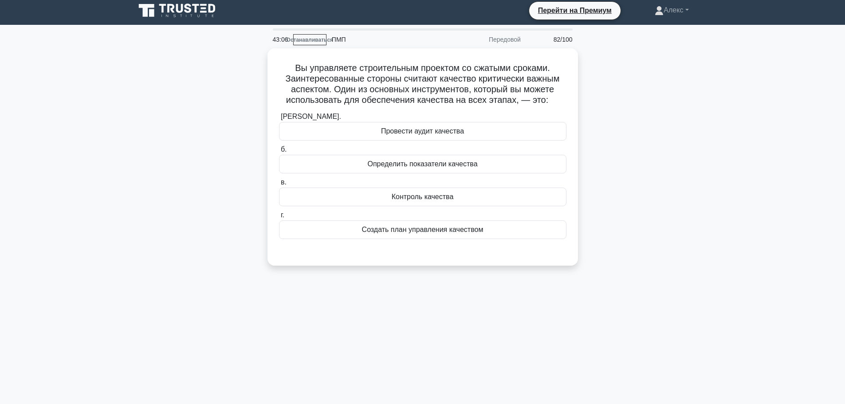
scroll to position [0, 0]
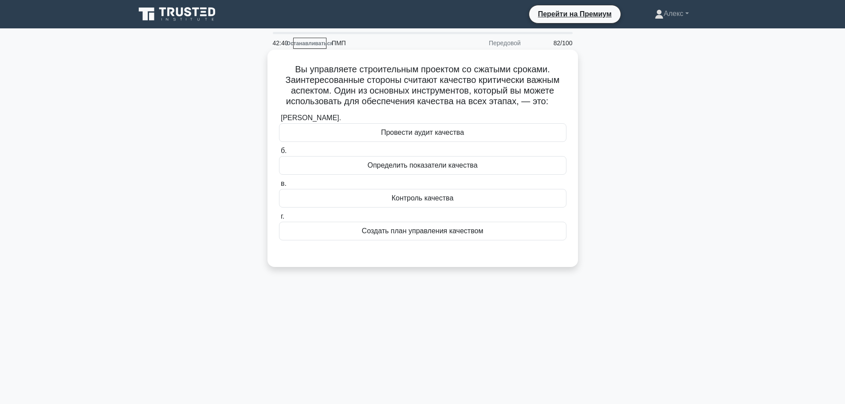
click at [469, 233] on font "Создать план управления качеством" at bounding box center [423, 231] width 122 height 8
click at [279, 220] on input "г. Создать план управления качеством" at bounding box center [279, 217] width 0 height 6
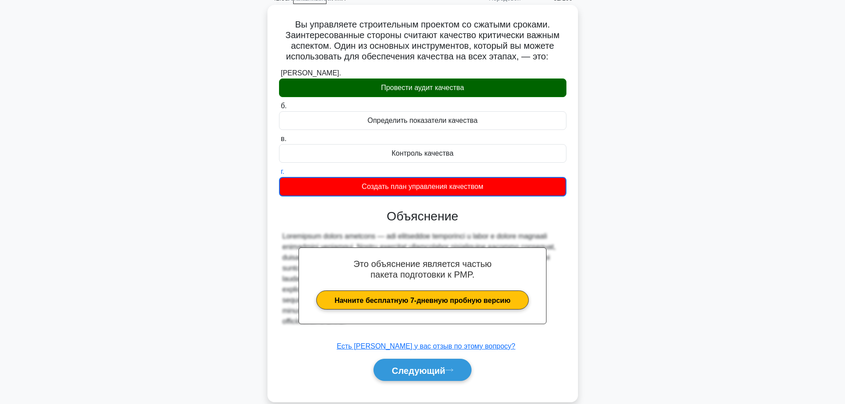
scroll to position [75, 0]
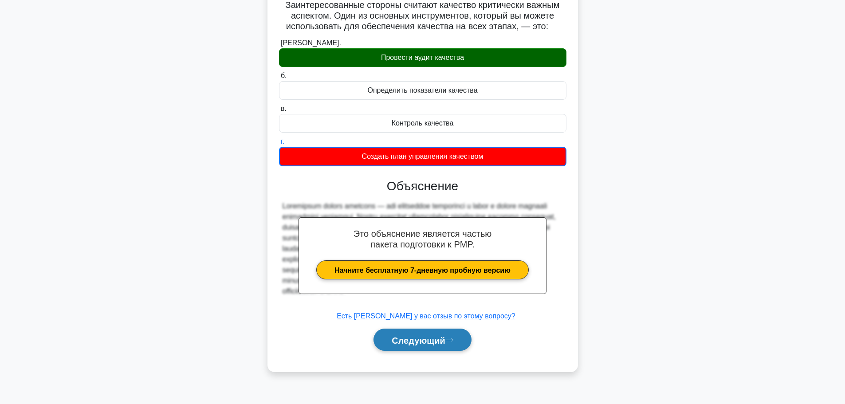
click at [405, 339] on font "Следующий" at bounding box center [419, 340] width 54 height 10
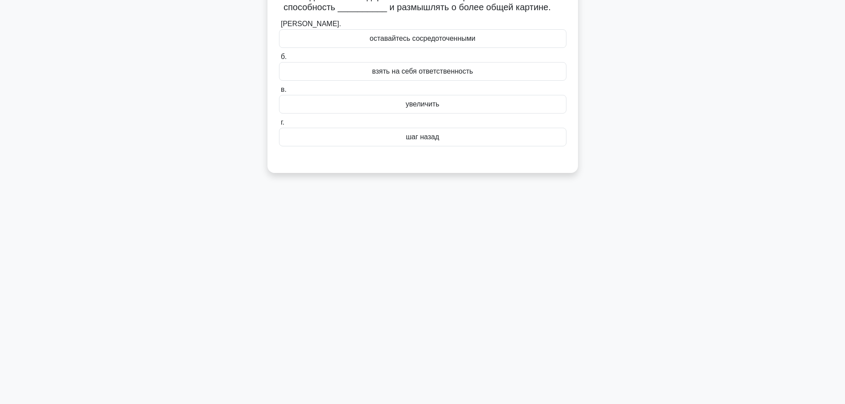
scroll to position [0, 0]
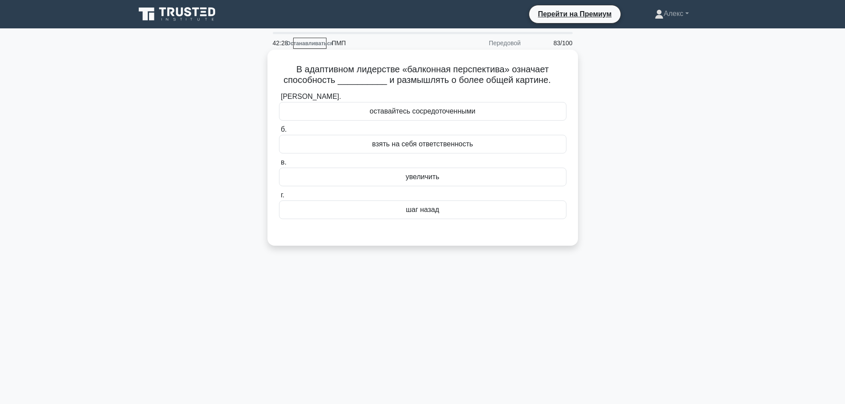
click at [435, 212] on font "шаг назад" at bounding box center [422, 210] width 33 height 8
click at [279, 198] on input "г. шаг назад" at bounding box center [279, 196] width 0 height 6
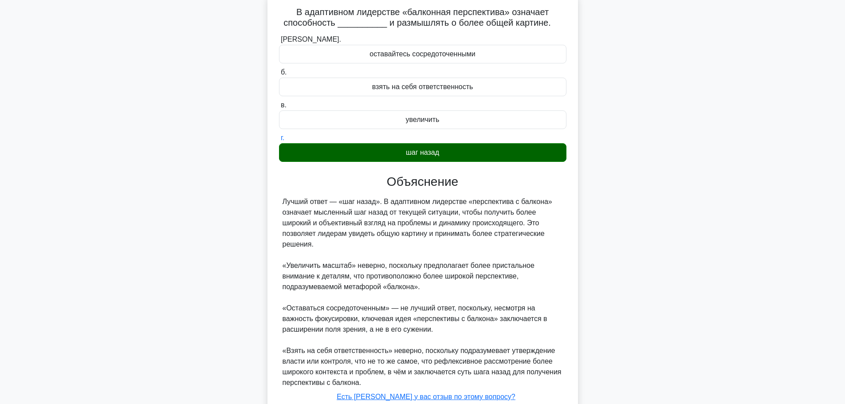
scroll to position [123, 0]
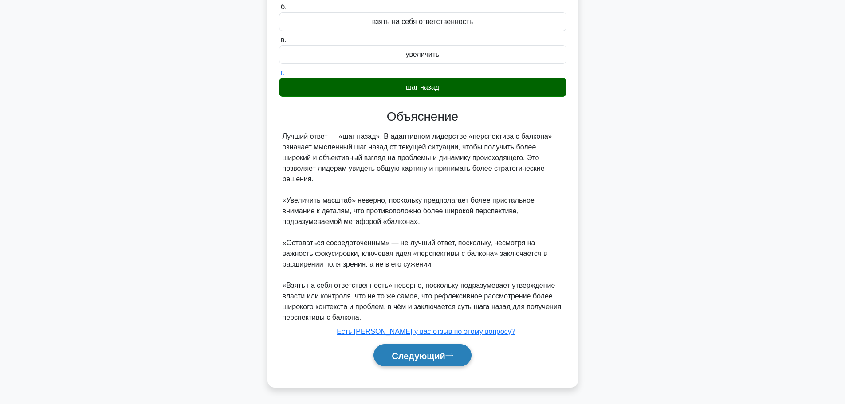
click at [427, 362] on button "Следующий" at bounding box center [422, 355] width 98 height 23
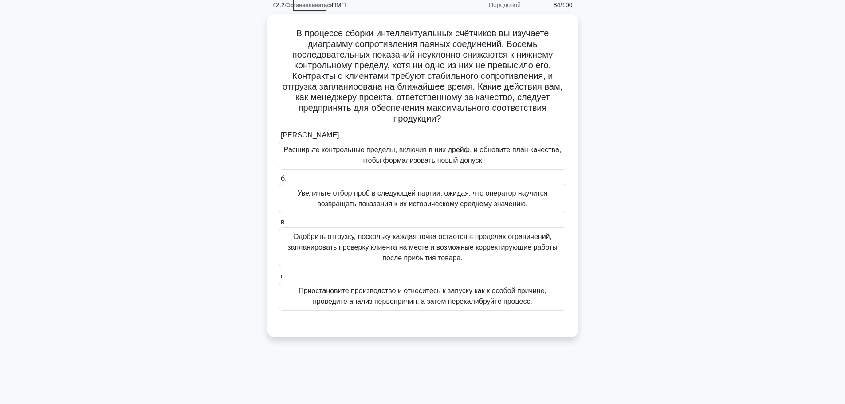
scroll to position [0, 0]
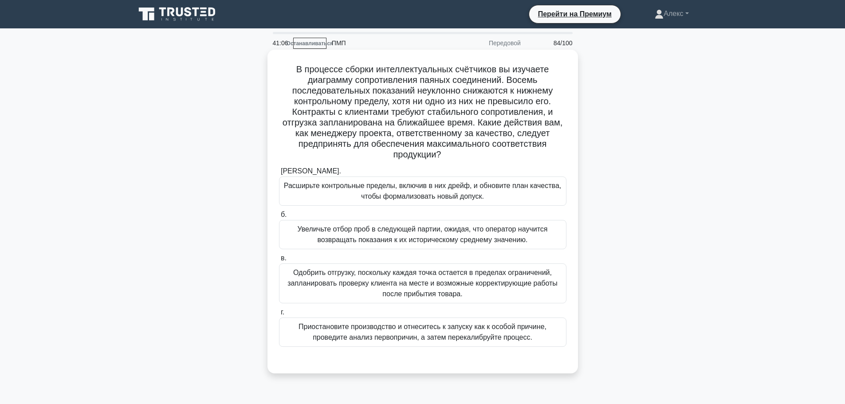
click at [415, 329] on font "Приостановите производство и отнеситесь к запуску как к особой причине, проведи…" at bounding box center [423, 332] width 248 height 18
click at [279, 315] on input "г. Приостановите производство и отнеситесь к запуску как к особой причине, пров…" at bounding box center [279, 313] width 0 height 6
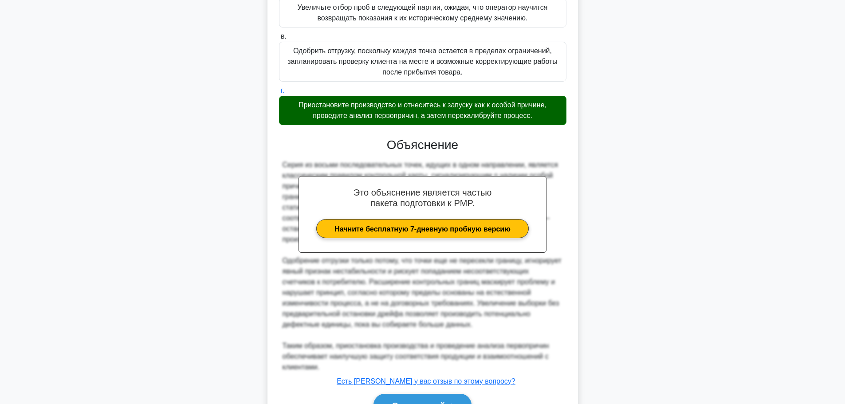
scroll to position [272, 0]
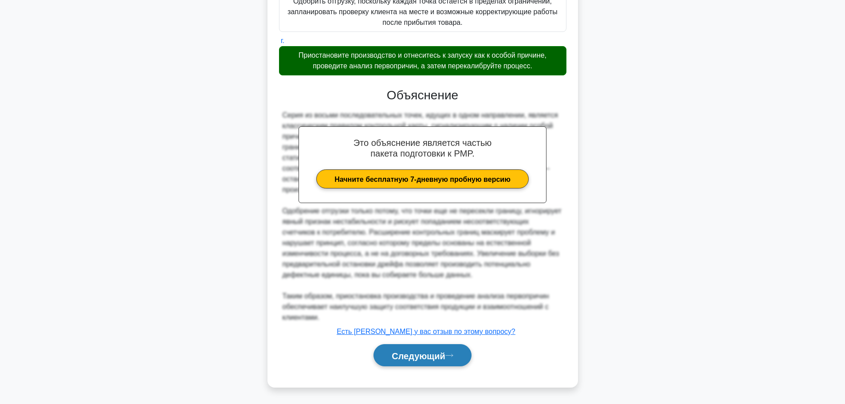
click at [424, 358] on font "Следующий" at bounding box center [419, 356] width 54 height 10
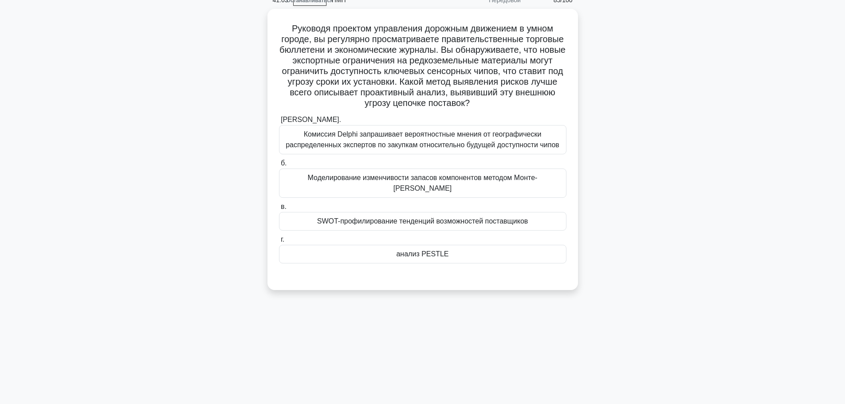
scroll to position [0, 0]
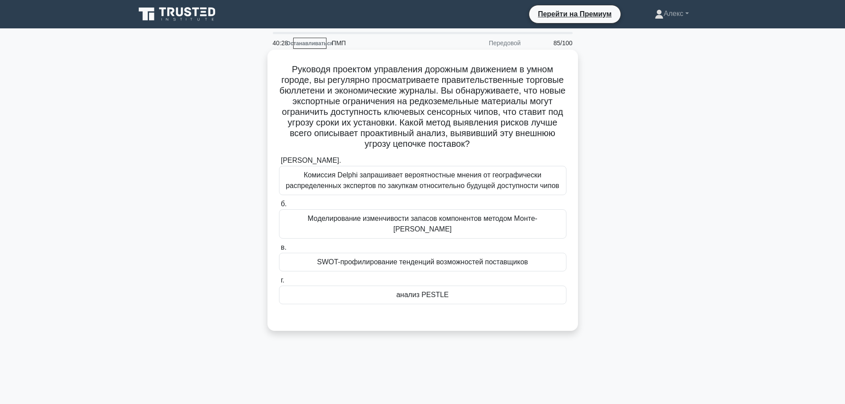
click at [461, 258] on font "SWOT-профилирование тенденций возможностей поставщиков" at bounding box center [422, 262] width 211 height 8
click at [279, 251] on input "в. SWOT-профилирование тенденций возможностей поставщиков" at bounding box center [279, 248] width 0 height 6
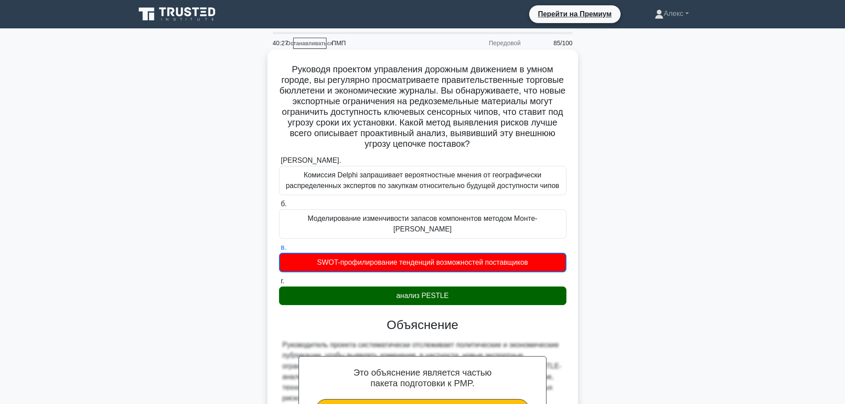
click at [450, 289] on div "анализ PESTLE" at bounding box center [422, 296] width 287 height 19
click at [279, 284] on input "г. анализ PESTLE" at bounding box center [279, 282] width 0 height 6
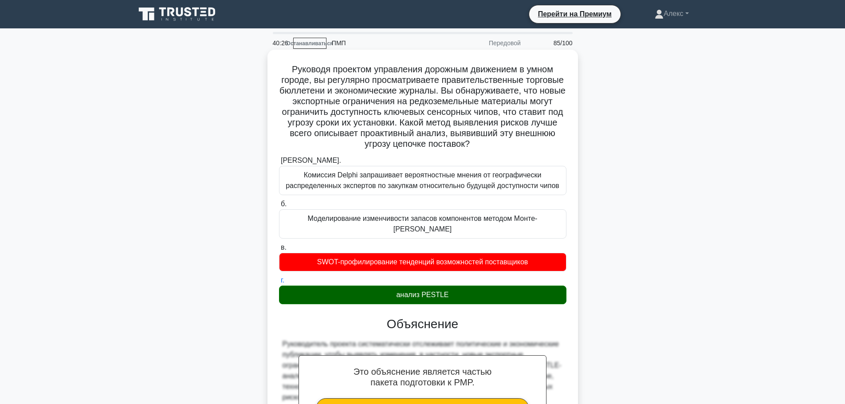
drag, startPoint x: 436, startPoint y: 284, endPoint x: 381, endPoint y: 284, distance: 55.0
click at [381, 286] on div "анализ PESTLE" at bounding box center [422, 295] width 287 height 19
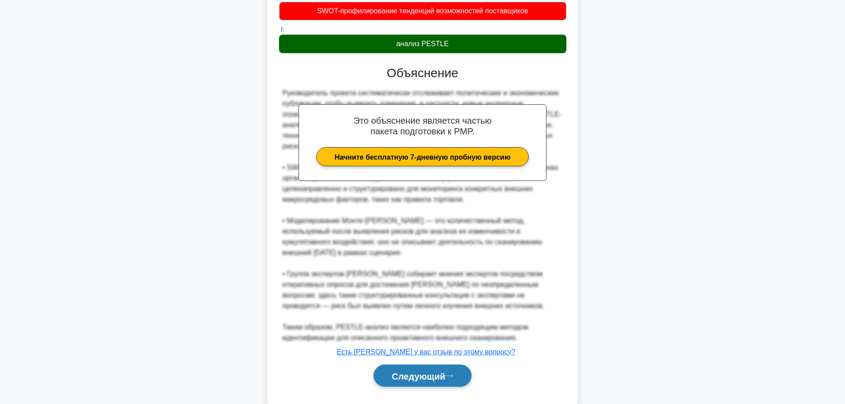
click at [381, 365] on button "Следующий" at bounding box center [422, 376] width 98 height 23
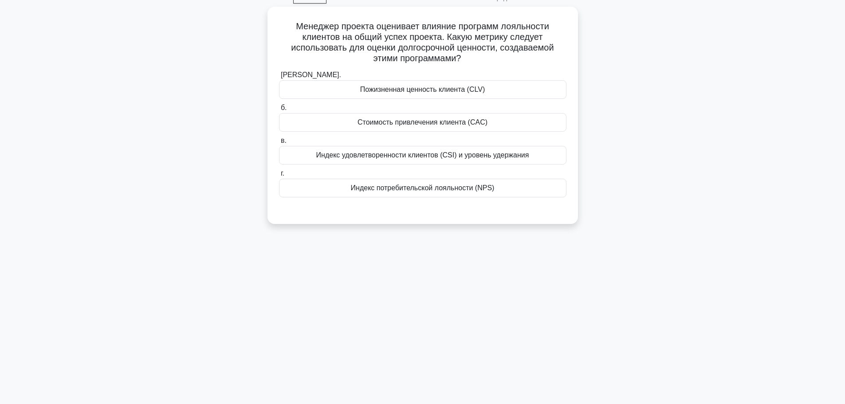
scroll to position [0, 0]
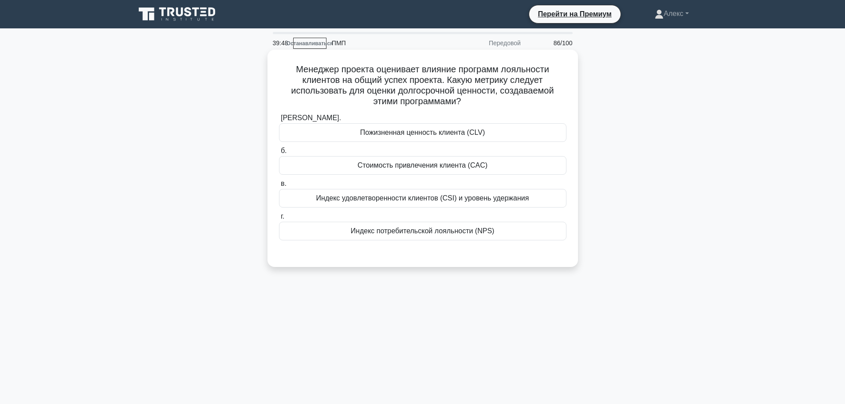
click at [449, 234] on font "Индекс потребительской лояльности (NPS)" at bounding box center [423, 231] width 144 height 8
click at [279, 220] on input "г. Индекс потребительской лояльности (NPS)" at bounding box center [279, 217] width 0 height 6
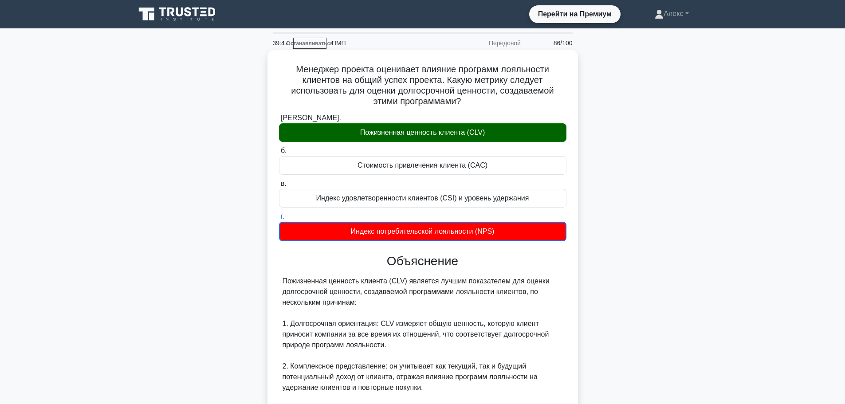
click at [434, 93] on font "Менеджер проекта оценивает влияние программ лояльности клиентов на общий успех …" at bounding box center [422, 85] width 263 height 42
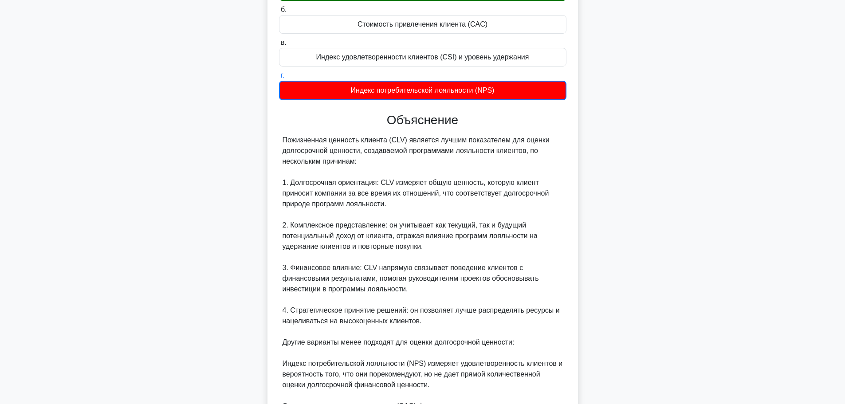
scroll to position [326, 0]
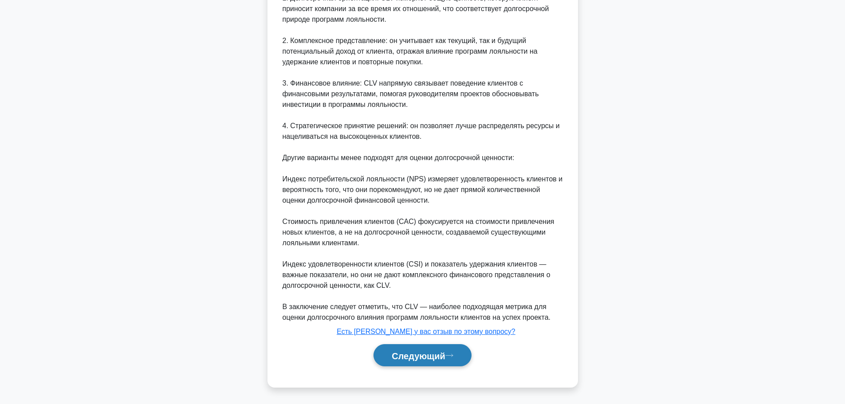
click at [401, 352] on font "Следующий" at bounding box center [419, 356] width 54 height 10
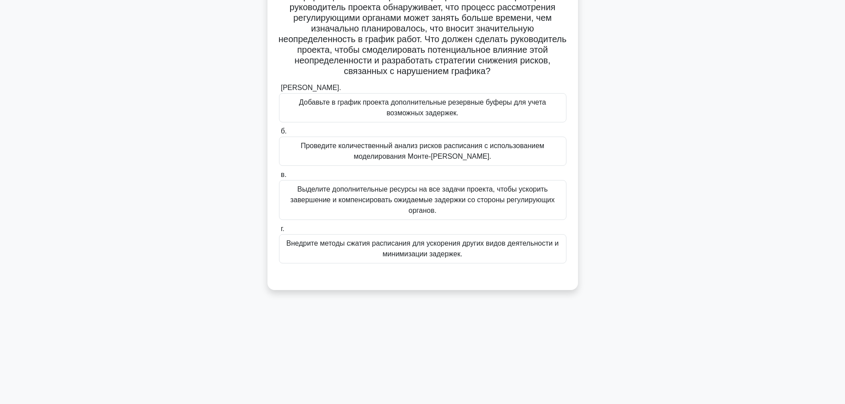
scroll to position [0, 0]
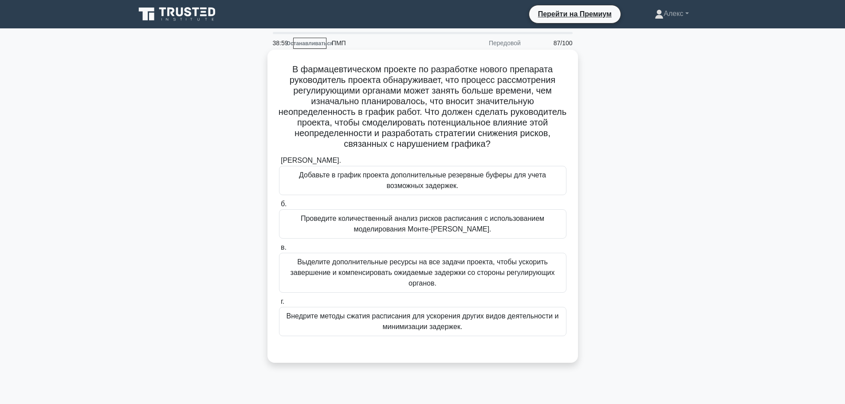
click at [516, 181] on font "Добавьте в график проекта дополнительные резервные буферы для учета возможных з…" at bounding box center [422, 180] width 279 height 21
click at [279, 164] on input "[PERSON_NAME]. Добавьте в график проекта дополнительные резервные буферы для уч…" at bounding box center [279, 161] width 0 height 6
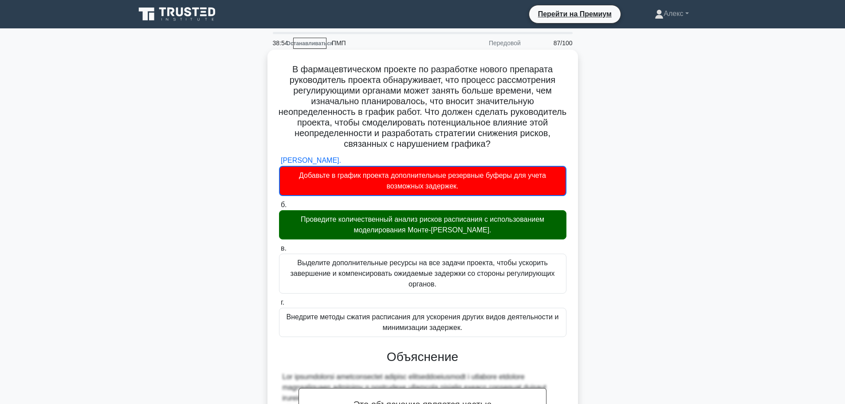
scroll to position [263, 0]
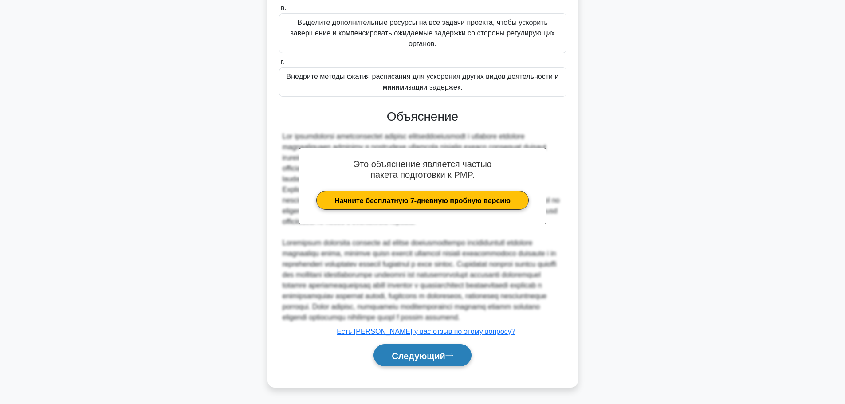
click at [446, 364] on button "Следующий" at bounding box center [422, 355] width 98 height 23
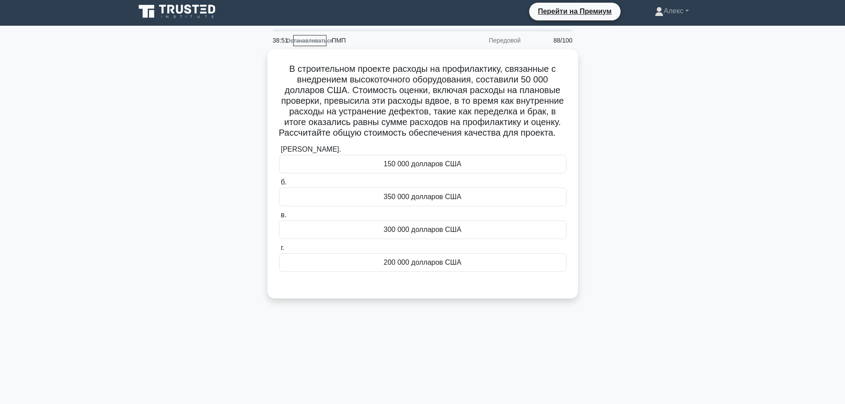
scroll to position [0, 0]
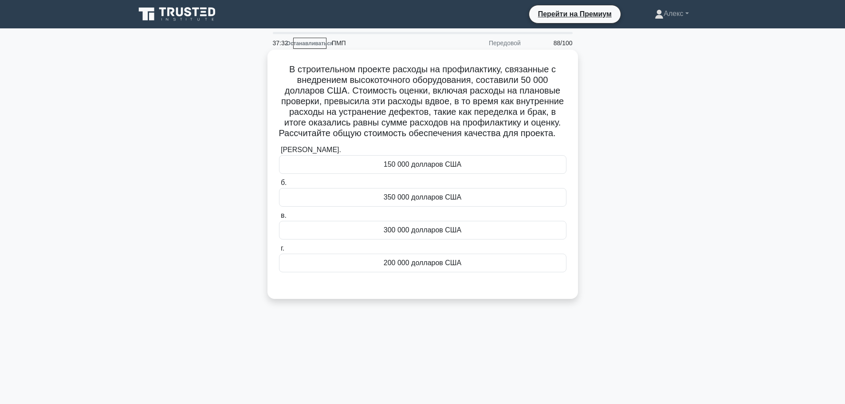
click at [449, 234] on font "300 000 долларов США" at bounding box center [423, 230] width 78 height 8
click at [279, 219] on input "в. 300 000 долларов США" at bounding box center [279, 216] width 0 height 6
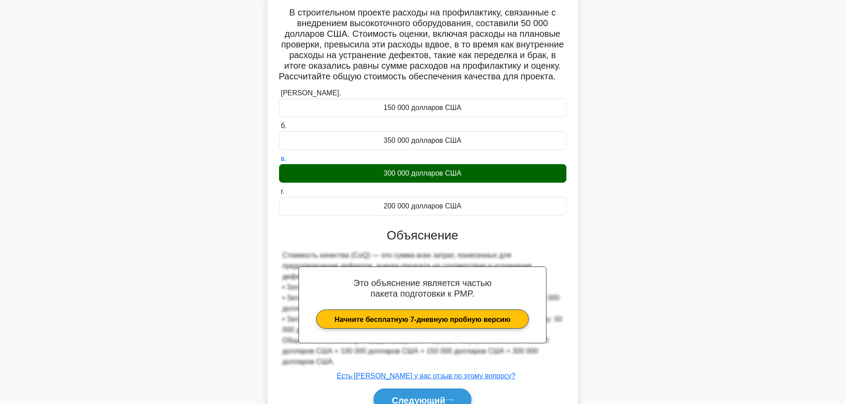
scroll to position [113, 0]
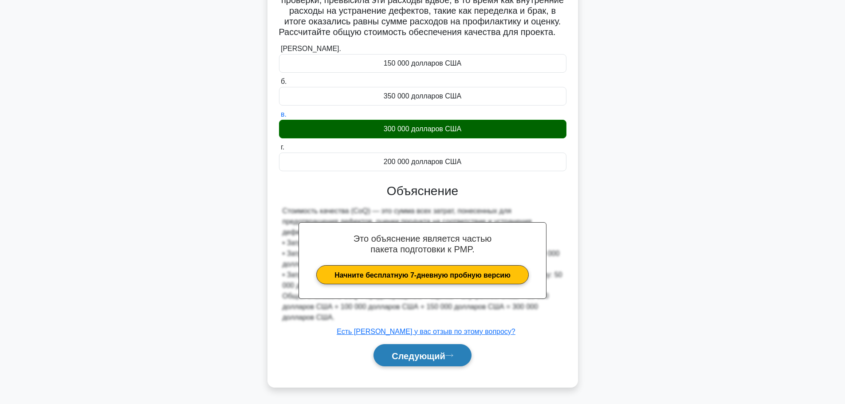
click at [425, 356] on font "Следующий" at bounding box center [419, 356] width 54 height 10
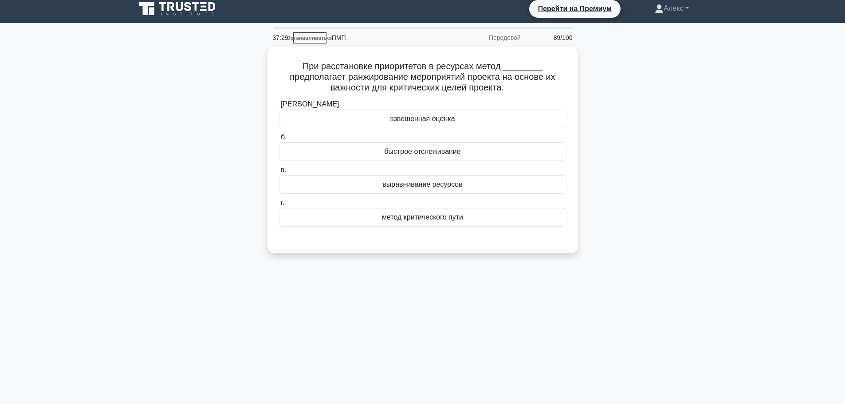
scroll to position [0, 0]
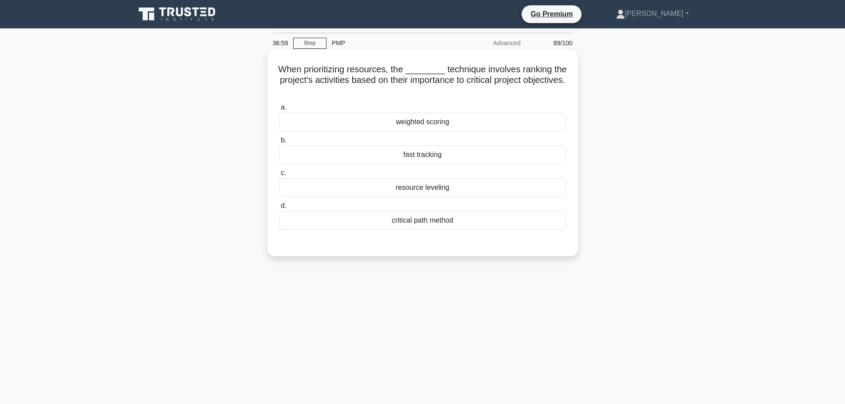
click at [477, 118] on div "weighted scoring" at bounding box center [422, 122] width 287 height 19
click at [279, 110] on input "a. weighted scoring" at bounding box center [279, 108] width 0 height 6
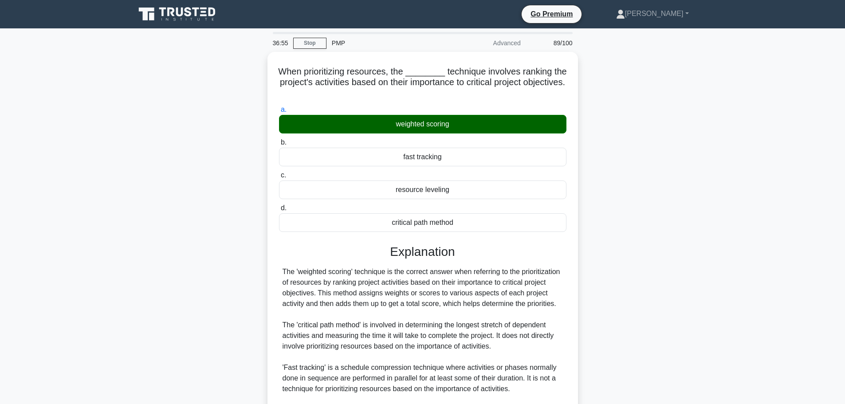
click at [766, 126] on main "36:55 Stop PMP Advanced 89/100 When prioritizing resources, the ________ techni…" at bounding box center [422, 276] width 845 height 497
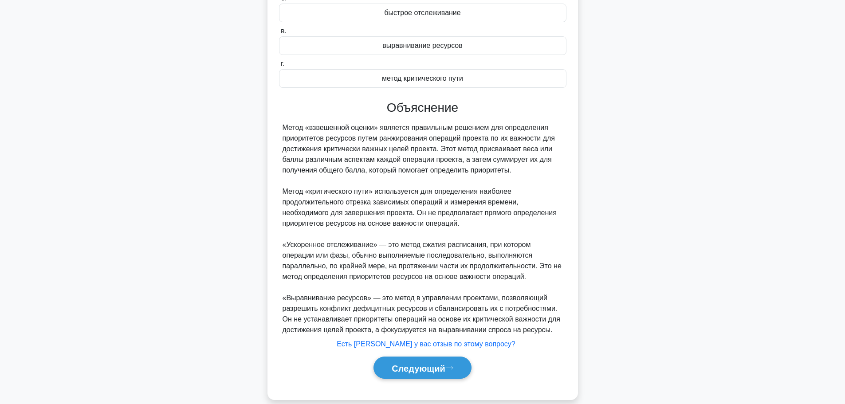
scroll to position [155, 0]
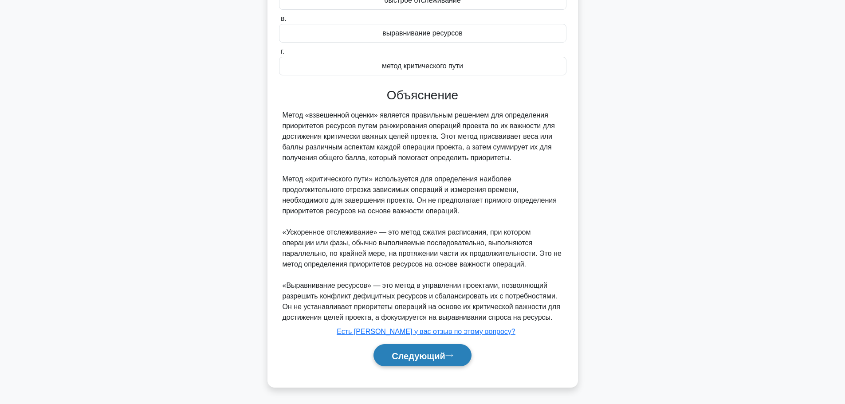
click at [460, 350] on button "Следующий" at bounding box center [422, 355] width 98 height 23
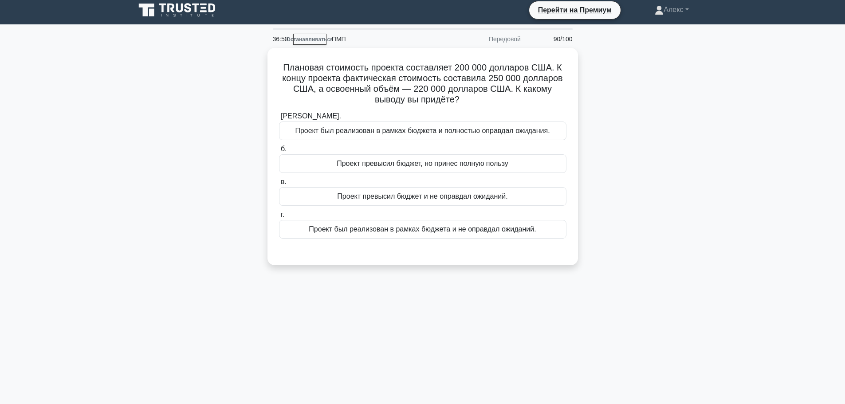
scroll to position [0, 0]
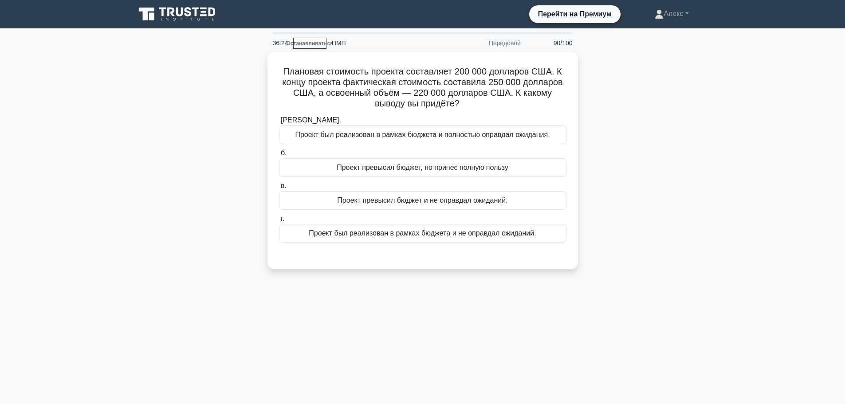
click at [658, 182] on div "Плановая стоимость проекта составляет 200 000 долларов США. К концу проекта фак…" at bounding box center [423, 166] width 586 height 228
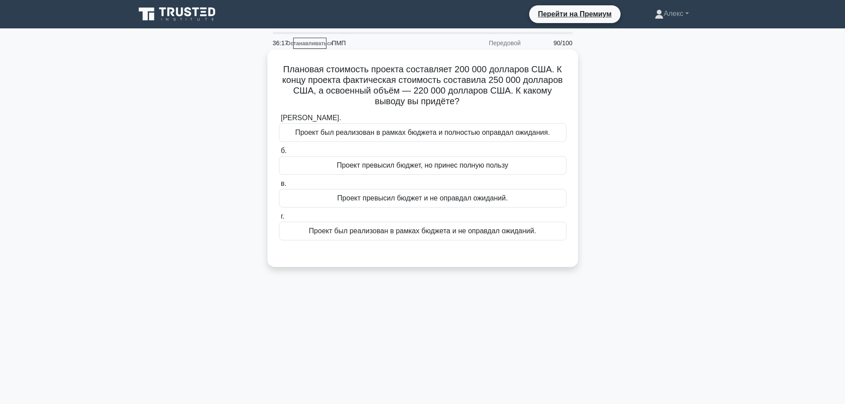
click at [529, 196] on div "Проект превысил бюджет и не оправдал ожиданий." at bounding box center [422, 198] width 287 height 19
click at [279, 187] on input "в. Проект превысил бюджет и не оправдал ожиданий." at bounding box center [279, 184] width 0 height 6
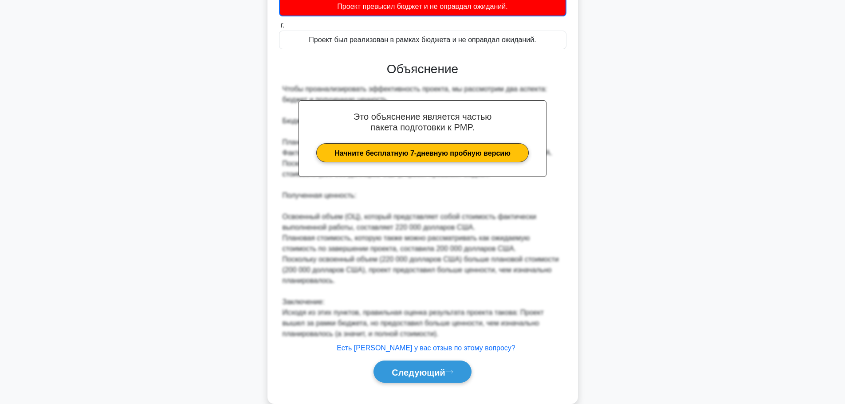
scroll to position [209, 0]
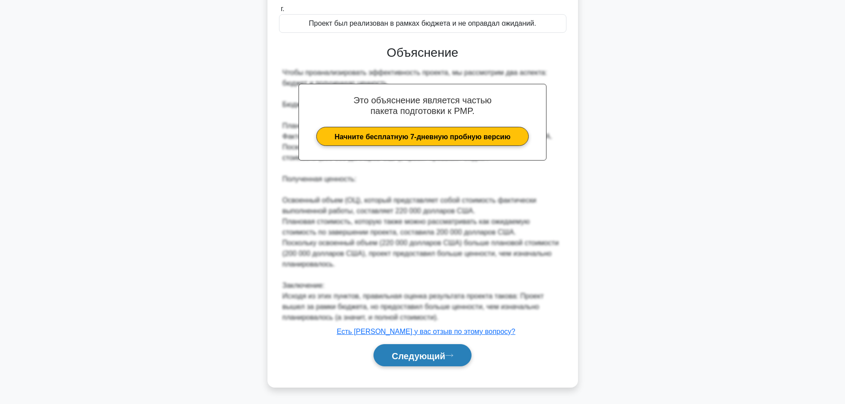
click at [405, 362] on button "Следующий" at bounding box center [422, 355] width 98 height 23
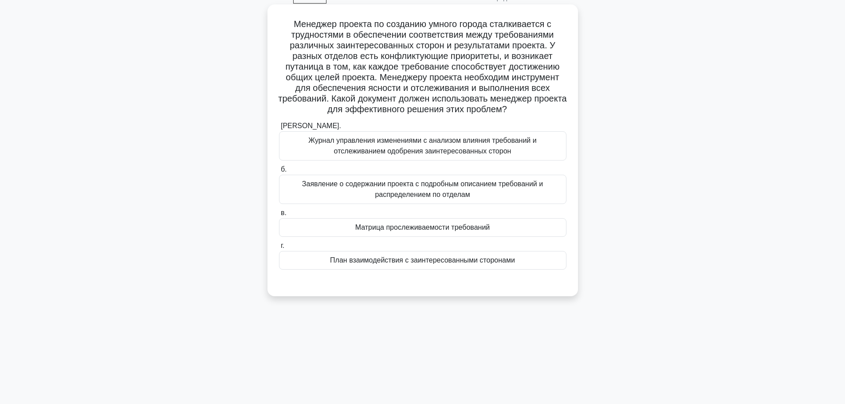
scroll to position [0, 0]
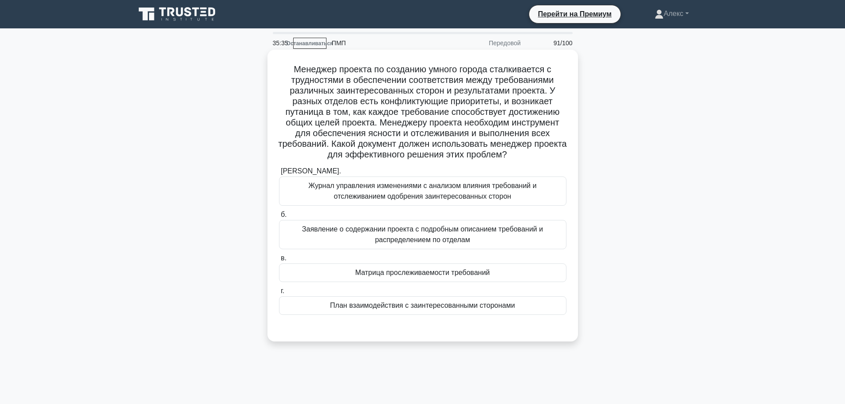
click at [411, 282] on div "Матрица прослеживаемости требований" at bounding box center [422, 272] width 287 height 19
click at [279, 261] on input "в. Матрица прослеживаемости требований" at bounding box center [279, 258] width 0 height 6
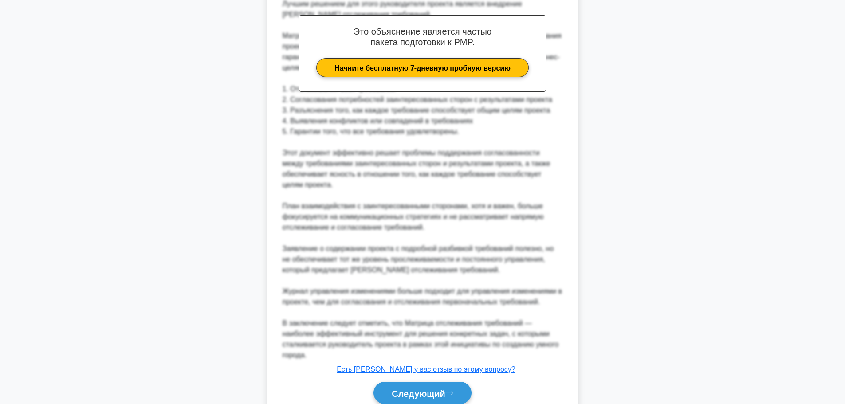
scroll to position [355, 0]
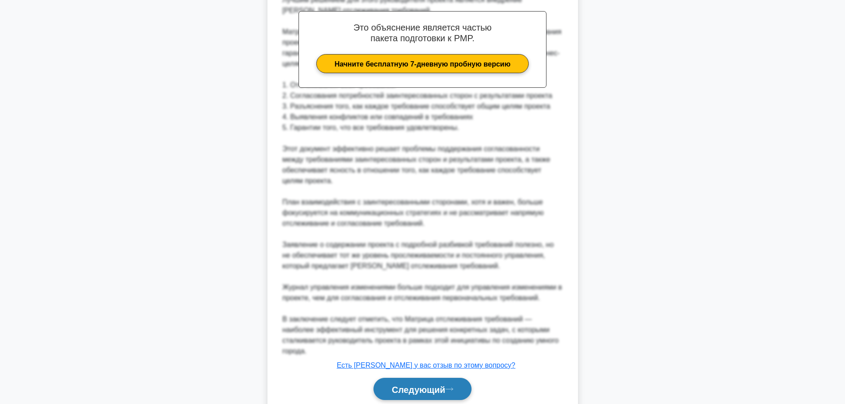
click at [411, 387] on button "Следующий" at bounding box center [422, 389] width 98 height 23
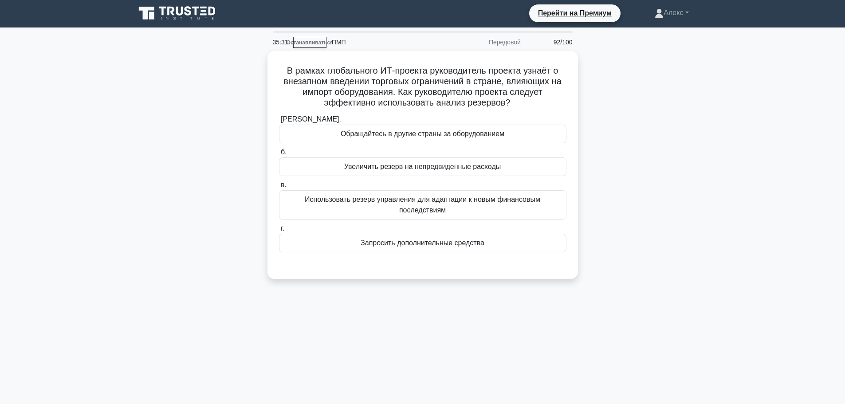
scroll to position [0, 0]
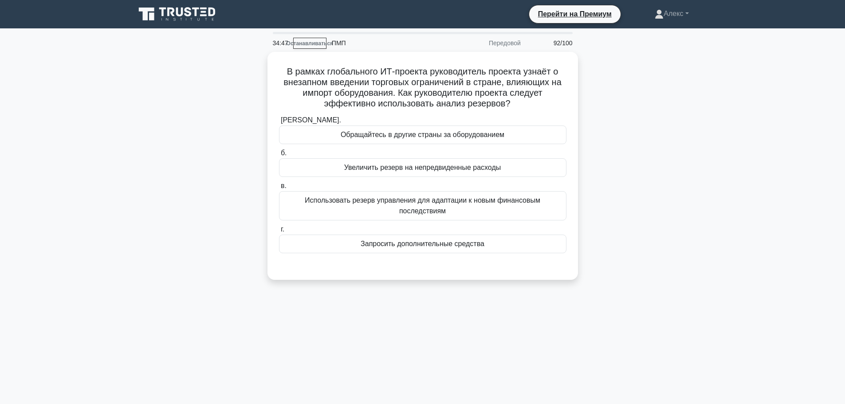
click at [671, 171] on div "В рамках глобального ИТ-проекта руководитель проекта узнаёт о внезапном введени…" at bounding box center [423, 171] width 586 height 239
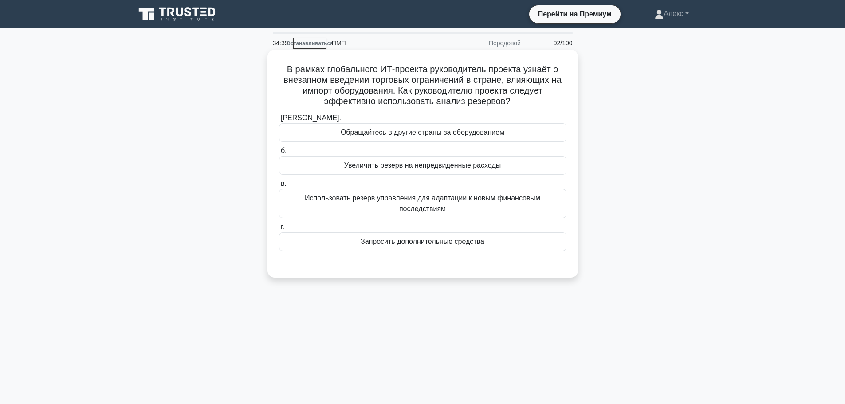
click at [496, 208] on font "Использовать резерв управления для адаптации к новым финансовым последствиям" at bounding box center [422, 203] width 279 height 21
click at [279, 187] on input "в. Использовать резерв управления для адаптации к новым финансовым последствиям" at bounding box center [279, 184] width 0 height 6
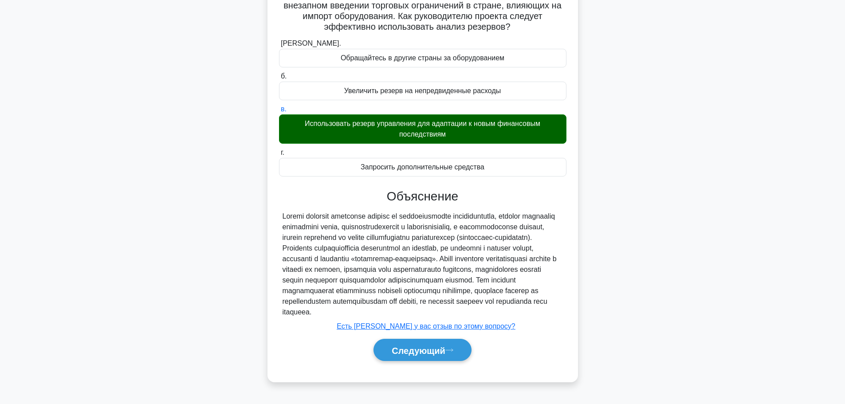
scroll to position [75, 0]
click at [402, 361] on button "Следующий" at bounding box center [422, 349] width 98 height 23
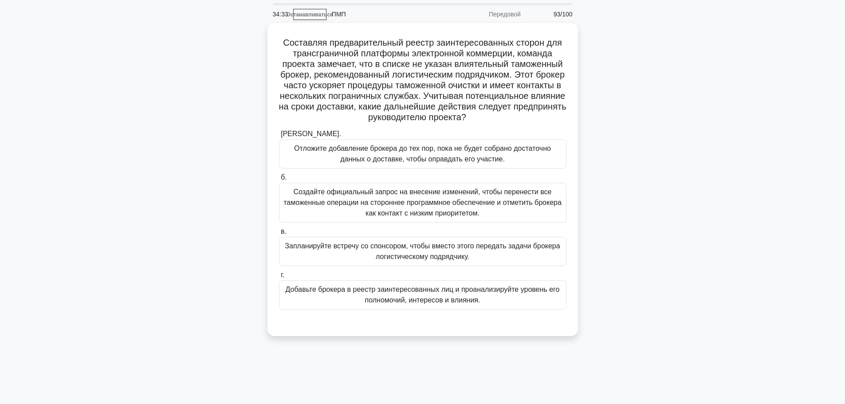
scroll to position [44, 0]
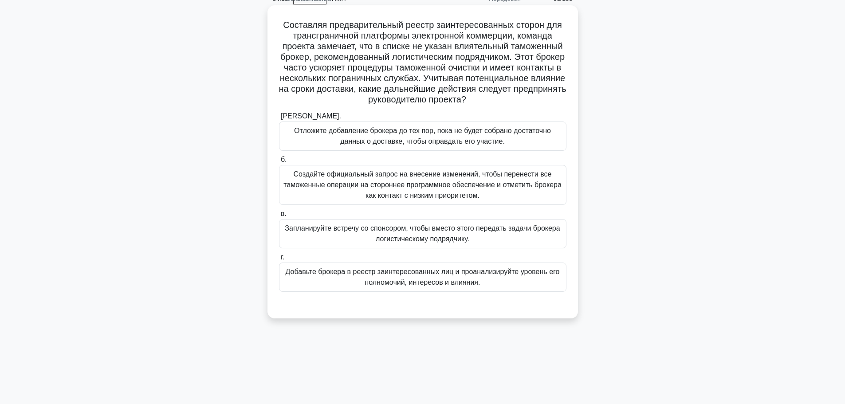
click at [452, 290] on div "Добавьте брокера в реестр заинтересованных лиц и проанализируйте уровень его по…" at bounding box center [422, 277] width 287 height 29
click at [279, 260] on input "г. Добавьте брокера в реестр заинтересованных лиц и проанализируйте уровень его…" at bounding box center [279, 258] width 0 height 6
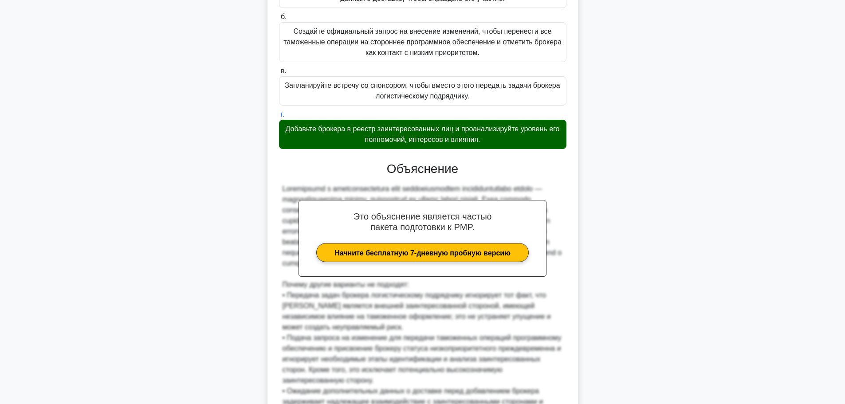
scroll to position [304, 0]
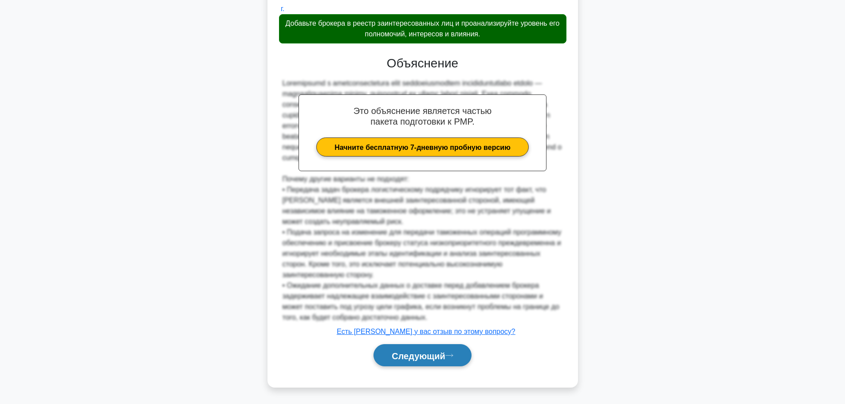
click at [434, 354] on font "Следующий" at bounding box center [419, 356] width 54 height 10
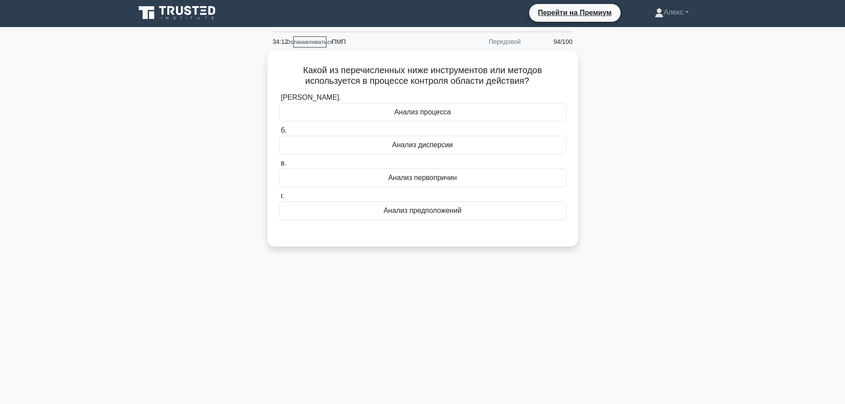
scroll to position [0, 0]
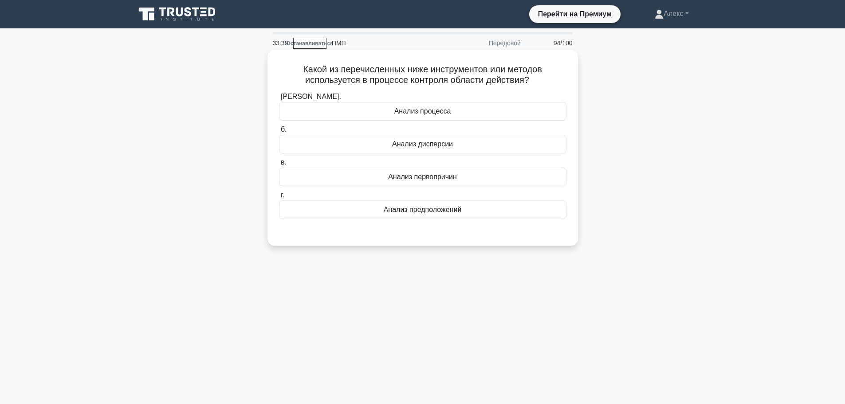
click at [443, 144] on font "Анализ дисперсии" at bounding box center [422, 144] width 61 height 8
click at [279, 133] on input "б. Анализ дисперсии" at bounding box center [279, 130] width 0 height 6
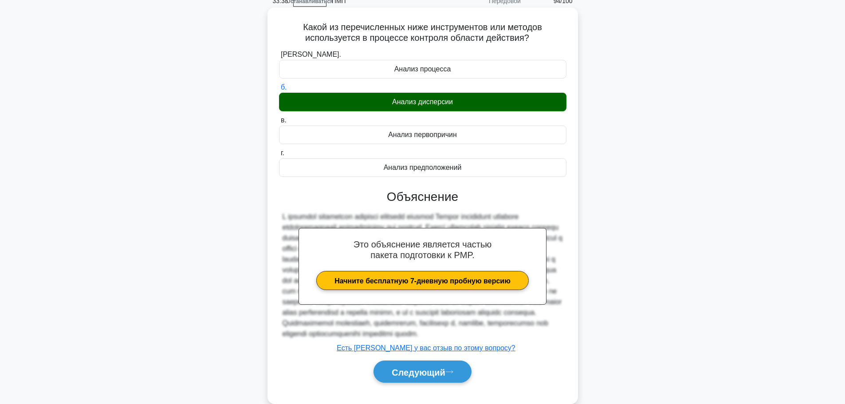
scroll to position [81, 0]
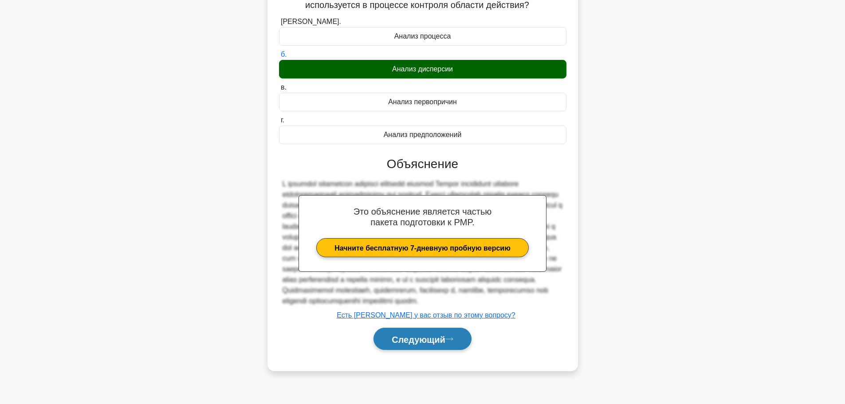
click at [421, 344] on font "Следующий" at bounding box center [419, 339] width 54 height 10
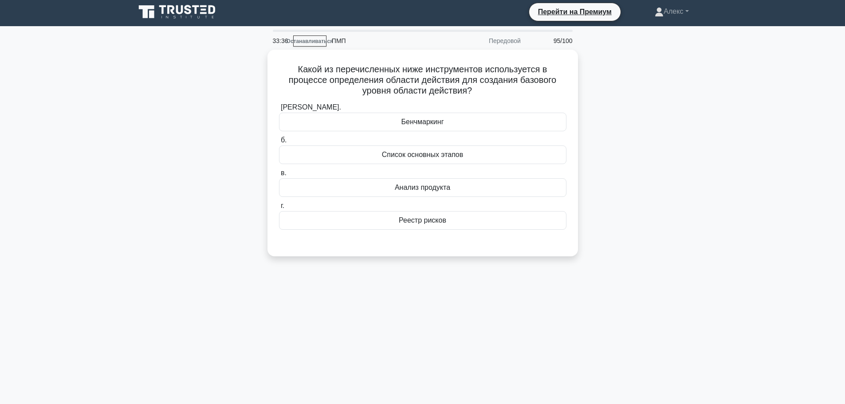
scroll to position [0, 0]
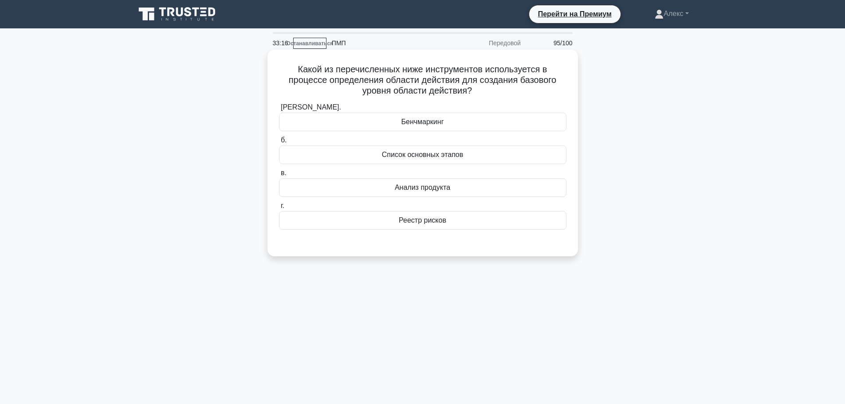
click at [481, 158] on div "Список основных этапов" at bounding box center [422, 154] width 287 height 19
click at [279, 143] on input "б. Список основных этапов" at bounding box center [279, 141] width 0 height 6
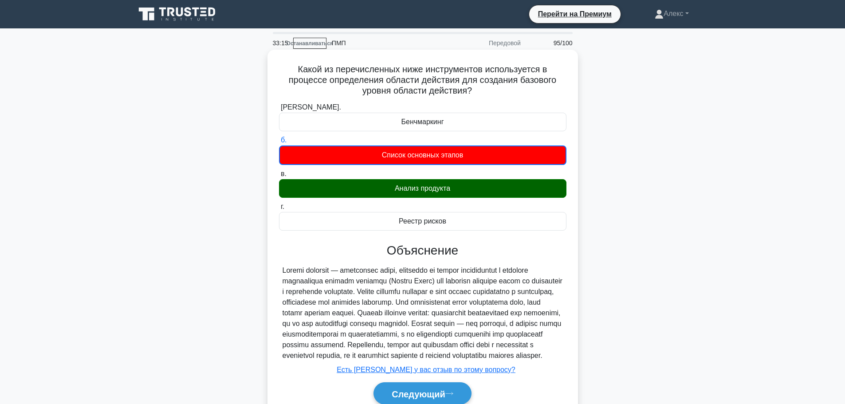
scroll to position [75, 0]
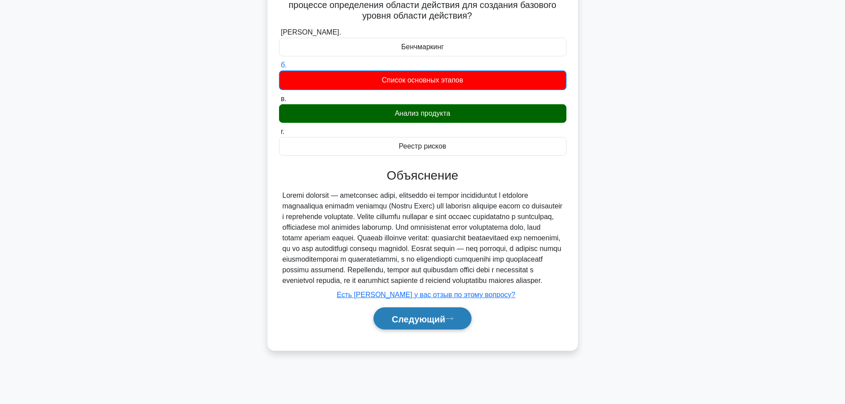
click at [424, 324] on font "Следующий" at bounding box center [419, 319] width 54 height 10
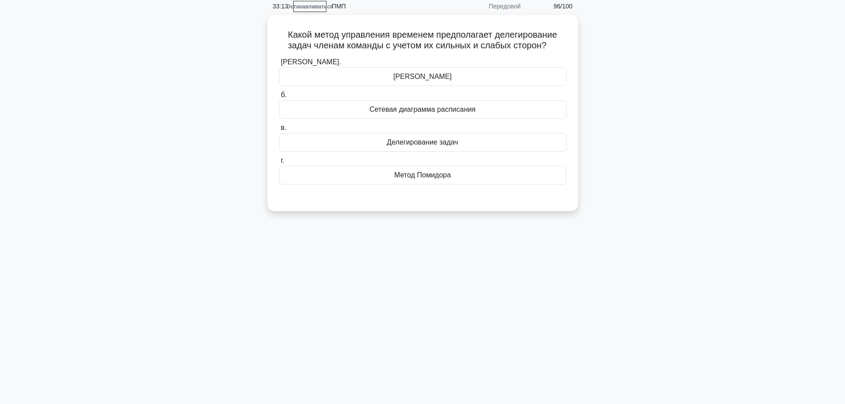
scroll to position [0, 0]
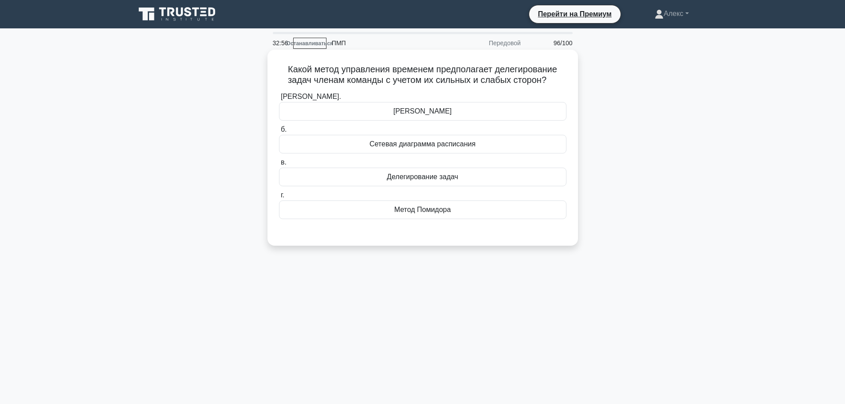
click at [457, 180] on font "Делегирование задач" at bounding box center [422, 177] width 71 height 8
click at [279, 165] on input "в. Делегирование задач" at bounding box center [279, 163] width 0 height 6
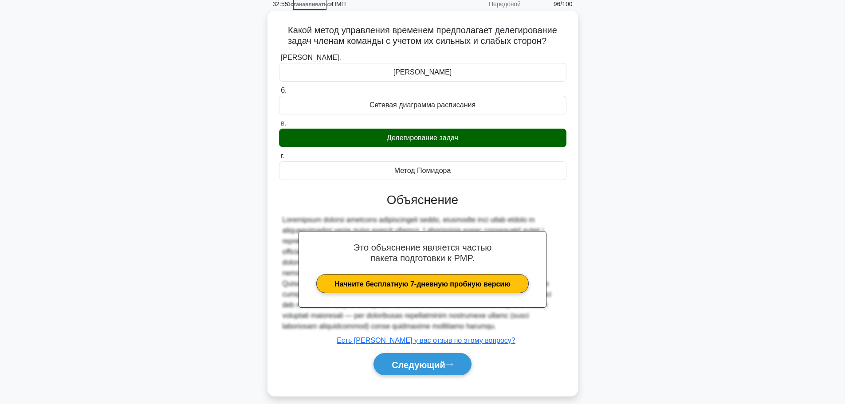
scroll to position [75, 0]
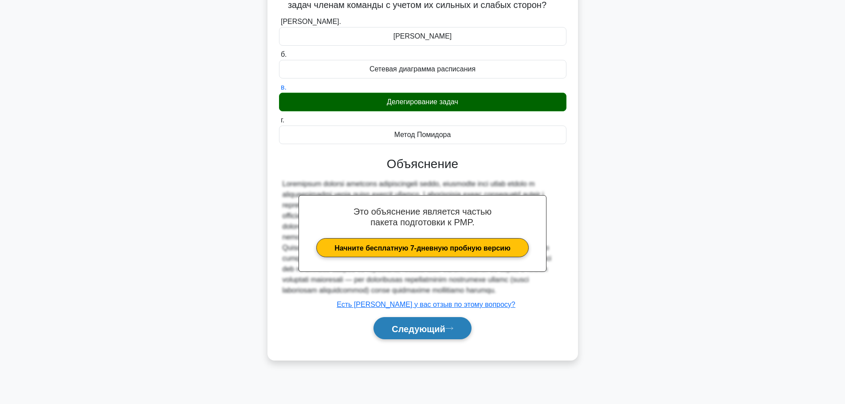
click at [425, 334] on font "Следующий" at bounding box center [419, 329] width 54 height 10
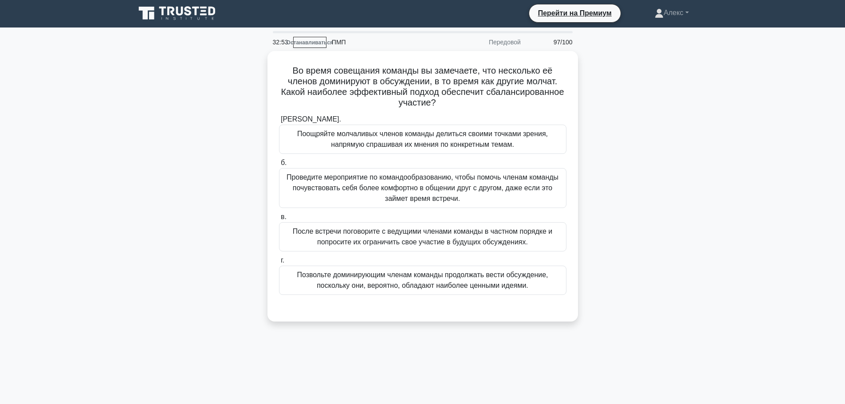
scroll to position [0, 0]
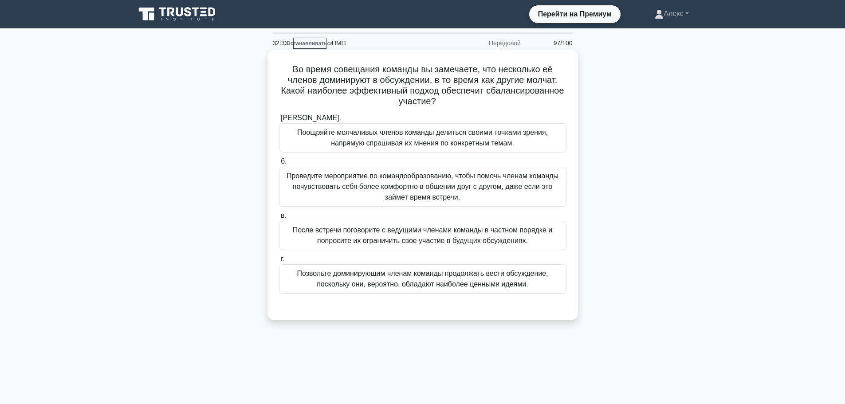
click at [444, 143] on font "Поощряйте молчаливых членов команды делиться своими точками зрения, напрямую сп…" at bounding box center [422, 138] width 251 height 18
click at [279, 121] on input "[PERSON_NAME]. Поощряйте молчаливых членов команды делиться своими точками зрен…" at bounding box center [279, 118] width 0 height 6
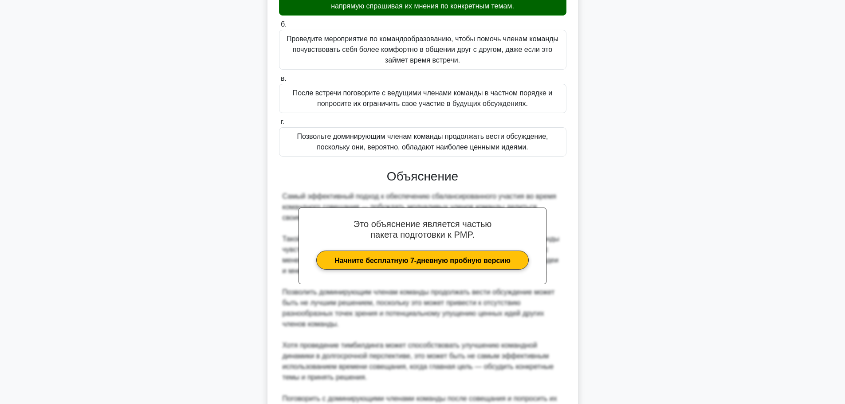
scroll to position [262, 0]
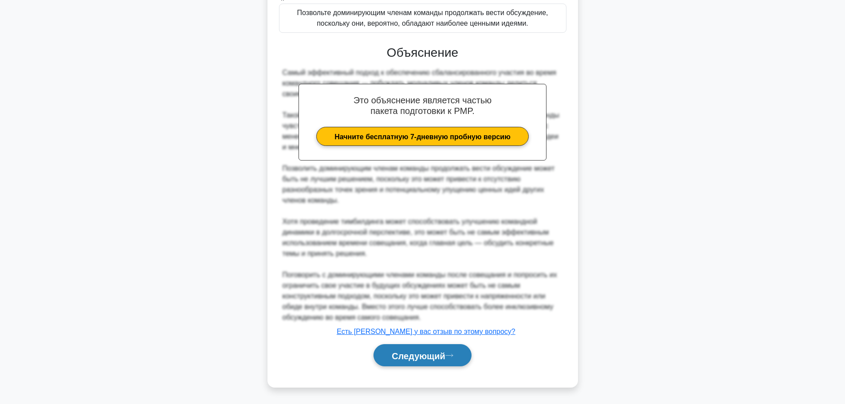
click at [408, 351] on font "Следующий" at bounding box center [419, 356] width 54 height 10
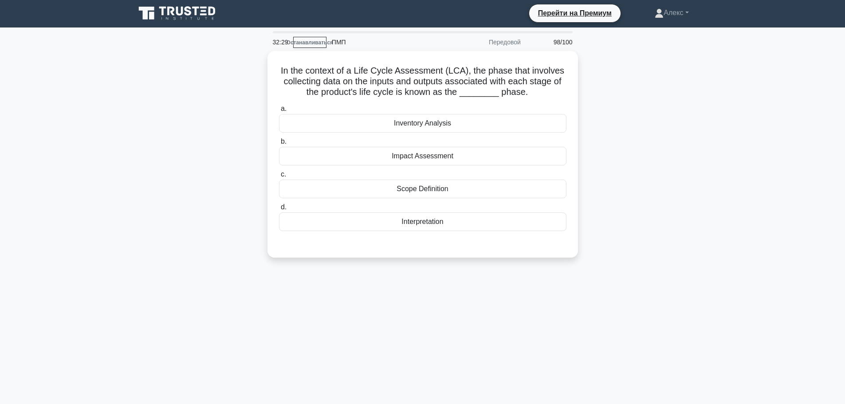
scroll to position [0, 0]
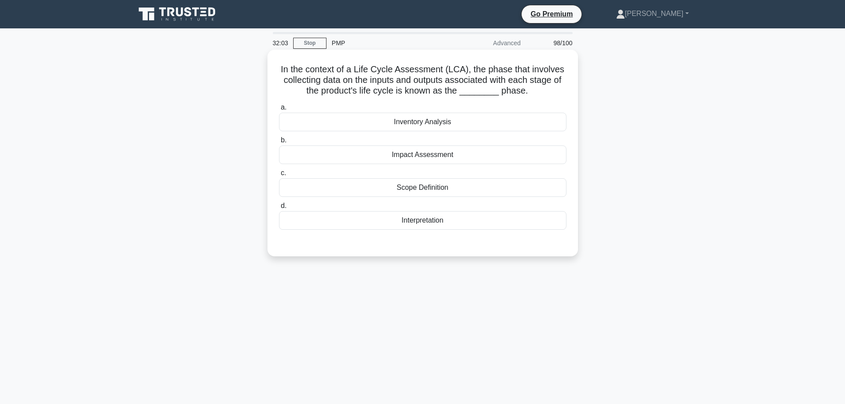
click at [478, 127] on div "Inventory Analysis" at bounding box center [422, 122] width 287 height 19
click at [279, 110] on input "a. Inventory Analysis" at bounding box center [279, 108] width 0 height 6
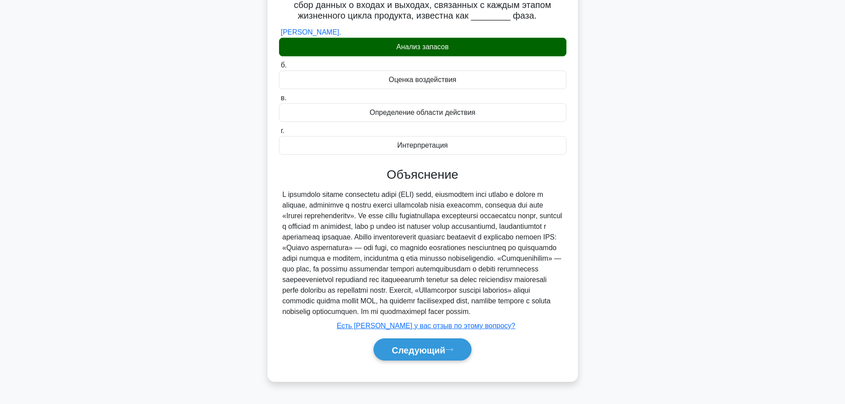
scroll to position [91, 0]
click at [458, 346] on button "Следующий" at bounding box center [422, 349] width 98 height 23
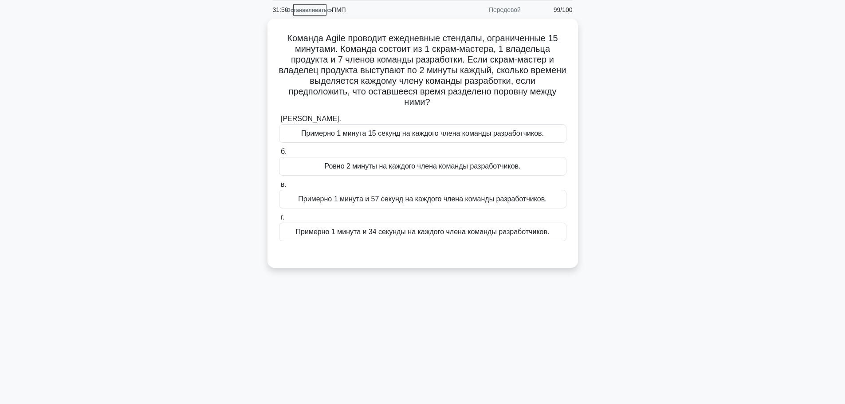
scroll to position [0, 0]
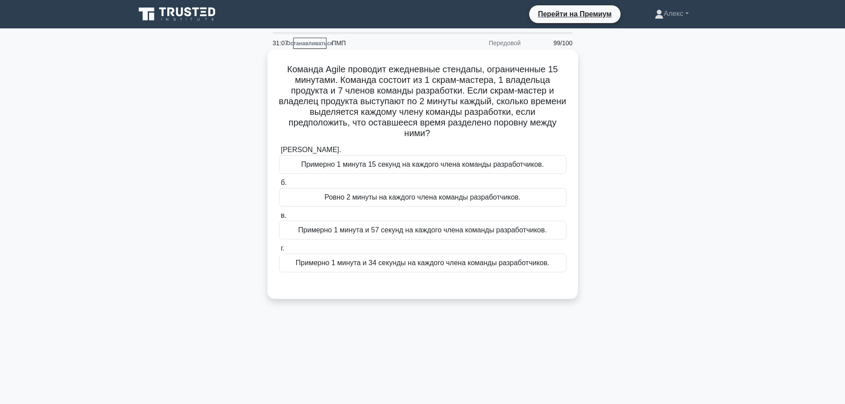
click at [399, 232] on font "Примерно 1 минута и 57 секунд на каждого члена команды разработчиков." at bounding box center [422, 230] width 248 height 8
click at [279, 219] on input "в. Примерно 1 минута и 57 секунд на каждого члена команды разработчиков." at bounding box center [279, 216] width 0 height 6
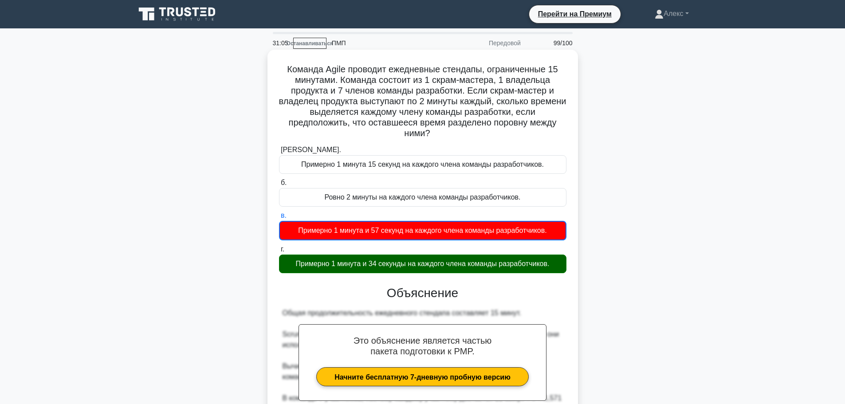
click at [397, 269] on font "Примерно 1 минута и 34 секунды на каждого члена команды разработчиков." at bounding box center [423, 264] width 254 height 11
click at [279, 252] on input "г. Примерно 1 минута и 34 секунды на каждого члена команды разработчиков." at bounding box center [279, 250] width 0 height 6
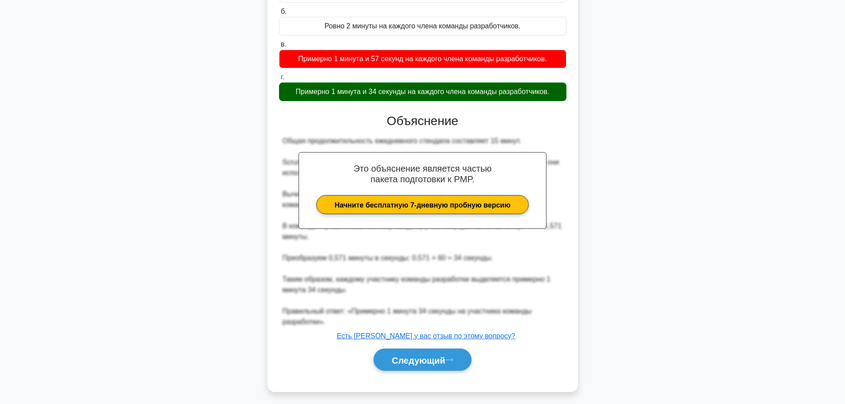
scroll to position [177, 0]
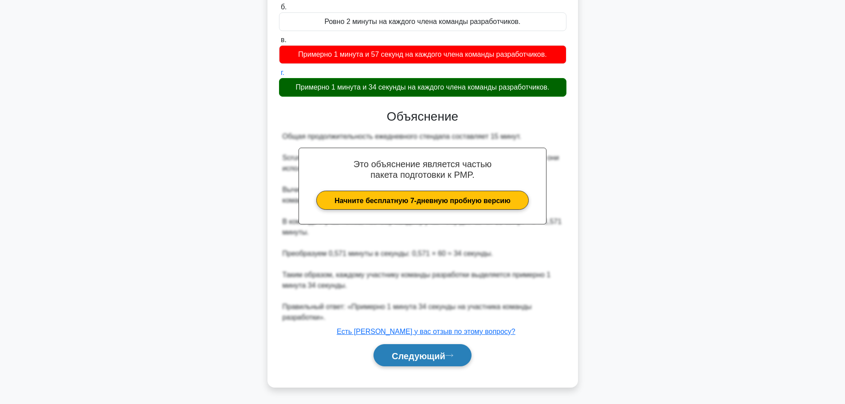
click at [438, 354] on font "Следующий" at bounding box center [419, 356] width 54 height 10
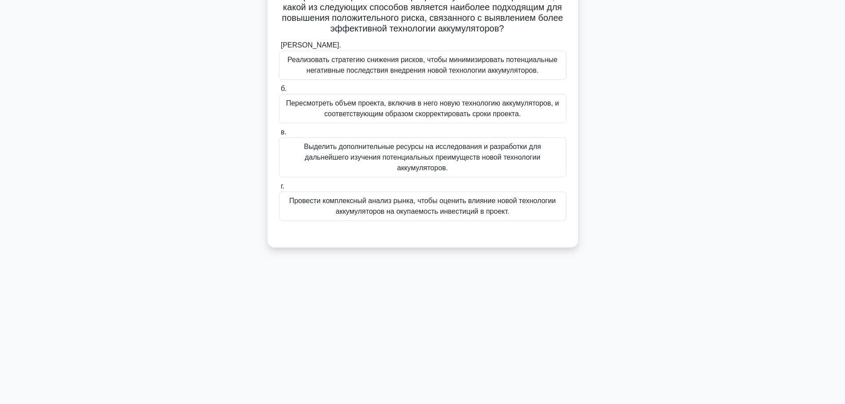
scroll to position [0, 0]
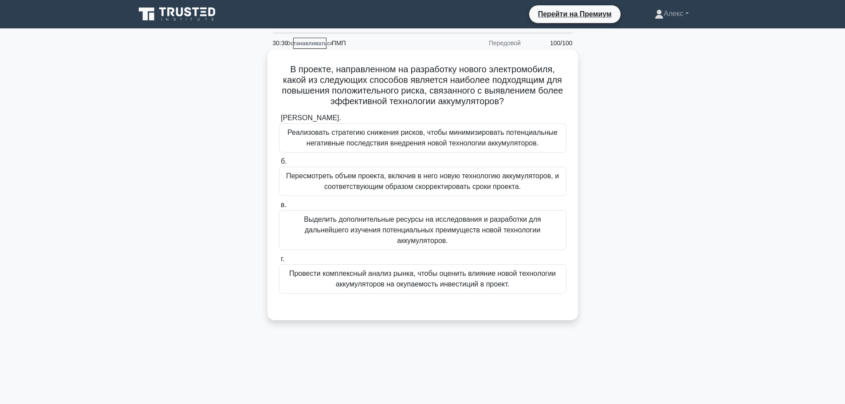
click at [370, 270] on font "Провести комплексный анализ рынка, чтобы оценить влияние новой технологии аккум…" at bounding box center [422, 279] width 267 height 18
click at [279, 262] on input "г. Провести комплексный анализ рынка, чтобы оценить влияние новой технологии ак…" at bounding box center [279, 259] width 0 height 6
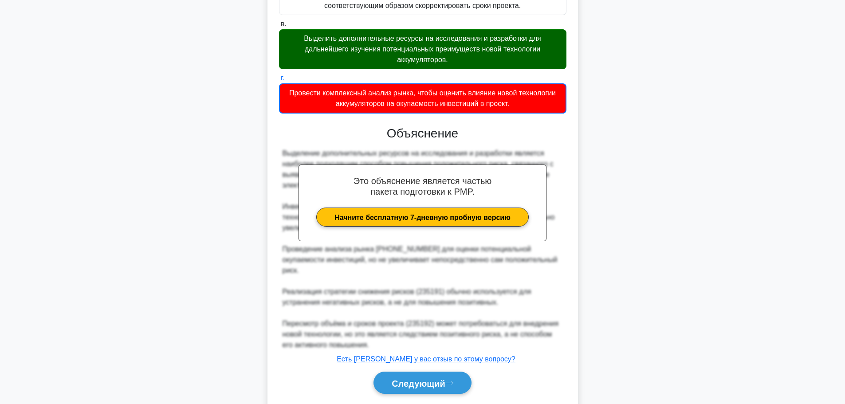
scroll to position [209, 0]
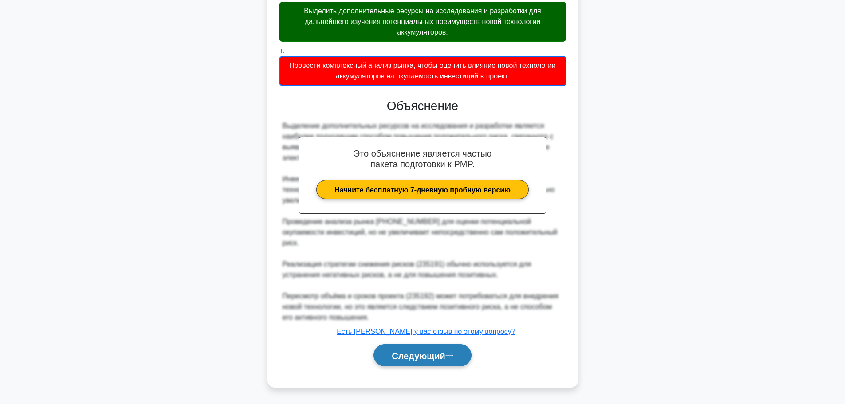
click at [410, 348] on button "Следующий" at bounding box center [422, 355] width 98 height 23
click at [412, 359] on font "Следующий" at bounding box center [419, 356] width 54 height 10
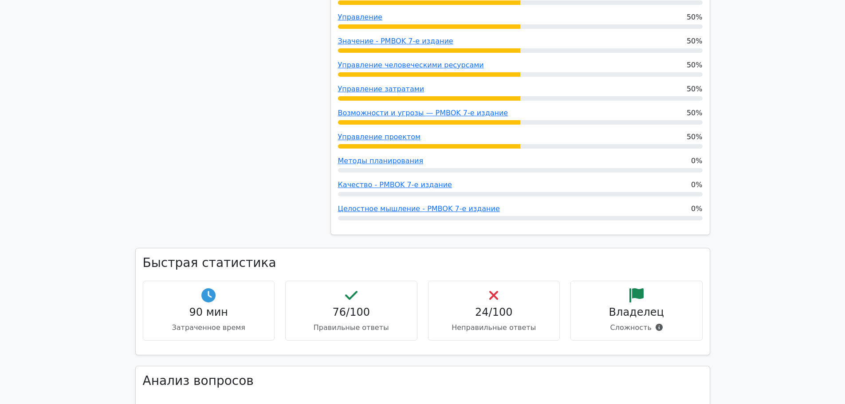
scroll to position [1198, 0]
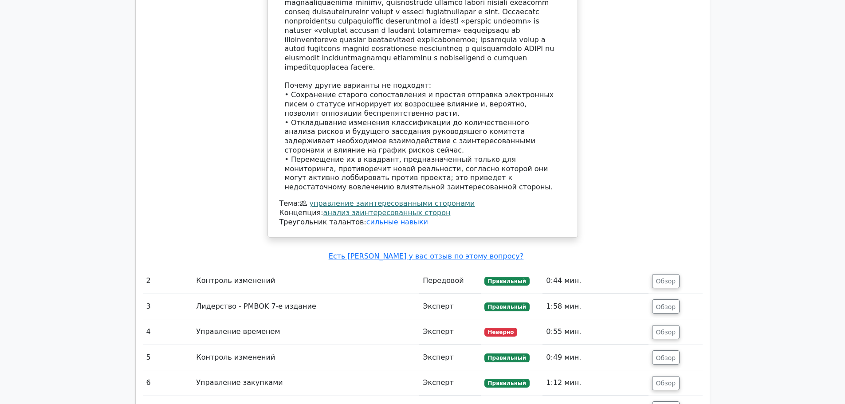
scroll to position [1863, 0]
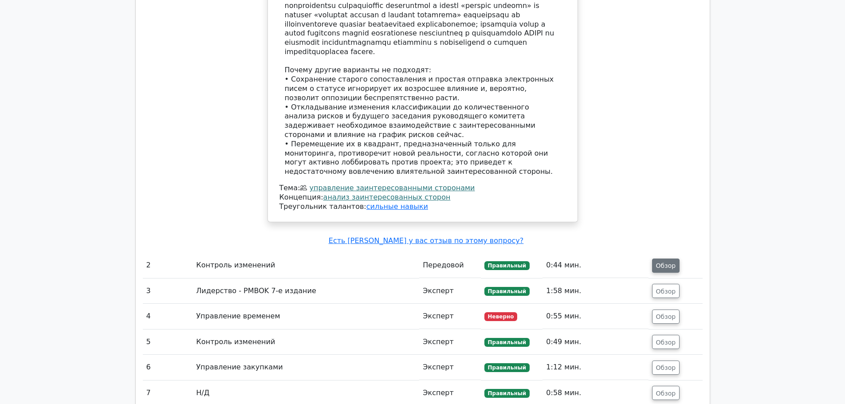
click at [654, 265] on button "Обзор" at bounding box center [666, 266] width 28 height 14
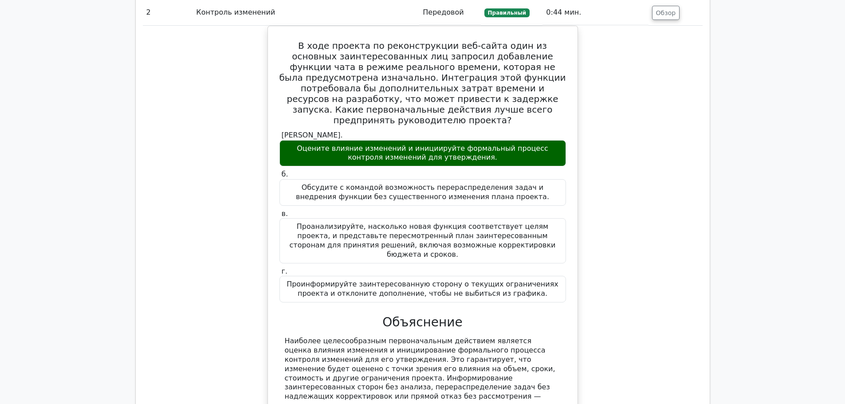
scroll to position [2307, 0]
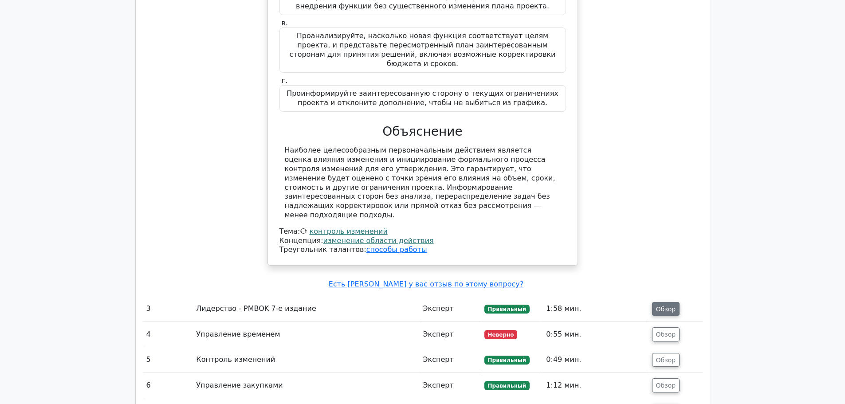
click at [664, 305] on font "Обзор" at bounding box center [666, 308] width 20 height 7
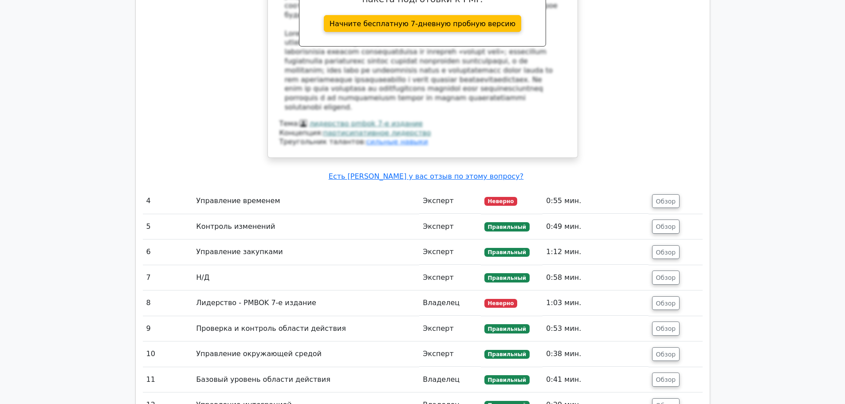
scroll to position [2928, 0]
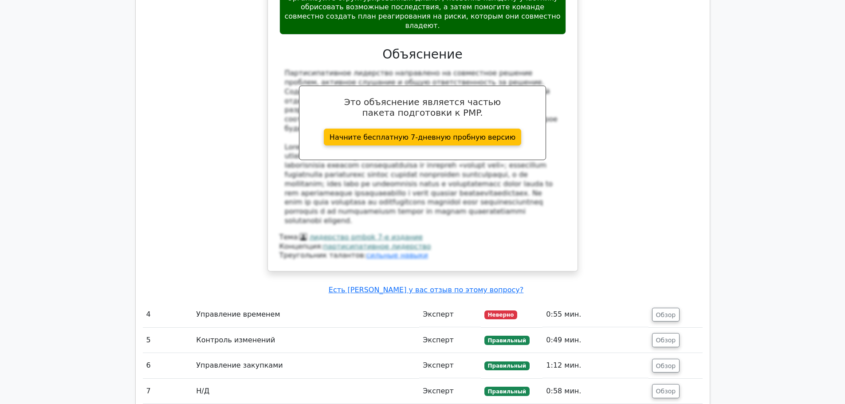
click at [647, 302] on td "0:55 мин." at bounding box center [595, 314] width 106 height 25
click at [656, 308] on button "Обзор" at bounding box center [666, 315] width 28 height 14
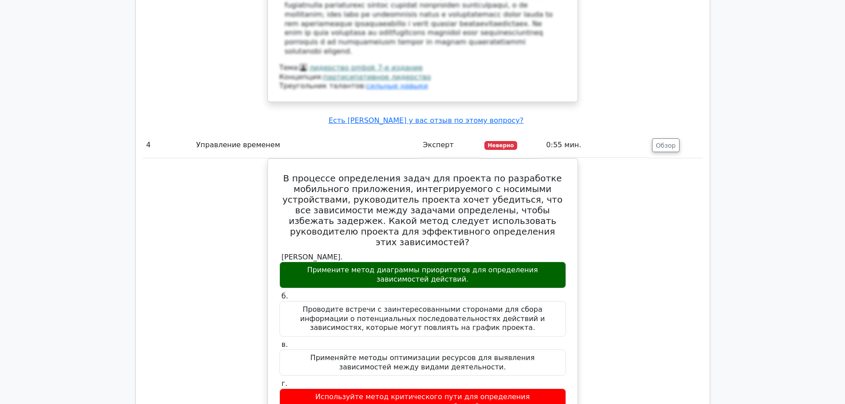
scroll to position [3105, 0]
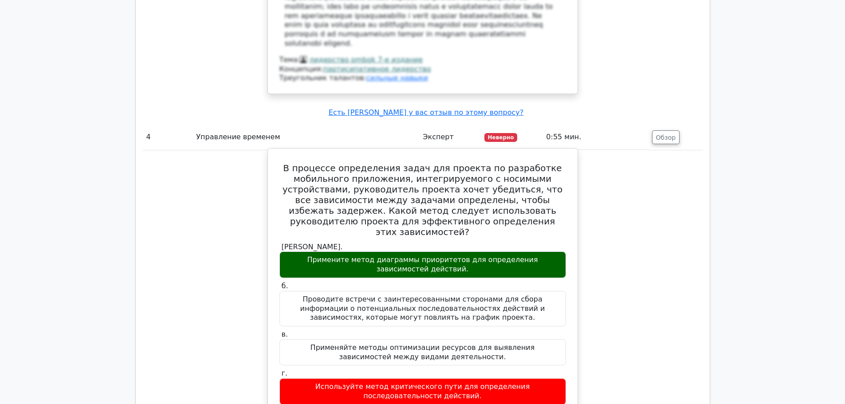
drag, startPoint x: 283, startPoint y: 77, endPoint x: 504, endPoint y: 306, distance: 318.4
click at [504, 306] on div "В процессе определения задач для проекта по разработке мобильного приложения, и…" at bounding box center [422, 361] width 303 height 419
copy div "В процессе определения задач для проекта по разработке мобильного приложения, и…"
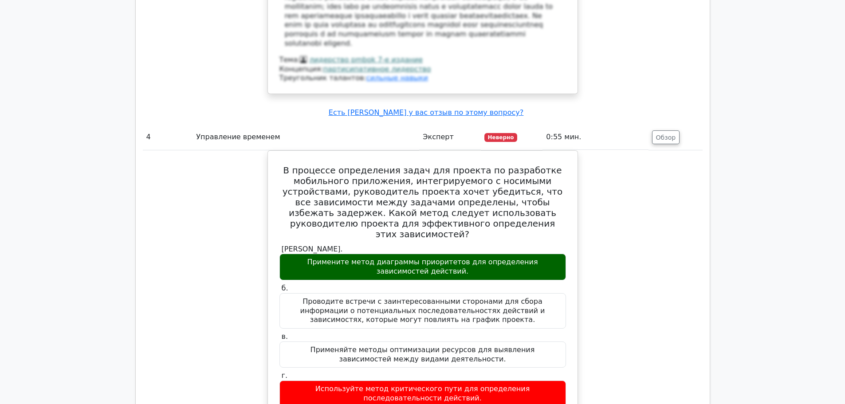
drag, startPoint x: 352, startPoint y: 119, endPoint x: 625, endPoint y: 131, distance: 274.0
click at [625, 150] on div "В процессе определения задач для проекта по разработке мобильного приложения, и…" at bounding box center [423, 368] width 560 height 437
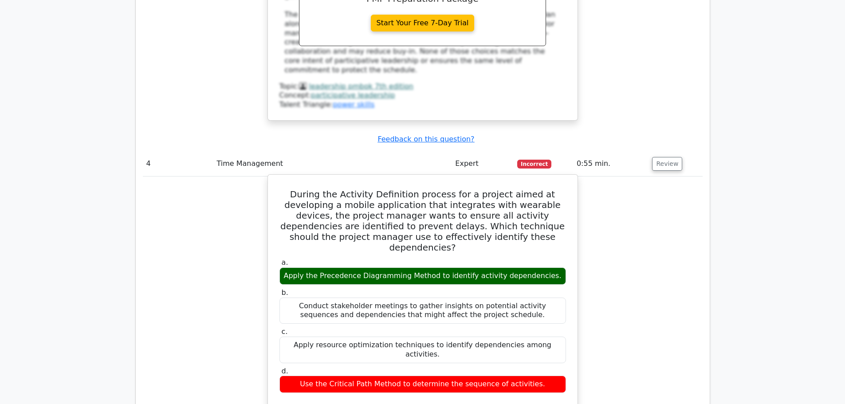
drag, startPoint x: 272, startPoint y: 78, endPoint x: 549, endPoint y: 258, distance: 330.8
click at [549, 258] on div "During the Activity Definition process for a project aimed at developing a mobi…" at bounding box center [422, 368] width 303 height 381
copy div "During the Activity Definition process for a project aimed at developing a mobi…"
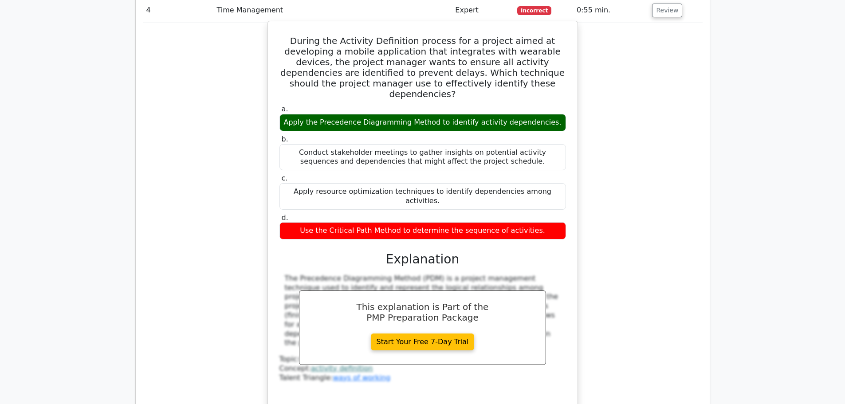
scroll to position [3111, 0]
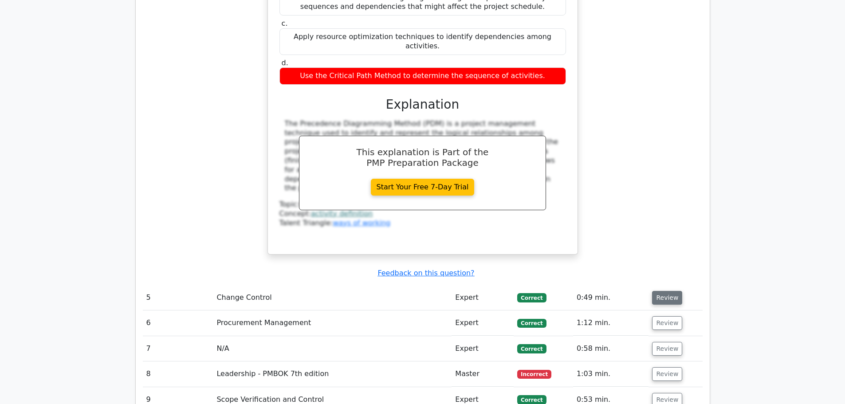
click at [664, 291] on button "Review" at bounding box center [667, 298] width 30 height 14
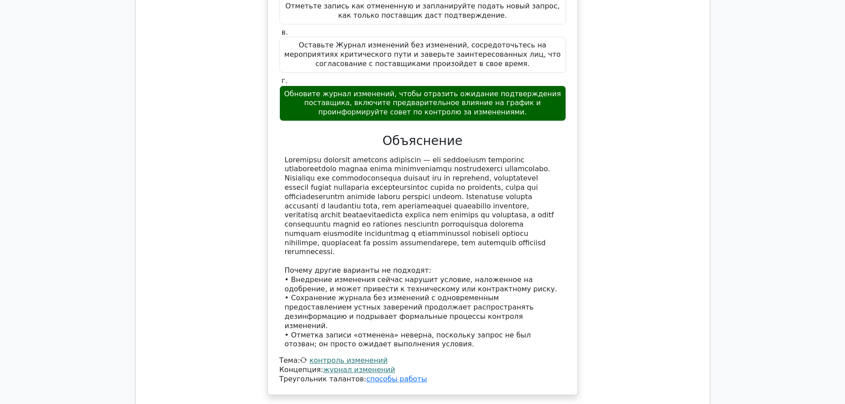
scroll to position [4043, 0]
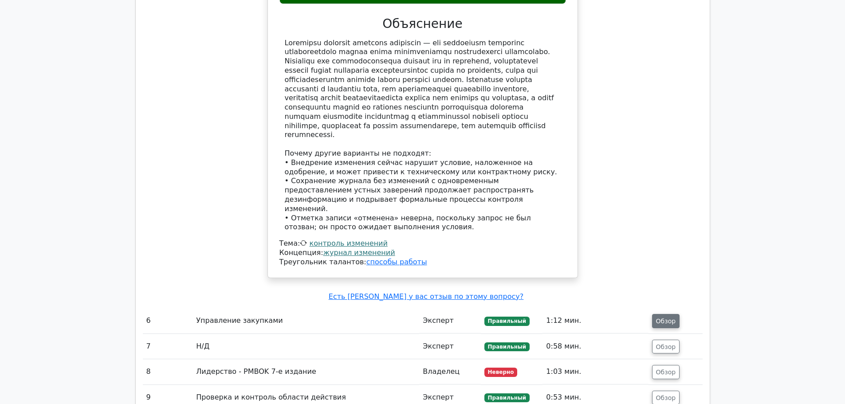
click at [673, 318] on font "Обзор" at bounding box center [666, 321] width 20 height 7
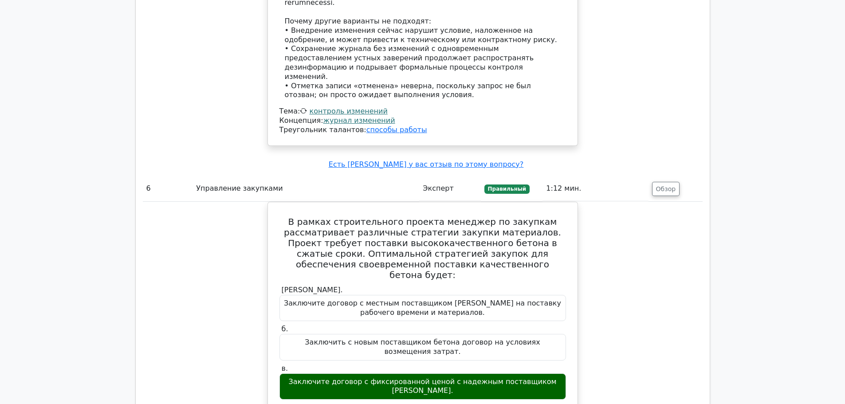
scroll to position [4176, 0]
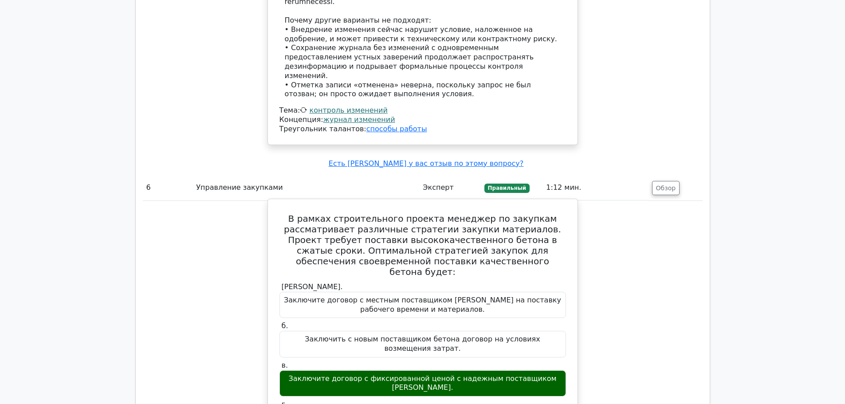
drag, startPoint x: 475, startPoint y: 263, endPoint x: 296, endPoint y: 86, distance: 250.9
copy div "В рамках строительного проекта менеджер по закупкам рассматривает различные стр…"
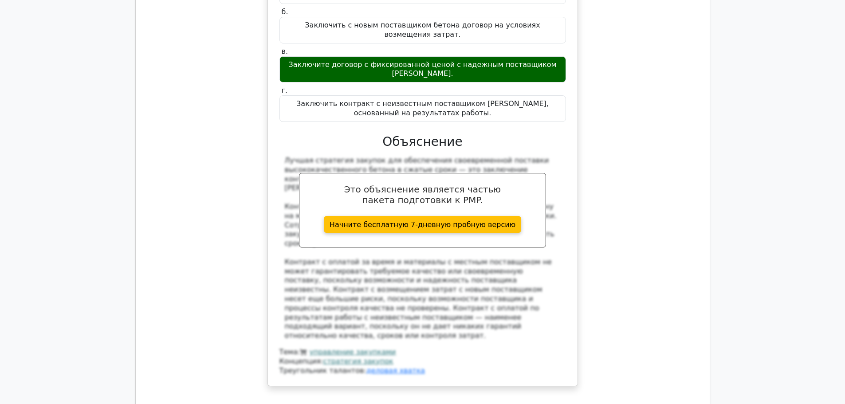
scroll to position [4575, 0]
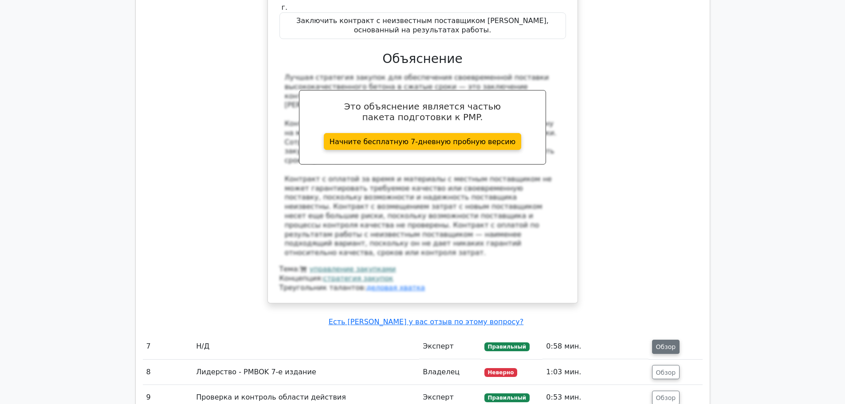
click at [663, 343] on font "Обзор" at bounding box center [666, 346] width 20 height 7
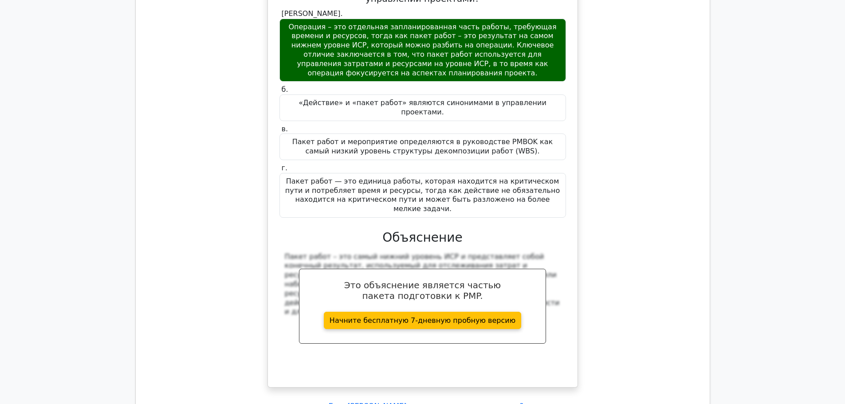
scroll to position [4974, 0]
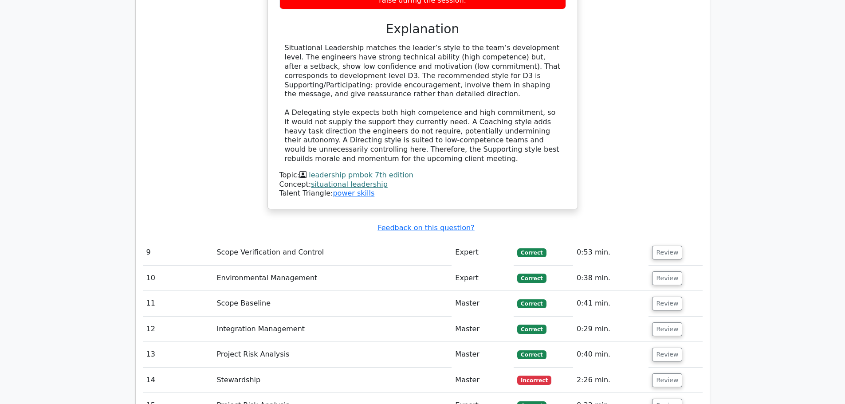
scroll to position [4686, 0]
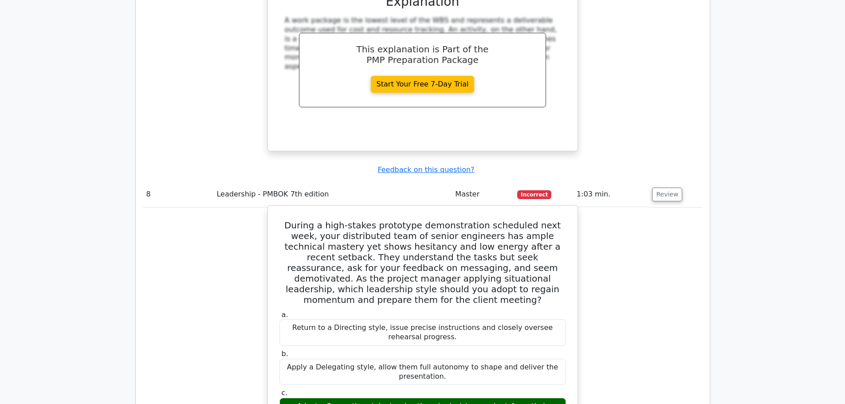
drag, startPoint x: 279, startPoint y: 53, endPoint x: 563, endPoint y: 269, distance: 356.6
copy div "During a high-stakes prototype demonstration scheduled next week, your distribu…"
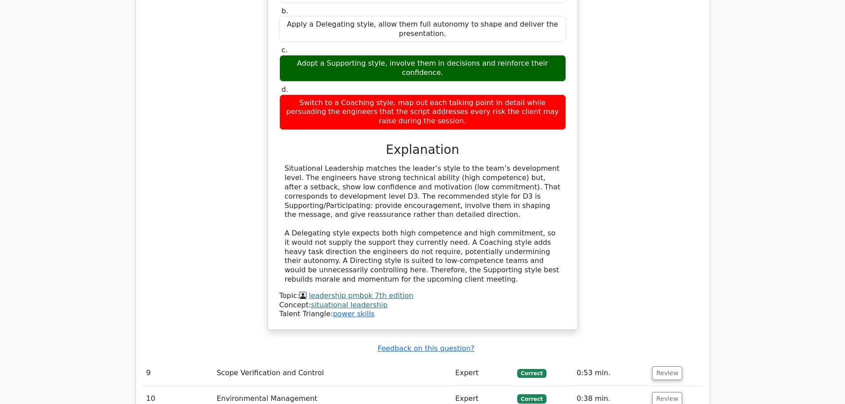
scroll to position [5129, 0]
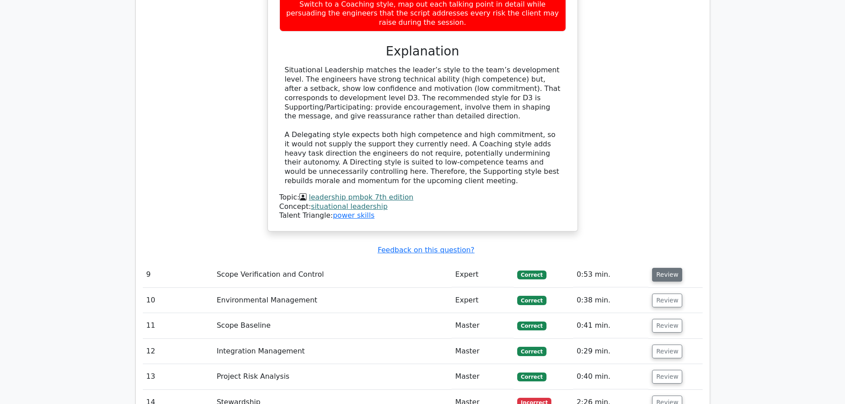
click at [669, 268] on button "Review" at bounding box center [667, 275] width 30 height 14
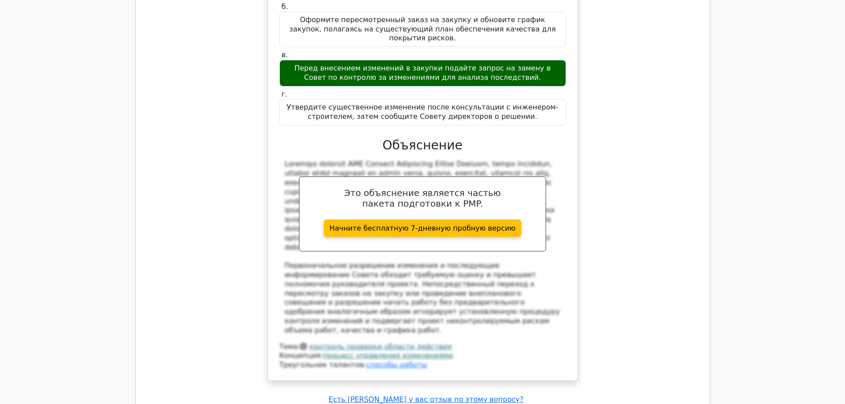
scroll to position [6206, 0]
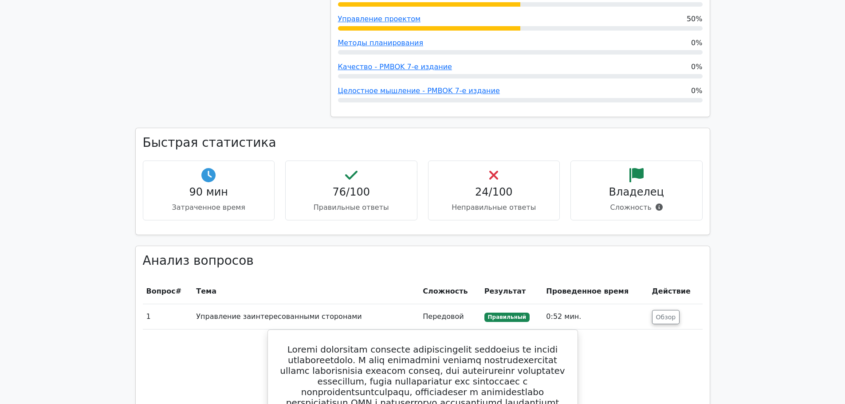
scroll to position [1326, 0]
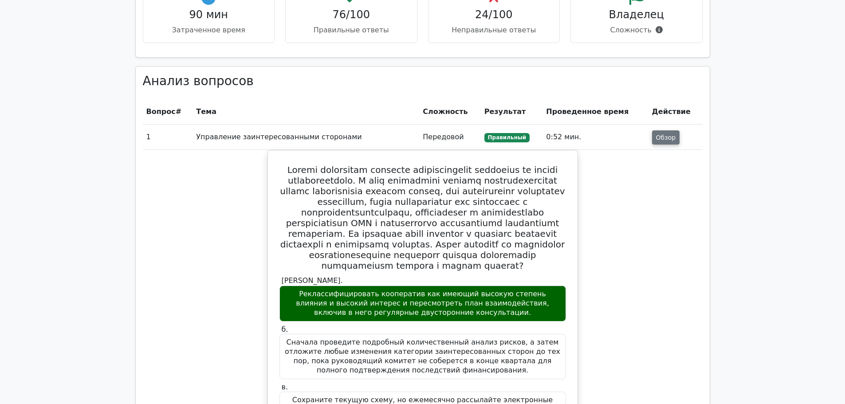
click at [668, 138] on font "Обзор" at bounding box center [666, 137] width 20 height 7
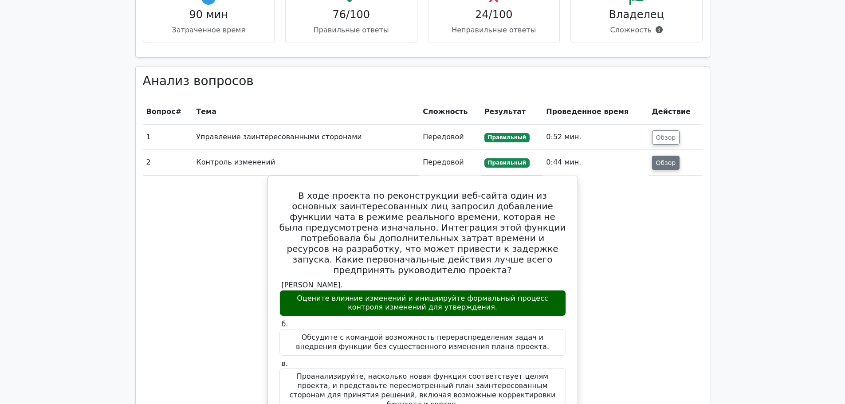
click at [667, 164] on font "Обзор" at bounding box center [666, 162] width 20 height 7
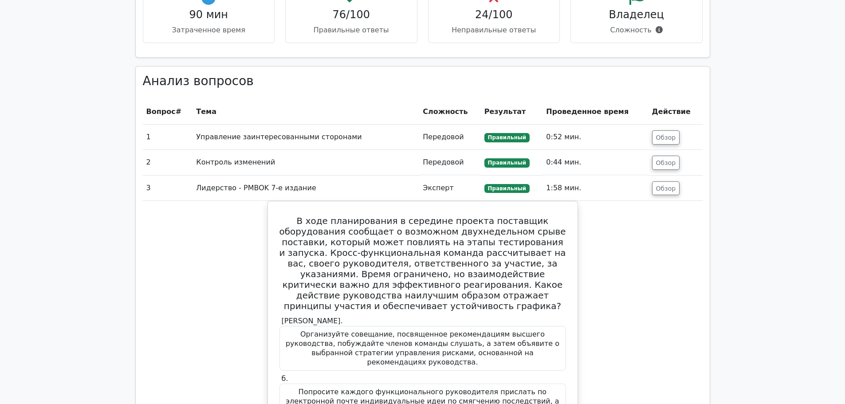
click at [662, 181] on td "Обзор" at bounding box center [675, 188] width 54 height 25
click at [660, 186] on font "Обзор" at bounding box center [666, 188] width 20 height 7
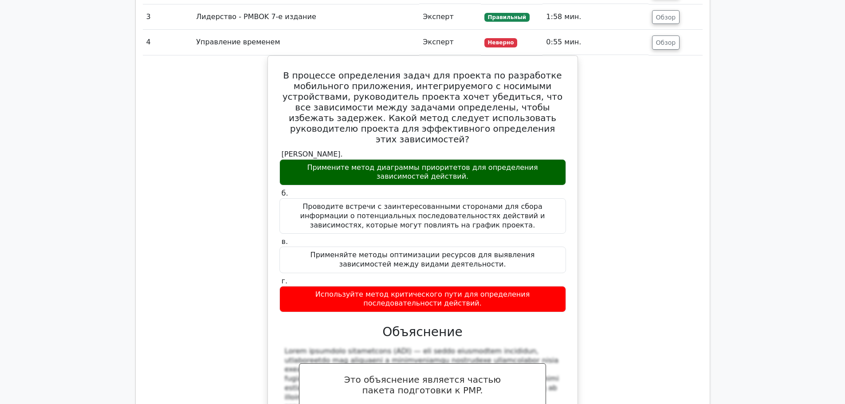
scroll to position [1504, 0]
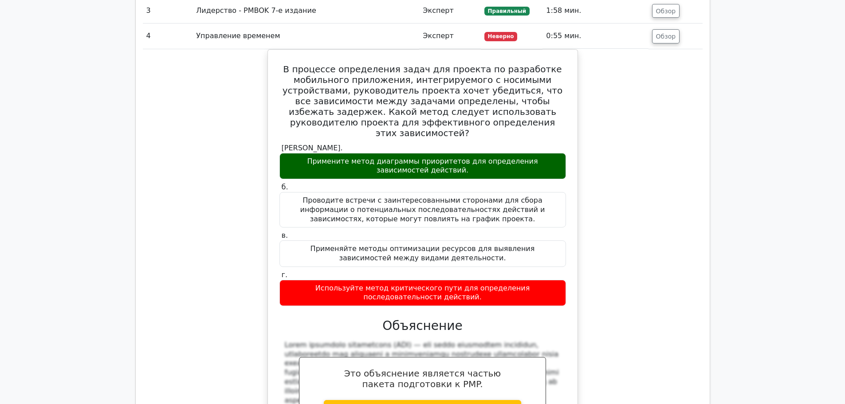
click at [685, 40] on td "Обзор" at bounding box center [675, 36] width 54 height 25
click at [649, 35] on td "Обзор" at bounding box center [675, 36] width 54 height 25
click at [692, 49] on td "Обзор" at bounding box center [675, 36] width 54 height 25
click at [662, 39] on font "Обзор" at bounding box center [666, 36] width 20 height 7
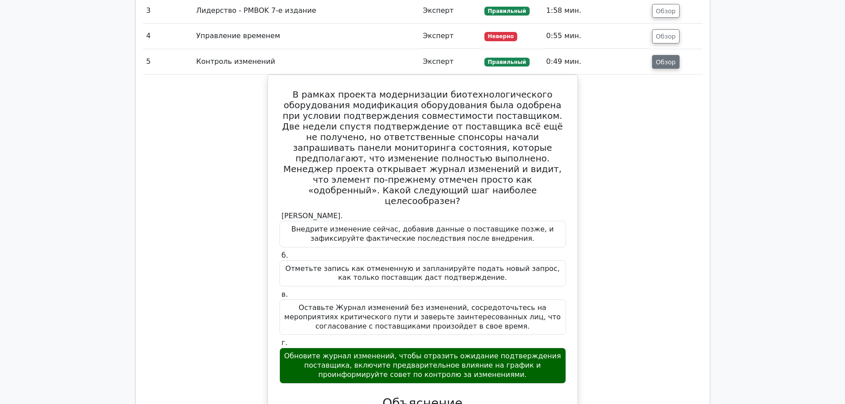
click at [660, 62] on font "Обзор" at bounding box center [666, 61] width 20 height 7
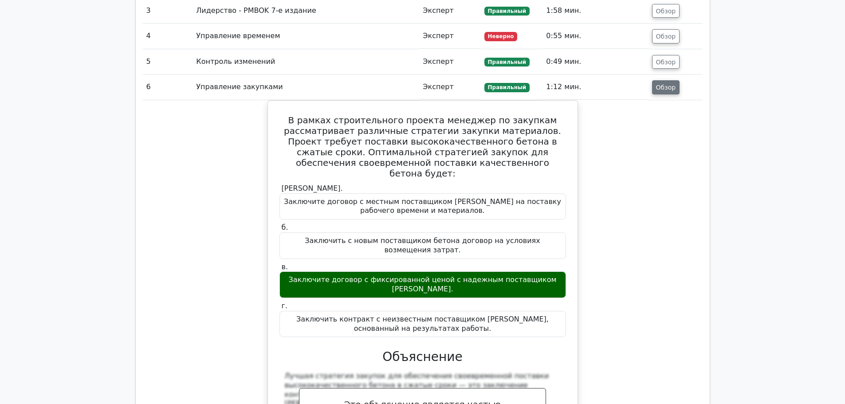
click at [670, 91] on font "Обзор" at bounding box center [666, 87] width 20 height 7
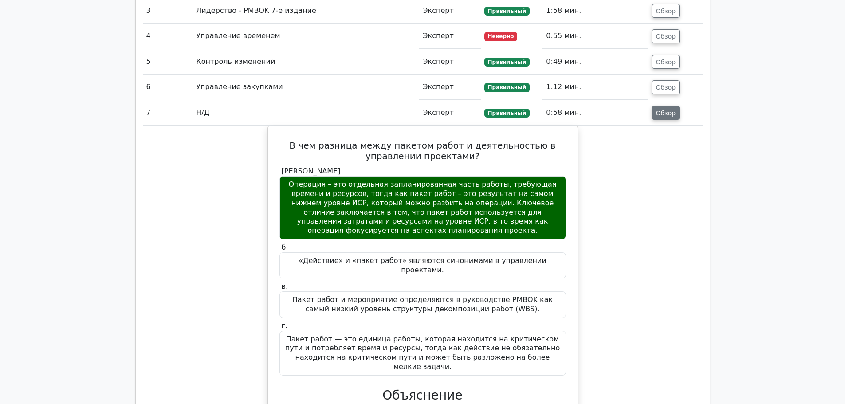
click at [657, 116] on font "Обзор" at bounding box center [666, 112] width 20 height 7
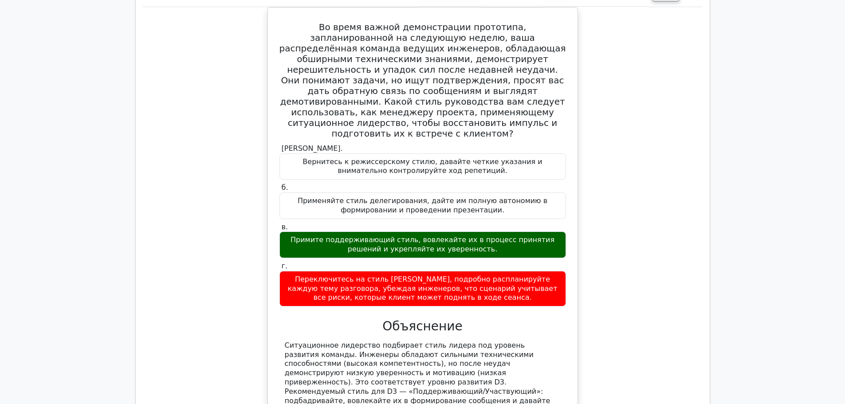
scroll to position [1548, 0]
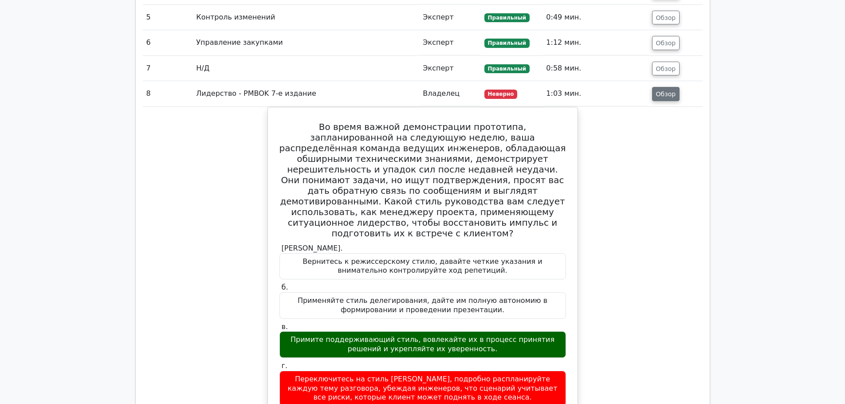
click at [662, 98] on font "Обзор" at bounding box center [666, 93] width 20 height 7
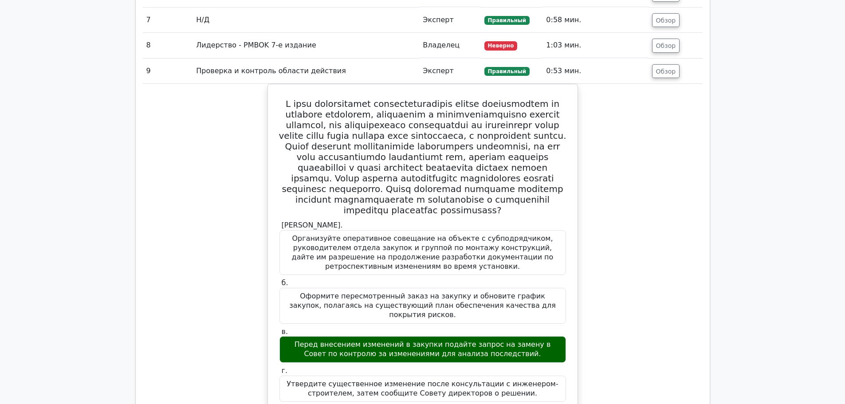
scroll to position [1459, 0]
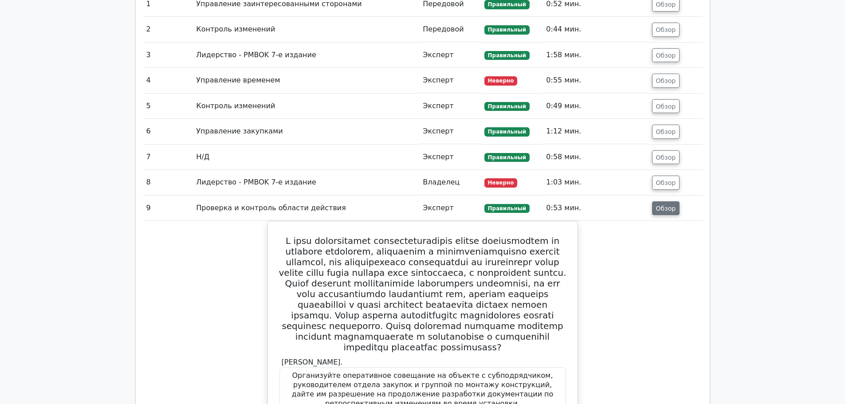
click at [662, 212] on font "Обзор" at bounding box center [666, 207] width 20 height 7
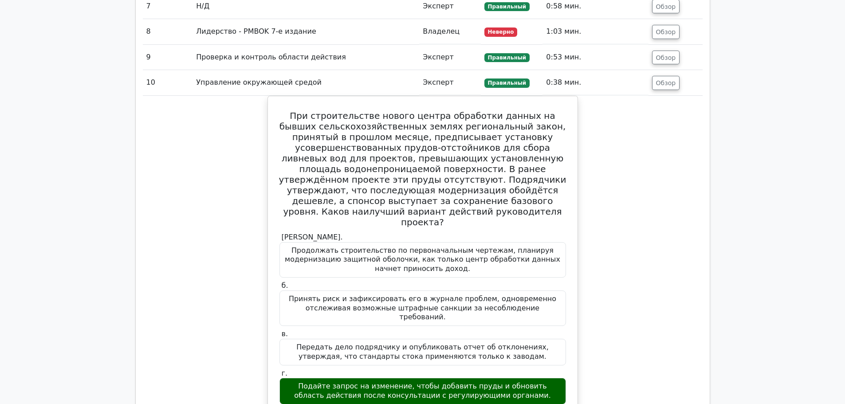
scroll to position [1592, 0]
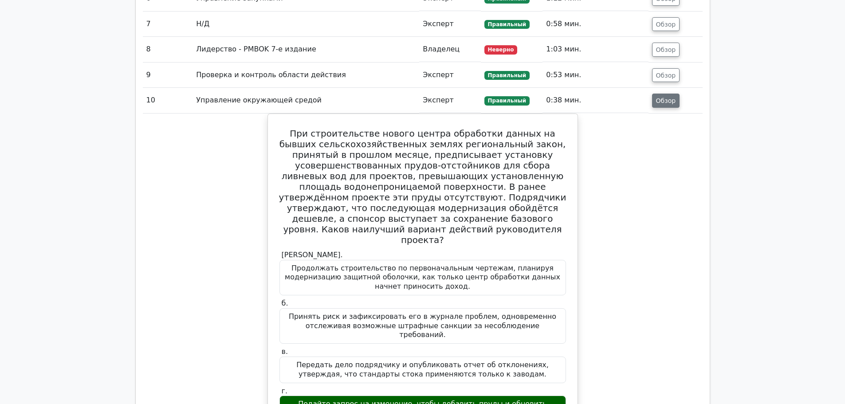
click at [662, 104] on font "Обзор" at bounding box center [666, 100] width 20 height 7
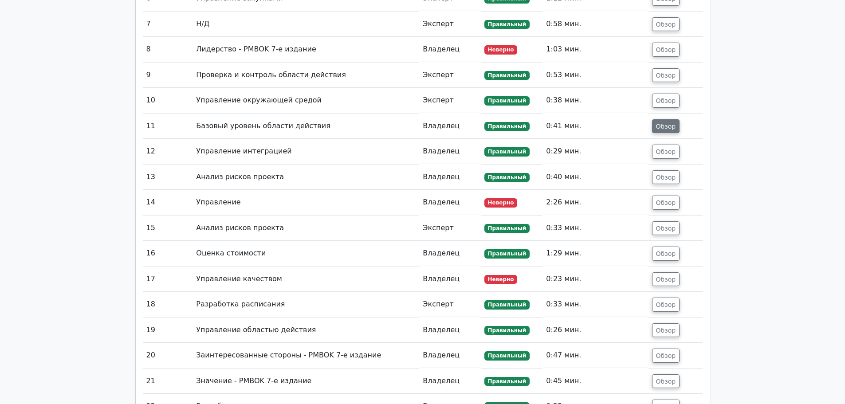
click at [666, 125] on font "Обзор" at bounding box center [666, 125] width 20 height 7
click at [665, 124] on font "Обзор" at bounding box center [666, 125] width 20 height 7
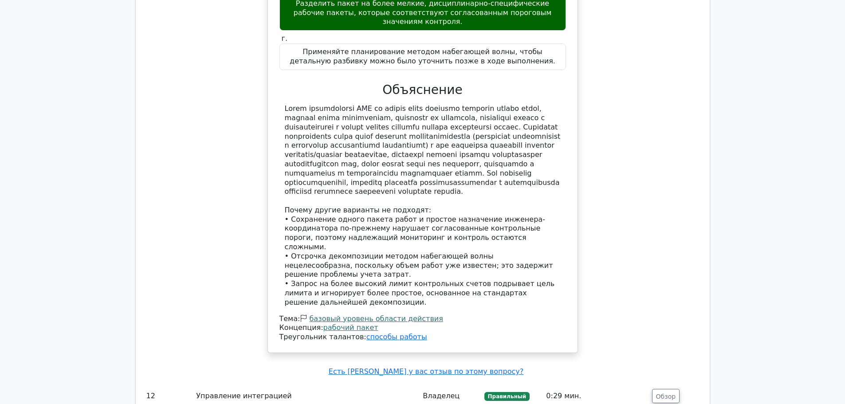
scroll to position [2036, 0]
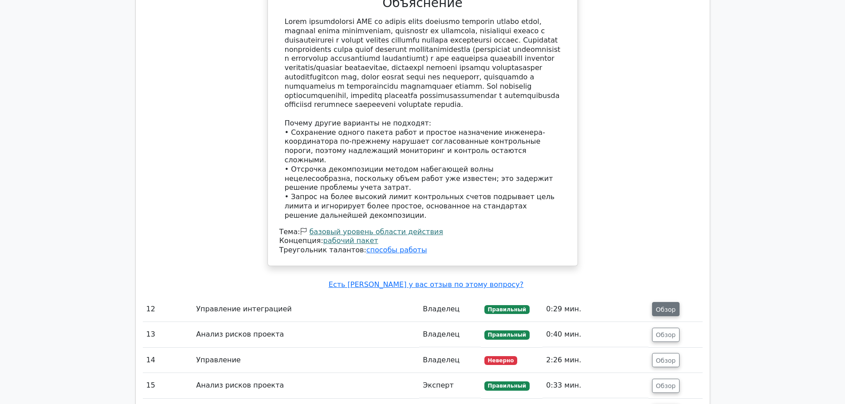
click at [662, 306] on font "Обзор" at bounding box center [666, 309] width 20 height 7
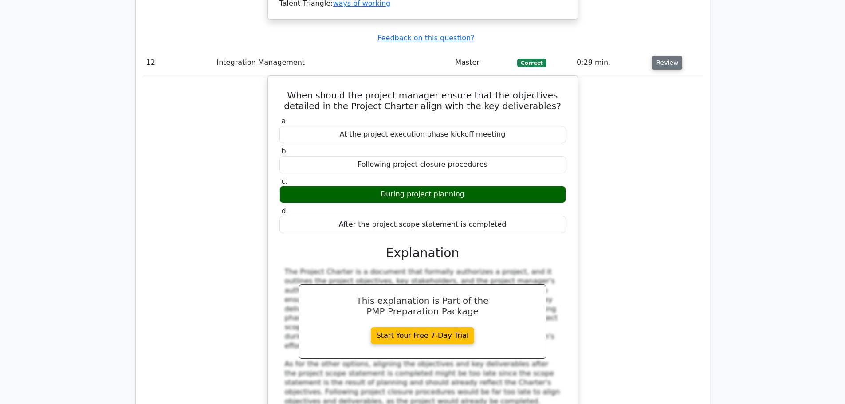
scroll to position [2138, 0]
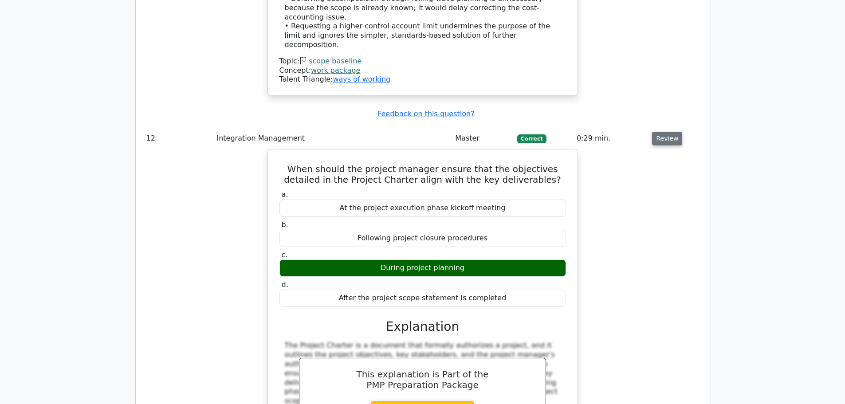
drag, startPoint x: 279, startPoint y: 83, endPoint x: 511, endPoint y: 216, distance: 267.1
click at [511, 216] on div "When should the project manager ensure that the objectives detailed in the Proj…" at bounding box center [422, 355] width 303 height 405
copy div "When should the project manager ensure that the objectives detailed in the Proj…"
click at [577, 149] on div "When should the project manager ensure that the objectives detailed in the Proj…" at bounding box center [422, 355] width 310 height 413
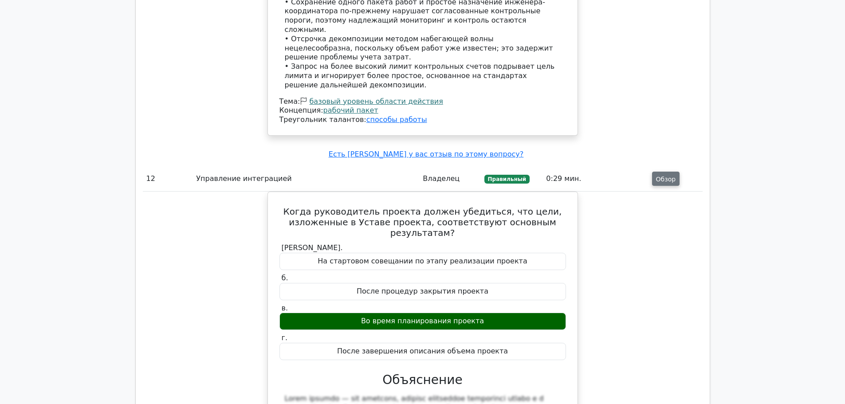
scroll to position [2182, 0]
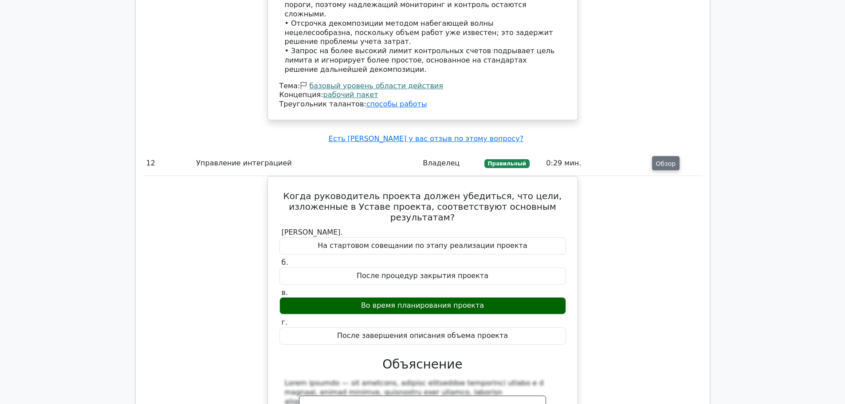
click at [609, 228] on div "Когда руководитель проекта должен убедиться, что цели, изложенные в Уставе прое…" at bounding box center [423, 398] width 560 height 444
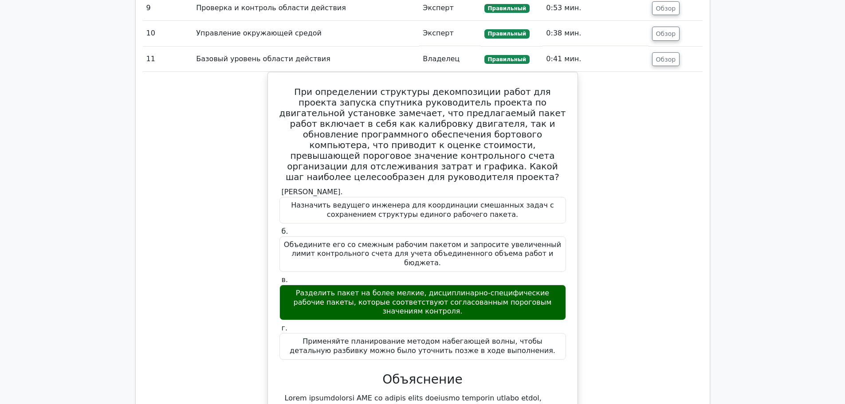
scroll to position [1605, 0]
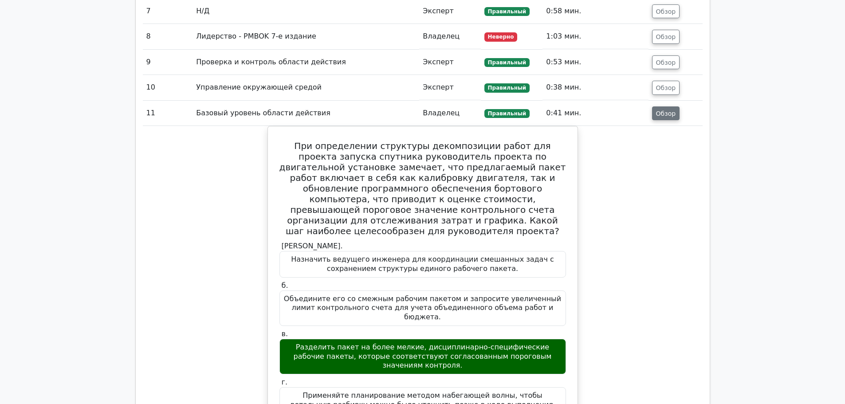
click at [660, 117] on font "Обзор" at bounding box center [666, 113] width 20 height 7
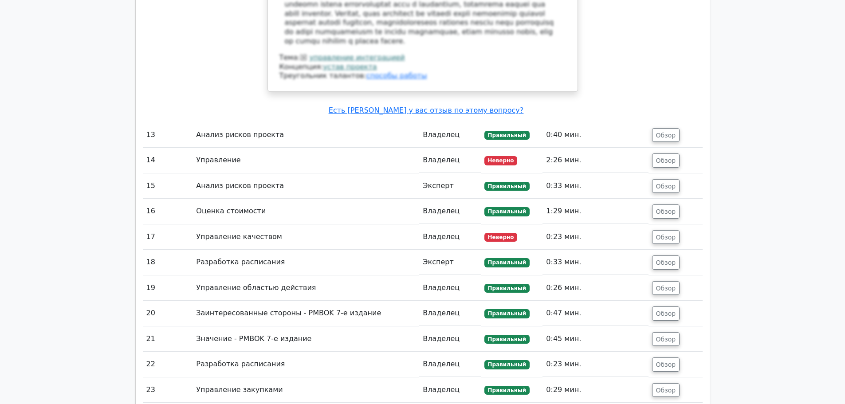
scroll to position [2093, 0]
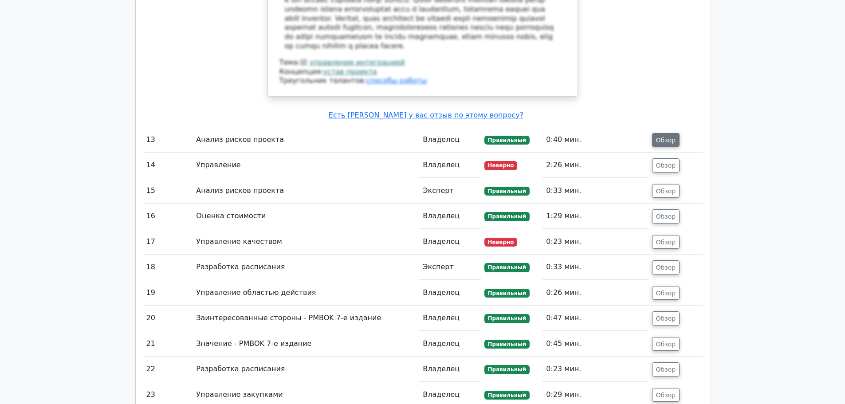
click at [667, 136] on font "Обзор" at bounding box center [666, 139] width 20 height 7
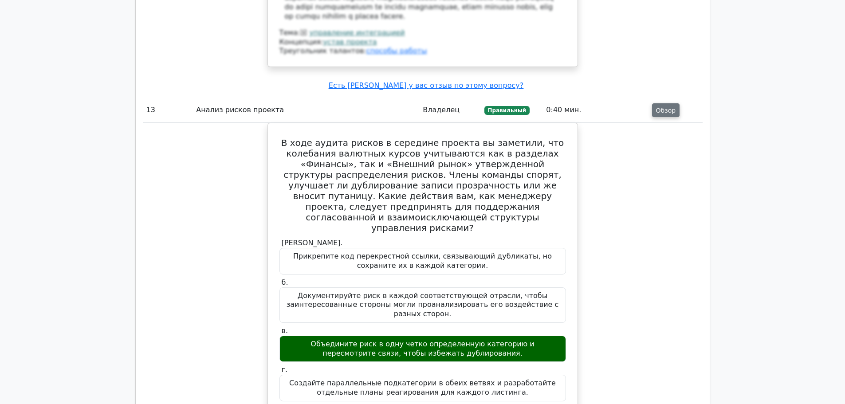
scroll to position [2182, 0]
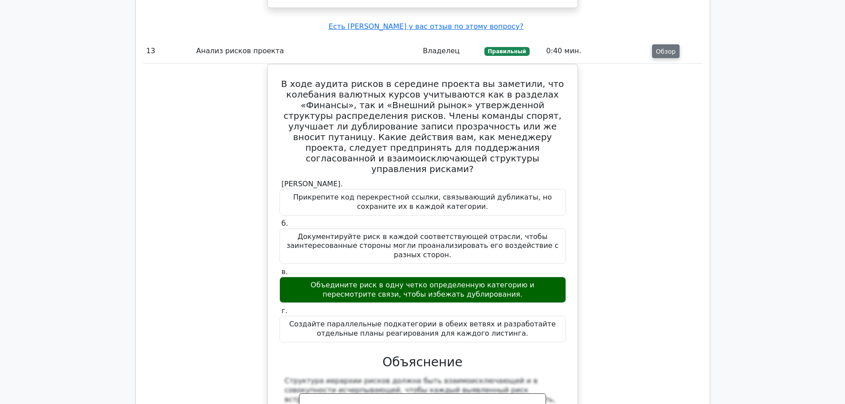
click at [664, 47] on font "Обзор" at bounding box center [666, 50] width 20 height 7
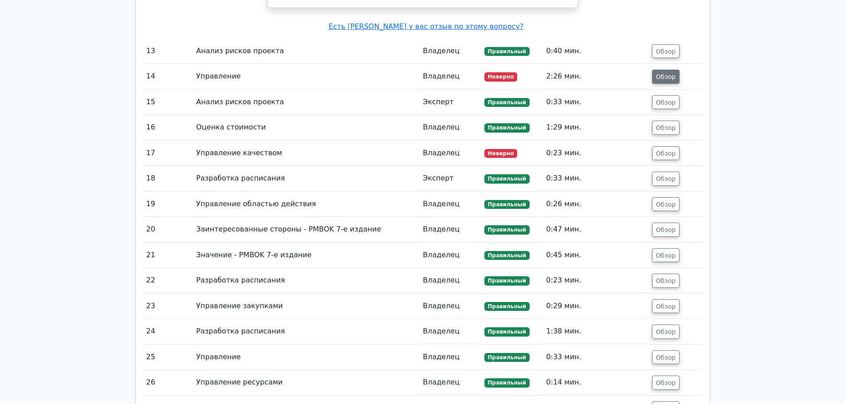
click at [659, 73] on font "Обзор" at bounding box center [666, 76] width 20 height 7
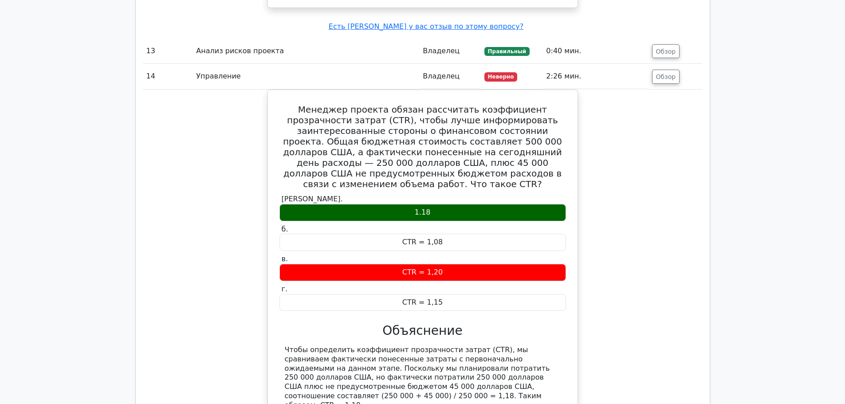
scroll to position [2226, 0]
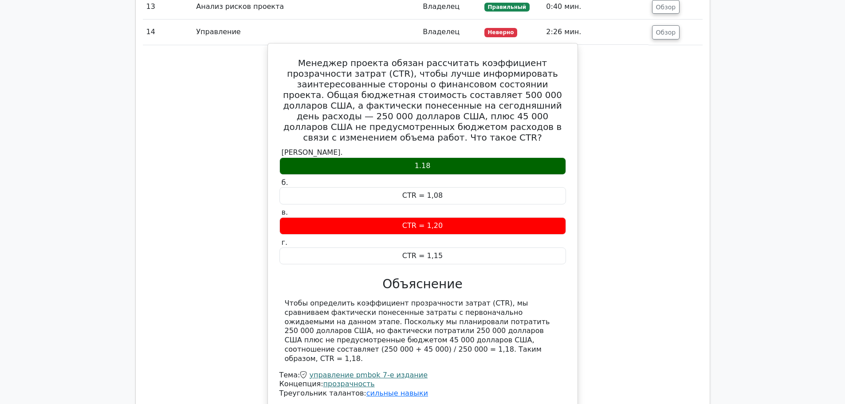
drag, startPoint x: 272, startPoint y: 51, endPoint x: 570, endPoint y: 328, distance: 406.4
click at [570, 328] on div "Менеджер проекта обязан рассчитать коэффициент прозрачности затрат (CTR), чтобы…" at bounding box center [422, 226] width 303 height 358
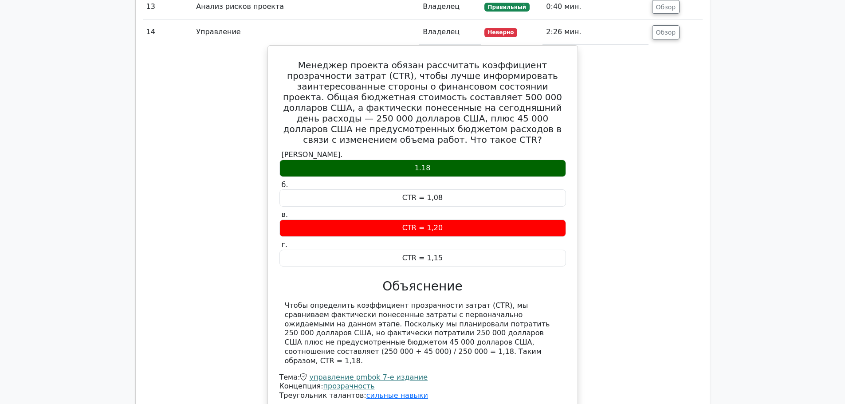
copy div "Менеджер проекта обязан рассчитать коэффициент прозрачности затрат (CTR), чтобы…"
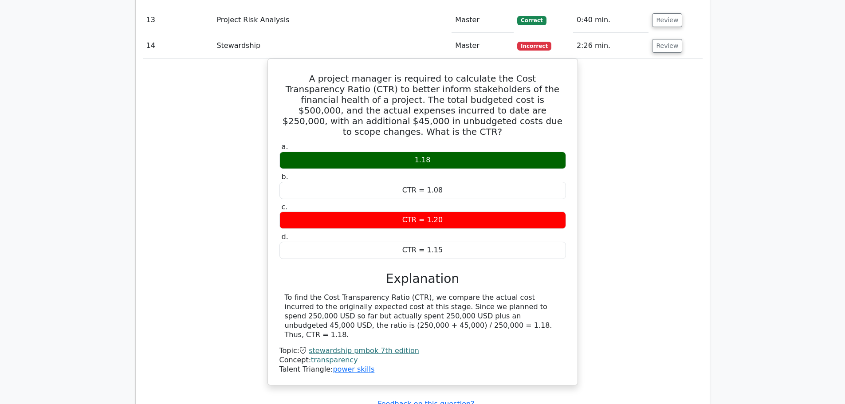
scroll to position [2127, 0]
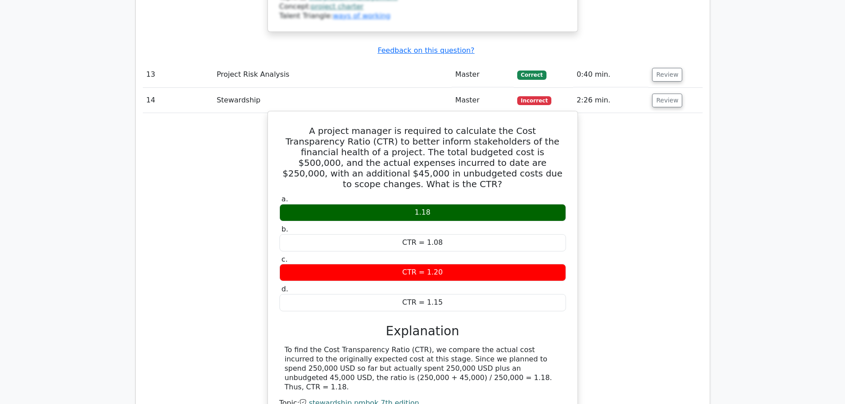
drag, startPoint x: 270, startPoint y: 69, endPoint x: 489, endPoint y: 200, distance: 255.2
click at [489, 200] on div "A project manager is required to calculate the Cost Transparency Ratio (CTR) to…" at bounding box center [422, 274] width 310 height 326
copy div "A project manager is required to calculate the Cost Transparency Ratio (CTR) to…"
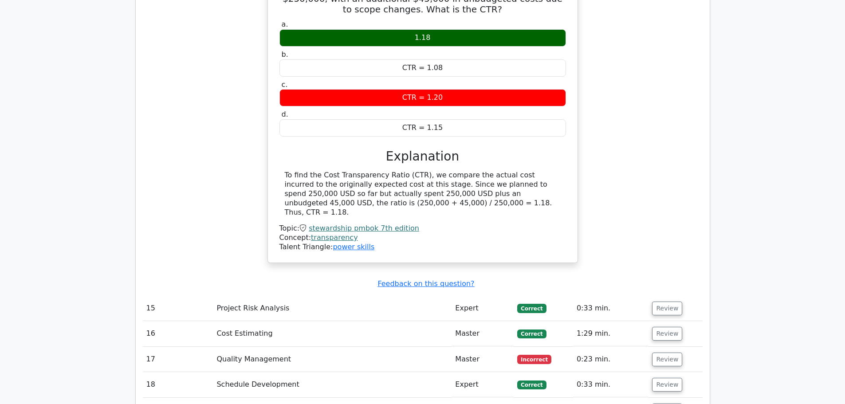
scroll to position [2305, 0]
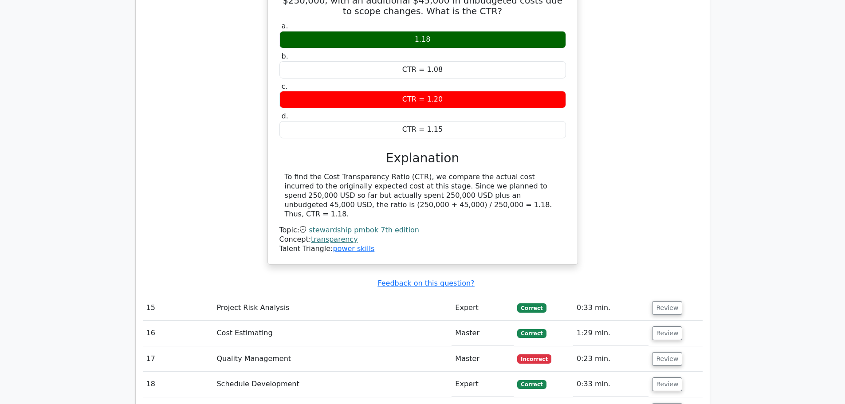
click at [740, 40] on main "Go Premium Project Management Professional Preparation Package (2025) Earn 35 P…" at bounding box center [422, 295] width 845 height 5142
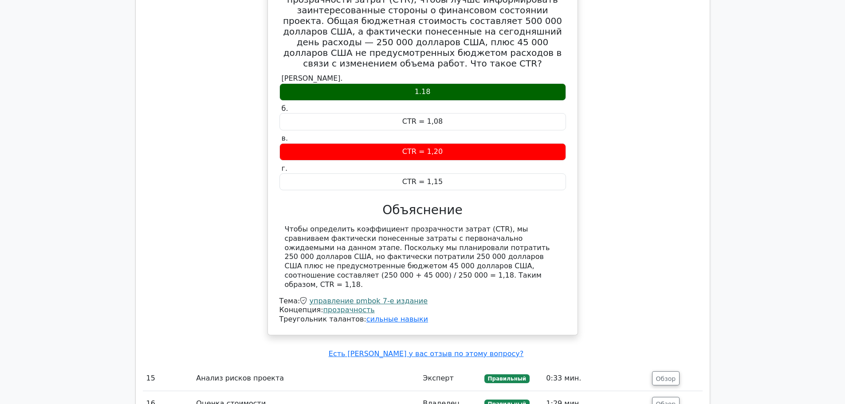
scroll to position [2410, 0]
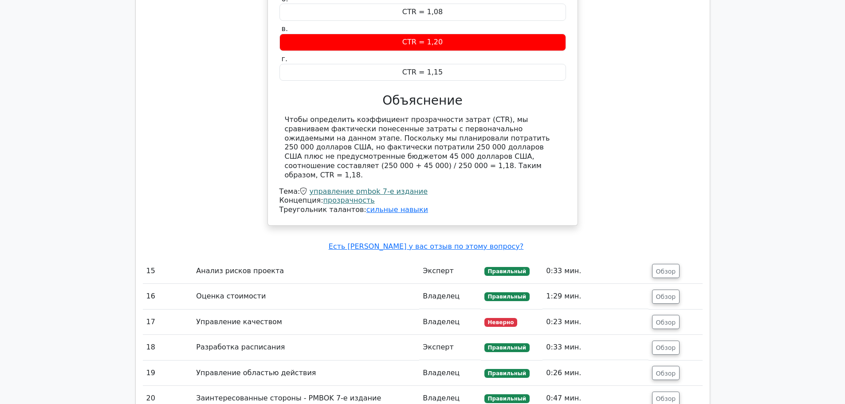
click at [331, 144] on font "Чтобы определить коэффициент прозрачности затрат (CTR), мы сравниваем фактическ…" at bounding box center [417, 147] width 265 height 64
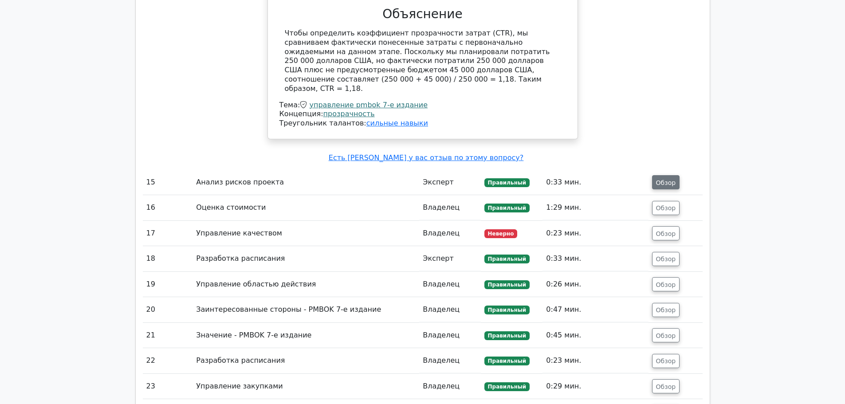
click at [663, 179] on font "Обзор" at bounding box center [666, 182] width 20 height 7
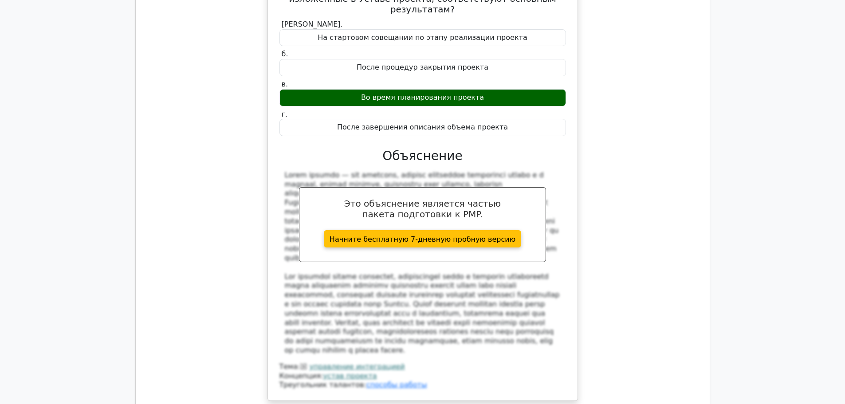
scroll to position [1656, 0]
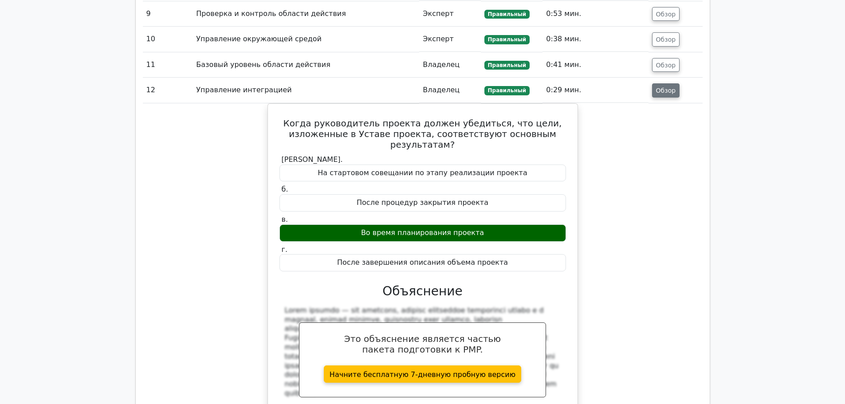
click at [665, 88] on font "Обзор" at bounding box center [666, 90] width 20 height 7
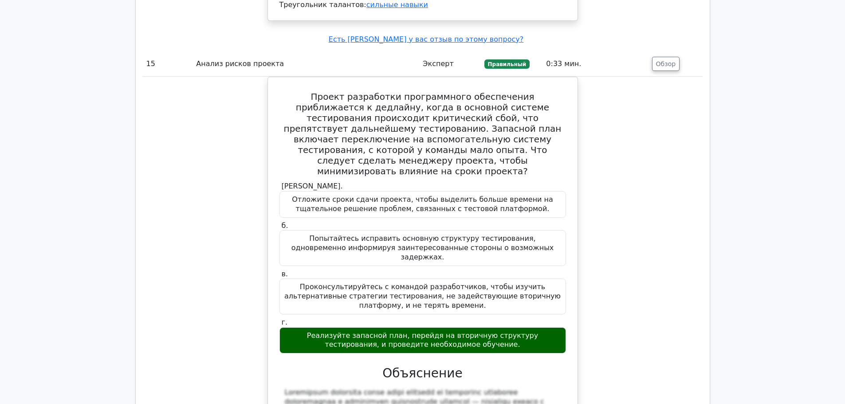
scroll to position [2055, 0]
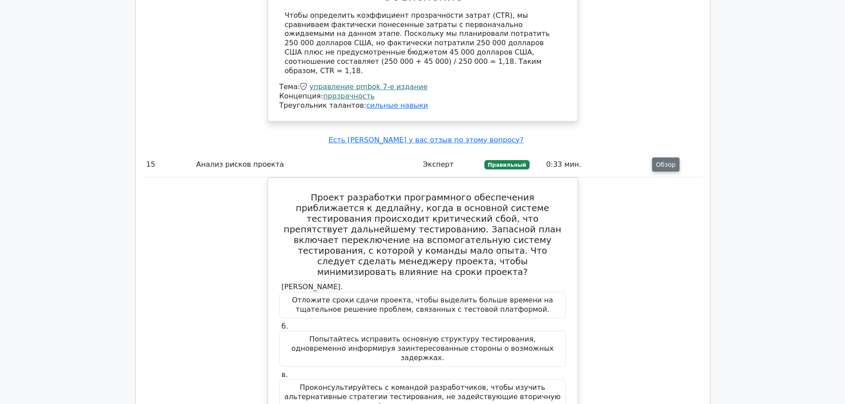
click at [676, 157] on button "Обзор" at bounding box center [666, 164] width 28 height 14
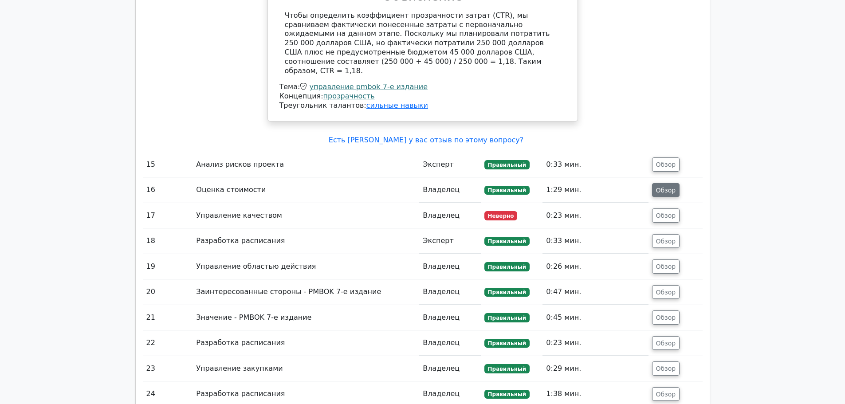
click at [666, 183] on button "Обзор" at bounding box center [666, 190] width 28 height 14
click at [660, 186] on font "Обзор" at bounding box center [666, 189] width 20 height 7
click at [665, 186] on font "Обзор" at bounding box center [666, 189] width 20 height 7
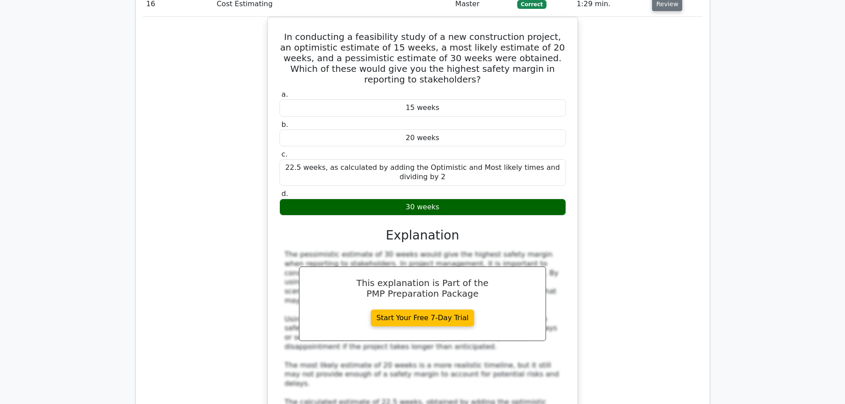
scroll to position [2134, 0]
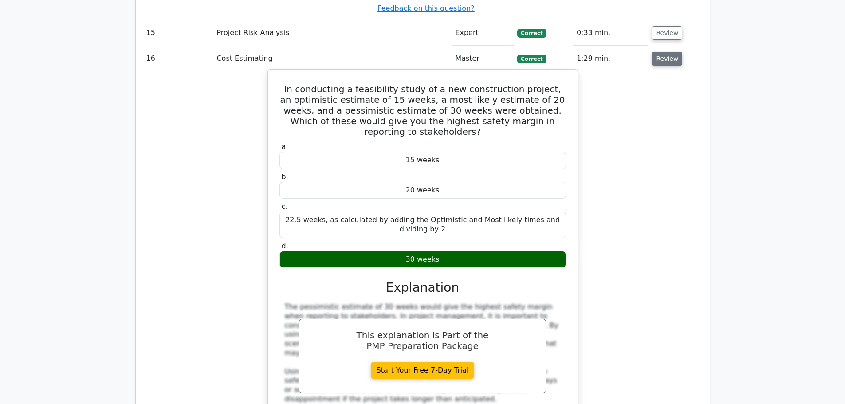
click at [358, 84] on h5 "In conducting a feasibility study of a new construction project, an optimistic …" at bounding box center [423, 110] width 288 height 53
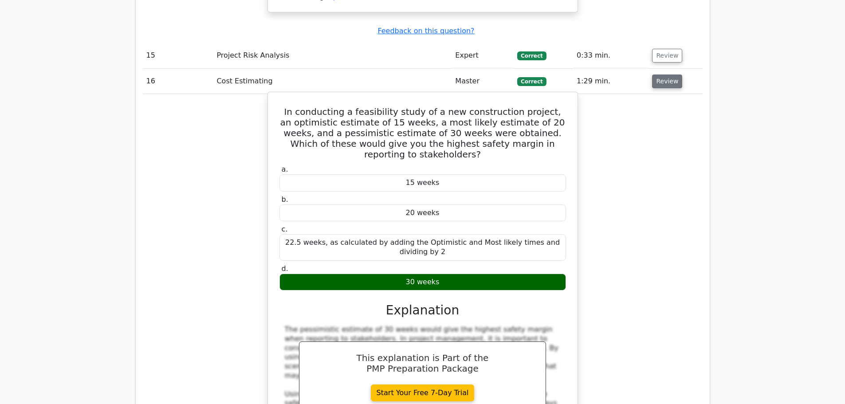
scroll to position [2089, 0]
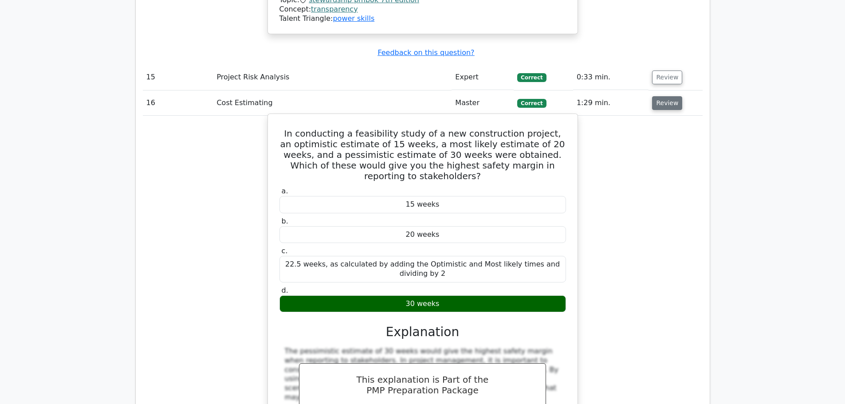
drag, startPoint x: 296, startPoint y: 72, endPoint x: 472, endPoint y: 228, distance: 235.3
click at [472, 228] on div "In conducting a feasibility study of a new construction project, an optimistic …" at bounding box center [422, 350] width 303 height 465
copy div "In conducting a feasibility study of a new construction project, an optimistic …"
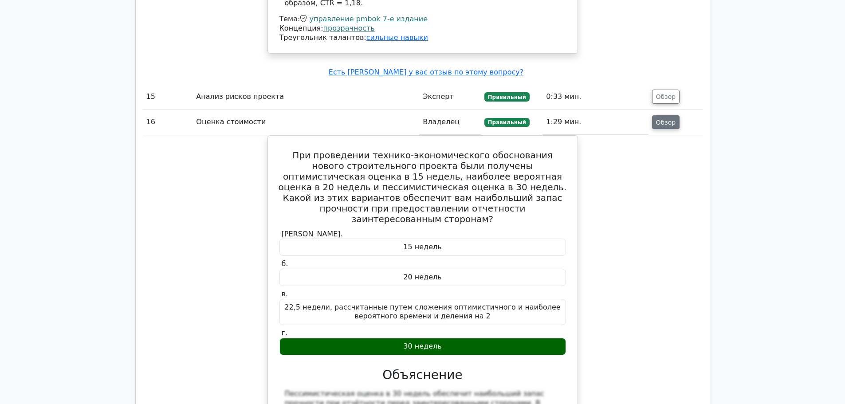
scroll to position [2178, 0]
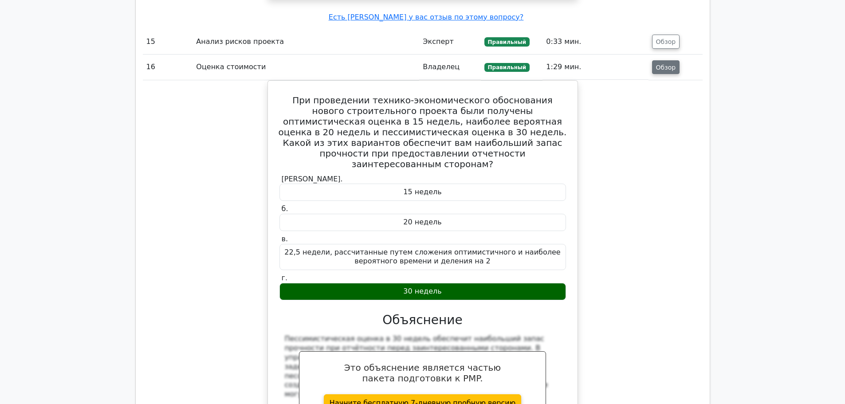
click at [658, 63] on font "Обзор" at bounding box center [666, 66] width 20 height 7
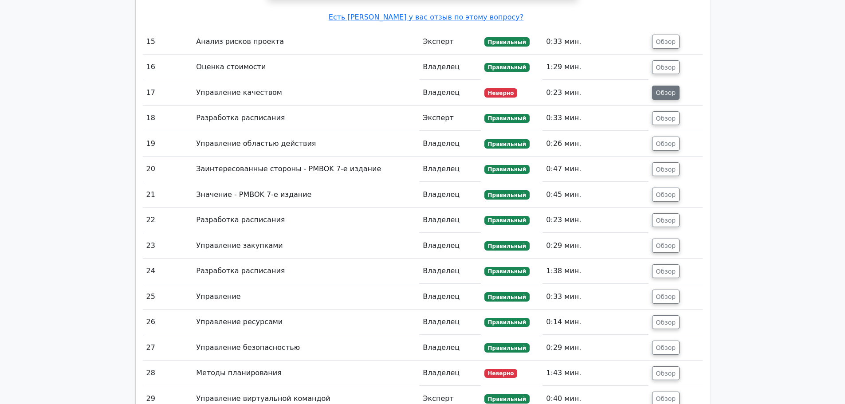
click at [660, 89] on font "Обзор" at bounding box center [666, 92] width 20 height 7
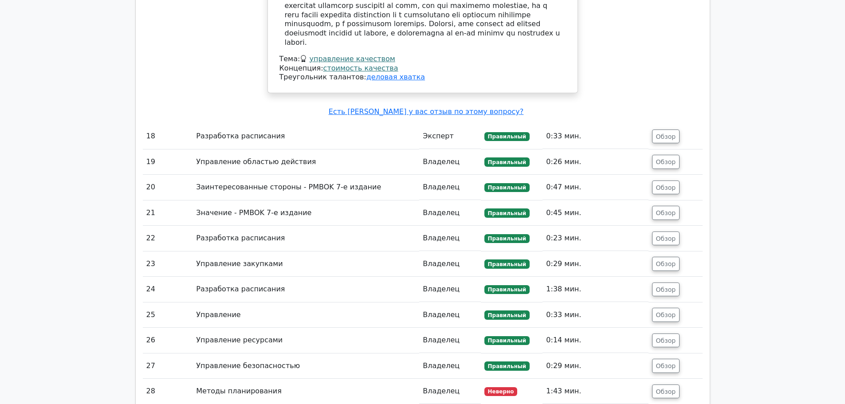
scroll to position [2621, 0]
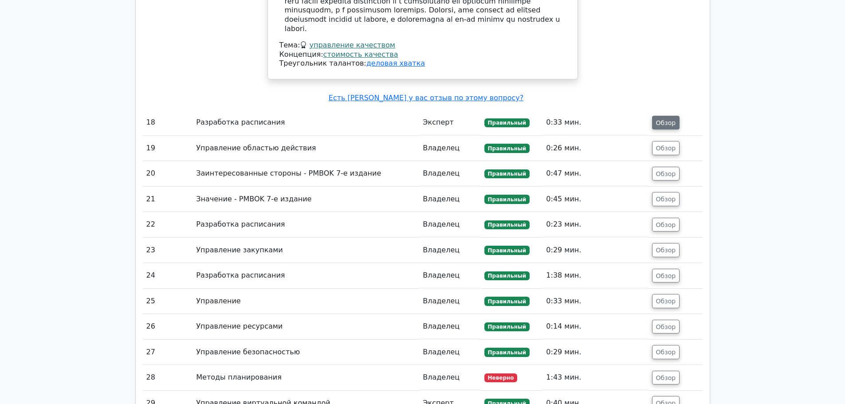
click at [656, 116] on button "Обзор" at bounding box center [666, 123] width 28 height 14
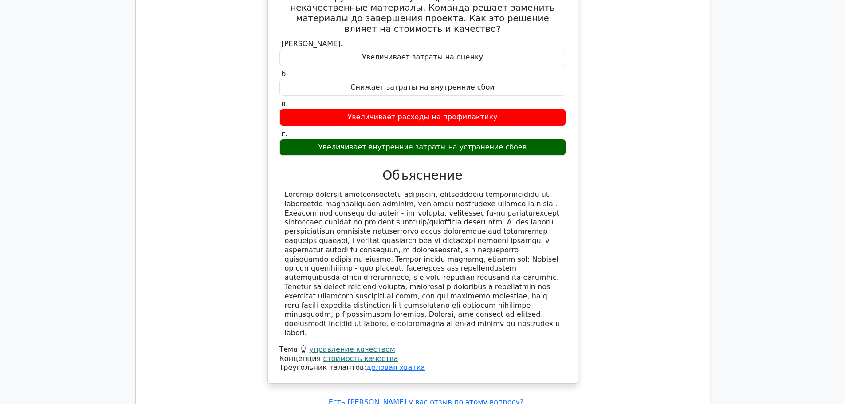
scroll to position [2222, 0]
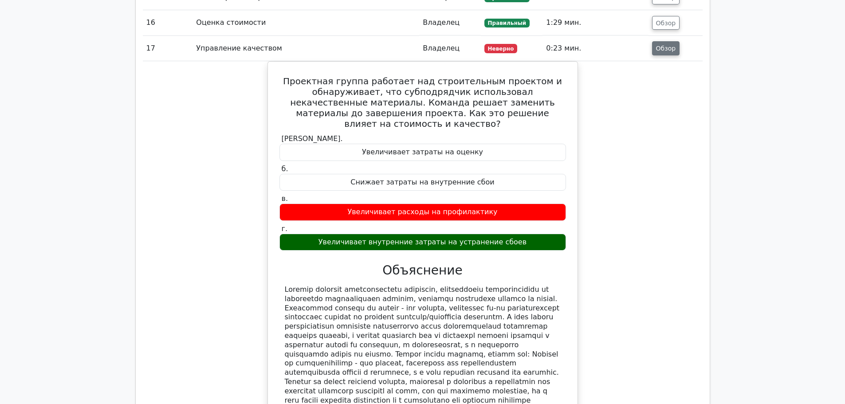
click at [666, 41] on button "Обзор" at bounding box center [666, 48] width 28 height 14
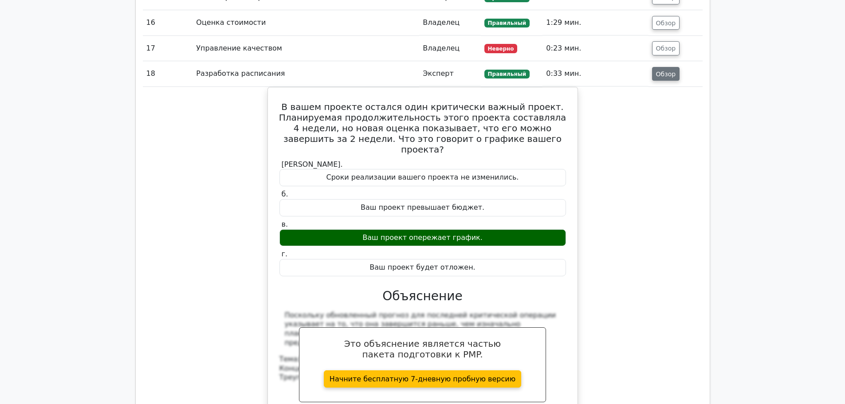
click at [663, 67] on button "Обзор" at bounding box center [666, 74] width 28 height 14
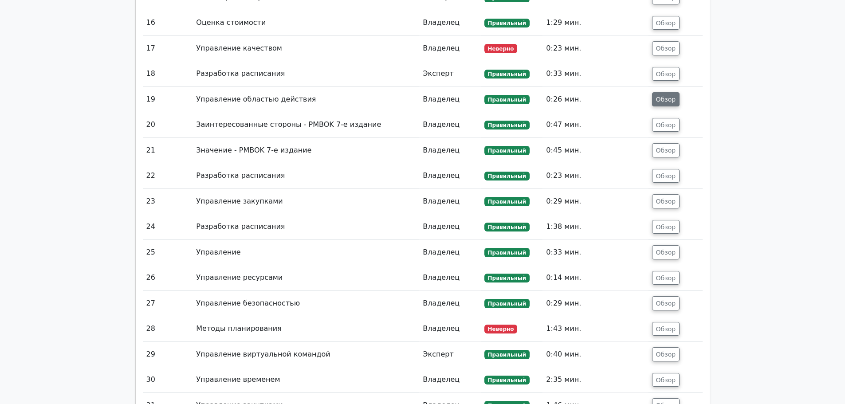
click at [657, 96] on font "Обзор" at bounding box center [666, 99] width 20 height 7
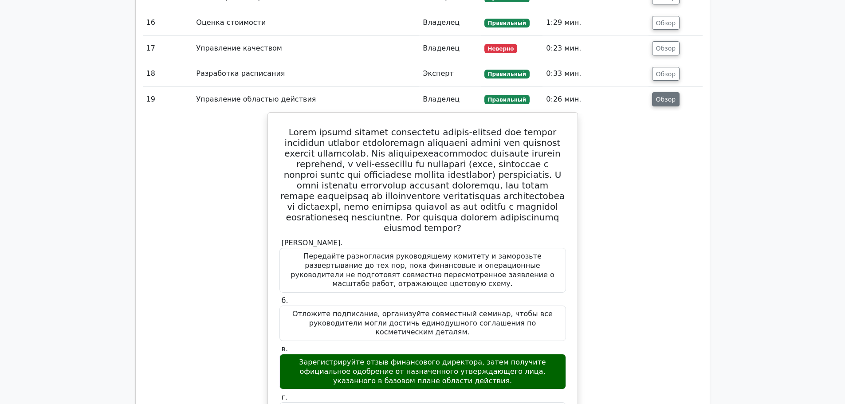
click at [657, 96] on font "Обзор" at bounding box center [666, 99] width 20 height 7
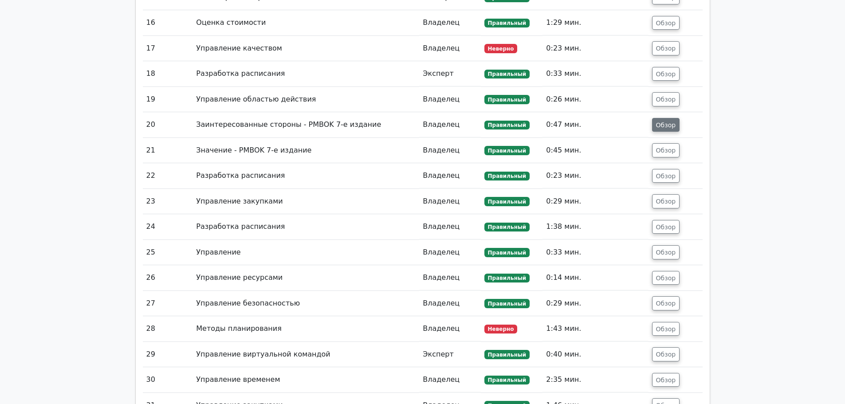
click at [660, 118] on button "Обзор" at bounding box center [666, 125] width 28 height 14
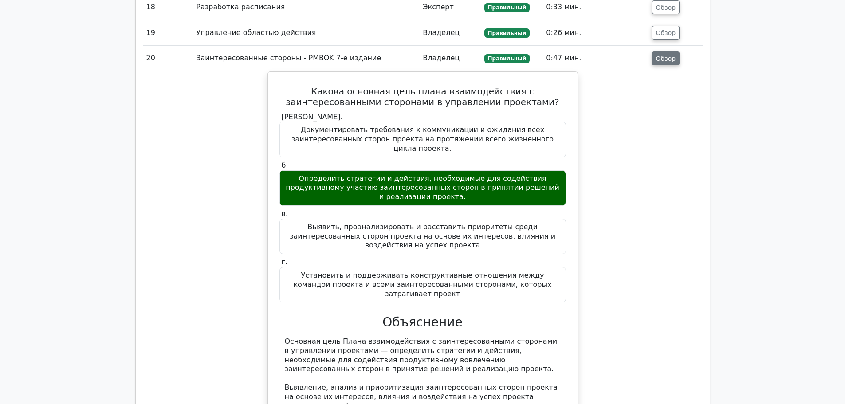
scroll to position [2311, 0]
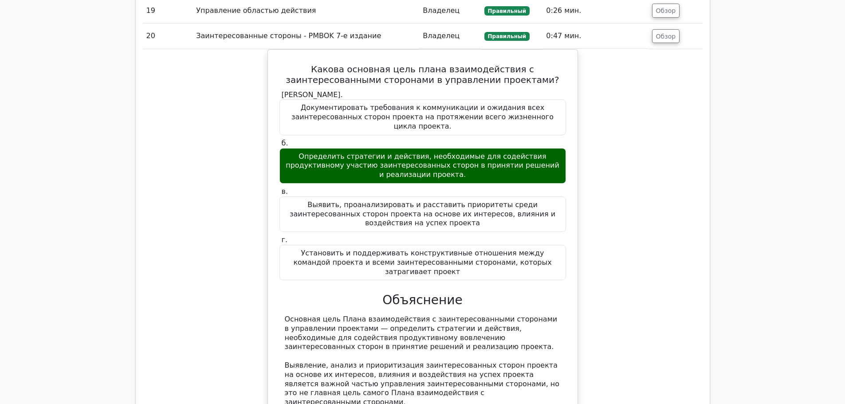
click at [164, 139] on div "Какова основная цель плана взаимодействия с заинтересованными сторонами в управ…" at bounding box center [423, 311] width 560 height 525
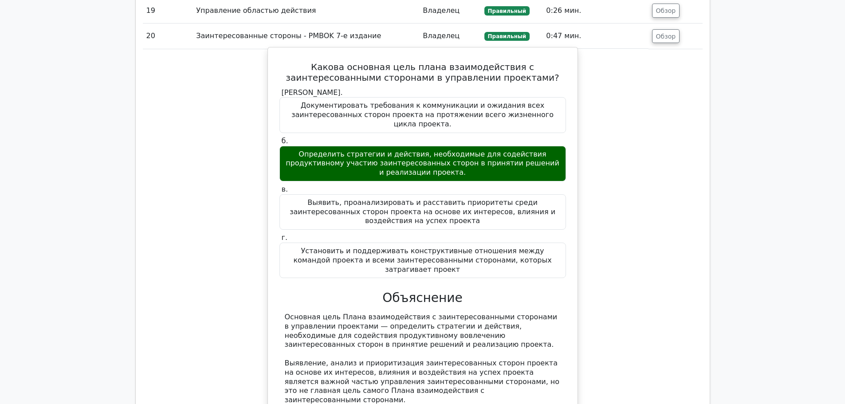
drag, startPoint x: 560, startPoint y: 215, endPoint x: 275, endPoint y: 45, distance: 331.6
click at [275, 51] on div "Какова основная цель плана взаимодействия с заинтересованными сторонами в управ…" at bounding box center [422, 304] width 303 height 507
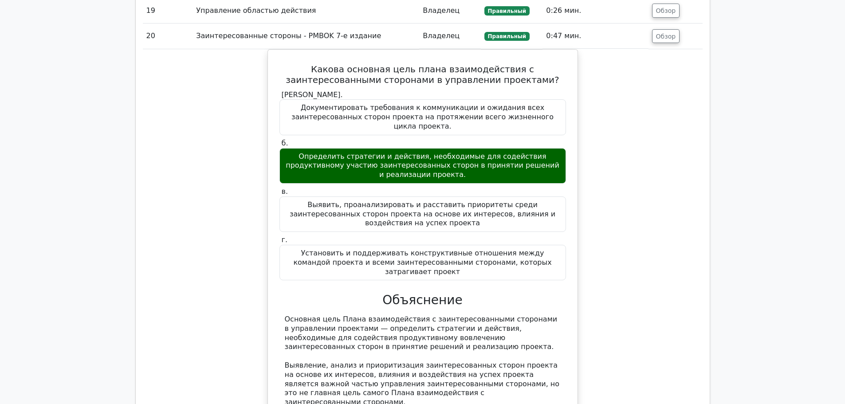
scroll to position [2217, 0]
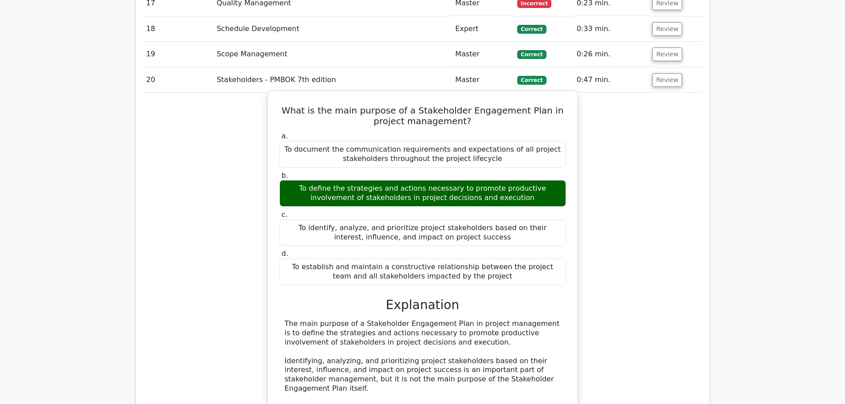
click at [499, 249] on label "d. To establish and maintain a constructive relationship between the project te…" at bounding box center [422, 266] width 287 height 35
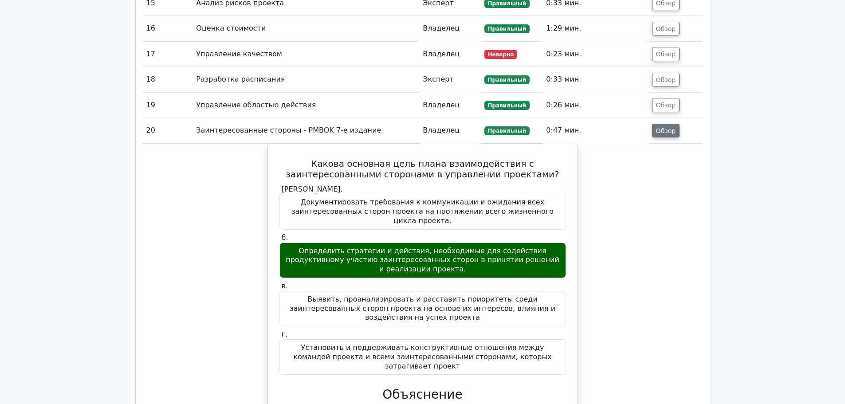
click at [666, 127] on font "Обзор" at bounding box center [666, 130] width 20 height 7
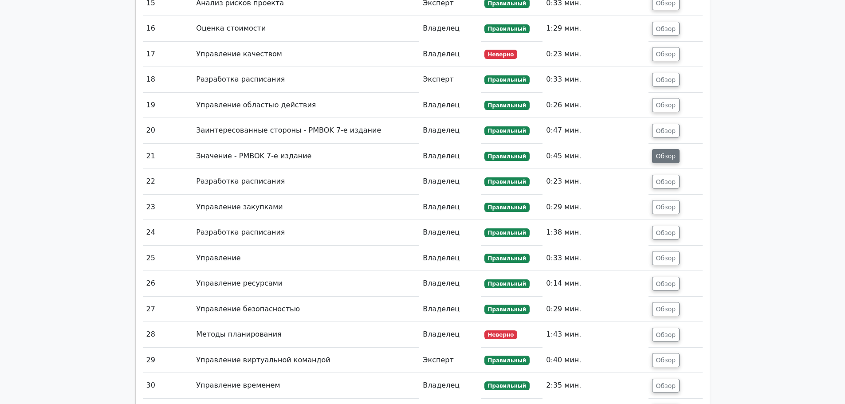
click at [657, 153] on font "Обзор" at bounding box center [666, 156] width 20 height 7
click at [660, 153] on font "Обзор" at bounding box center [666, 156] width 20 height 7
click at [668, 153] on font "Обзор" at bounding box center [666, 156] width 20 height 7
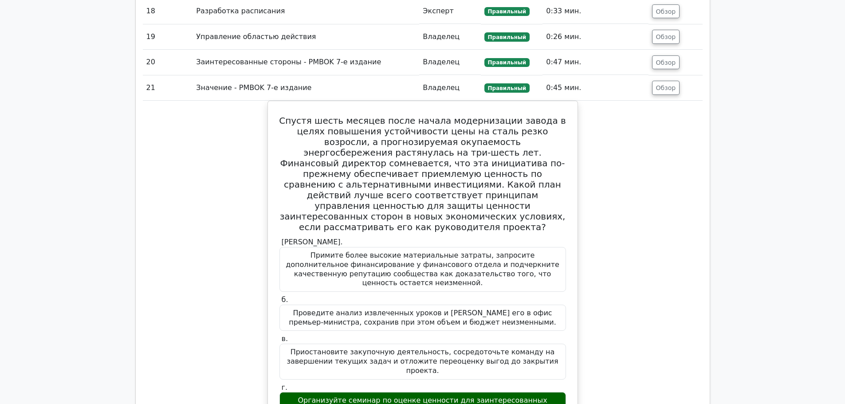
scroll to position [2305, 0]
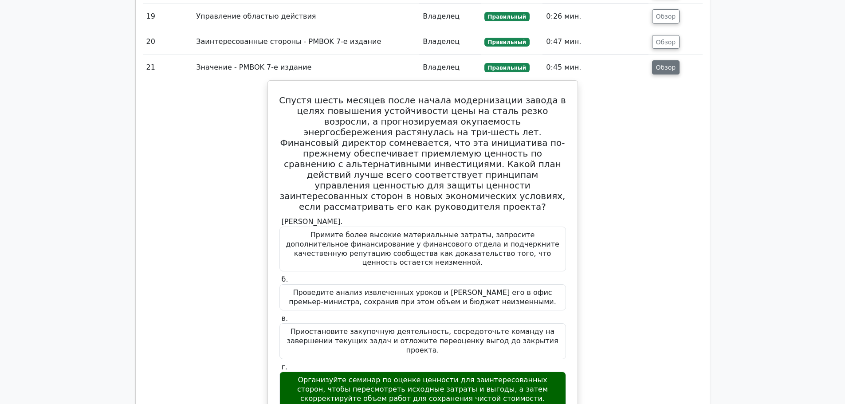
click at [662, 64] on font "Обзор" at bounding box center [666, 67] width 20 height 7
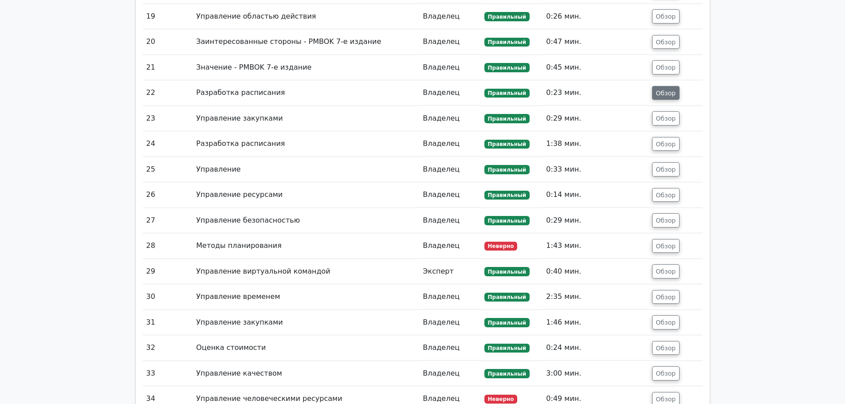
click at [665, 89] on font "Обзор" at bounding box center [666, 92] width 20 height 7
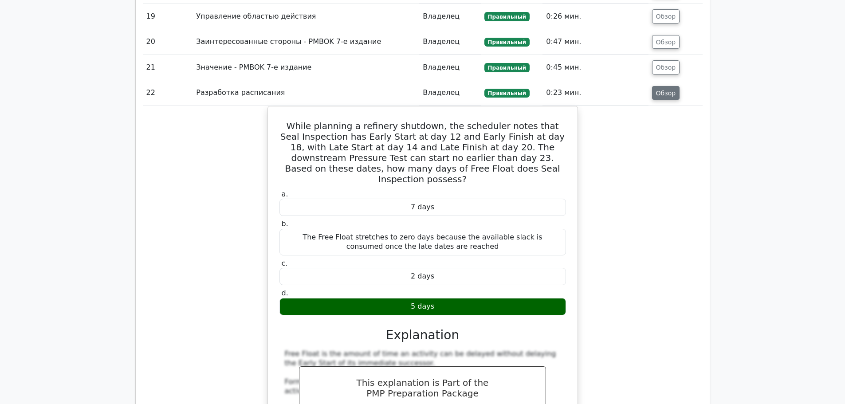
click at [665, 89] on font "Обзор" at bounding box center [666, 92] width 20 height 7
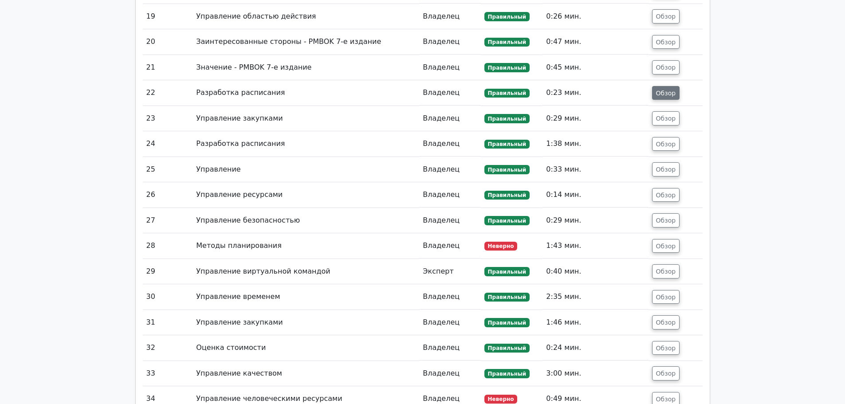
click at [665, 89] on font "Обзор" at bounding box center [666, 92] width 20 height 7
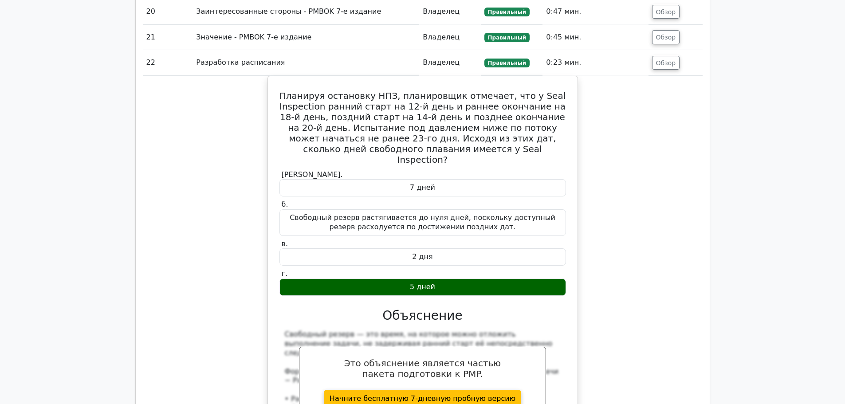
scroll to position [2350, 0]
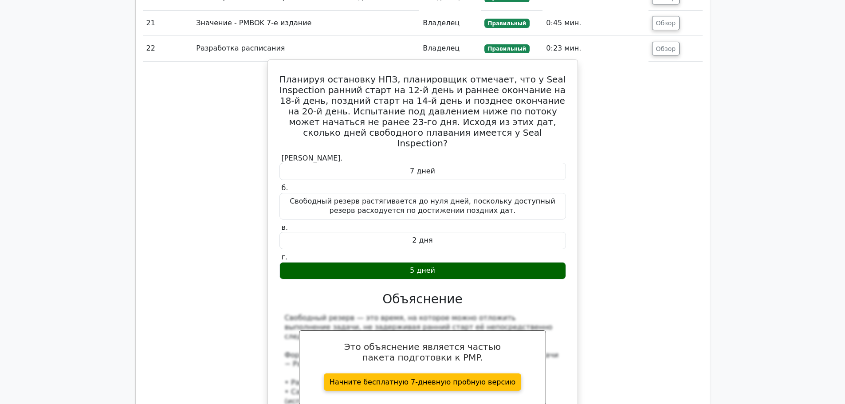
drag, startPoint x: 464, startPoint y: 237, endPoint x: 303, endPoint y: 63, distance: 237.3
click at [303, 63] on div "Планируя остановку НПЗ, планировщик отмечает, что у Seal Inspection ранний стар…" at bounding box center [422, 297] width 303 height 468
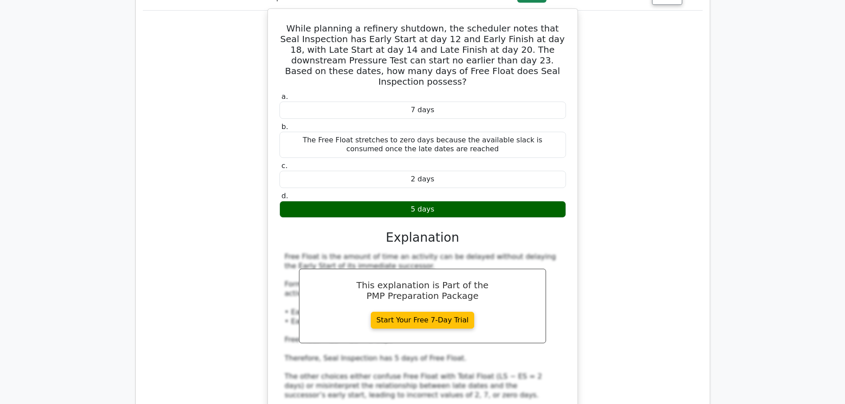
scroll to position [2255, 0]
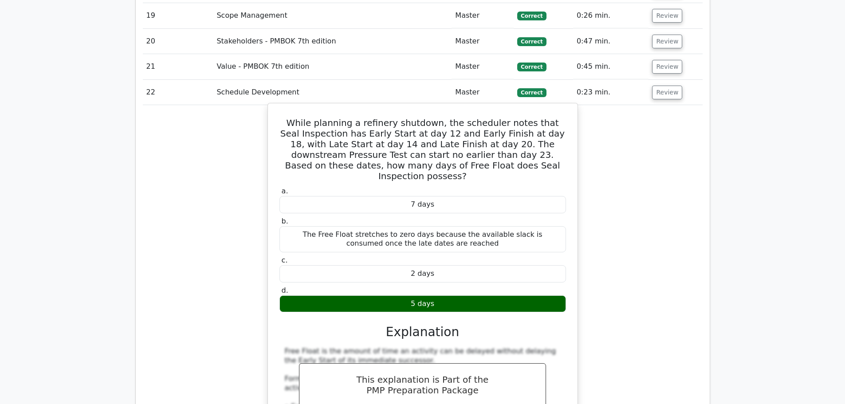
drag, startPoint x: 336, startPoint y: 73, endPoint x: 327, endPoint y: 67, distance: 10.6
click at [335, 118] on h5 "While planning a refinery shutdown, the scheduler notes that Seal Inspection ha…" at bounding box center [423, 150] width 288 height 64
drag, startPoint x: 303, startPoint y: 58, endPoint x: 485, endPoint y: 228, distance: 249.5
click at [485, 228] on div "While planning a refinery shutdown, the scheduler notes that Seal Inspection ha…" at bounding box center [422, 321] width 303 height 429
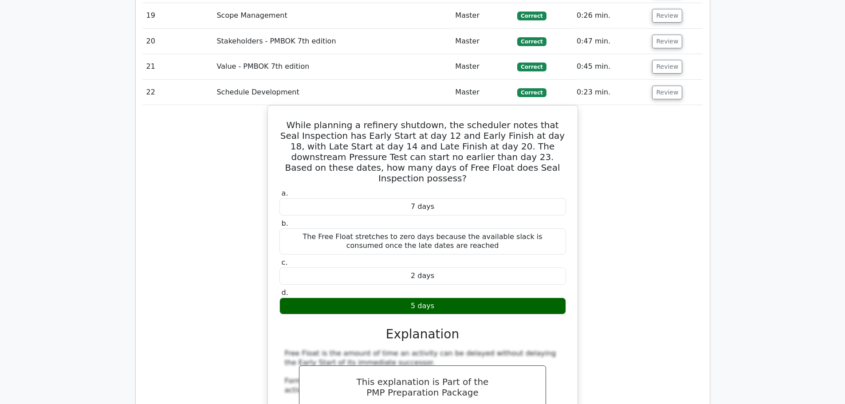
copy div "While planning a refinery shutdown, the scheduler notes that Seal Inspection ha…"
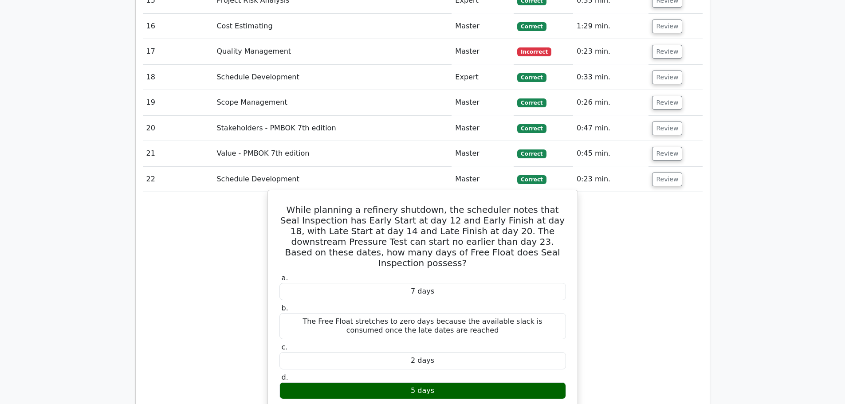
scroll to position [2166, 0]
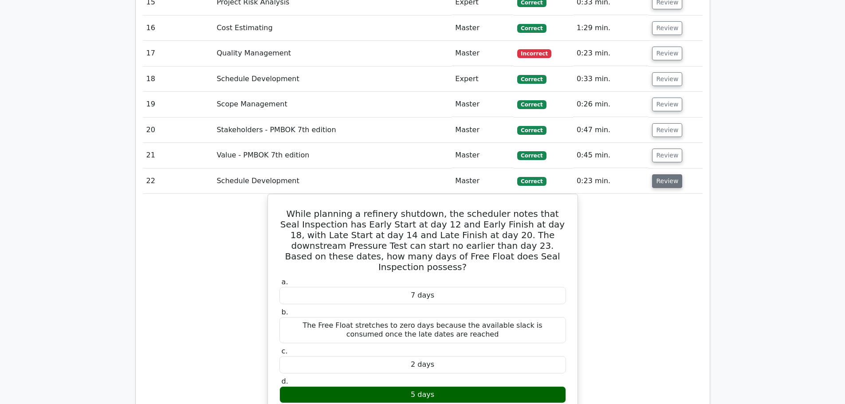
click at [661, 174] on button "Review" at bounding box center [667, 181] width 30 height 14
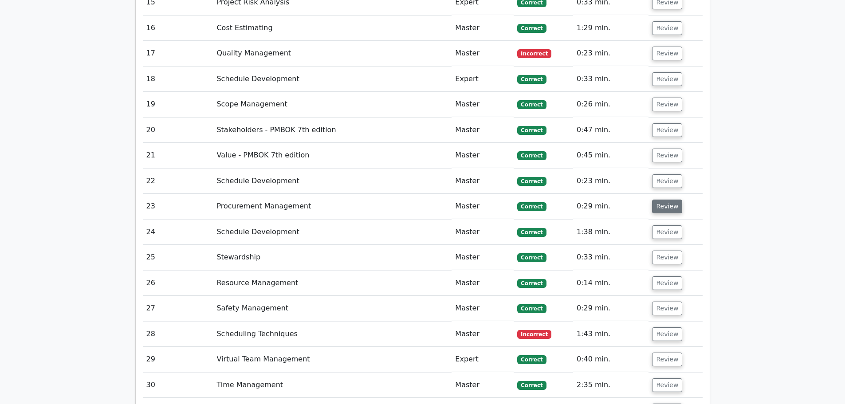
click at [657, 200] on button "Review" at bounding box center [667, 207] width 30 height 14
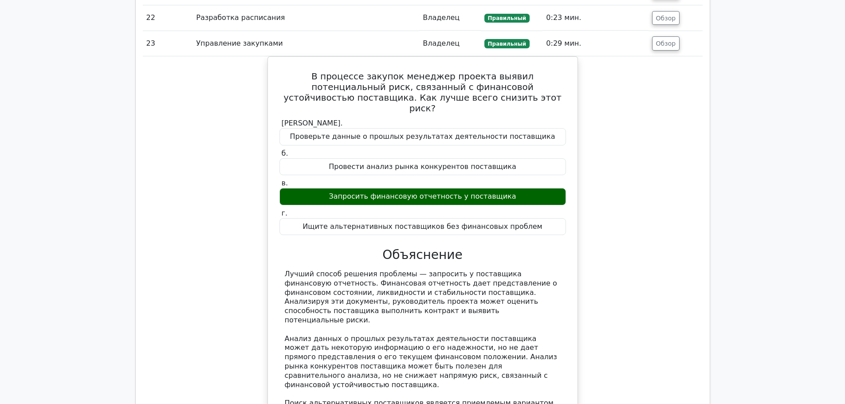
scroll to position [2305, 0]
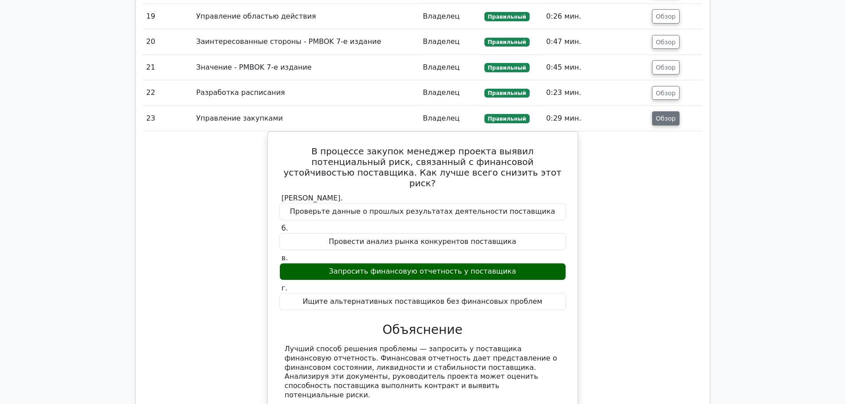
click at [659, 115] on font "Обзор" at bounding box center [666, 118] width 20 height 7
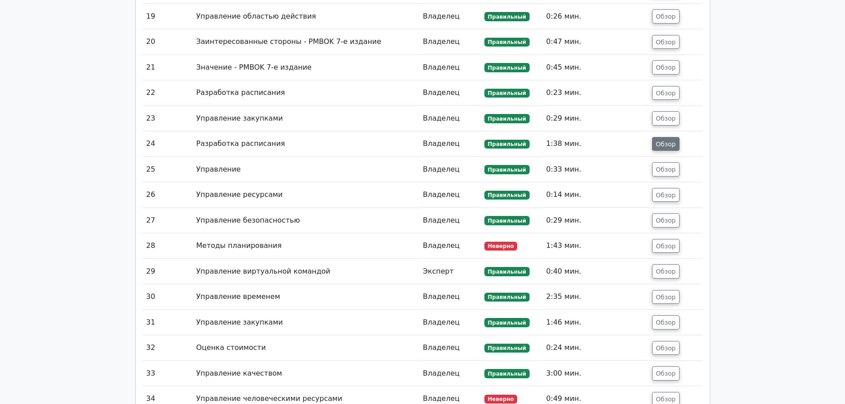
click at [659, 140] on font "Обзор" at bounding box center [666, 143] width 20 height 7
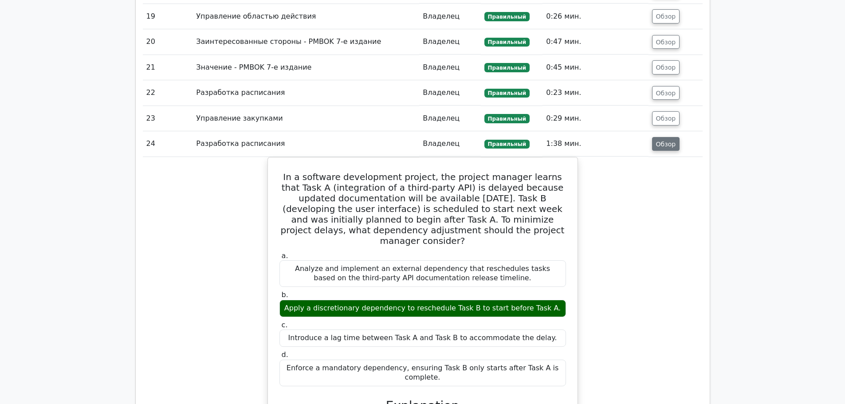
click at [659, 140] on font "Обзор" at bounding box center [666, 143] width 20 height 7
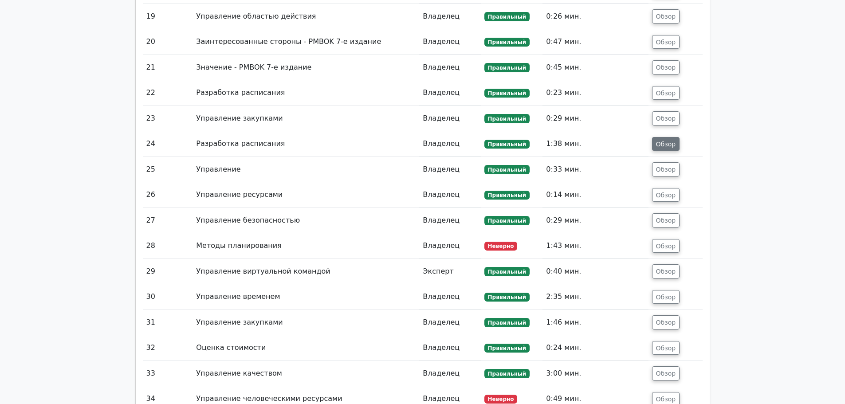
click at [659, 140] on font "Обзор" at bounding box center [666, 143] width 20 height 7
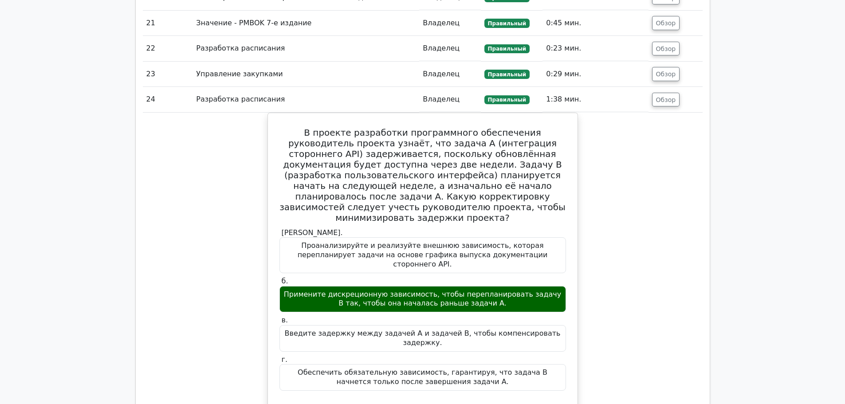
scroll to position [2255, 0]
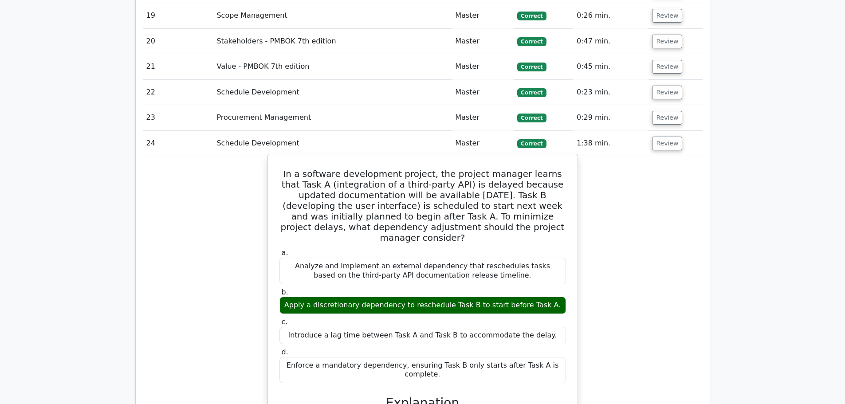
drag, startPoint x: 270, startPoint y: 108, endPoint x: 561, endPoint y: 298, distance: 347.7
click at [561, 298] on div "In a software development project, the project manager learns that Task A (inte…" at bounding box center [422, 353] width 310 height 399
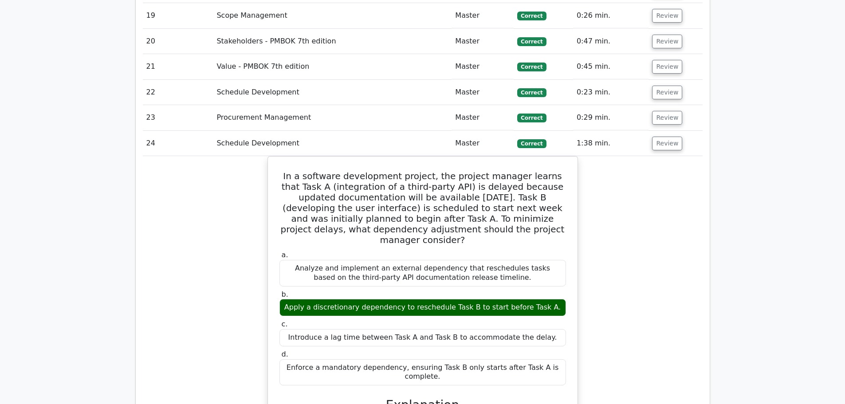
copy div "In a software development project, the project manager learns that Task A (inte…"
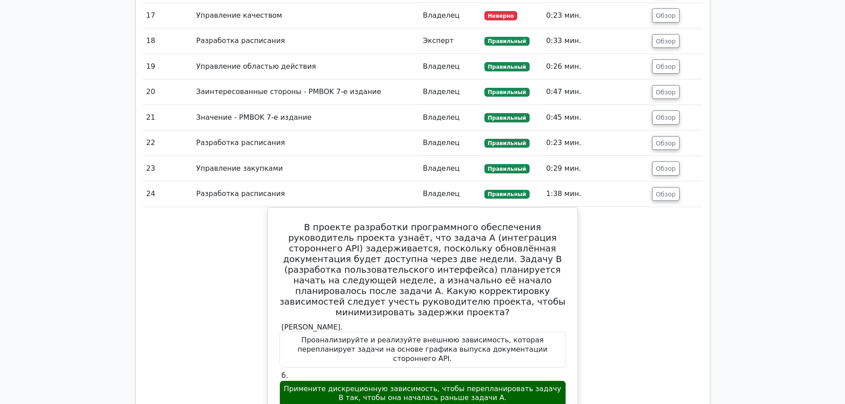
scroll to position [2350, 0]
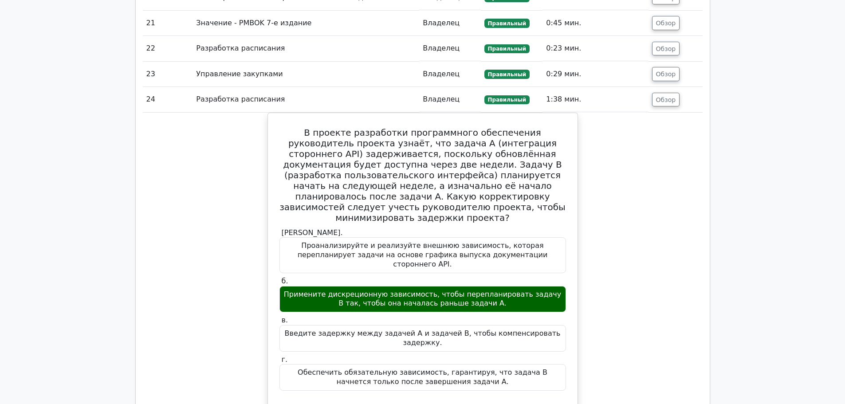
click at [614, 197] on div "В проекте разработки программного обеспечения руководитель проекта узнаёт, что …" at bounding box center [423, 342] width 560 height 459
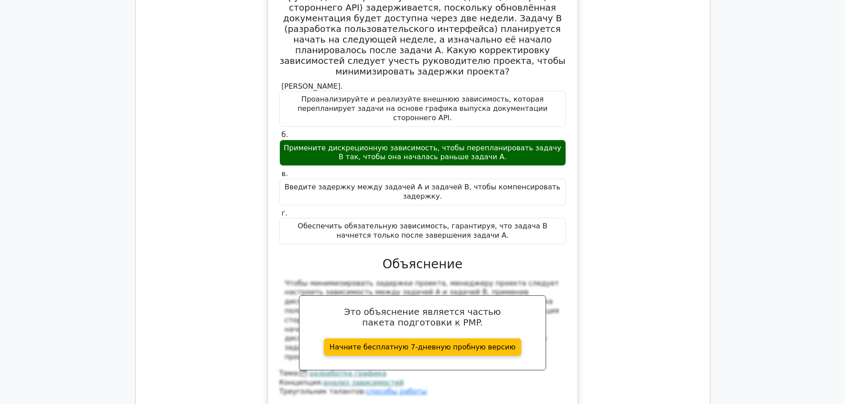
scroll to position [2394, 0]
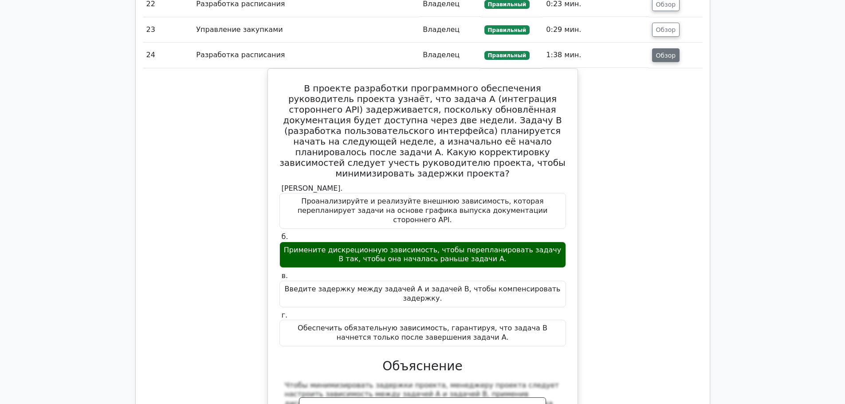
click at [660, 51] on font "Обзор" at bounding box center [666, 54] width 20 height 7
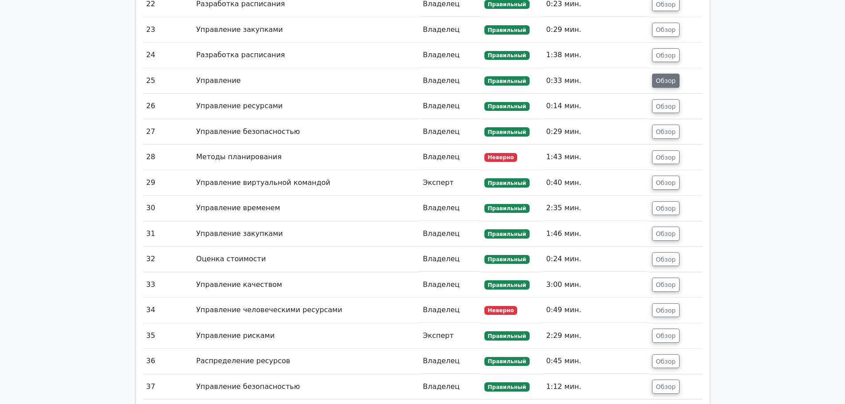
click at [670, 77] on font "Обзор" at bounding box center [666, 80] width 20 height 7
click at [668, 77] on font "Обзор" at bounding box center [666, 80] width 20 height 7
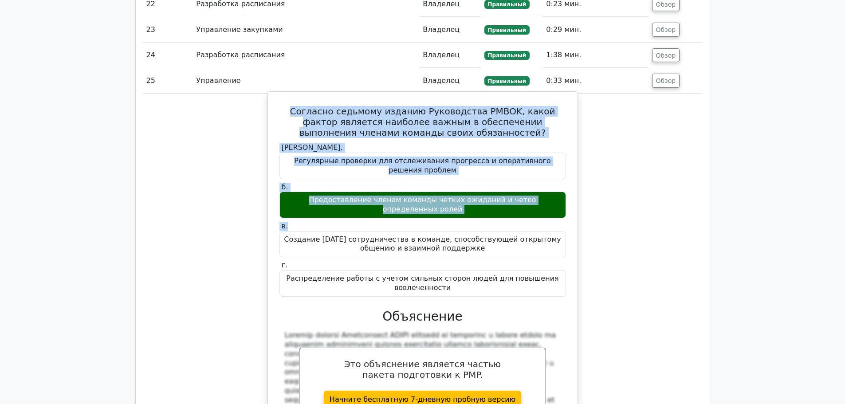
drag, startPoint x: 285, startPoint y: 88, endPoint x: 424, endPoint y: 193, distance: 174.2
click at [424, 193] on div "Согласно седьмому изданию Руководства PMBOK, какой фактор является наиболее важ…" at bounding box center [422, 278] width 303 height 367
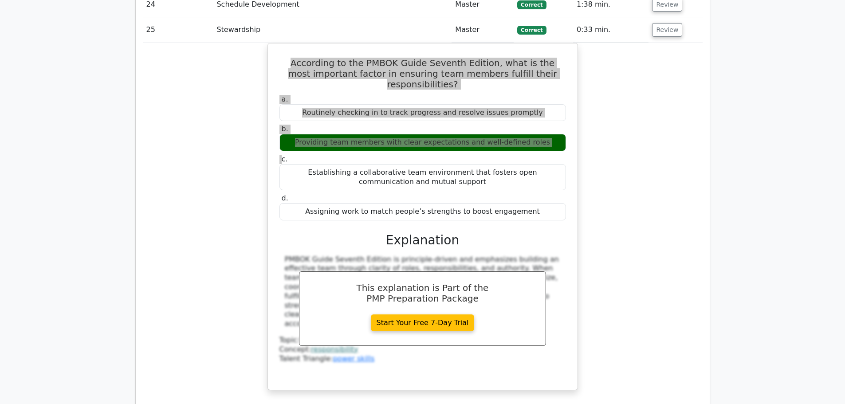
scroll to position [2299, 0]
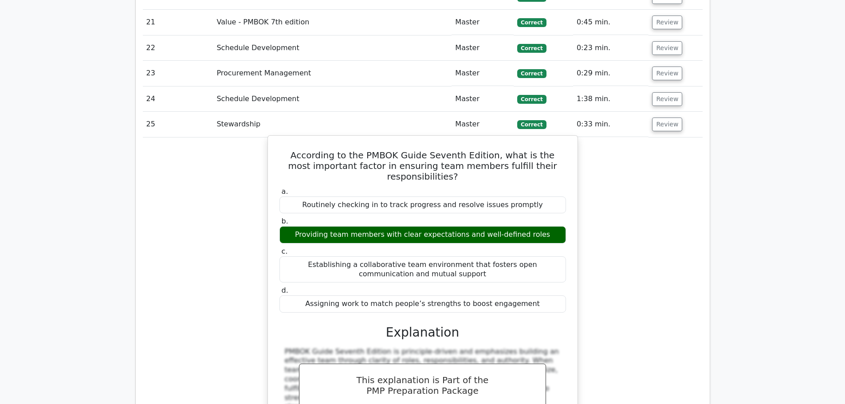
click at [388, 150] on h5 "According to the PMBOK Guide Seventh Edition, what is the most important factor…" at bounding box center [423, 166] width 288 height 32
drag, startPoint x: 292, startPoint y: 85, endPoint x: 552, endPoint y: 233, distance: 299.6
click at [552, 233] on div "According to the PMBOK Guide Seventh Edition, what is the most important factor…" at bounding box center [422, 308] width 303 height 339
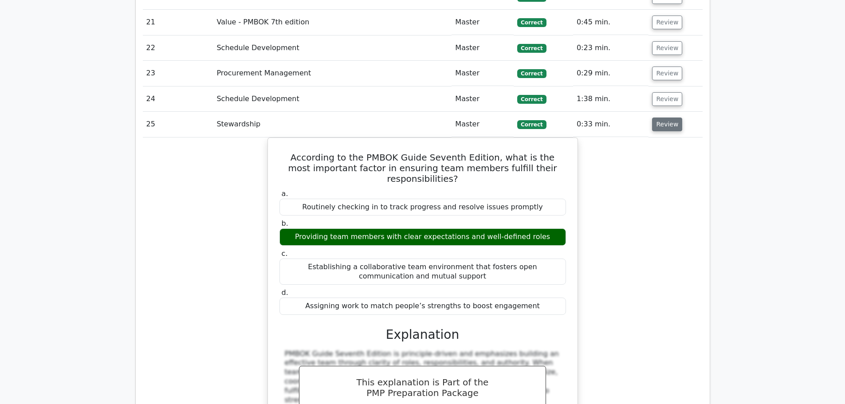
click at [656, 118] on button "Review" at bounding box center [667, 125] width 30 height 14
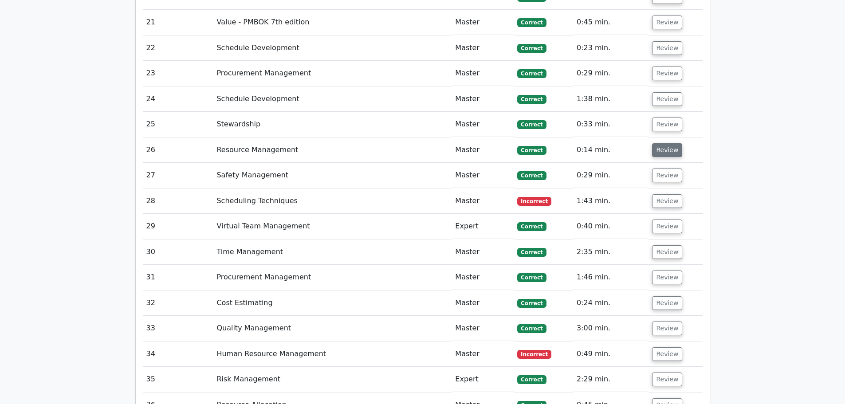
click at [661, 143] on button "Review" at bounding box center [667, 150] width 30 height 14
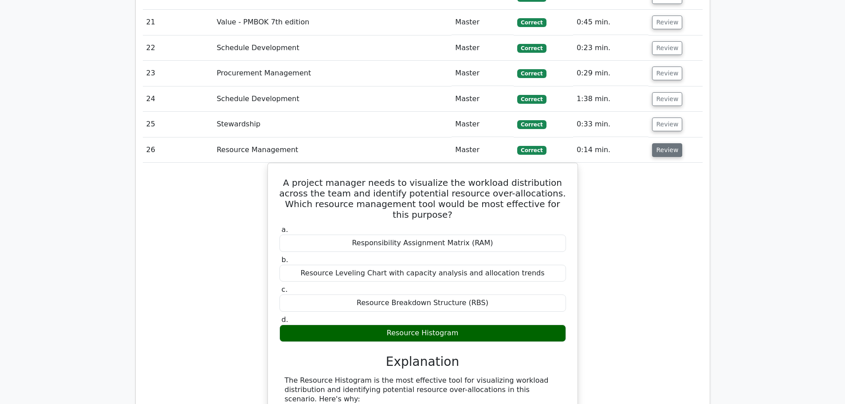
click at [661, 143] on button "Review" at bounding box center [667, 150] width 30 height 14
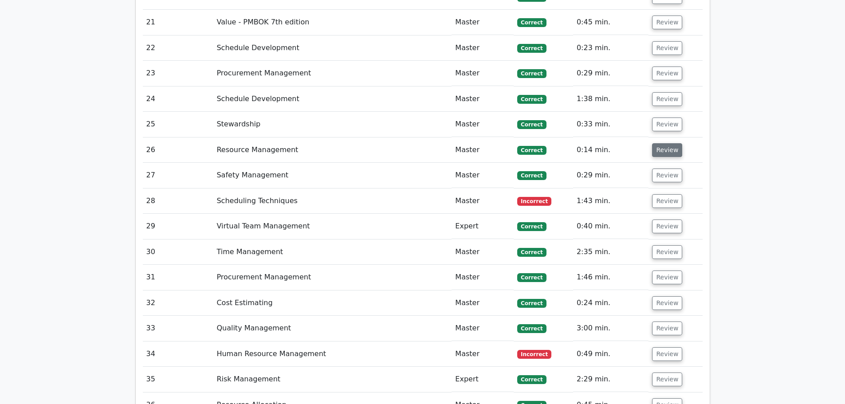
click at [661, 143] on button "Review" at bounding box center [667, 150] width 30 height 14
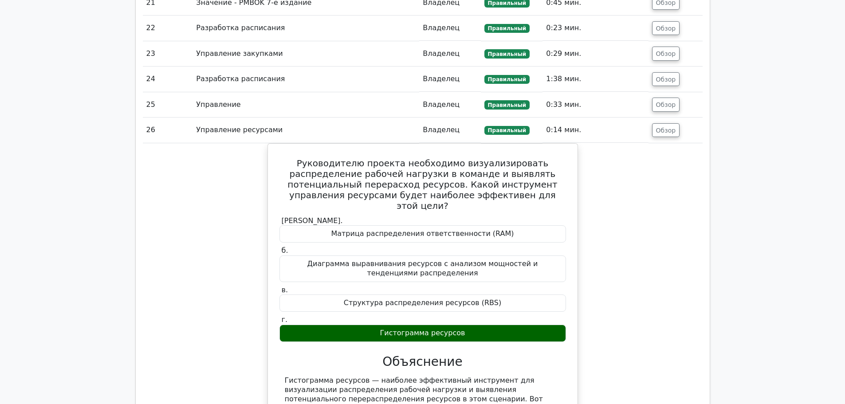
scroll to position [2388, 0]
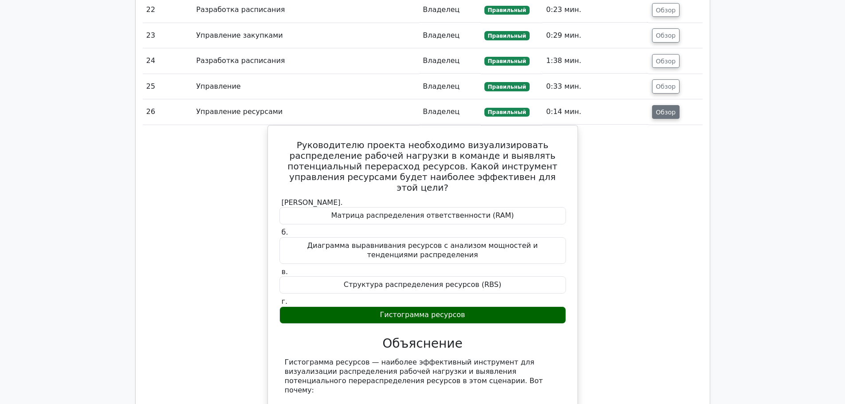
click at [661, 108] on font "Обзор" at bounding box center [666, 111] width 20 height 7
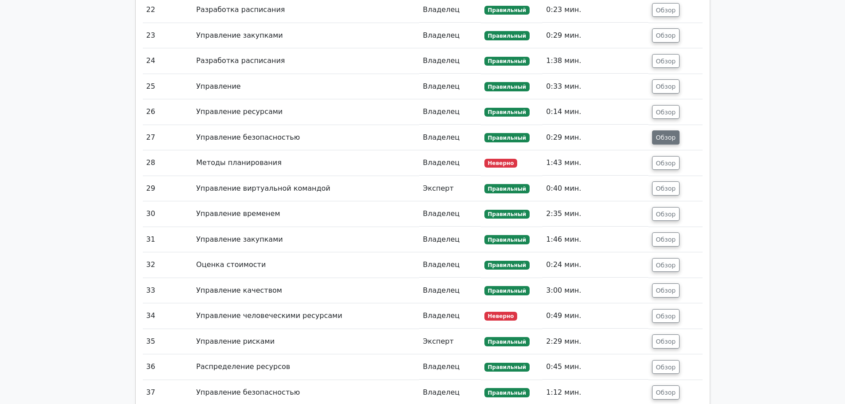
click at [665, 134] on font "Обзор" at bounding box center [666, 137] width 20 height 7
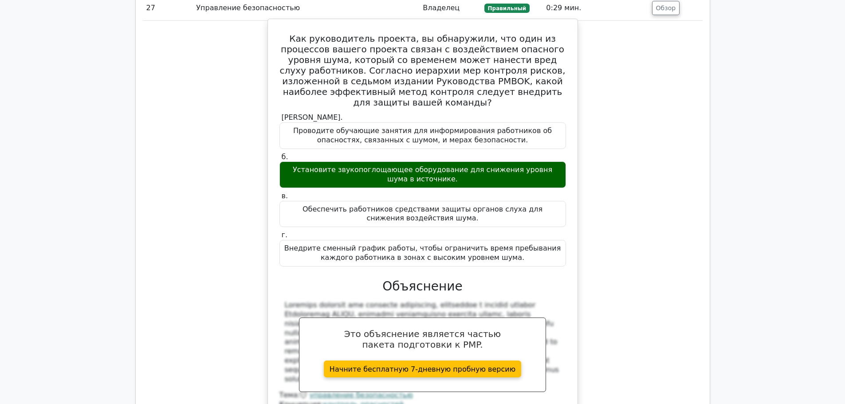
scroll to position [2521, 0]
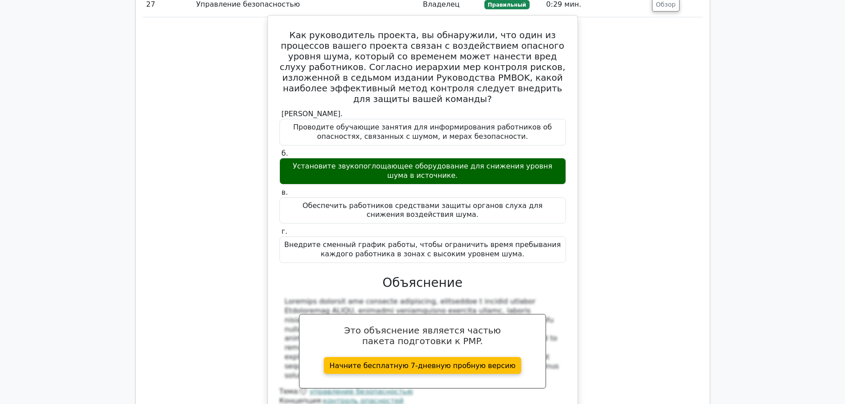
drag, startPoint x: 508, startPoint y: 182, endPoint x: 269, endPoint y: 18, distance: 290.4
click at [269, 18] on div "Как руководитель проекта, вы обнаружили, что один из процессов вашего проекта с…" at bounding box center [422, 223] width 310 height 417
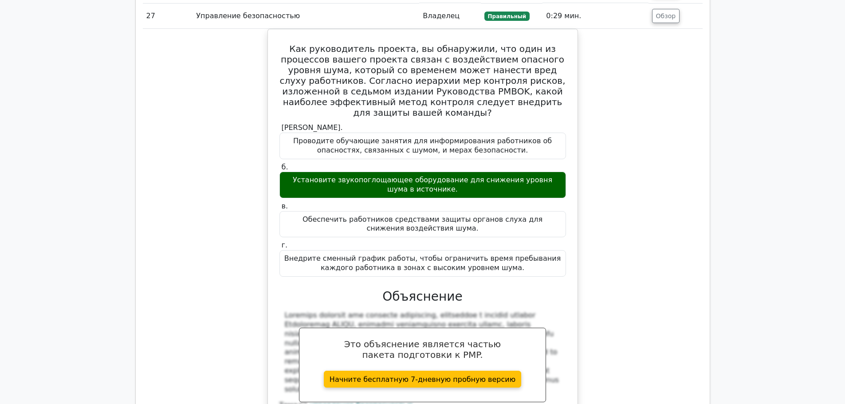
scroll to position [2433, 0]
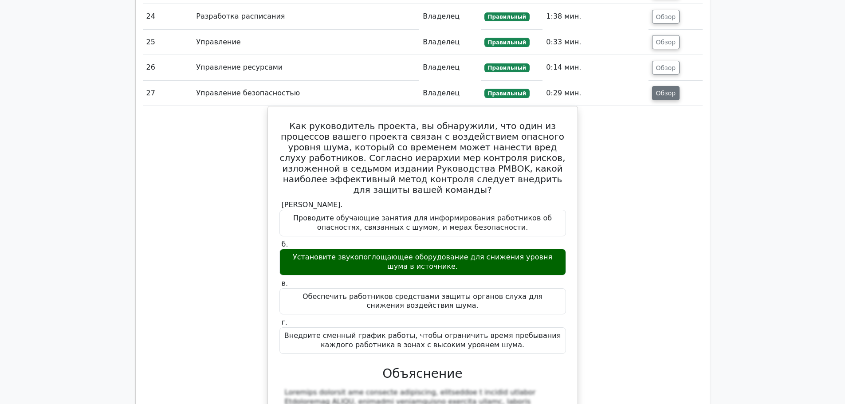
click at [668, 90] on font "Обзор" at bounding box center [666, 93] width 20 height 7
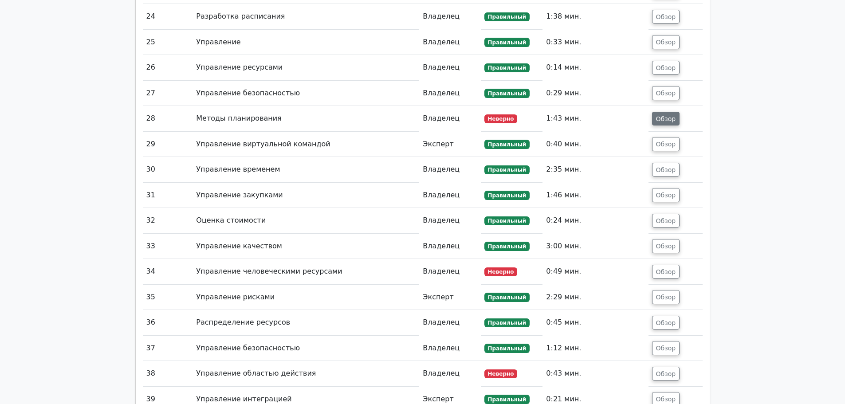
click at [667, 115] on font "Обзор" at bounding box center [666, 118] width 20 height 7
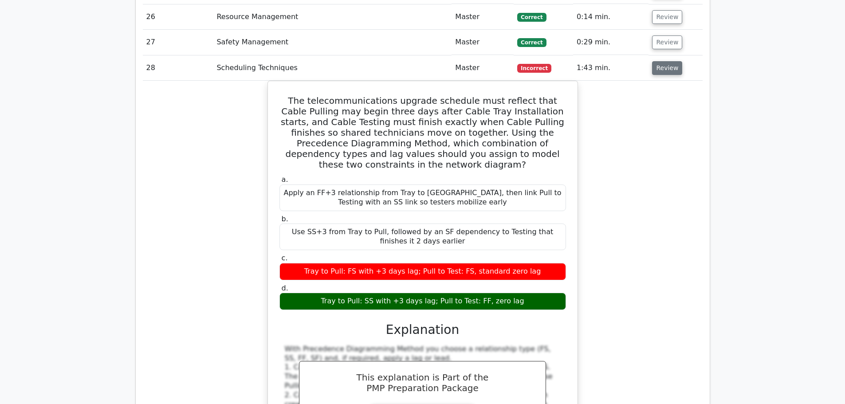
scroll to position [2338, 0]
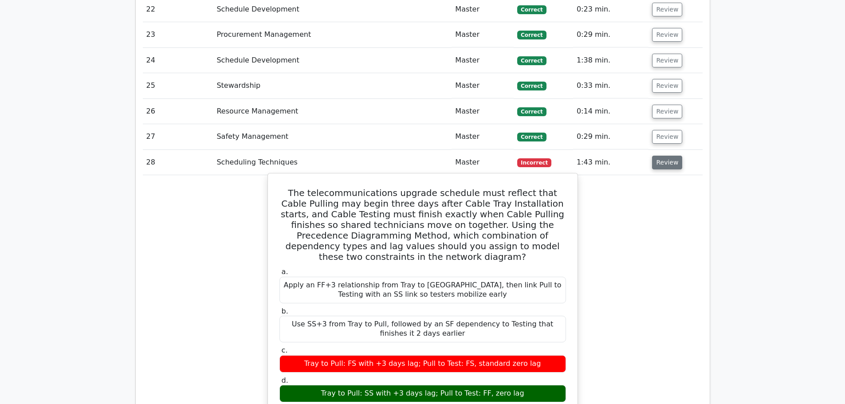
drag, startPoint x: 279, startPoint y: 127, endPoint x: 534, endPoint y: 330, distance: 325.8
click at [534, 330] on div "The telecommunications upgrade schedule must reflect that Cable Pulling may beg…" at bounding box center [422, 392] width 303 height 431
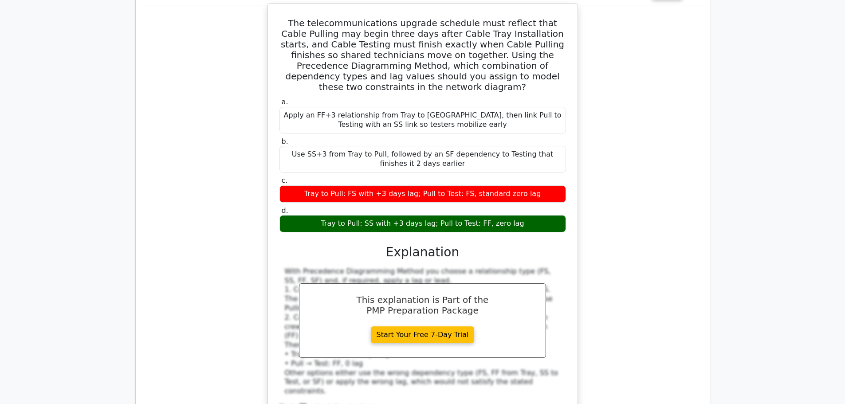
scroll to position [2294, 0]
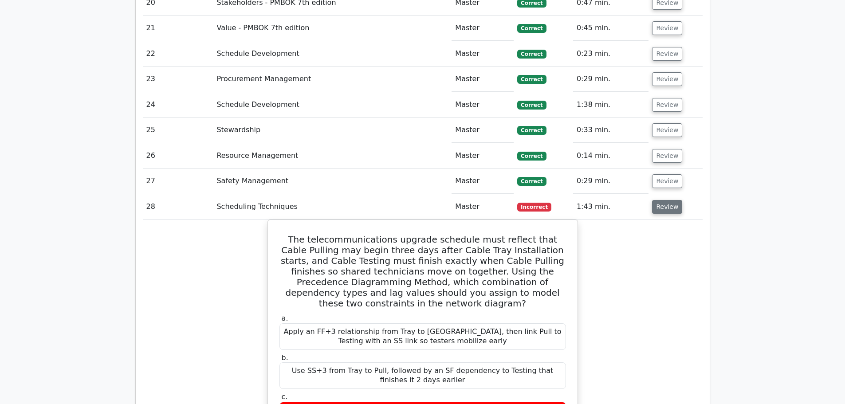
click at [668, 200] on button "Review" at bounding box center [667, 207] width 30 height 14
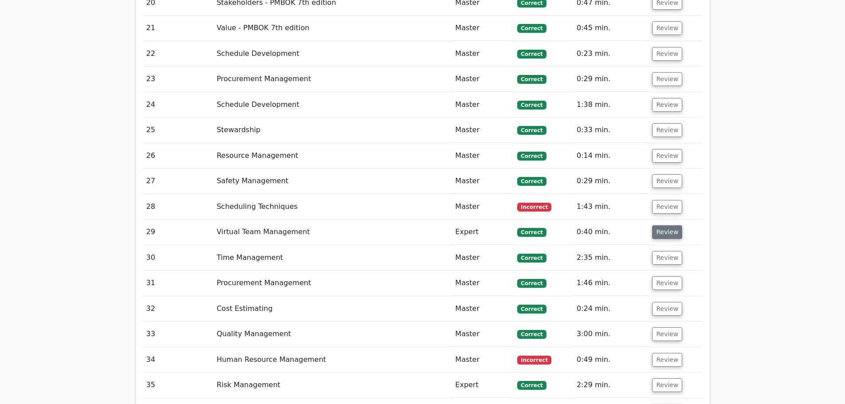
click at [664, 225] on button "Review" at bounding box center [667, 232] width 30 height 14
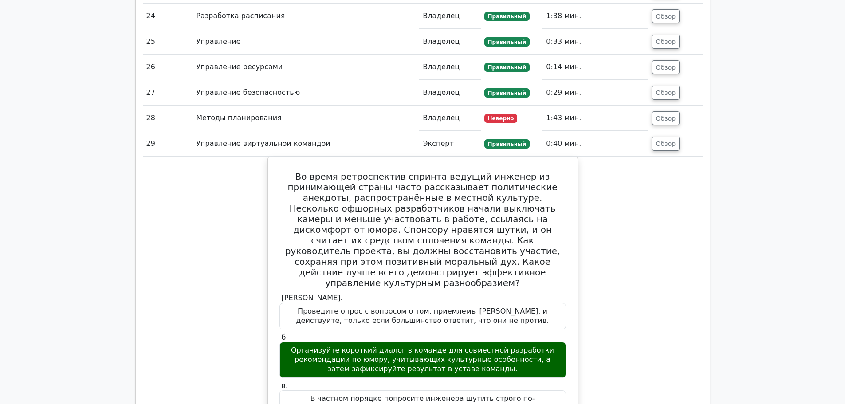
scroll to position [2515, 0]
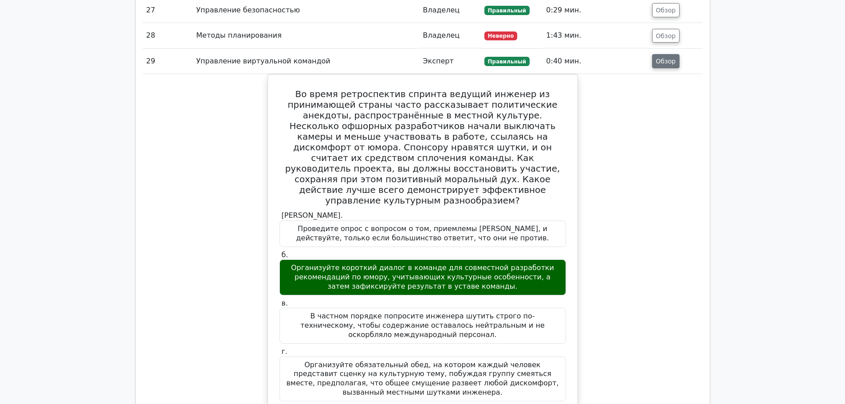
click at [658, 58] on font "Обзор" at bounding box center [666, 61] width 20 height 7
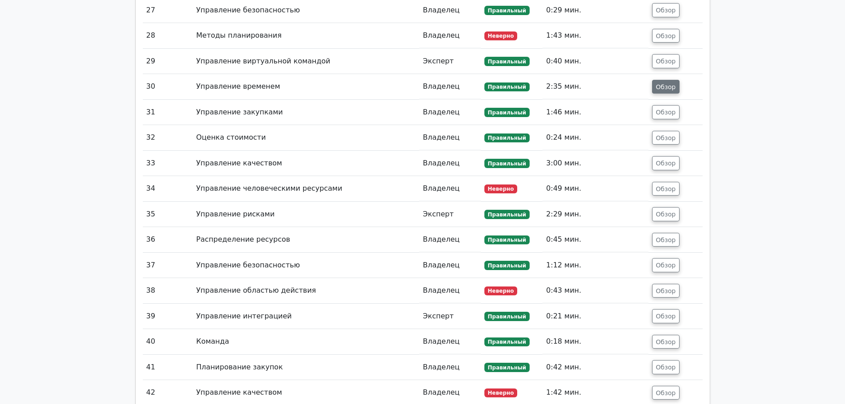
click at [660, 83] on font "Обзор" at bounding box center [666, 86] width 20 height 7
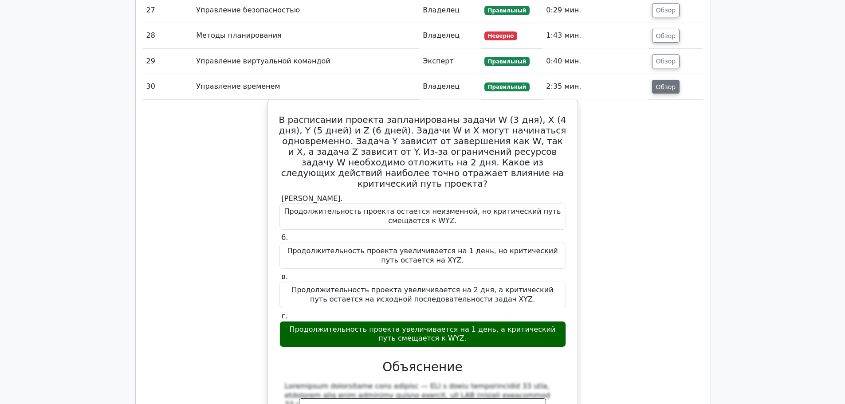
click at [660, 83] on font "Обзор" at bounding box center [666, 86] width 20 height 7
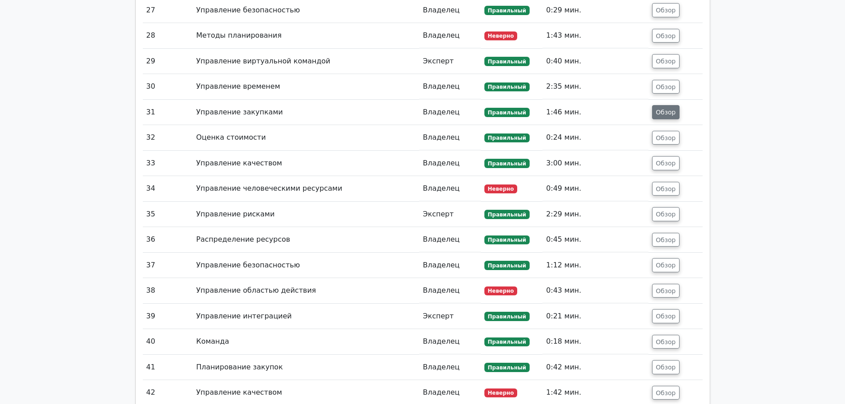
click at [655, 105] on button "Обзор" at bounding box center [666, 112] width 28 height 14
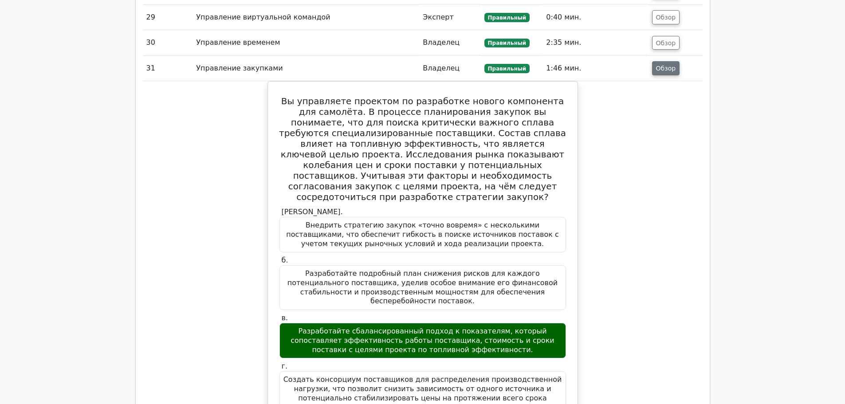
scroll to position [2560, 0]
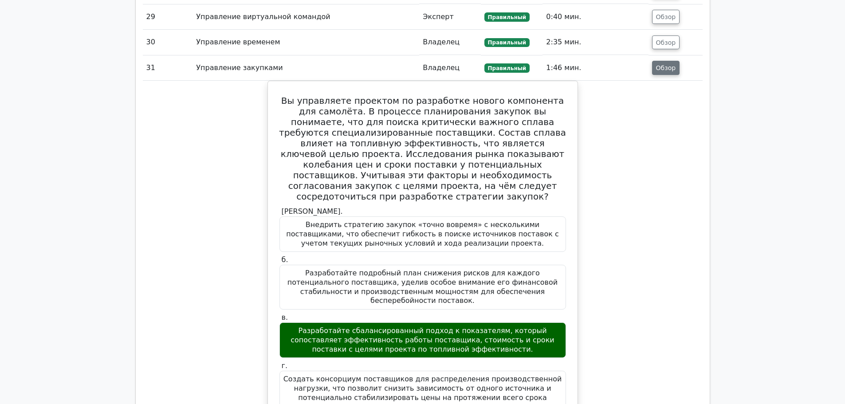
click at [658, 61] on button "Обзор" at bounding box center [666, 68] width 28 height 14
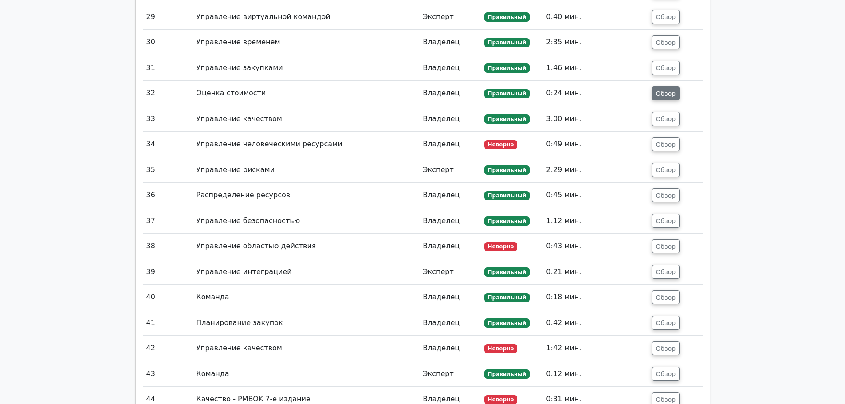
click at [661, 90] on font "Обзор" at bounding box center [666, 93] width 20 height 7
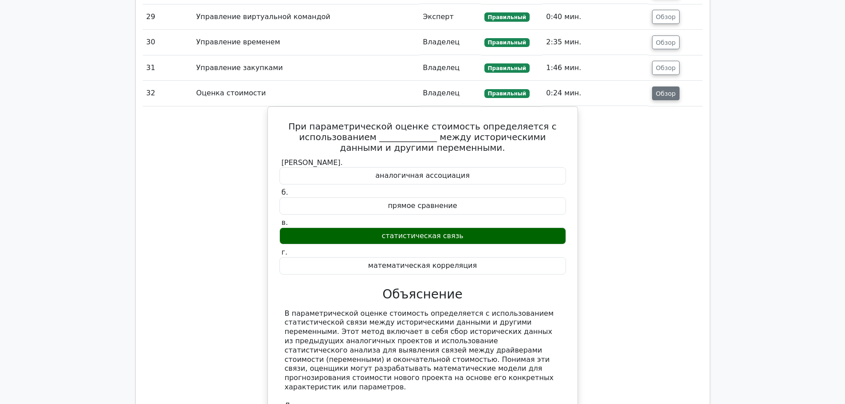
click at [661, 90] on font "Обзор" at bounding box center [666, 93] width 20 height 7
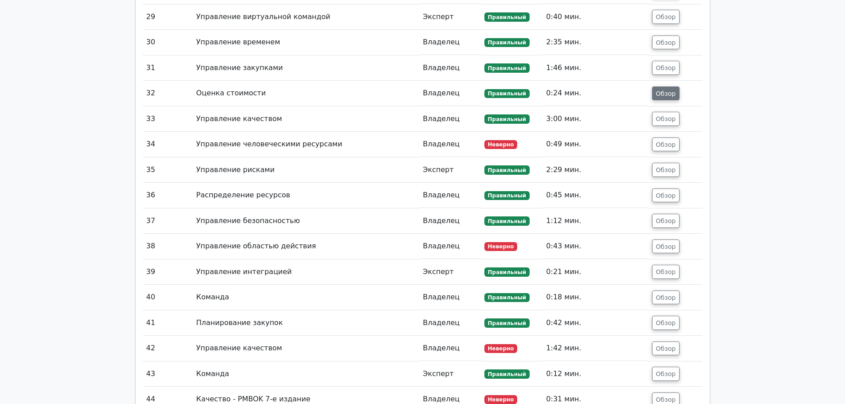
click at [661, 90] on font "Обзор" at bounding box center [666, 93] width 20 height 7
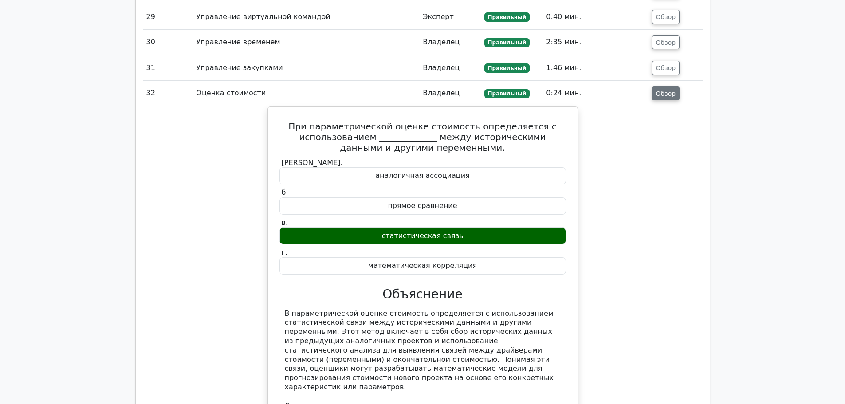
click at [662, 90] on font "Обзор" at bounding box center [666, 93] width 20 height 7
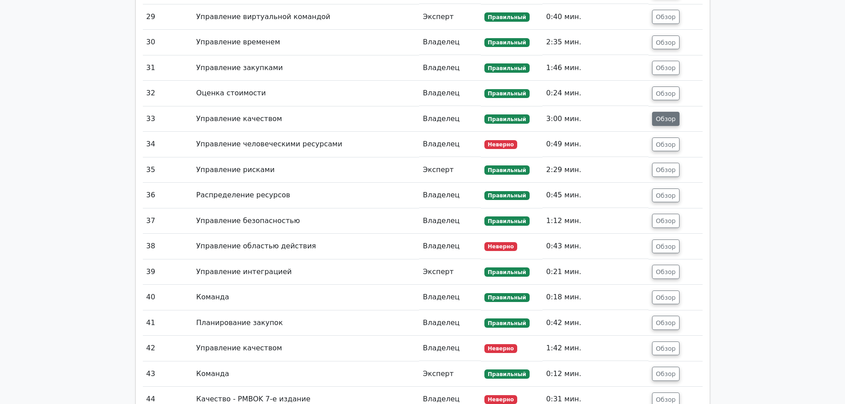
click at [658, 115] on font "Обзор" at bounding box center [666, 118] width 20 height 7
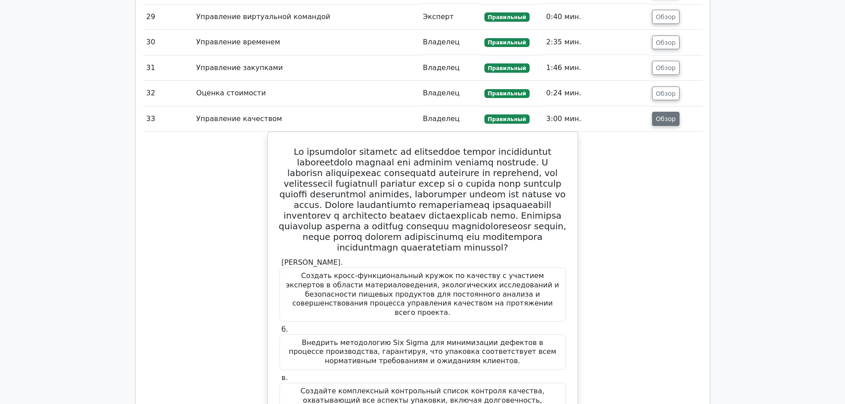
click at [657, 115] on font "Обзор" at bounding box center [666, 118] width 20 height 7
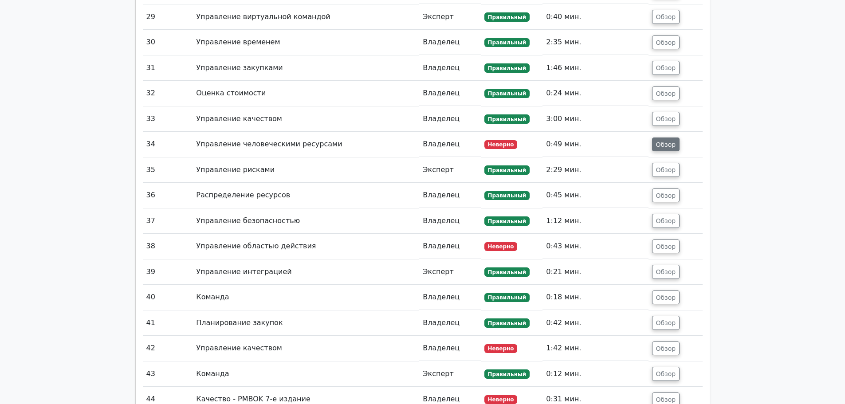
click at [662, 138] on button "Обзор" at bounding box center [666, 145] width 28 height 14
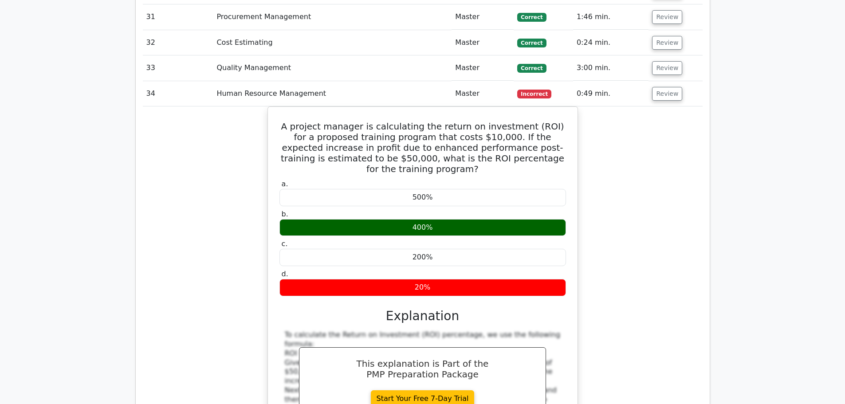
scroll to position [2465, 0]
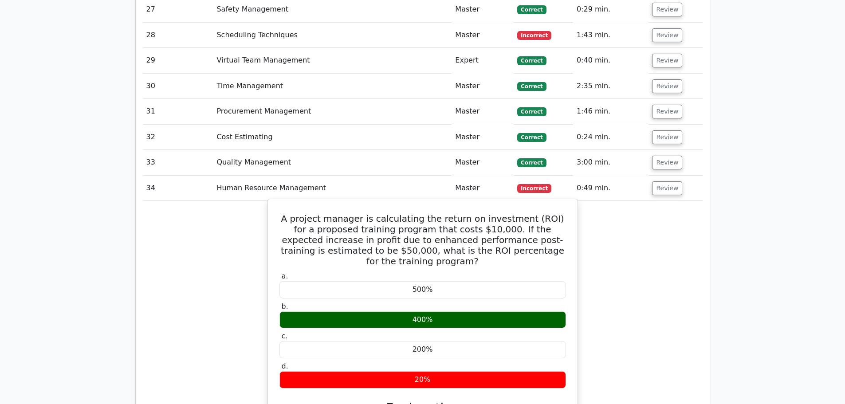
drag, startPoint x: 441, startPoint y: 303, endPoint x: 271, endPoint y: 151, distance: 228.1
click at [271, 203] on div "A project manager is calculating the return on investment (ROI) for a proposed …" at bounding box center [422, 407] width 303 height 409
click at [436, 341] on div "200%" at bounding box center [422, 349] width 287 height 17
click at [440, 332] on label "c. 200%" at bounding box center [422, 345] width 287 height 27
click at [443, 311] on div "400%" at bounding box center [422, 319] width 287 height 17
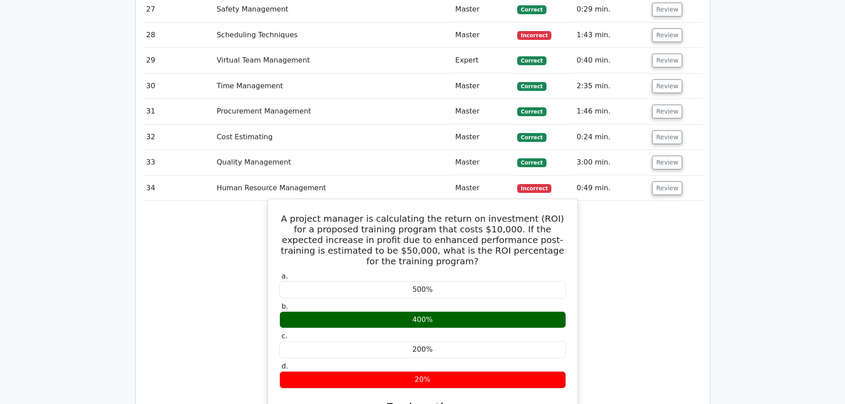
click at [442, 311] on div "400%" at bounding box center [422, 319] width 287 height 17
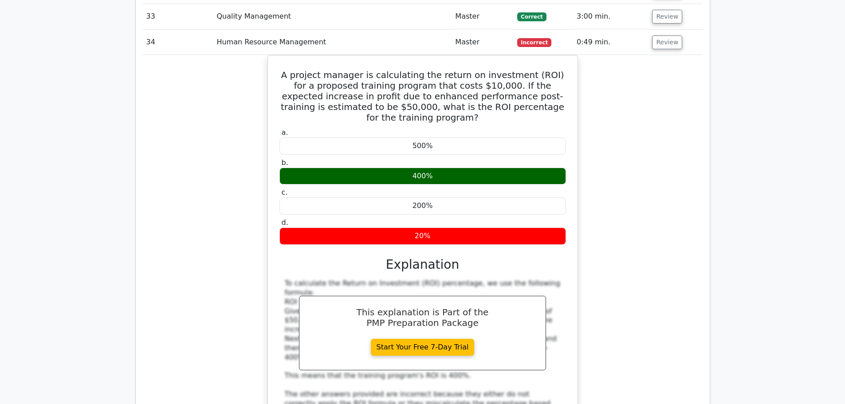
scroll to position [2510, 0]
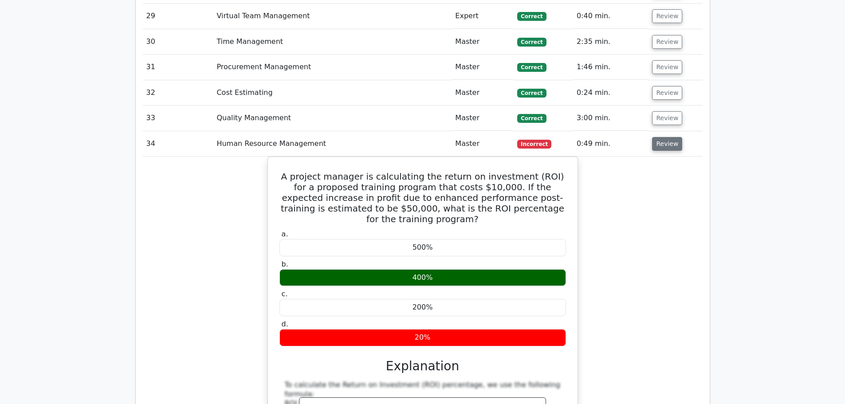
click at [668, 137] on button "Review" at bounding box center [667, 144] width 30 height 14
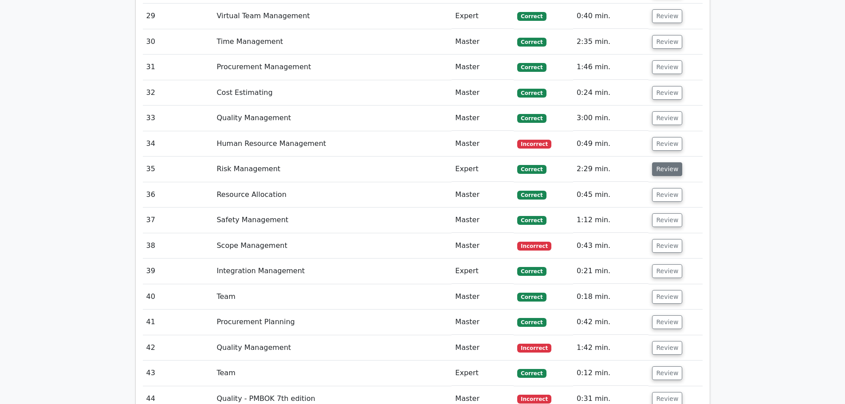
click at [668, 162] on button "Review" at bounding box center [667, 169] width 30 height 14
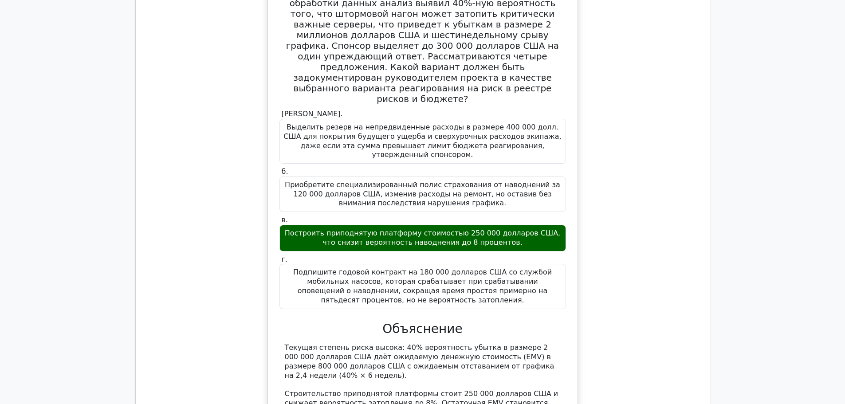
scroll to position [2776, 0]
